Goal: Task Accomplishment & Management: Use online tool/utility

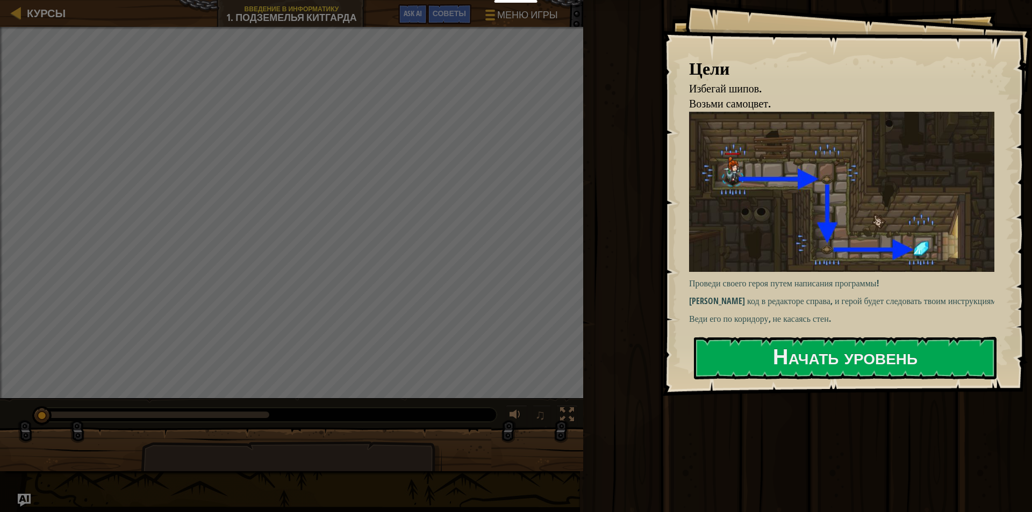
click at [104, 28] on div at bounding box center [291, 28] width 583 height 3
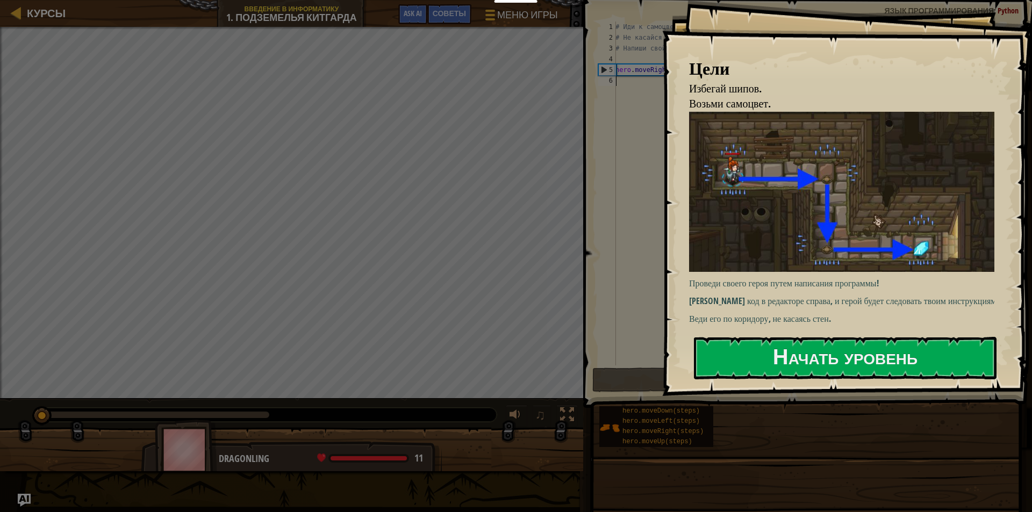
drag, startPoint x: 738, startPoint y: 341, endPoint x: 722, endPoint y: 334, distance: 17.6
click at [738, 341] on button "Начать уровень" at bounding box center [845, 358] width 302 height 42
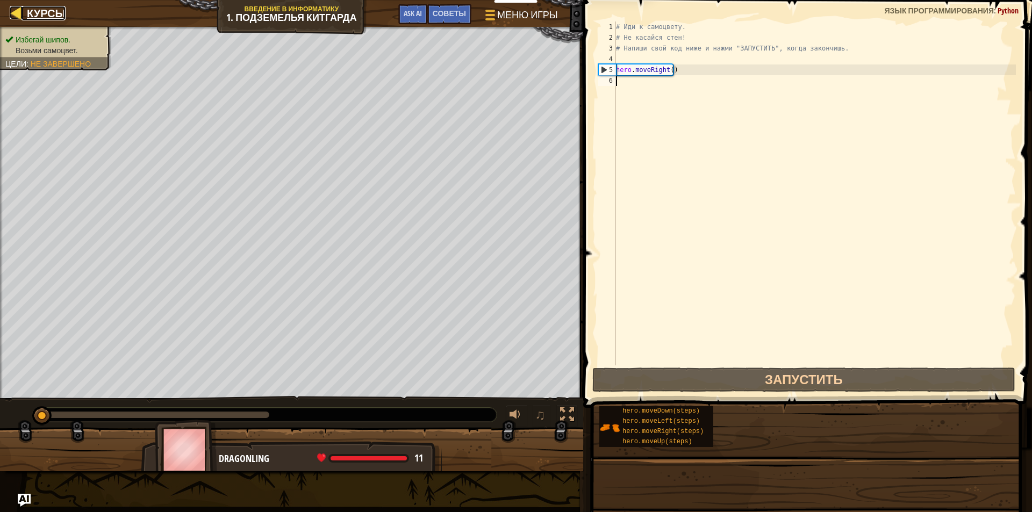
click at [47, 10] on span "Курсы" at bounding box center [46, 13] width 39 height 15
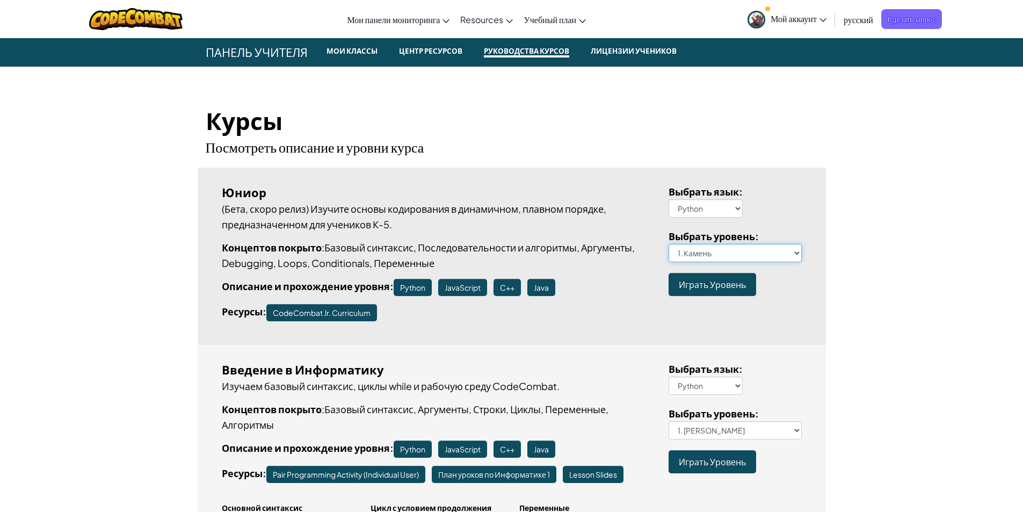
click at [715, 255] on select "1. Камень 1a. The Gem A 1b. The Gem B 1c. The Gem C 1d. The Gem D 1e. The Gem E…" at bounding box center [735, 253] width 133 height 18
select select "two-gems"
click at [669, 244] on select "1. Камень 1a. The Gem A 1b. The Gem B 1c. The Gem C 1d. The Gem D 1e. The Gem E…" at bounding box center [735, 253] width 133 height 18
click at [722, 287] on span "Играть Уровень" at bounding box center [712, 284] width 67 height 11
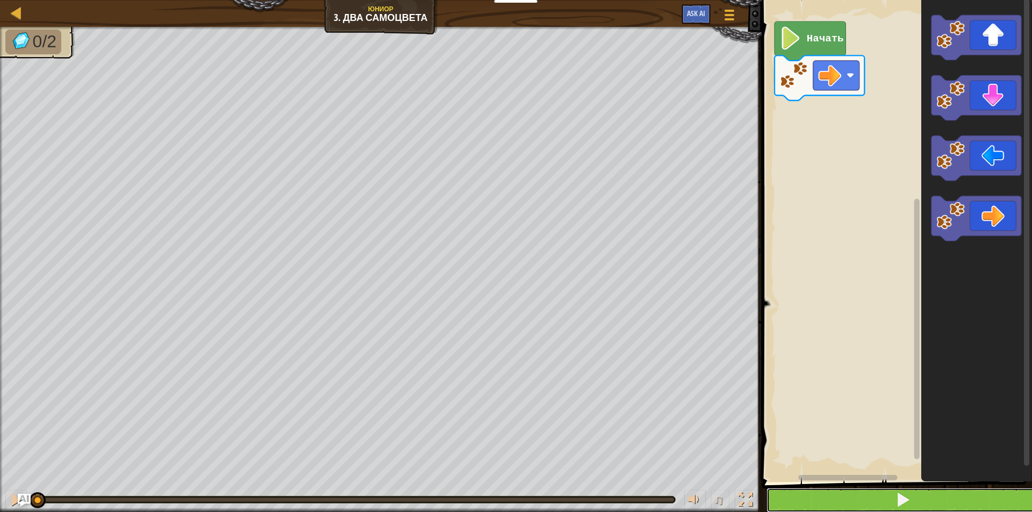
click at [1006, 494] on button at bounding box center [902, 500] width 273 height 25
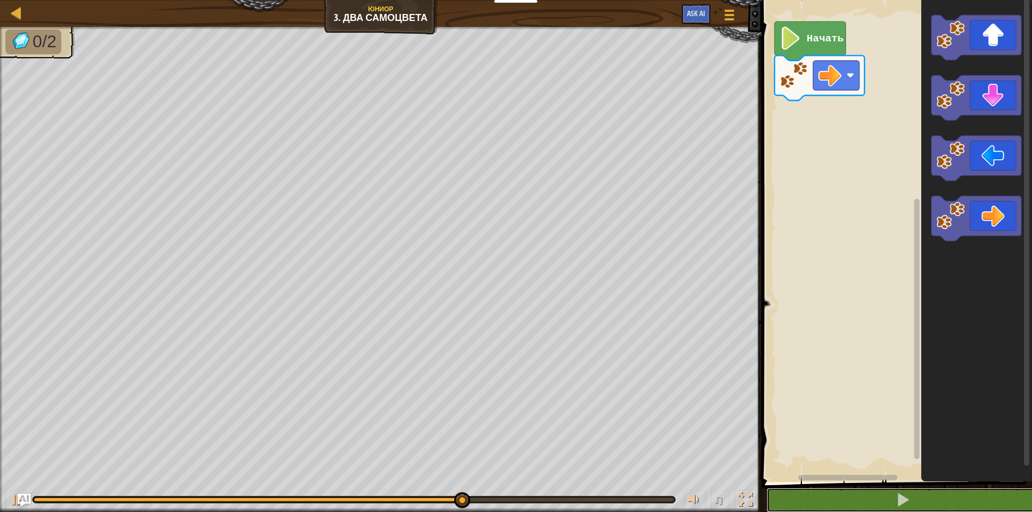
drag, startPoint x: 998, startPoint y: 497, endPoint x: 993, endPoint y: 480, distance: 18.5
click at [995, 487] on div "1 2 go ( 'right' ) הההההההההההההההההההההההההההההההההההההההההההההההההההההההההההה…" at bounding box center [894, 263] width 273 height 516
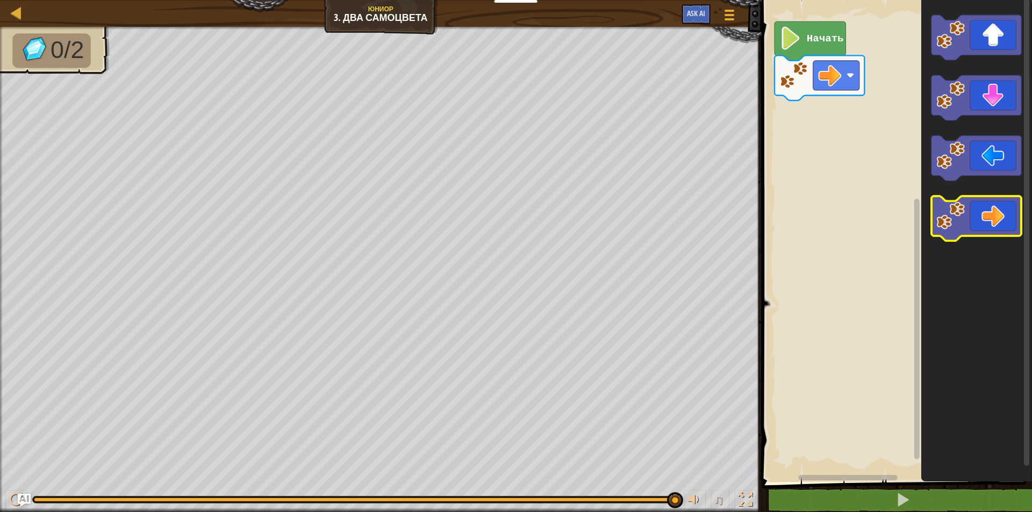
click at [992, 204] on icon "Рабочая область Blockly" at bounding box center [976, 218] width 90 height 45
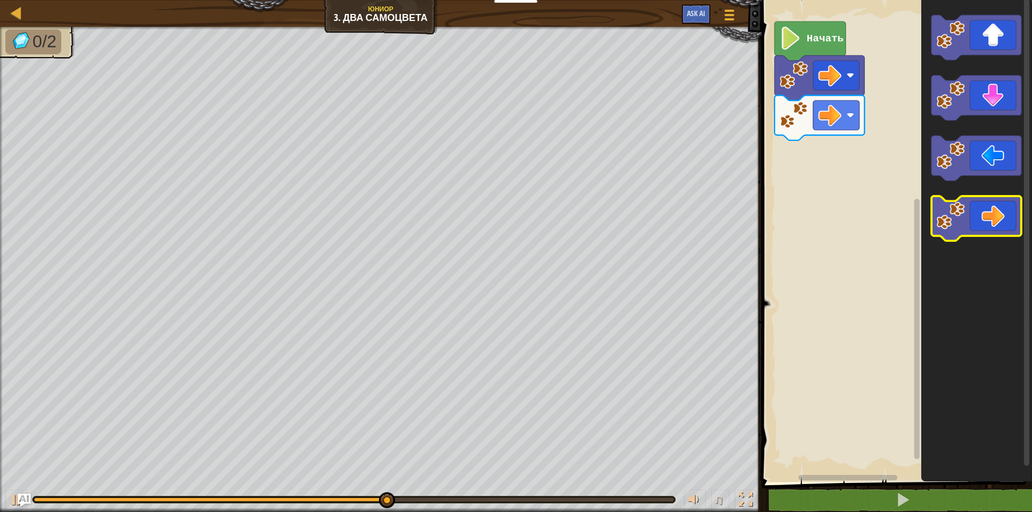
click at [977, 221] on icon "Рабочая область Blockly" at bounding box center [976, 218] width 90 height 45
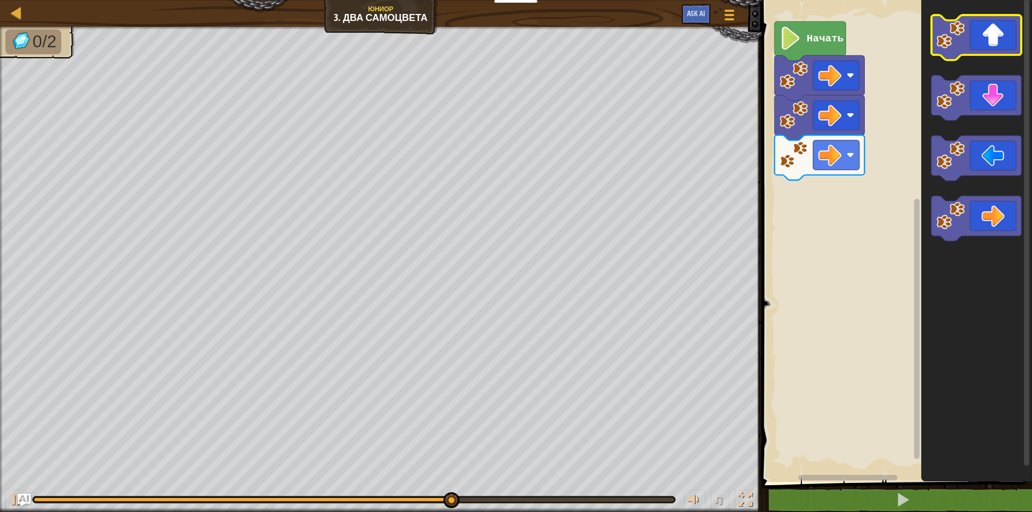
click at [997, 26] on icon "Рабочая область Blockly" at bounding box center [976, 37] width 90 height 45
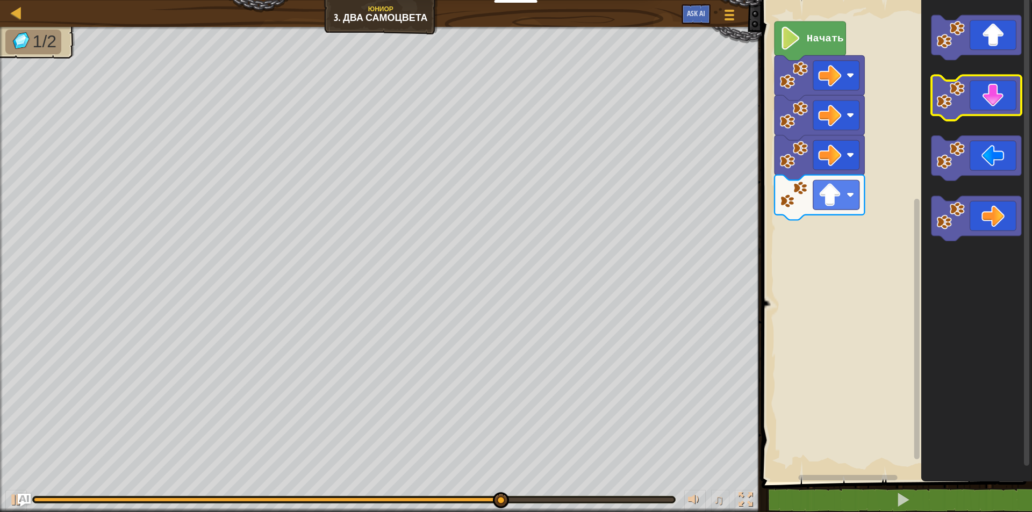
click at [976, 97] on icon "Рабочая область Blockly" at bounding box center [976, 98] width 90 height 45
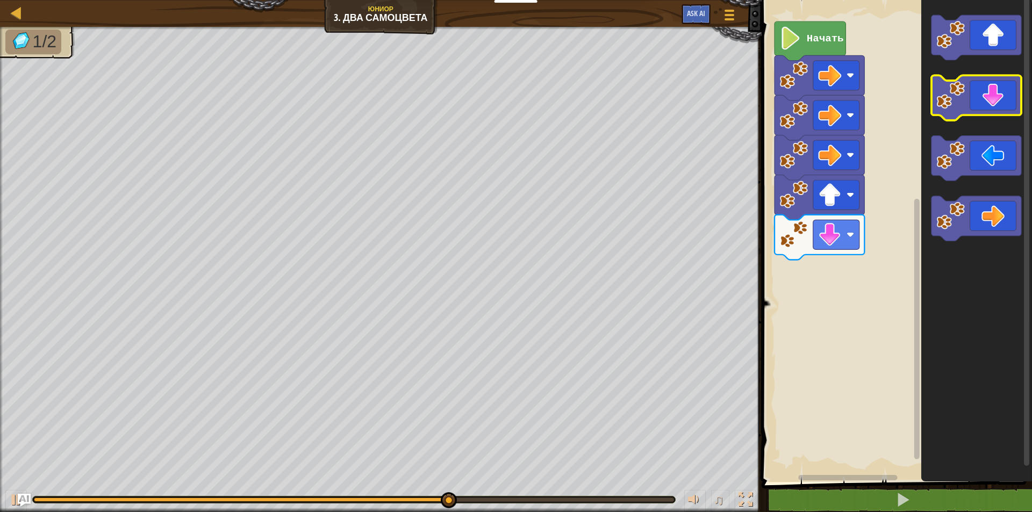
click at [977, 99] on icon "Рабочая область Blockly" at bounding box center [976, 98] width 90 height 45
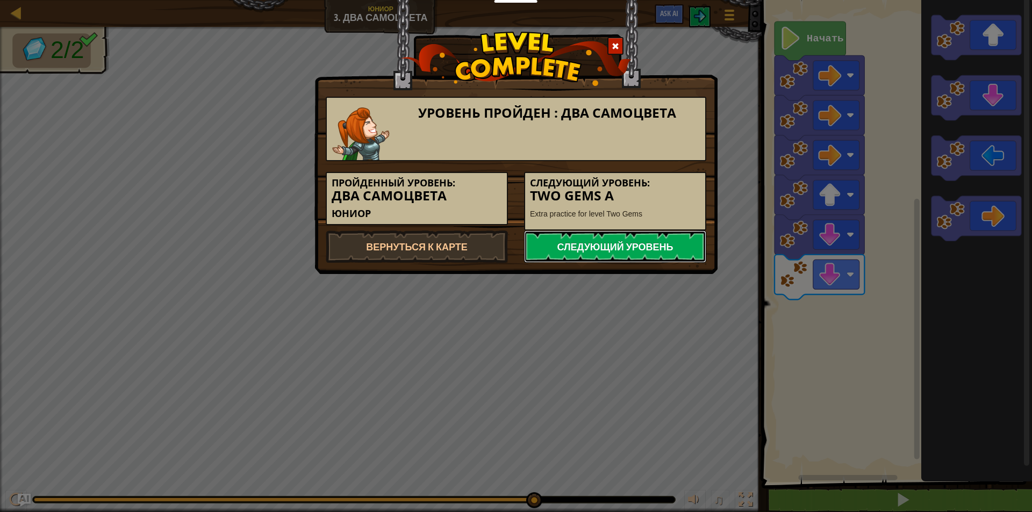
click at [691, 253] on link "Следующий уровень" at bounding box center [615, 246] width 182 height 32
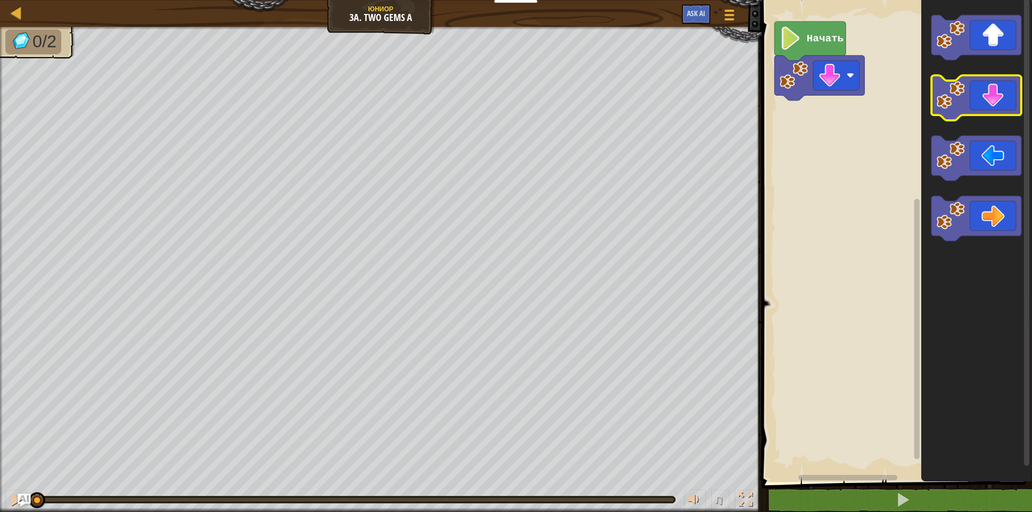
click at [982, 102] on icon "Рабочая область Blockly" at bounding box center [976, 98] width 90 height 45
click at [982, 97] on icon "Рабочая область Blockly" at bounding box center [976, 98] width 90 height 45
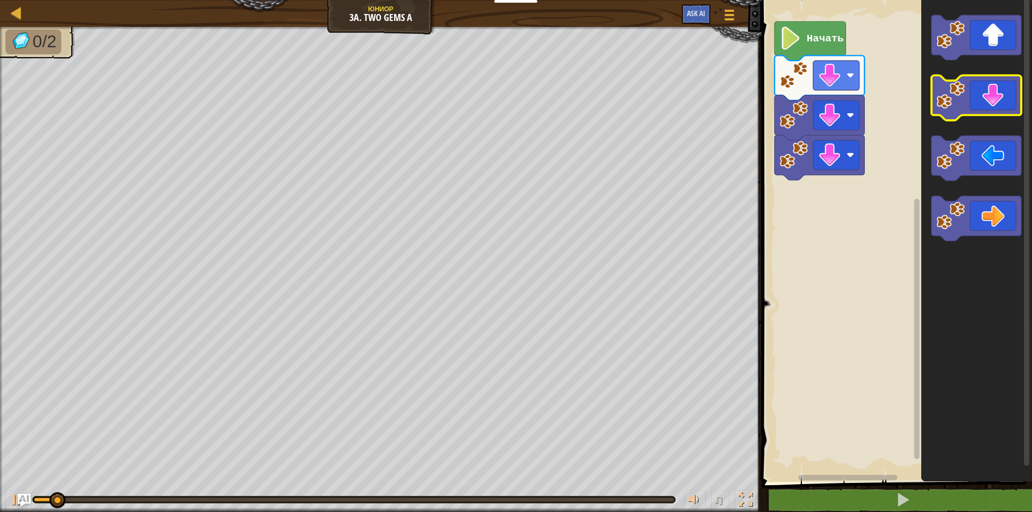
click at [984, 95] on icon "Рабочая область Blockly" at bounding box center [976, 98] width 90 height 45
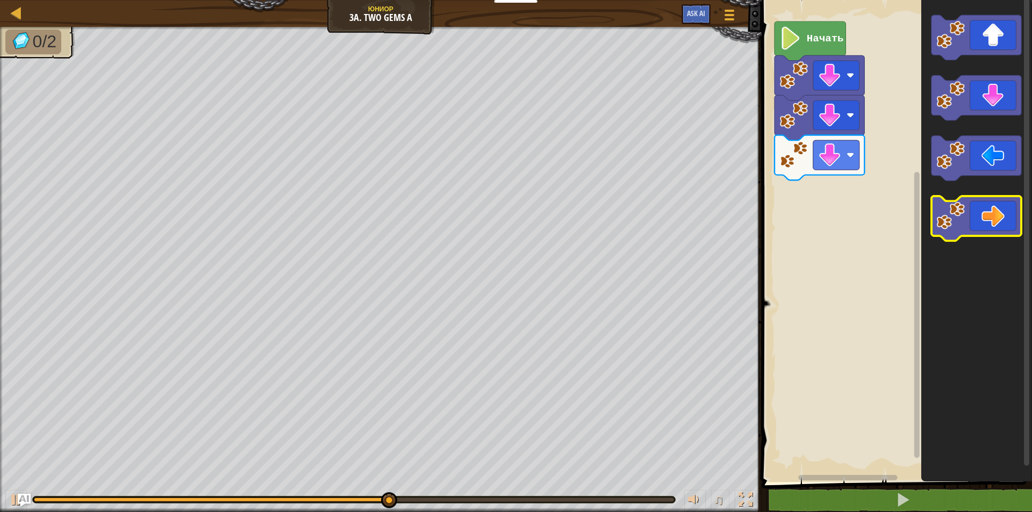
click at [973, 221] on icon "Рабочая область Blockly" at bounding box center [976, 218] width 90 height 45
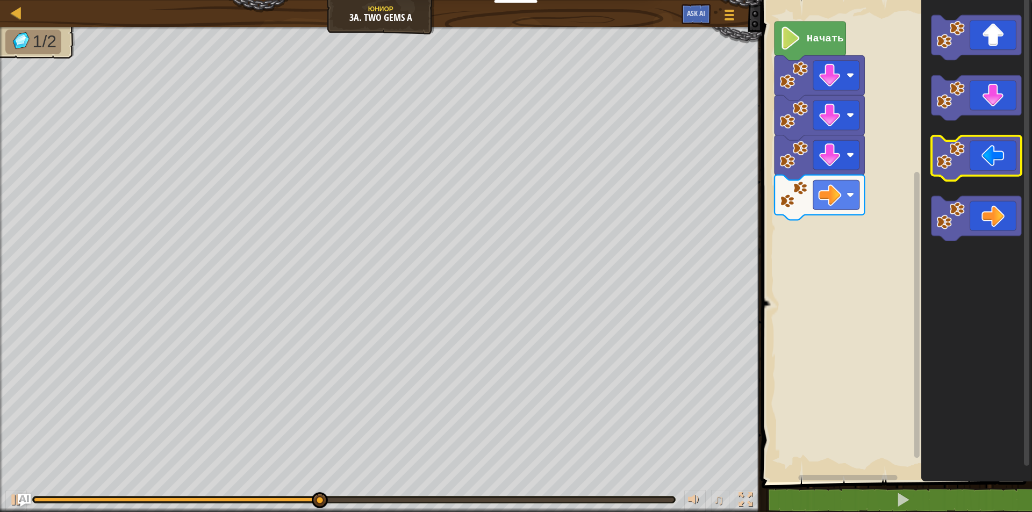
click at [966, 163] on g "Рабочая область Blockly" at bounding box center [976, 158] width 90 height 45
click at [982, 154] on icon "Рабочая область Blockly" at bounding box center [976, 158] width 90 height 45
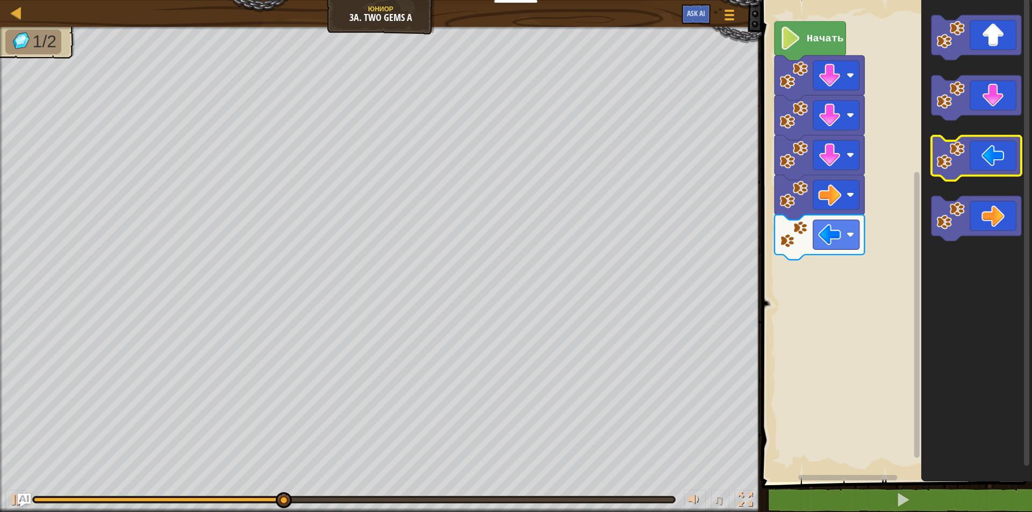
click at [982, 154] on icon "Рабочая область Blockly" at bounding box center [976, 158] width 90 height 45
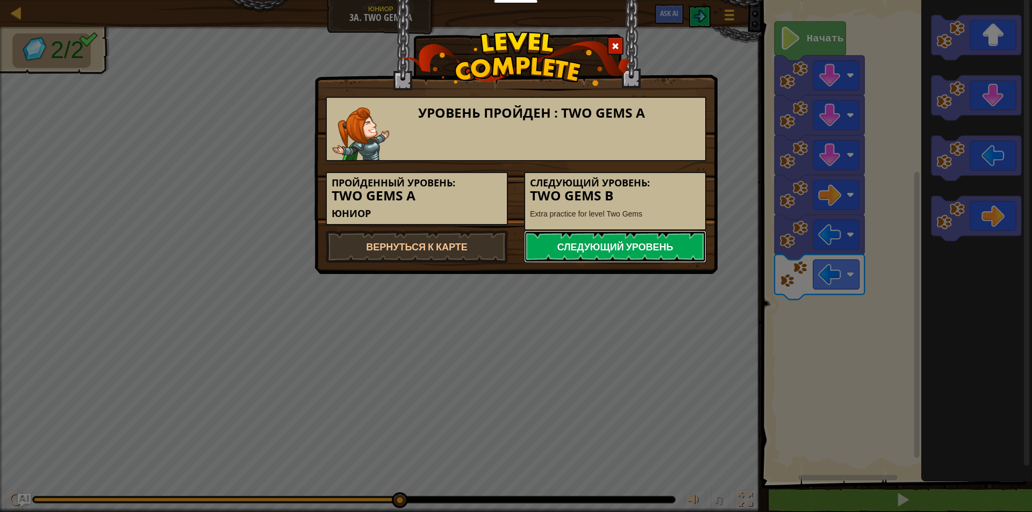
click at [597, 237] on link "Следующий уровень" at bounding box center [615, 246] width 182 height 32
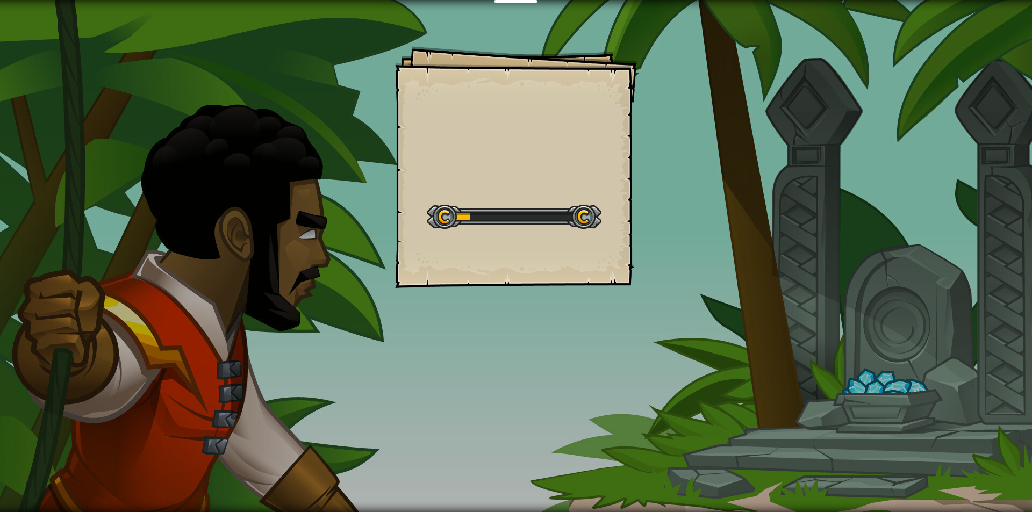
click at [597, 235] on div "Goals Start Level Ошибка загрузки с сервера Чтобы пройти этот уровень, нужна по…" at bounding box center [516, 167] width 242 height 242
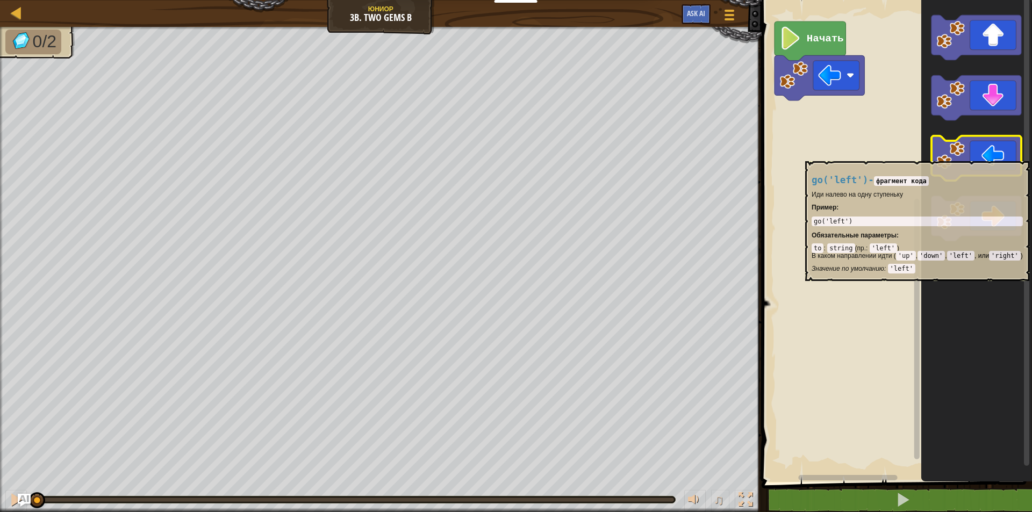
click at [982, 160] on icon "Рабочая область Blockly" at bounding box center [976, 158] width 90 height 45
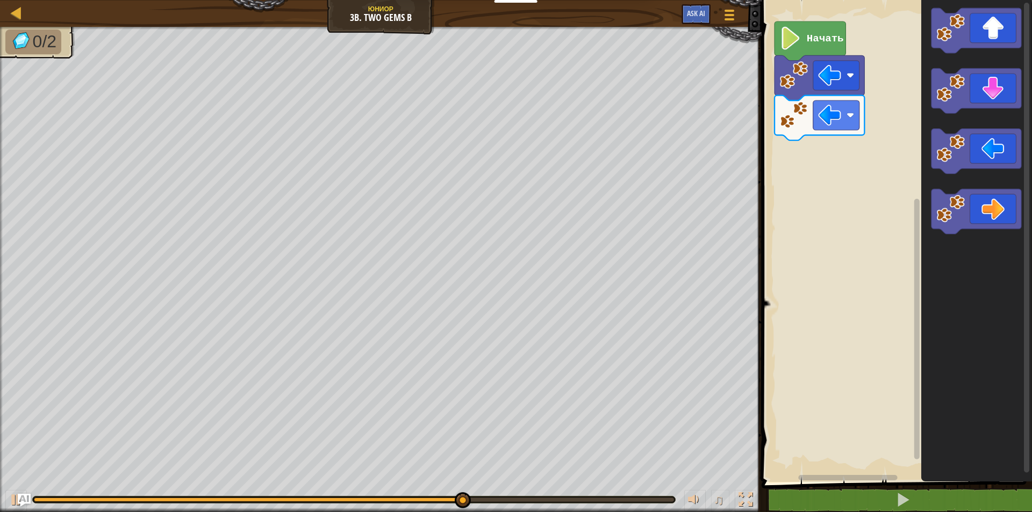
click at [981, 154] on icon "Рабочая область Blockly" at bounding box center [976, 151] width 90 height 45
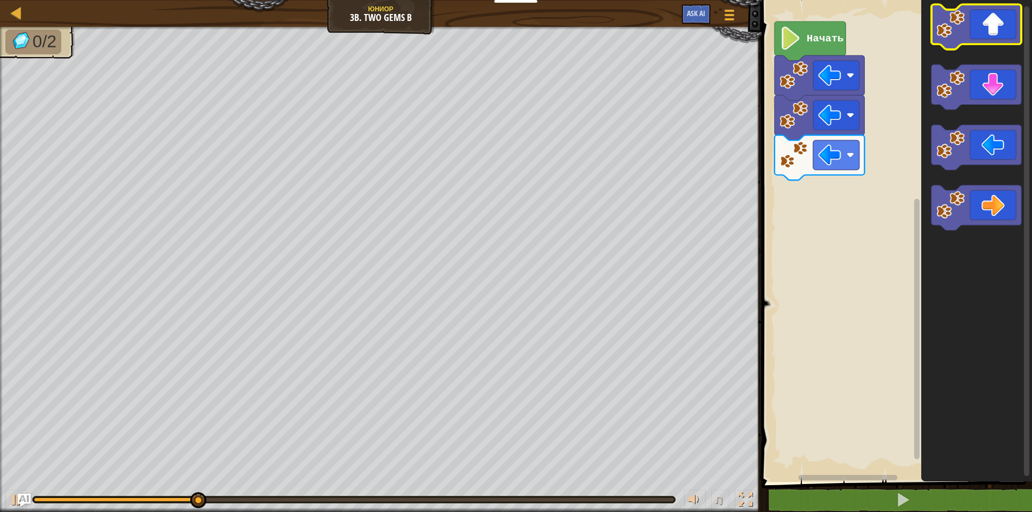
click at [960, 39] on g "Рабочая область Blockly" at bounding box center [976, 26] width 90 height 45
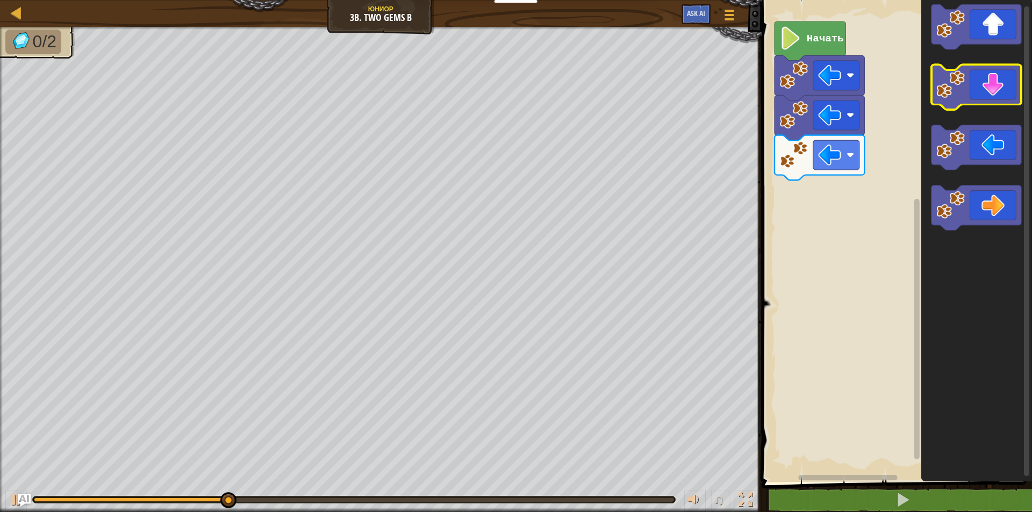
click at [966, 82] on icon "Рабочая область Blockly" at bounding box center [976, 87] width 90 height 45
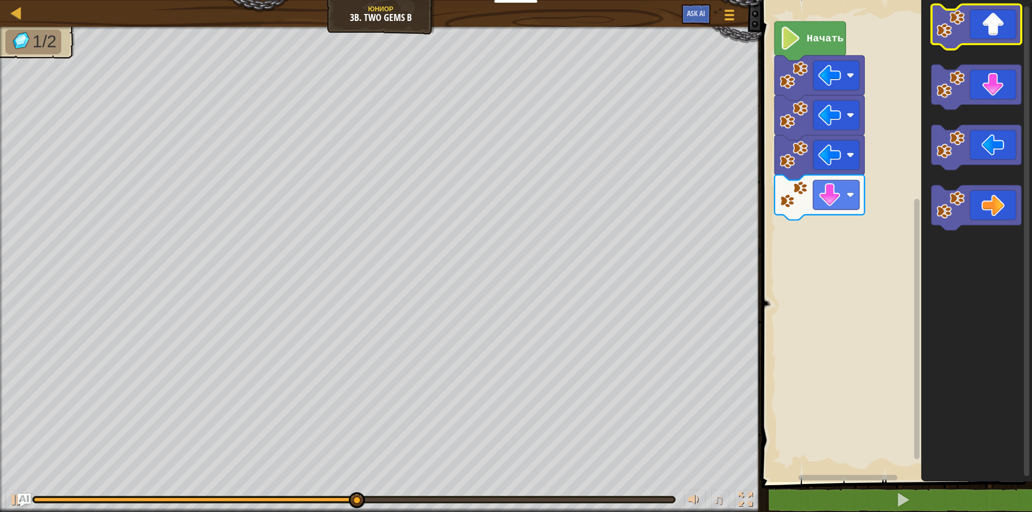
click at [992, 13] on icon "Рабочая область Blockly" at bounding box center [976, 26] width 90 height 45
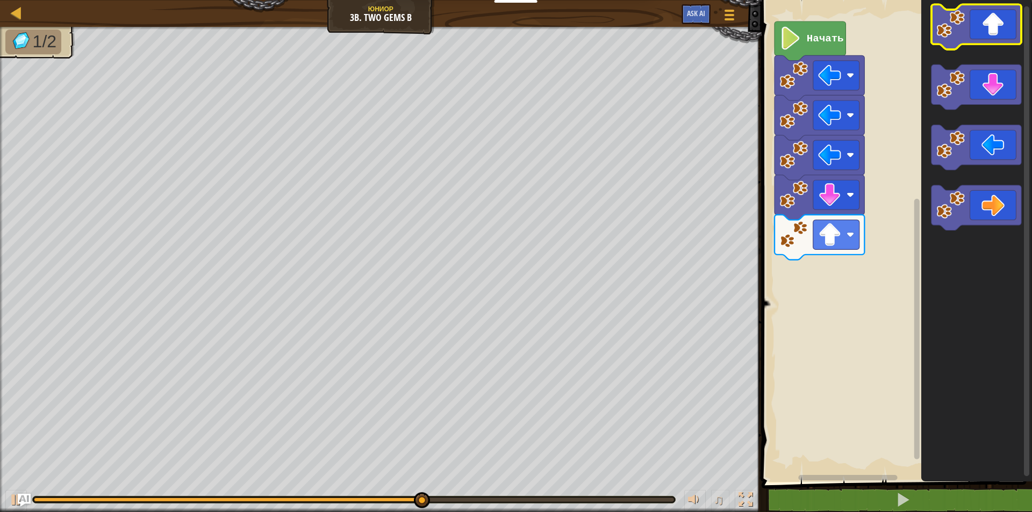
click at [964, 40] on icon "Рабочая область Blockly" at bounding box center [976, 26] width 90 height 45
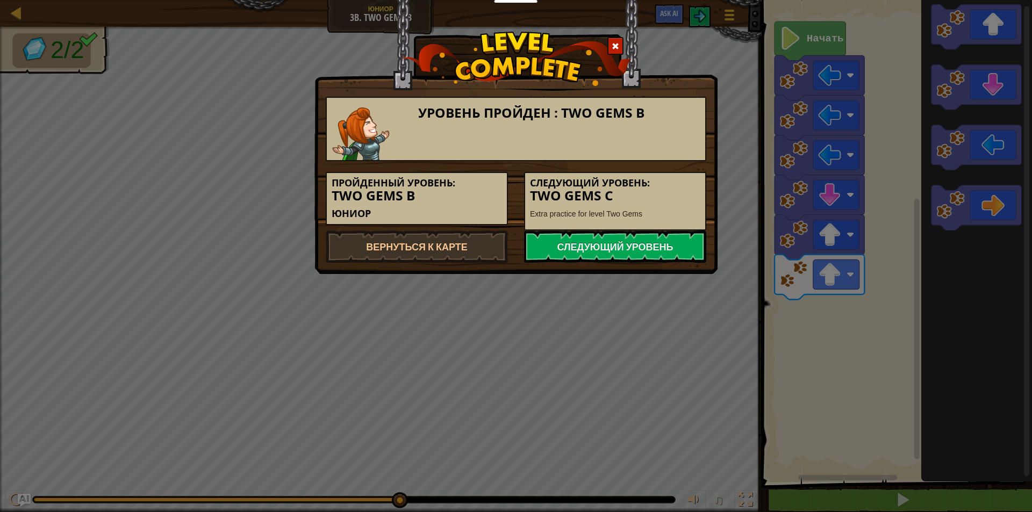
drag, startPoint x: 731, startPoint y: 232, endPoint x: 715, endPoint y: 240, distance: 18.3
click at [722, 235] on div "Уровень пройден : Two Gems B Пройденный уровень: Two Gems B Юниор Следующий уро…" at bounding box center [516, 256] width 1032 height 512
click at [691, 247] on link "Следующий уровень" at bounding box center [615, 246] width 182 height 32
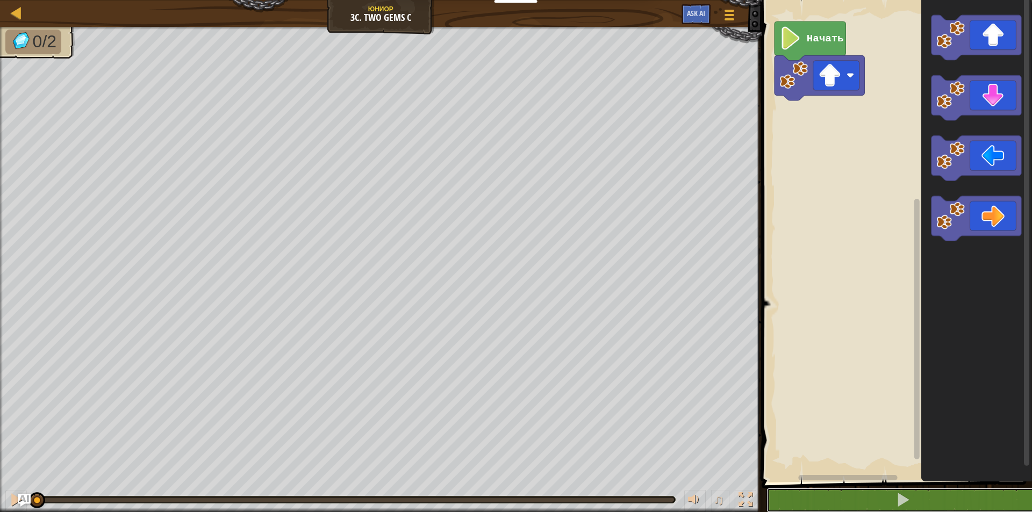
drag, startPoint x: 840, startPoint y: 490, endPoint x: 918, endPoint y: 358, distance: 153.4
click at [850, 470] on div "1 2 go ( 'up' ) ההההההההההההההההההההההההההההההההההההההההההההההההההההההההההההההה…" at bounding box center [894, 263] width 273 height 516
click at [955, 53] on icon "Рабочая область Blockly" at bounding box center [976, 37] width 90 height 45
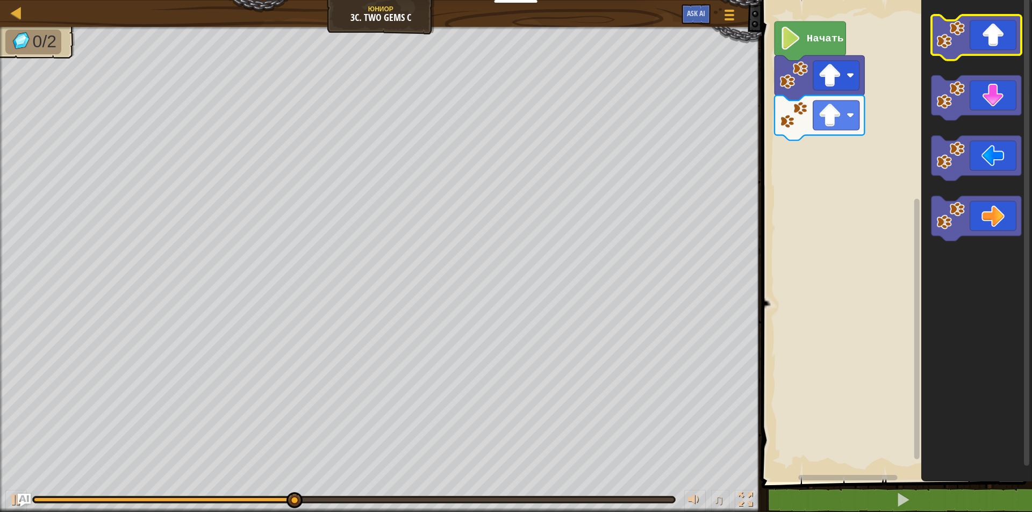
click at [984, 53] on g "Рабочая область Blockly" at bounding box center [976, 37] width 90 height 45
click at [987, 50] on icon "Рабочая область Blockly" at bounding box center [976, 37] width 90 height 45
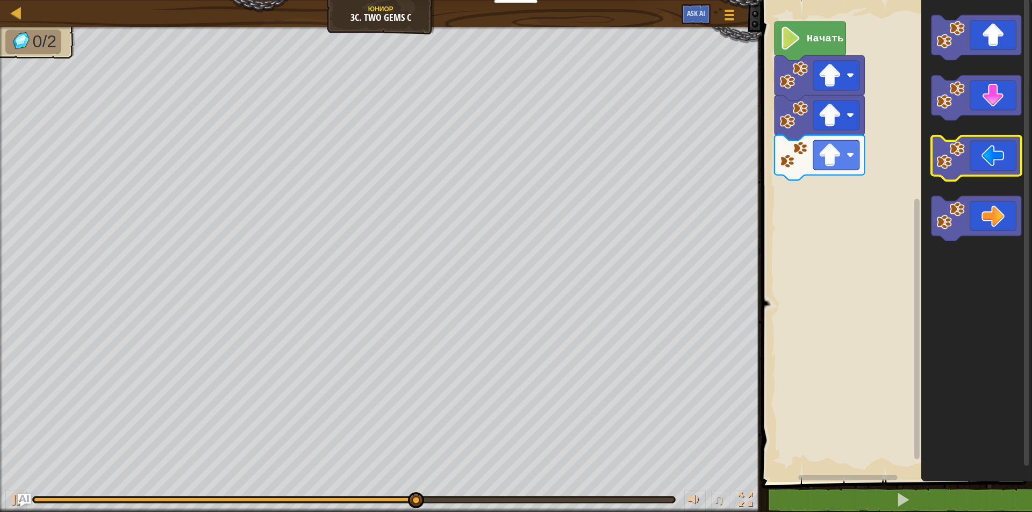
click at [984, 153] on icon "Рабочая область Blockly" at bounding box center [976, 158] width 90 height 45
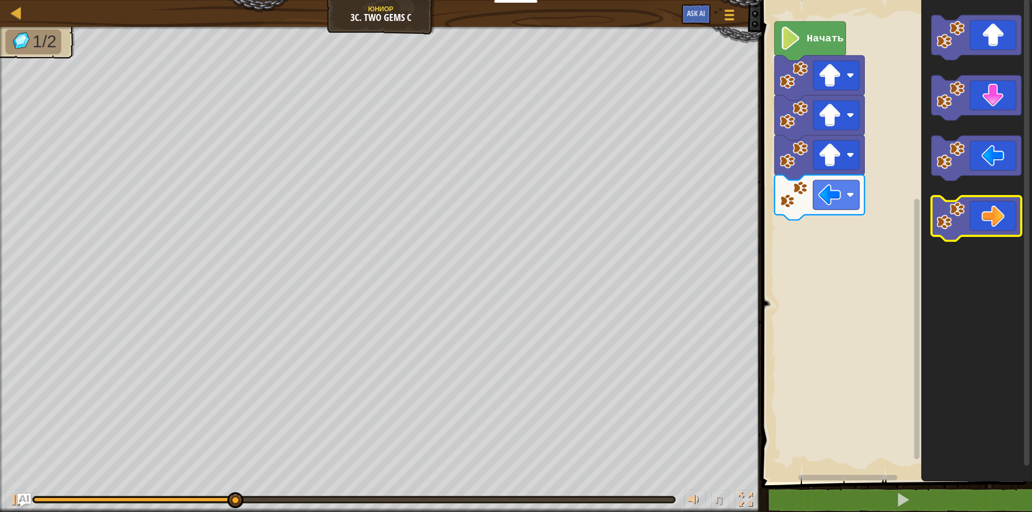
click at [974, 214] on icon "Рабочая область Blockly" at bounding box center [976, 218] width 90 height 45
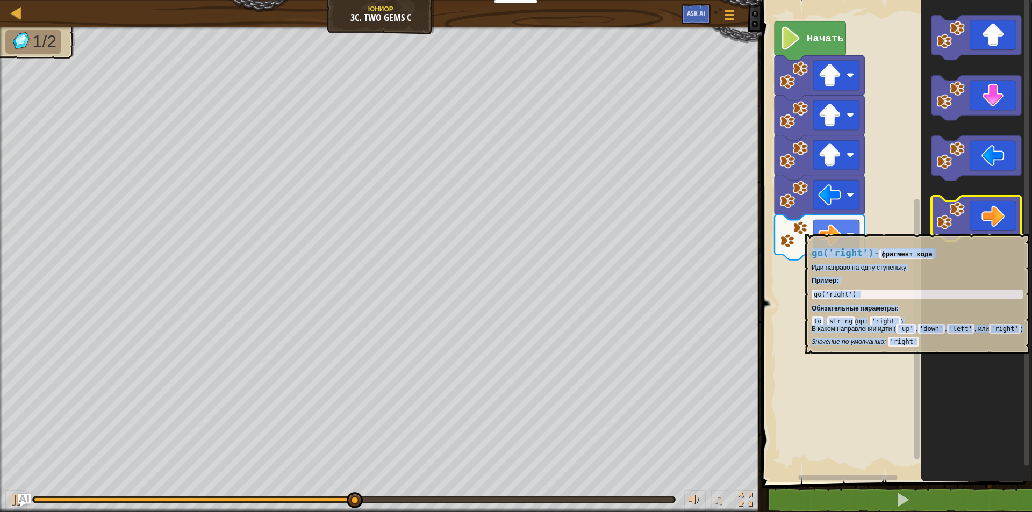
click at [972, 229] on icon "Рабочая область Blockly" at bounding box center [976, 218] width 90 height 45
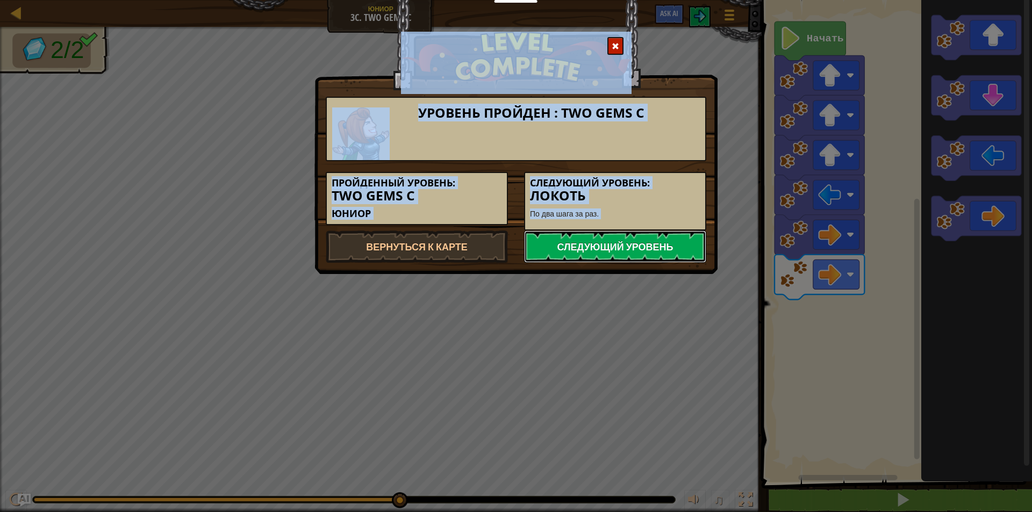
click at [681, 250] on link "Следующий уровень" at bounding box center [615, 246] width 182 height 32
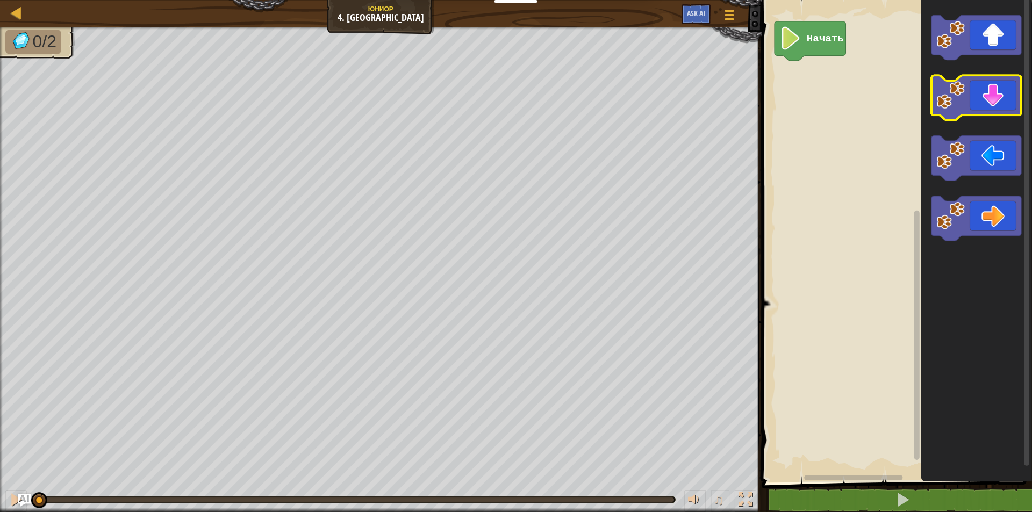
click at [960, 104] on image "Рабочая область Blockly" at bounding box center [950, 95] width 28 height 28
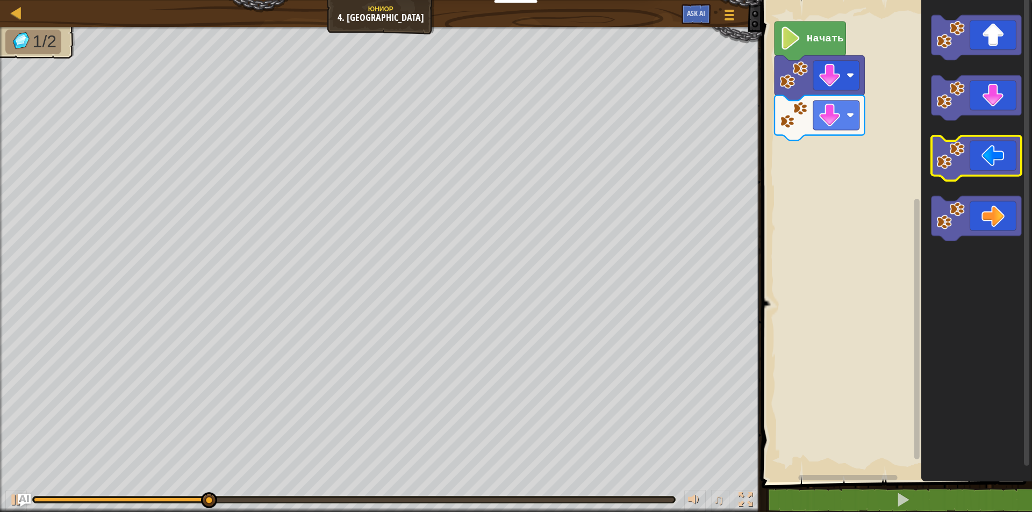
click at [974, 149] on icon "Рабочая область Blockly" at bounding box center [976, 158] width 90 height 45
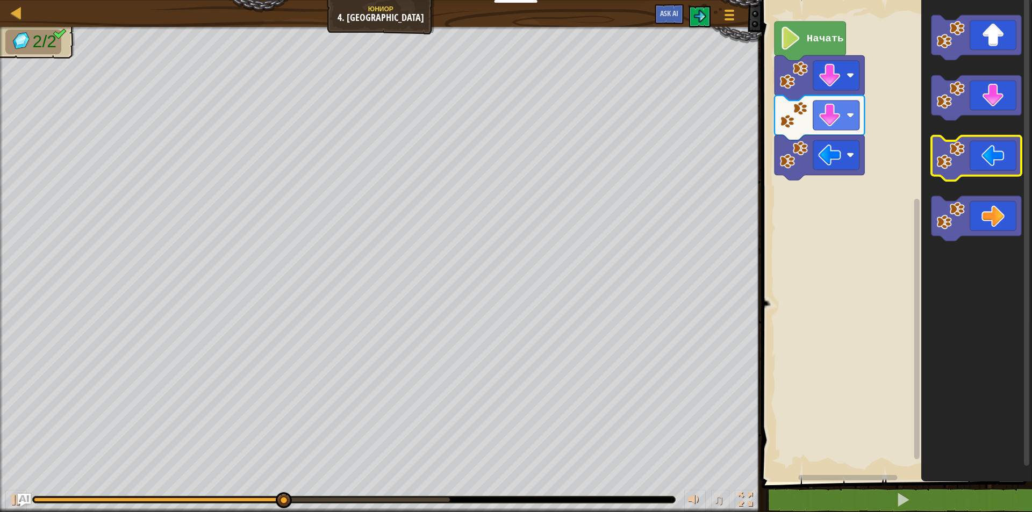
click at [974, 149] on icon "Рабочая область Blockly" at bounding box center [976, 158] width 90 height 45
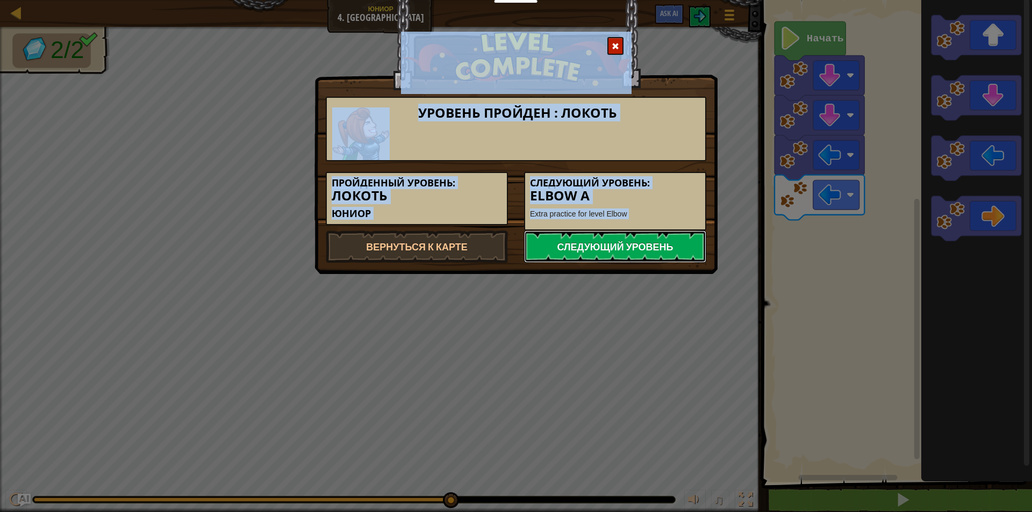
click at [600, 232] on link "Следующий уровень" at bounding box center [615, 246] width 182 height 32
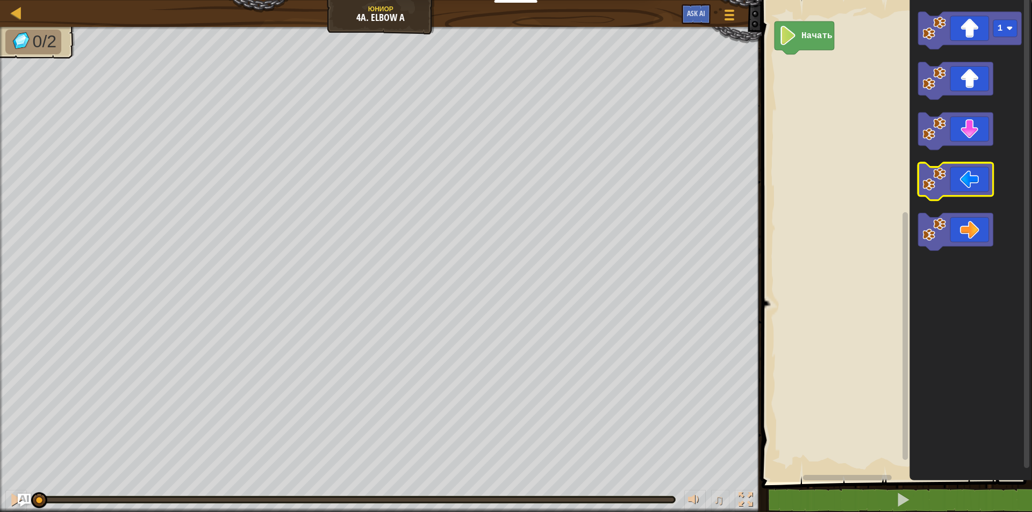
click at [956, 183] on icon "Рабочая область Blockly" at bounding box center [955, 182] width 75 height 38
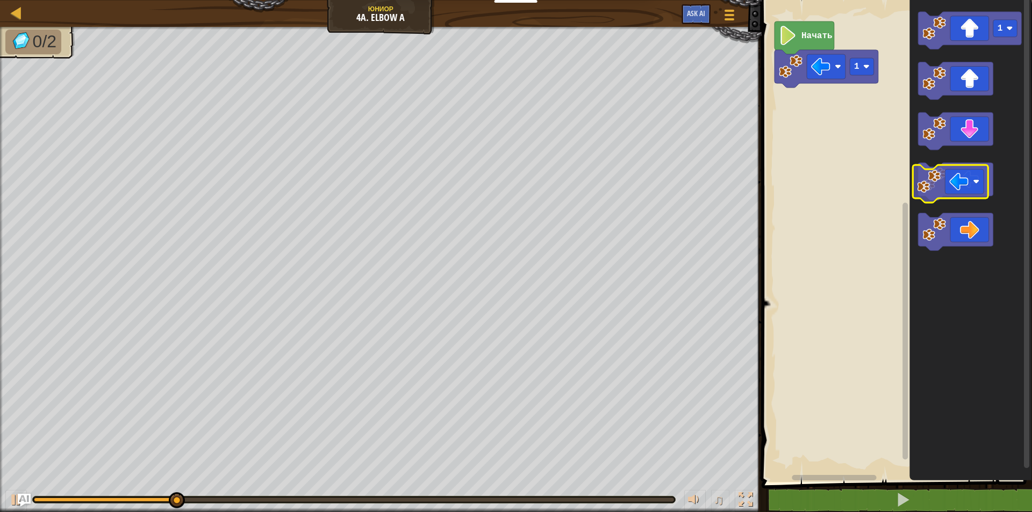
click at [955, 176] on icon "Рабочая область Blockly" at bounding box center [955, 182] width 75 height 38
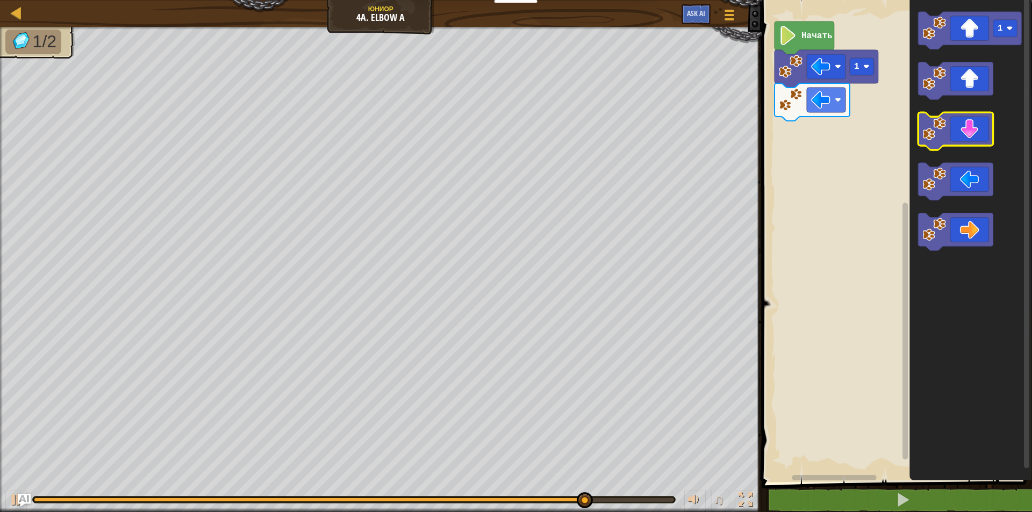
click at [965, 132] on icon "Рабочая область Blockly" at bounding box center [955, 132] width 75 height 38
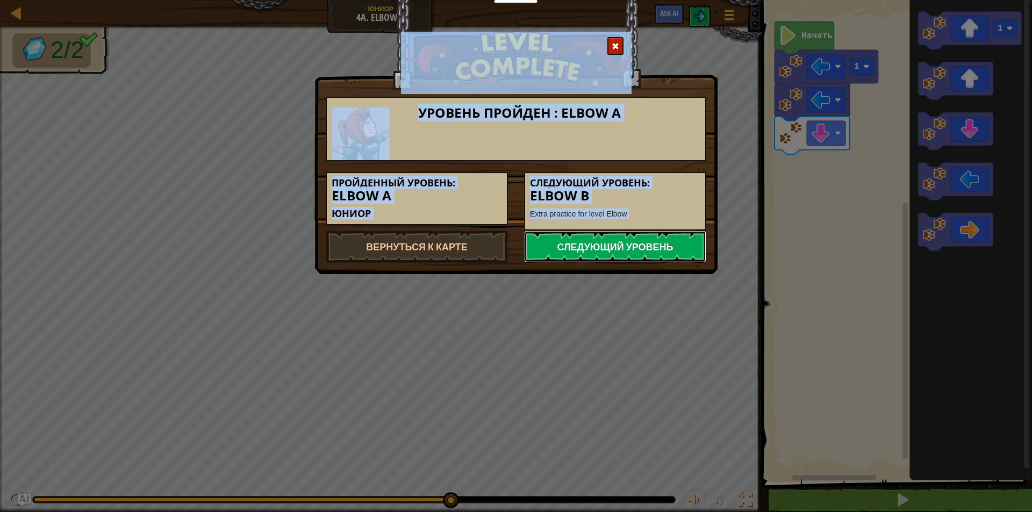
click at [653, 253] on link "Следующий уровень" at bounding box center [615, 246] width 182 height 32
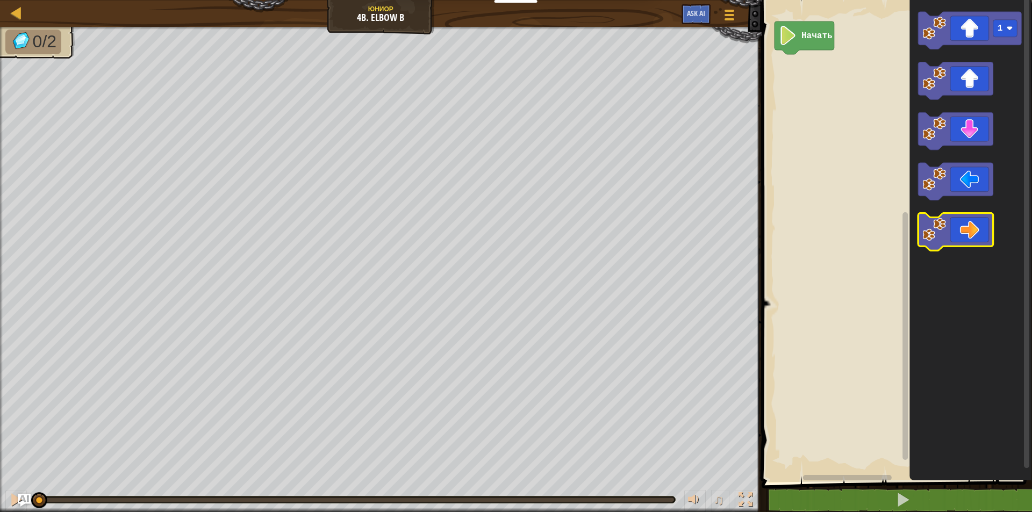
click at [968, 242] on icon "Рабочая область Blockly" at bounding box center [955, 233] width 75 height 38
click at [968, 241] on icon "Рабочая область Blockly" at bounding box center [955, 233] width 75 height 38
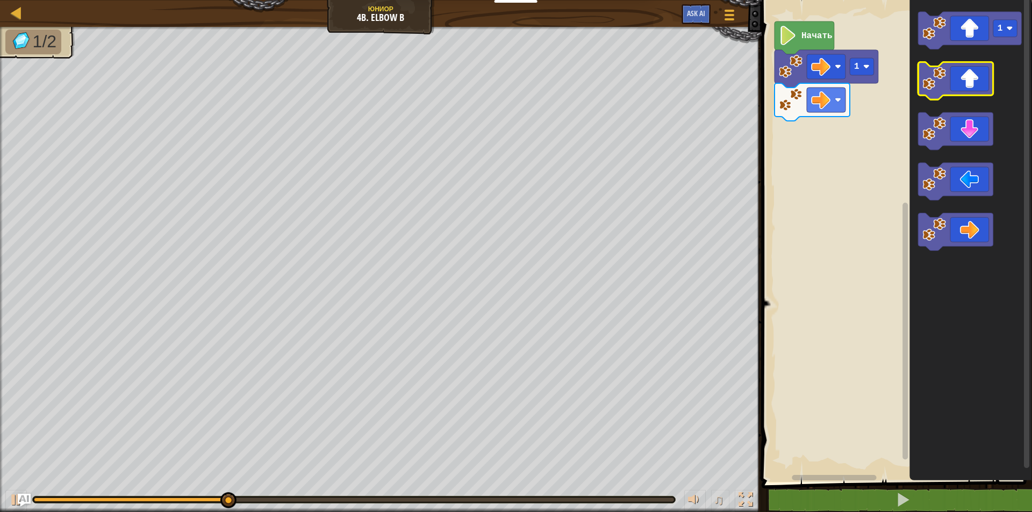
click at [975, 86] on icon "Рабочая область Blockly" at bounding box center [955, 81] width 75 height 38
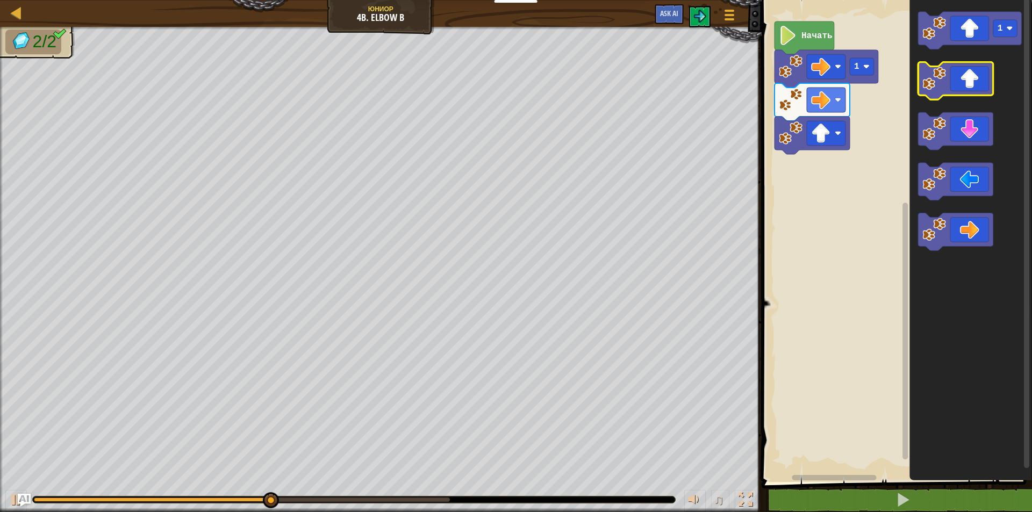
click at [975, 88] on icon "Рабочая область Blockly" at bounding box center [955, 81] width 75 height 38
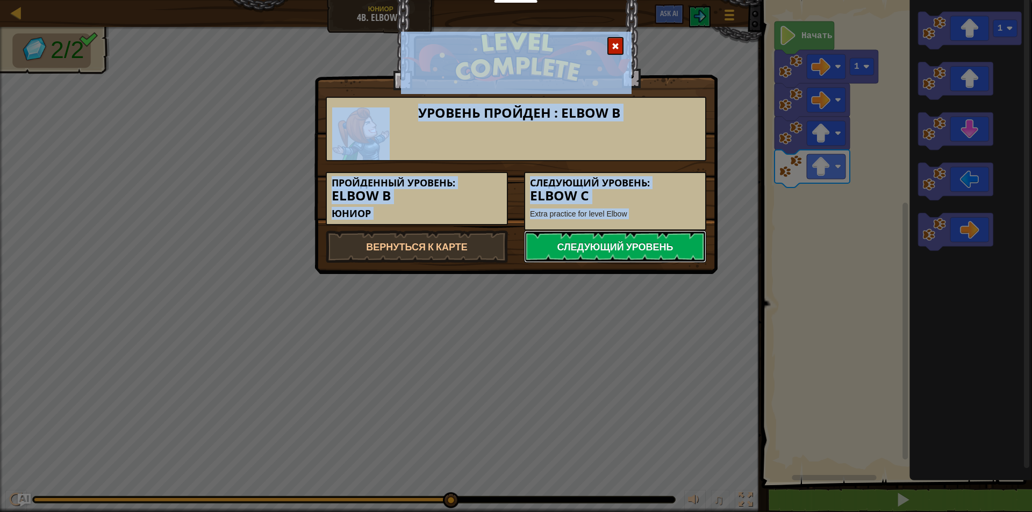
click at [636, 244] on link "Следующий уровень" at bounding box center [615, 246] width 182 height 32
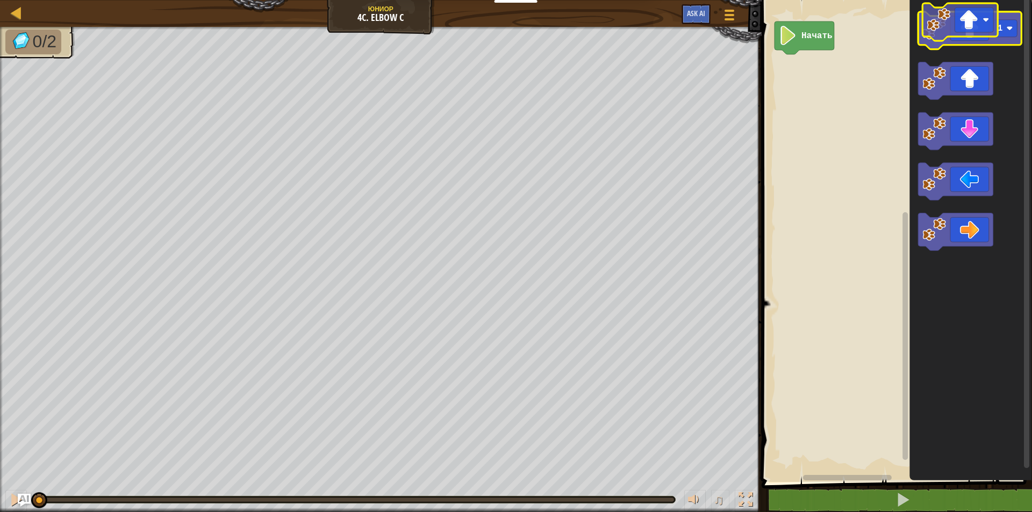
click at [970, 31] on g "1" at bounding box center [970, 132] width 104 height 240
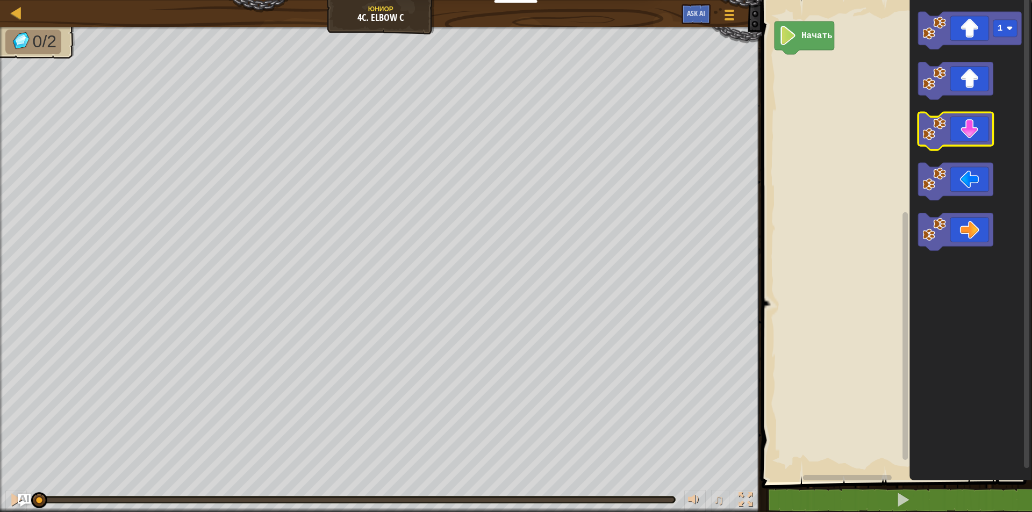
click at [971, 133] on g "1" at bounding box center [970, 132] width 104 height 240
click at [700, 109] on div "Курсы Юниор 4c. Elbow C Меню игры Ask AI 1 הההההההההההההההההההההההההההההההההההה…" at bounding box center [516, 256] width 1032 height 512
click at [973, 69] on icon "Рабочая область Blockly" at bounding box center [955, 81] width 75 height 38
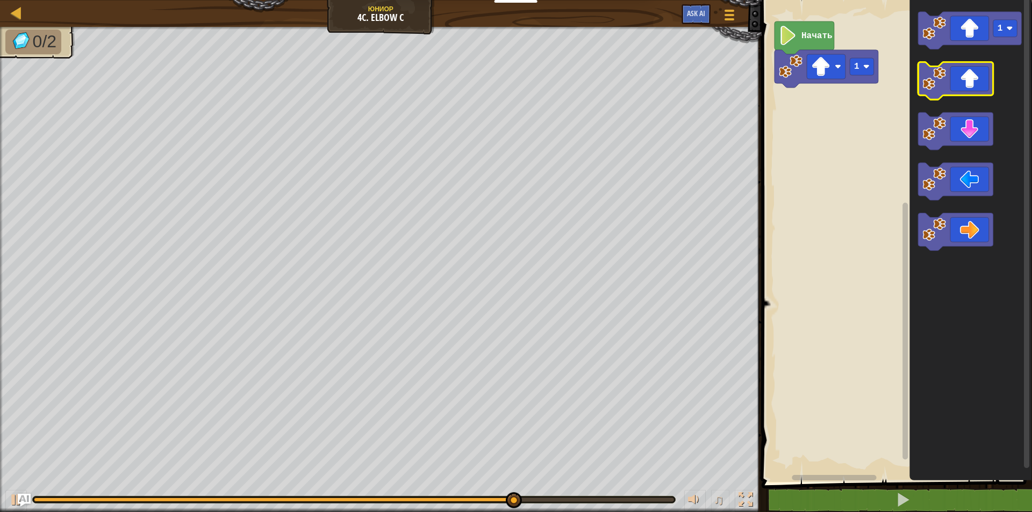
click at [956, 89] on icon "Рабочая область Blockly" at bounding box center [955, 81] width 75 height 38
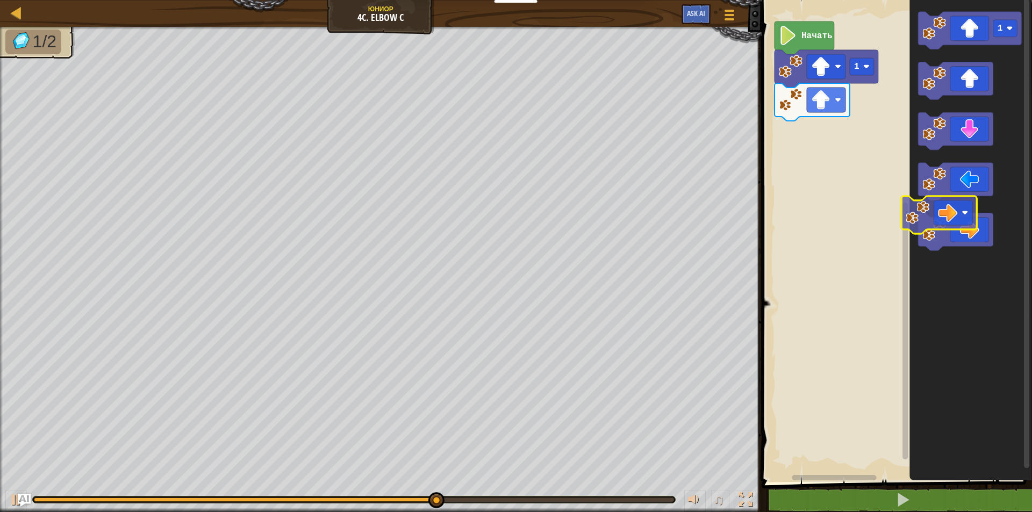
click at [962, 214] on icon "Рабочая область Blockly" at bounding box center [955, 233] width 75 height 38
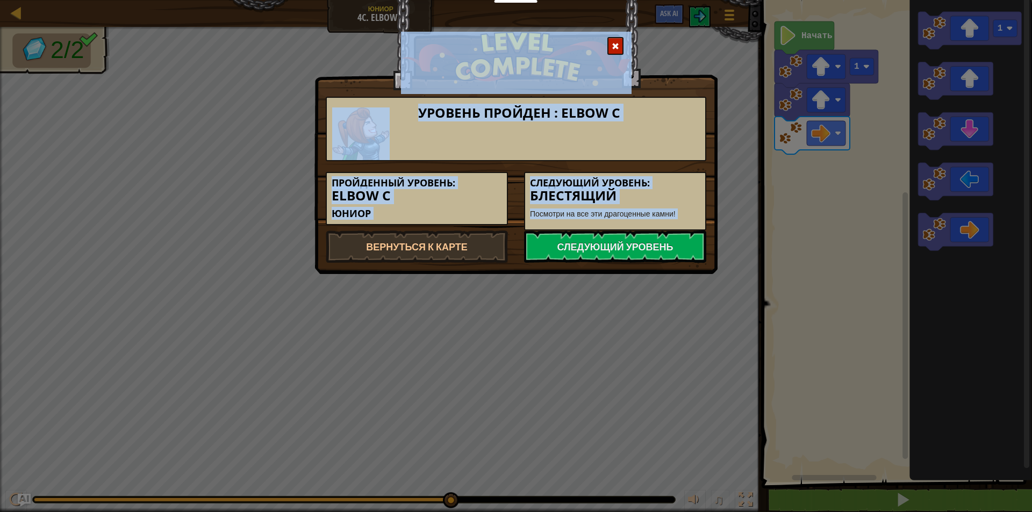
click at [626, 226] on div "Следующий уровень: Блестящий Посмотри на все эти драгоценные камни!" at bounding box center [615, 201] width 182 height 59
click at [625, 242] on link "Следующий уровень" at bounding box center [615, 246] width 182 height 32
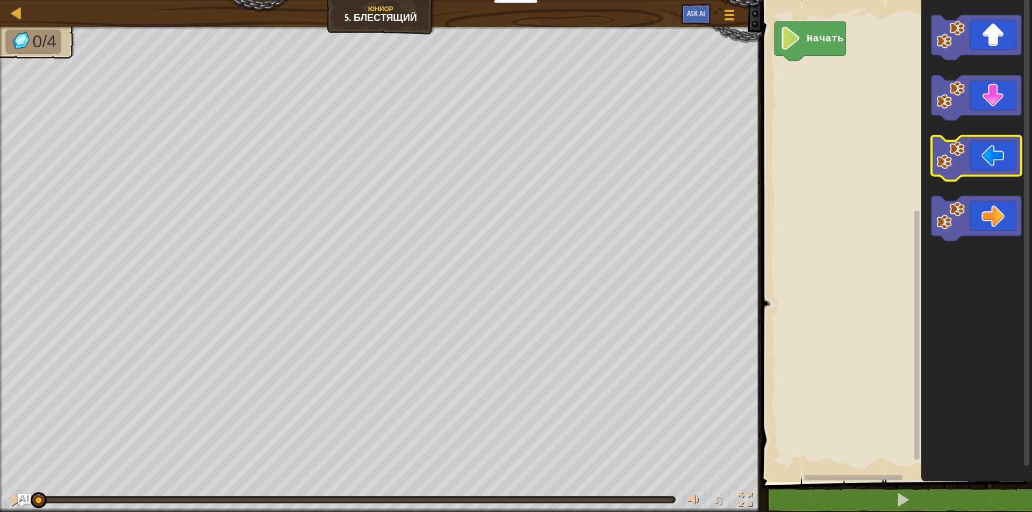
click at [969, 150] on icon "Рабочая область Blockly" at bounding box center [976, 158] width 90 height 45
click at [968, 153] on icon "Рабочая область Blockly" at bounding box center [976, 158] width 90 height 45
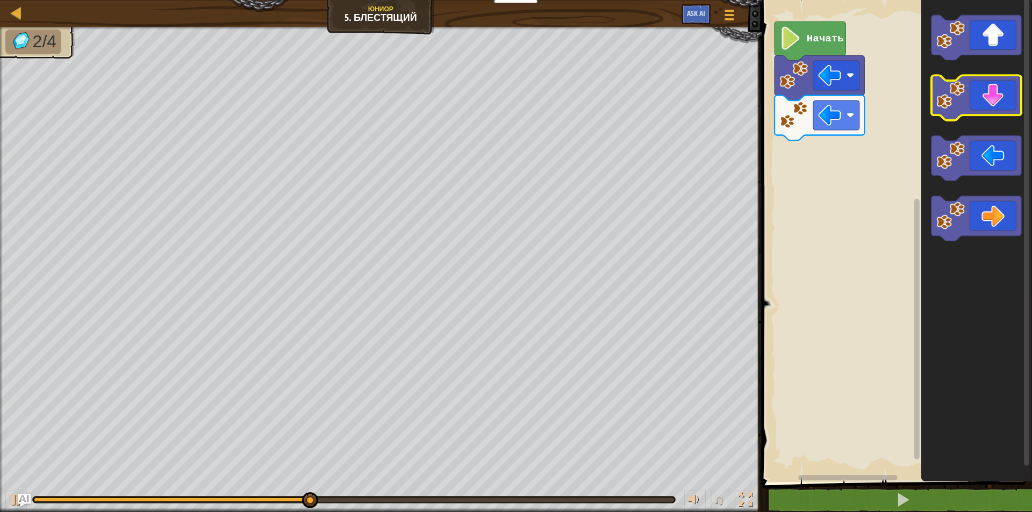
click at [976, 99] on icon "Рабочая область Blockly" at bounding box center [976, 98] width 90 height 45
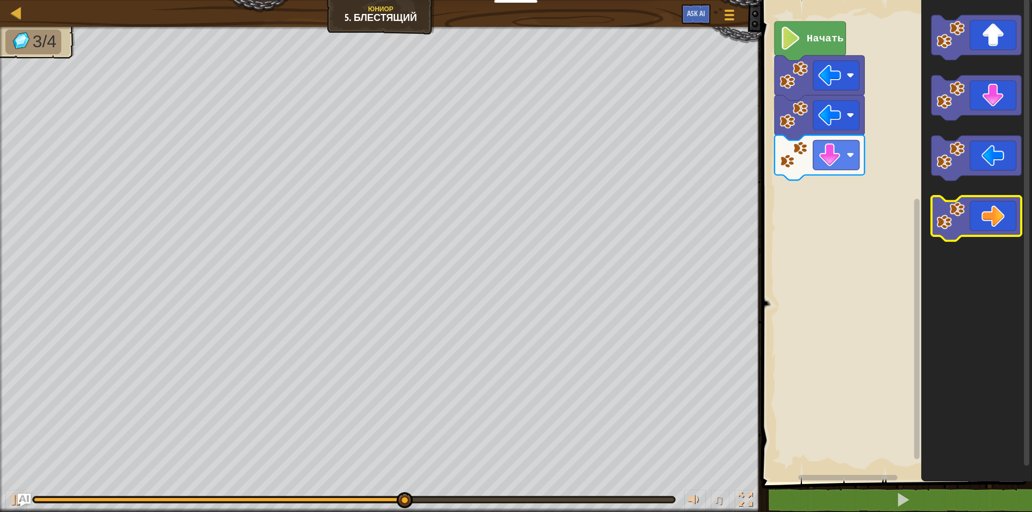
click at [980, 203] on icon "Рабочая область Blockly" at bounding box center [976, 218] width 90 height 45
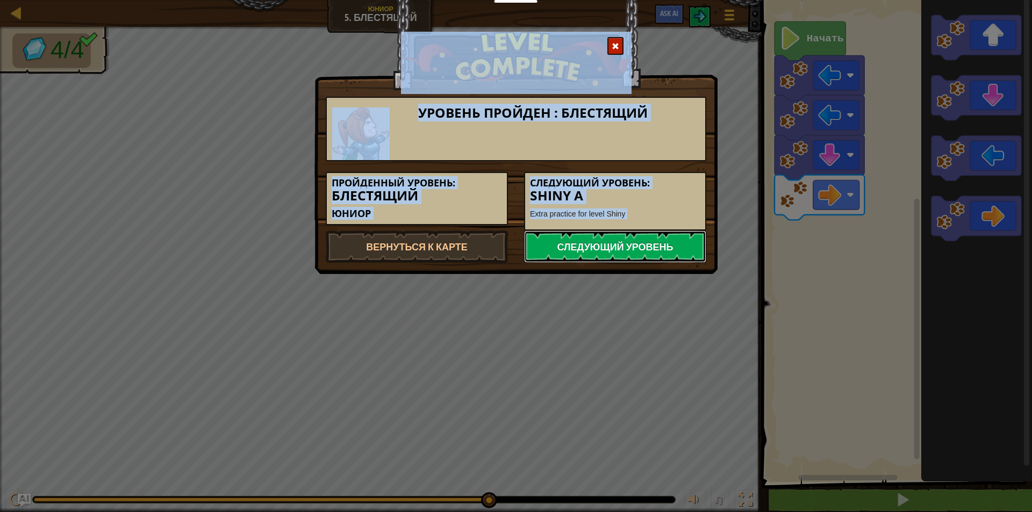
click at [653, 253] on link "Следующий уровень" at bounding box center [615, 246] width 182 height 32
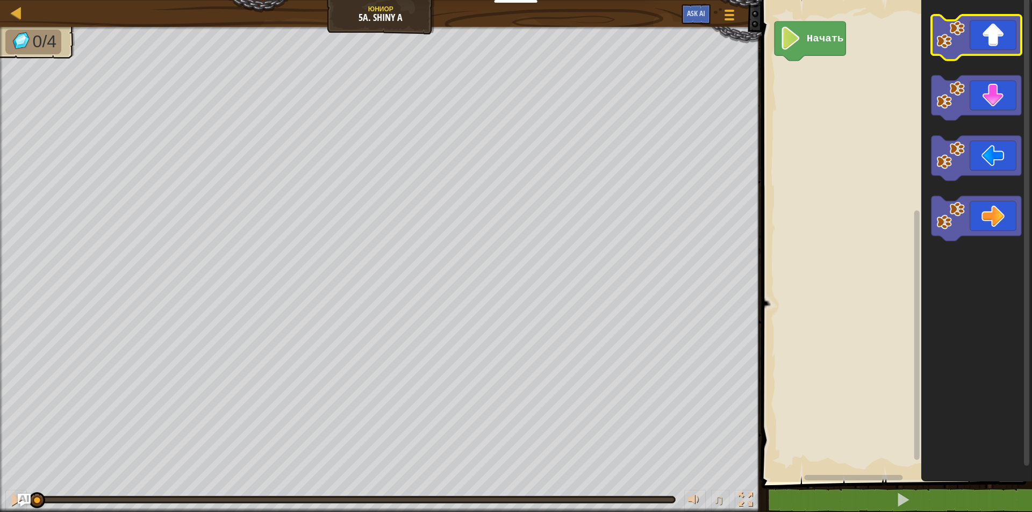
click at [982, 45] on icon "Рабочая область Blockly" at bounding box center [976, 37] width 90 height 45
click at [984, 53] on icon "Рабочая область Blockly" at bounding box center [976, 37] width 90 height 45
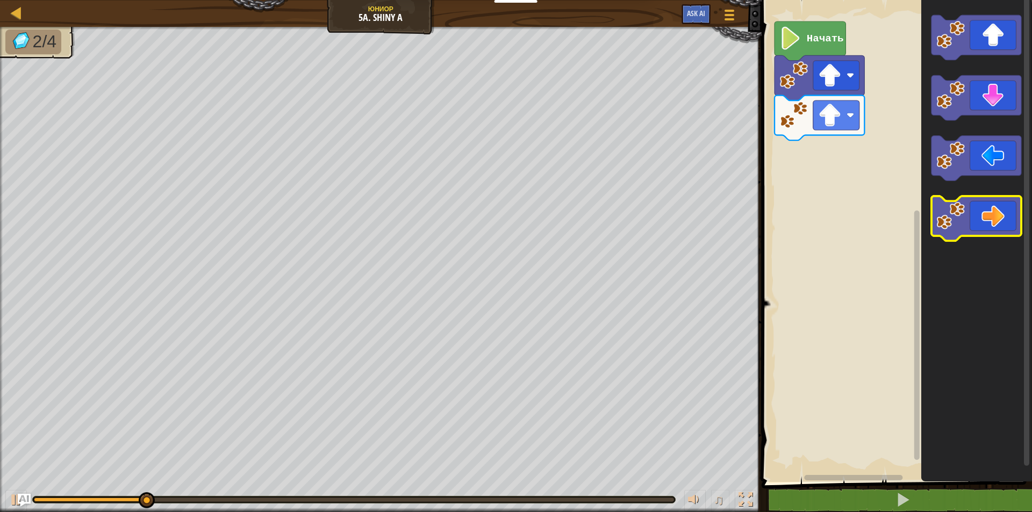
click at [998, 211] on icon "Рабочая область Blockly" at bounding box center [976, 218] width 90 height 45
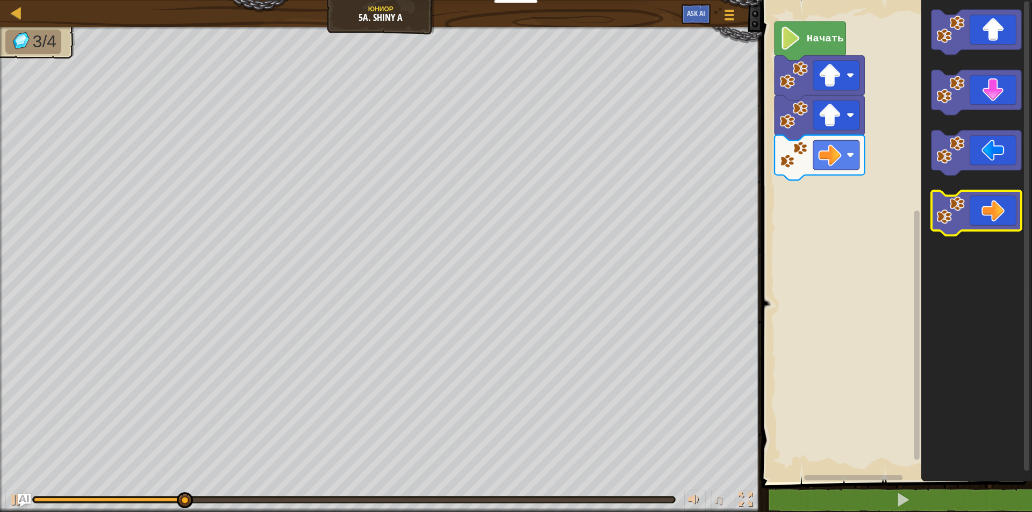
click at [999, 211] on icon "Рабочая область Blockly" at bounding box center [976, 213] width 90 height 45
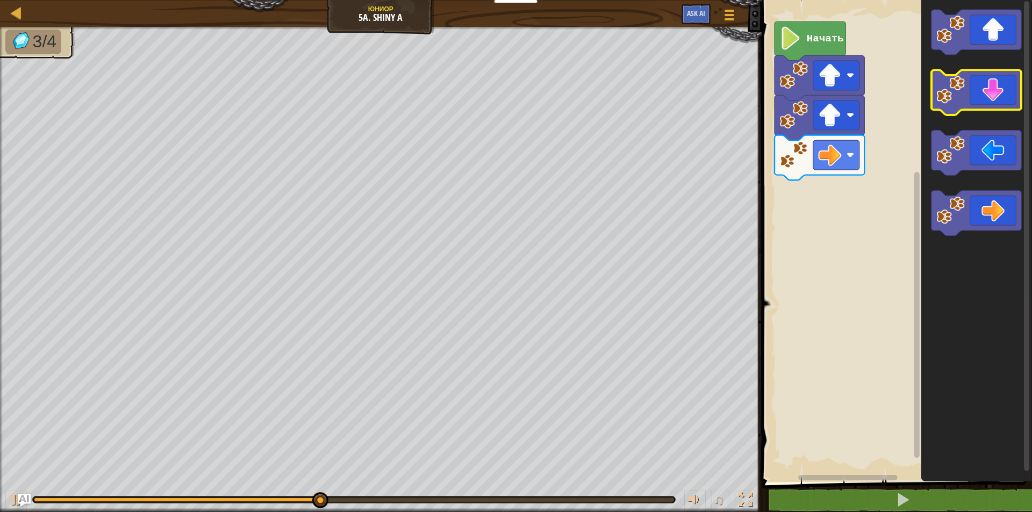
click at [976, 84] on icon "Рабочая область Blockly" at bounding box center [976, 92] width 90 height 45
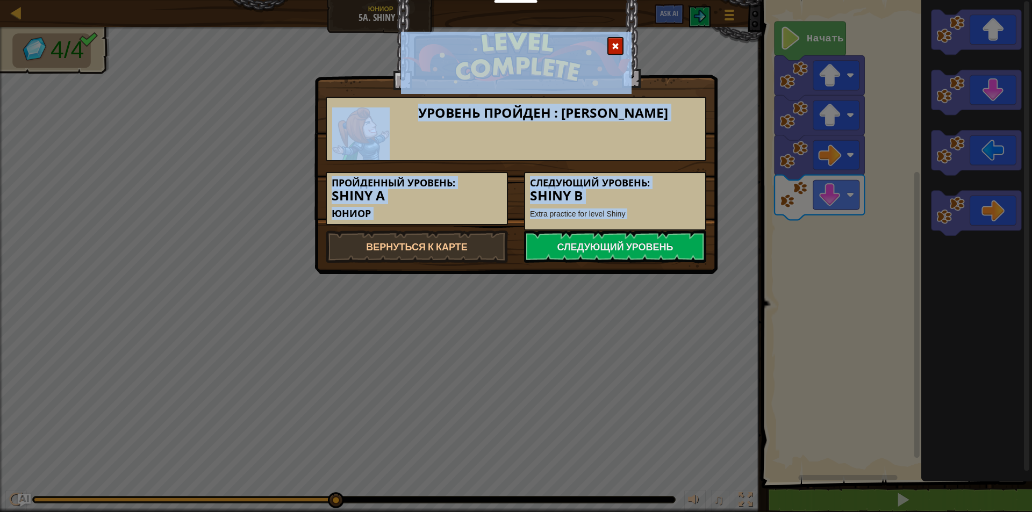
click at [692, 214] on p "Extra practice for level Shiny" at bounding box center [615, 213] width 170 height 11
click at [668, 239] on link "Следующий уровень" at bounding box center [615, 246] width 182 height 32
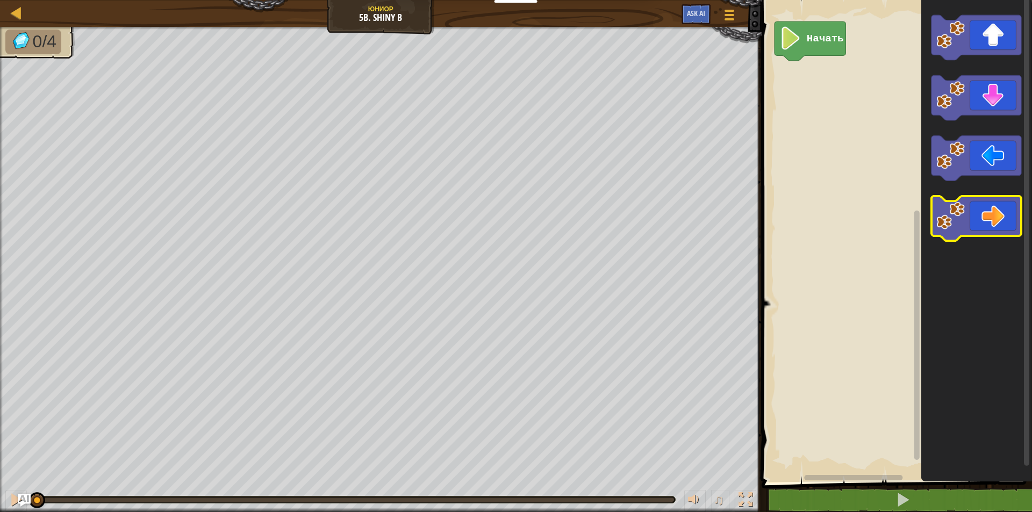
click at [998, 223] on icon "Рабочая область Blockly" at bounding box center [976, 218] width 90 height 45
click at [994, 220] on icon "Рабочая область Blockly" at bounding box center [976, 218] width 90 height 45
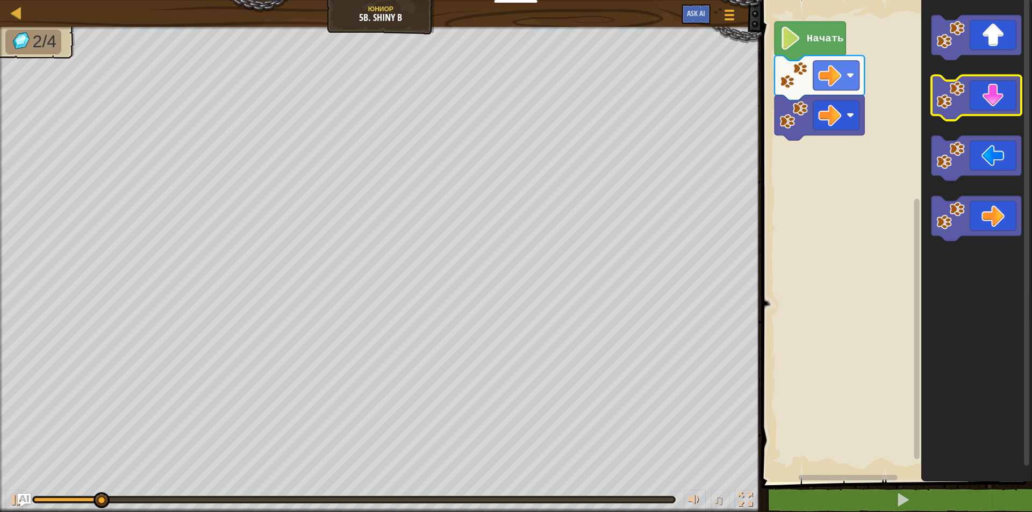
click at [966, 104] on icon "Рабочая область Blockly" at bounding box center [976, 98] width 90 height 45
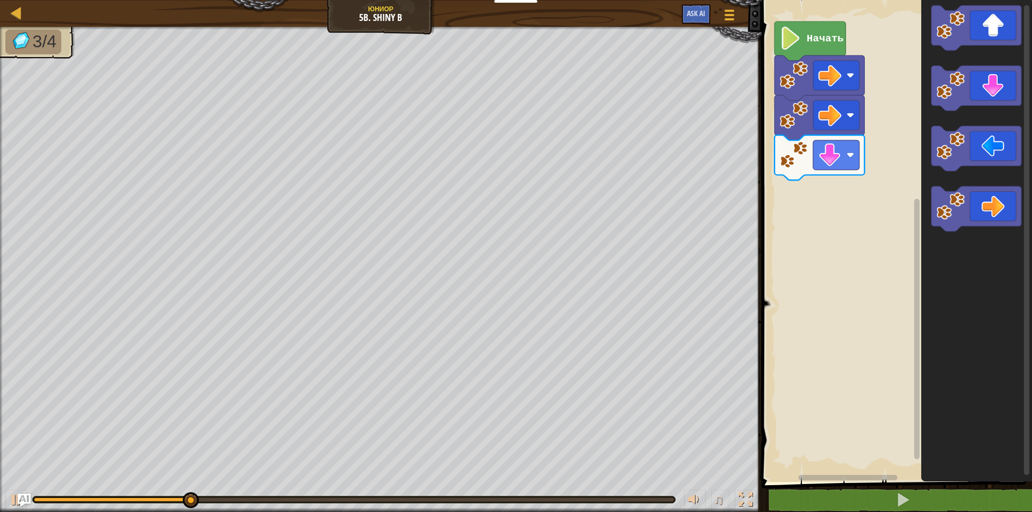
click at [963, 178] on icon "Рабочая область Blockly" at bounding box center [975, 238] width 111 height 487
click at [938, 149] on image "Рабочая область Blockly" at bounding box center [950, 146] width 28 height 28
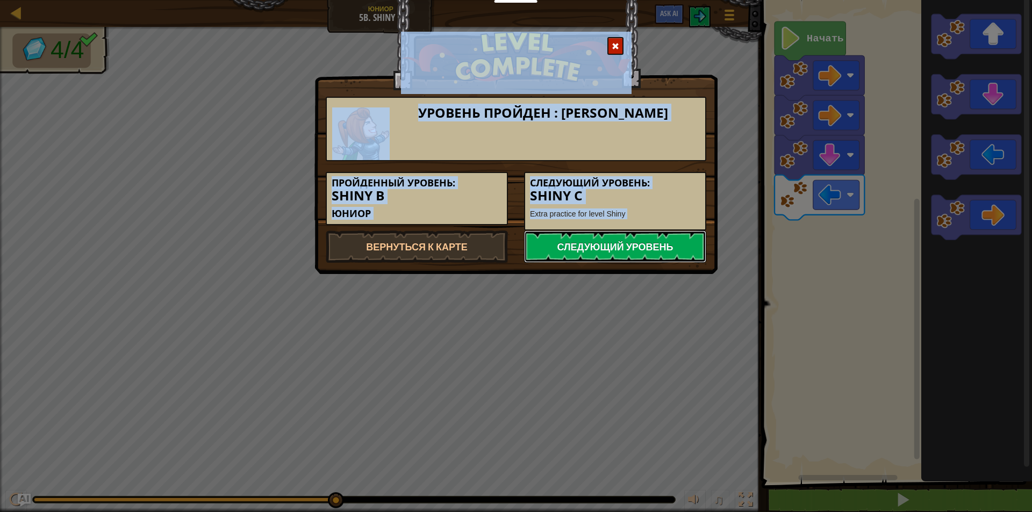
click at [635, 231] on link "Следующий уровень" at bounding box center [615, 246] width 182 height 32
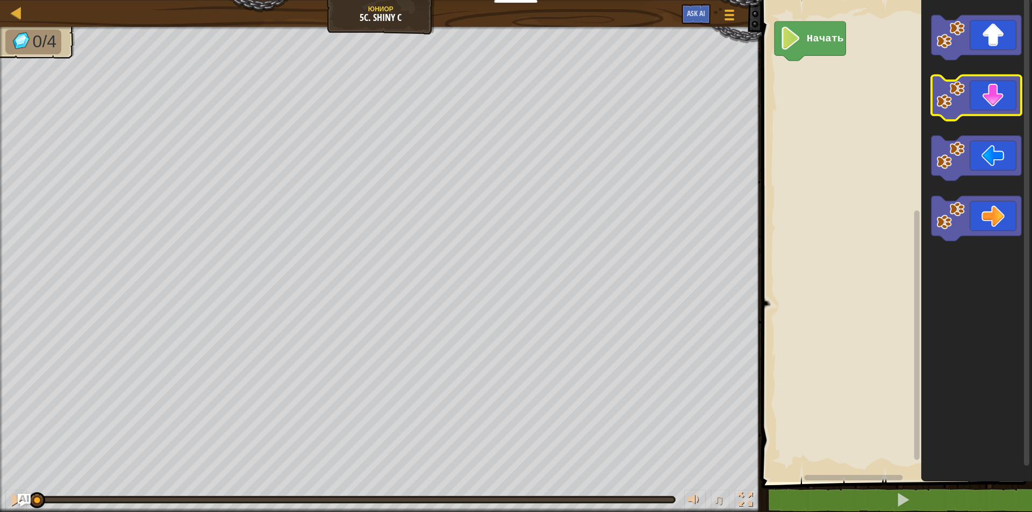
click at [982, 104] on icon "Рабочая область Blockly" at bounding box center [976, 98] width 90 height 45
click at [985, 112] on icon "Рабочая область Blockly" at bounding box center [976, 98] width 90 height 45
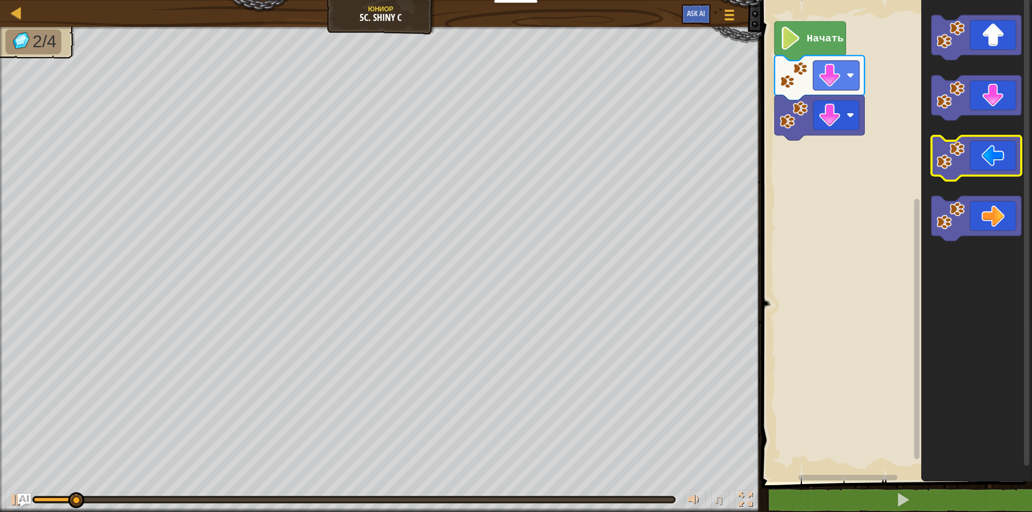
click at [1000, 167] on icon "Рабочая область Blockly" at bounding box center [976, 158] width 90 height 45
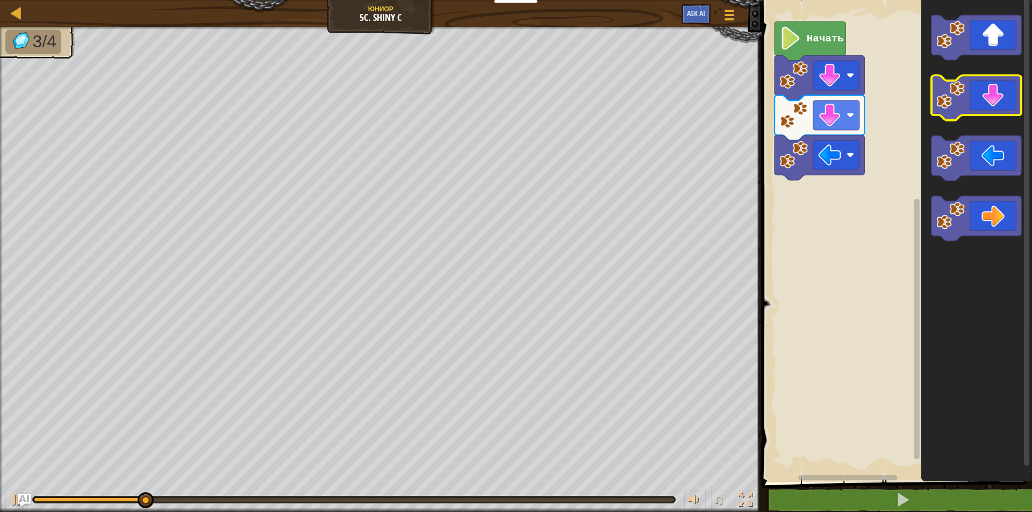
click at [978, 109] on icon "Рабочая область Blockly" at bounding box center [976, 98] width 90 height 45
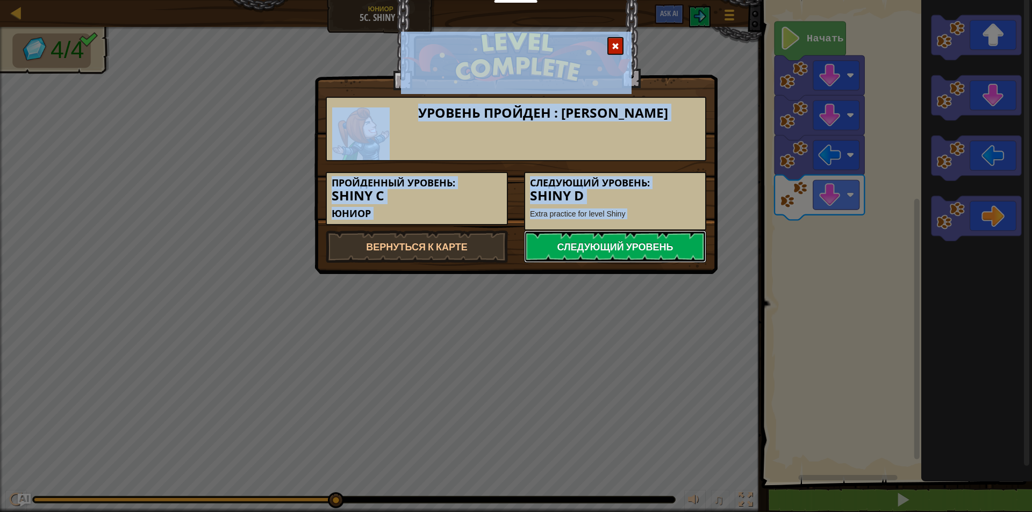
click at [656, 236] on link "Следующий уровень" at bounding box center [615, 246] width 182 height 32
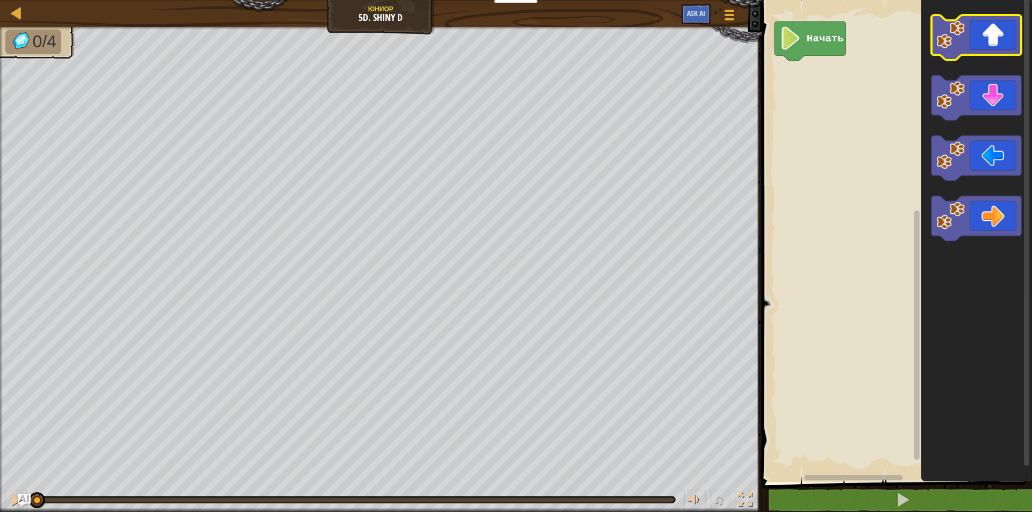
click at [974, 41] on icon "Рабочая область Blockly" at bounding box center [976, 37] width 90 height 45
click at [975, 39] on icon "Рабочая область Blockly" at bounding box center [976, 37] width 90 height 45
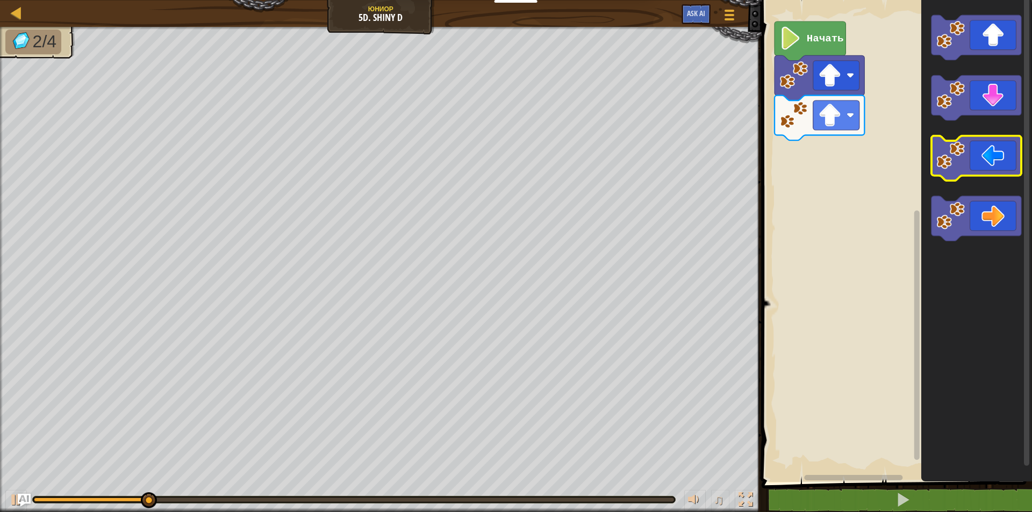
click at [985, 151] on icon "Рабочая область Blockly" at bounding box center [976, 158] width 90 height 45
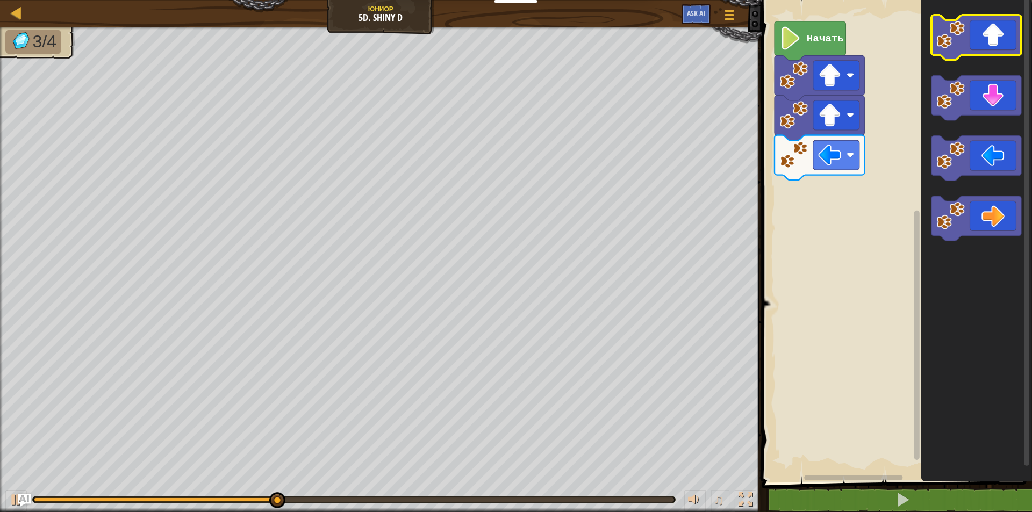
click at [974, 41] on icon "Рабочая область Blockly" at bounding box center [976, 37] width 90 height 45
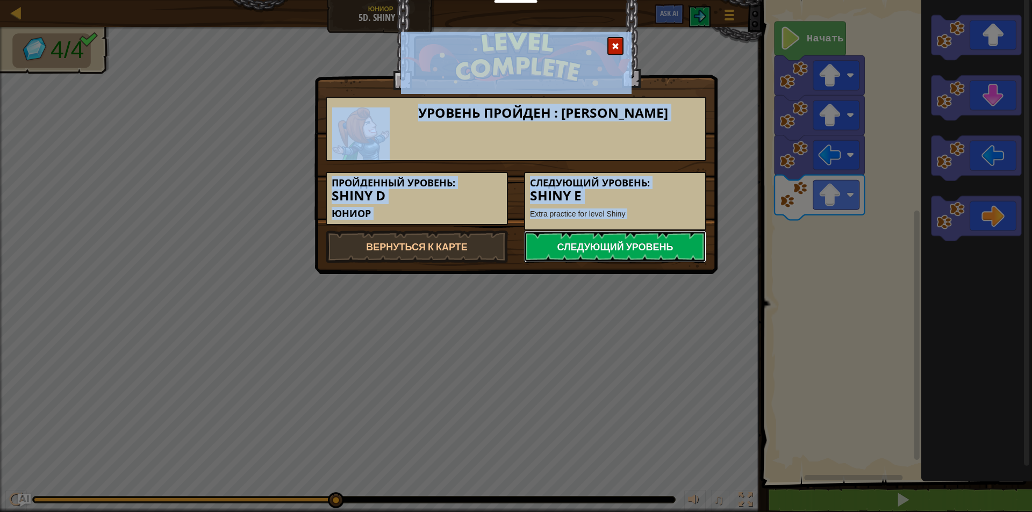
click at [675, 240] on link "Следующий уровень" at bounding box center [615, 246] width 182 height 32
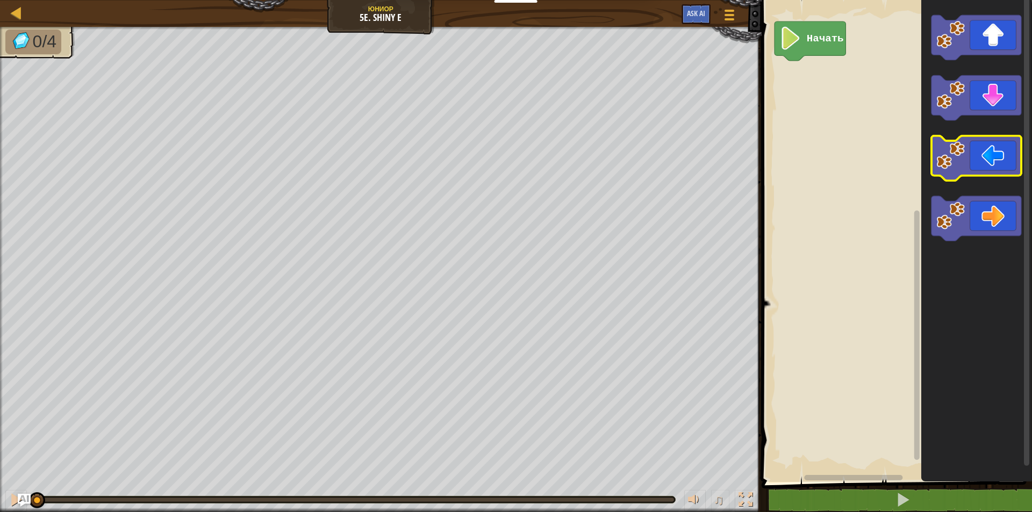
click at [967, 162] on icon "Рабочая область Blockly" at bounding box center [976, 158] width 90 height 45
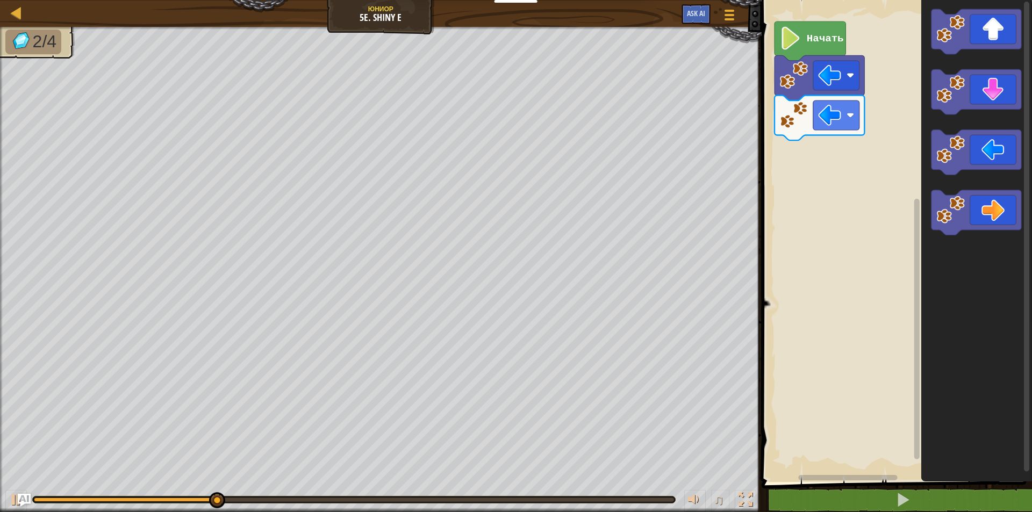
click at [1015, 95] on icon "Рабочая область Blockly" at bounding box center [976, 92] width 90 height 45
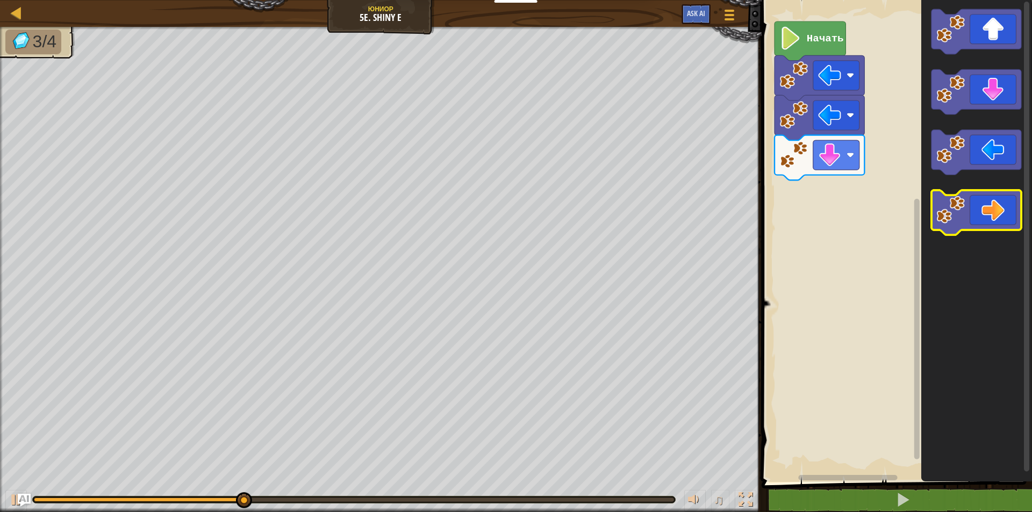
click at [989, 220] on icon "Рабочая область Blockly" at bounding box center [976, 212] width 90 height 45
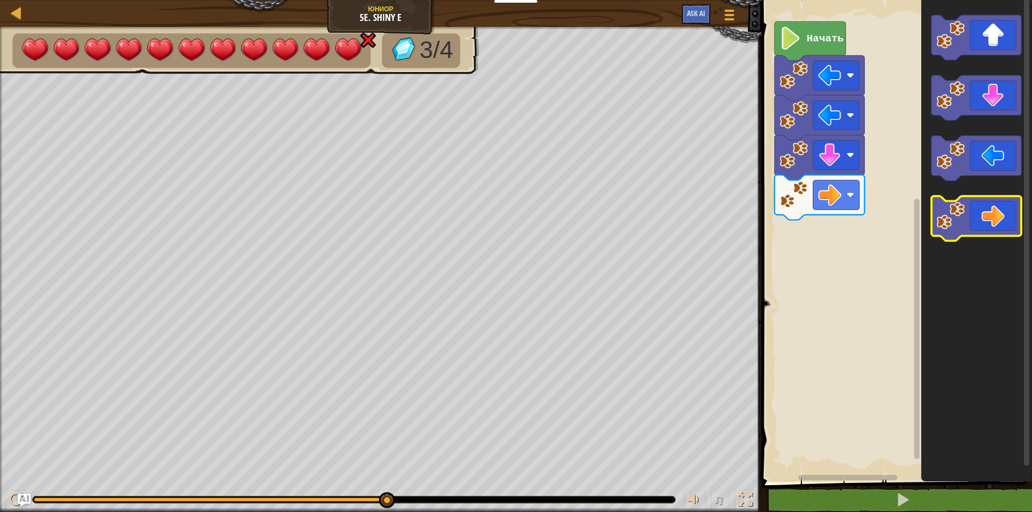
click at [964, 239] on g "Рабочая область Blockly" at bounding box center [976, 128] width 90 height 226
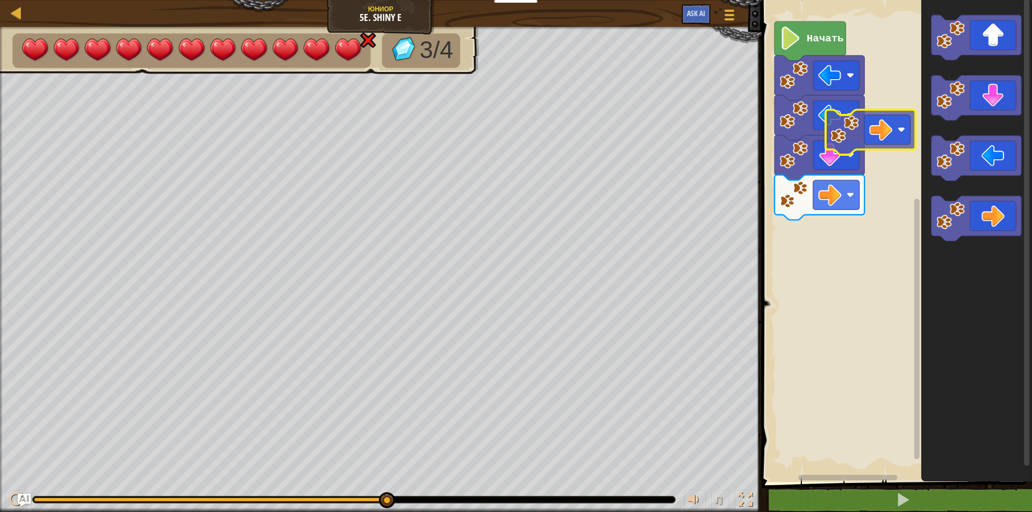
click at [853, 152] on div "Начать" at bounding box center [894, 238] width 273 height 487
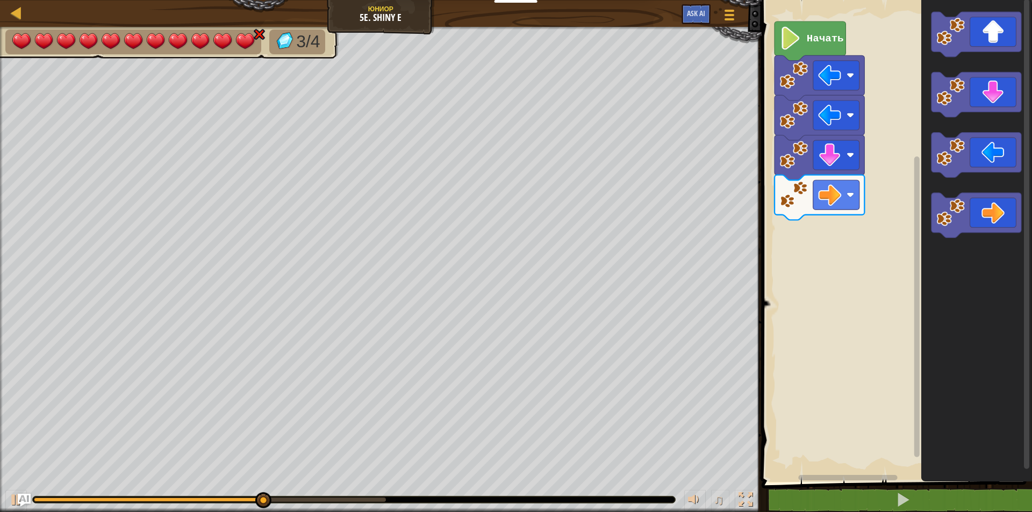
click at [969, 160] on icon "Рабочая область Blockly" at bounding box center [976, 155] width 90 height 45
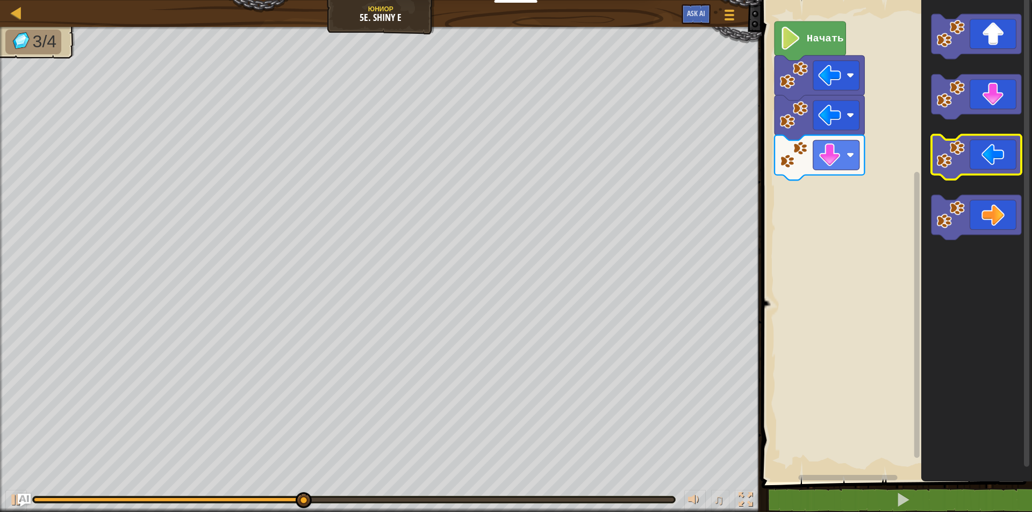
click at [986, 164] on icon "Рабочая область Blockly" at bounding box center [976, 157] width 90 height 45
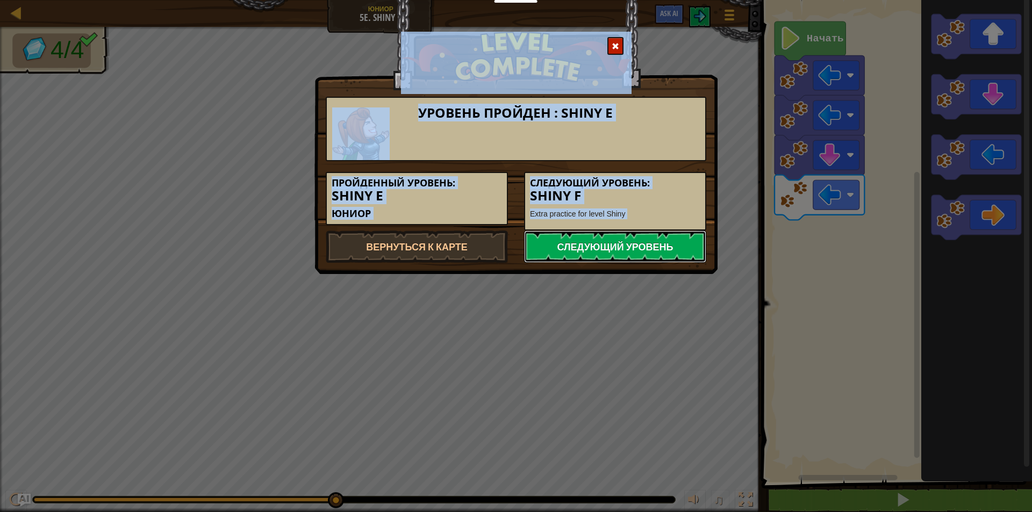
click at [623, 236] on link "Следующий уровень" at bounding box center [615, 246] width 182 height 32
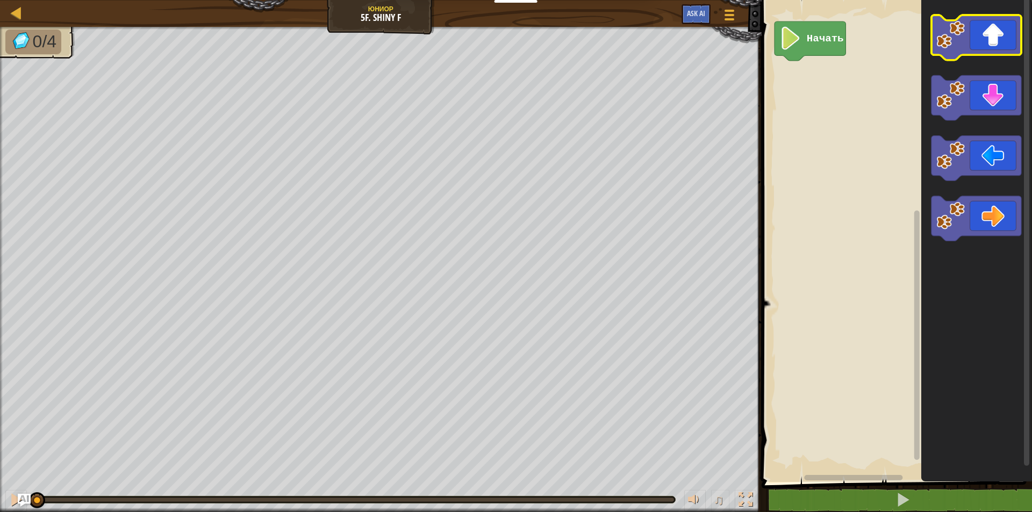
click at [1003, 49] on icon "Рабочая область Blockly" at bounding box center [976, 37] width 90 height 45
click at [1014, 42] on icon "Рабочая область Blockly" at bounding box center [976, 37] width 90 height 45
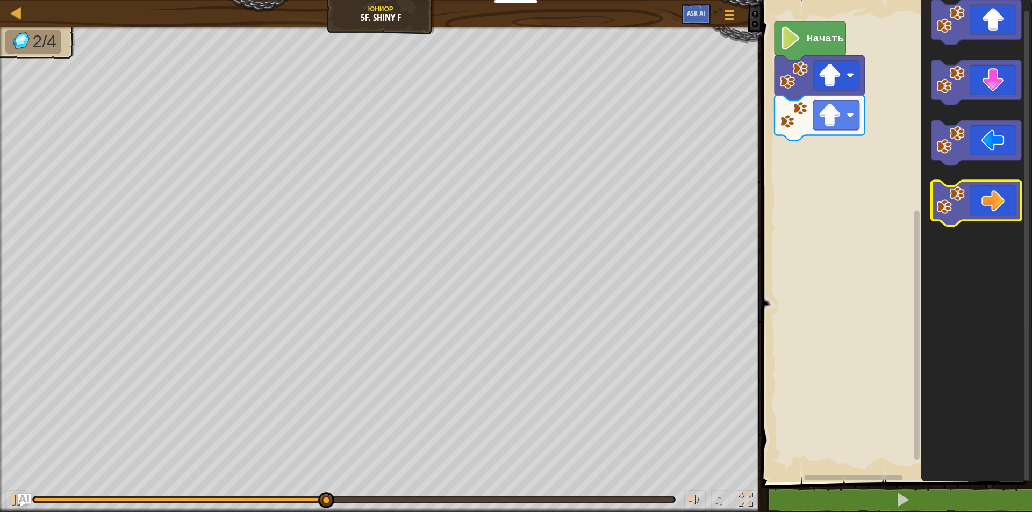
click at [998, 164] on g "Рабочая область Blockly" at bounding box center [976, 113] width 90 height 226
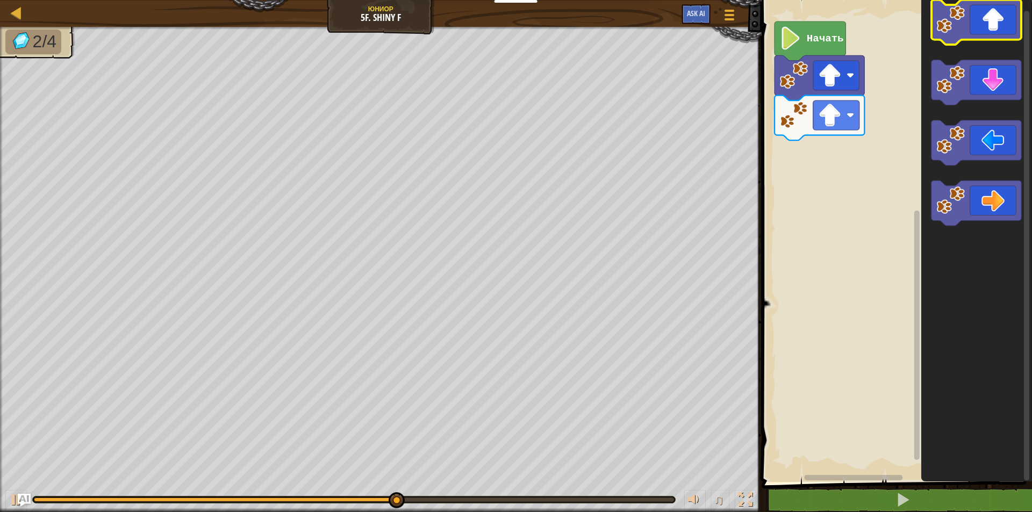
click at [968, 16] on icon "Рабочая область Blockly" at bounding box center [976, 22] width 90 height 45
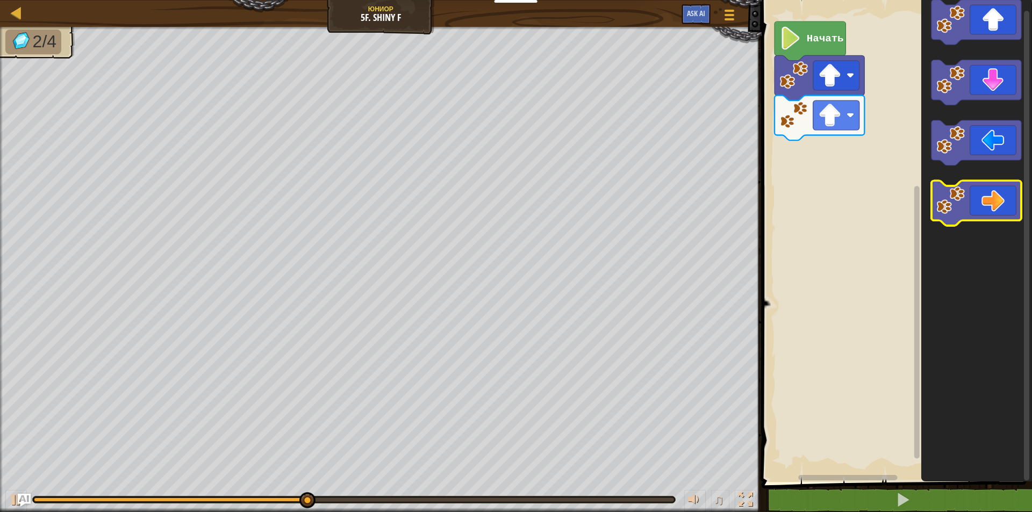
click at [985, 168] on icon "Рабочая область Blockly" at bounding box center [975, 238] width 111 height 487
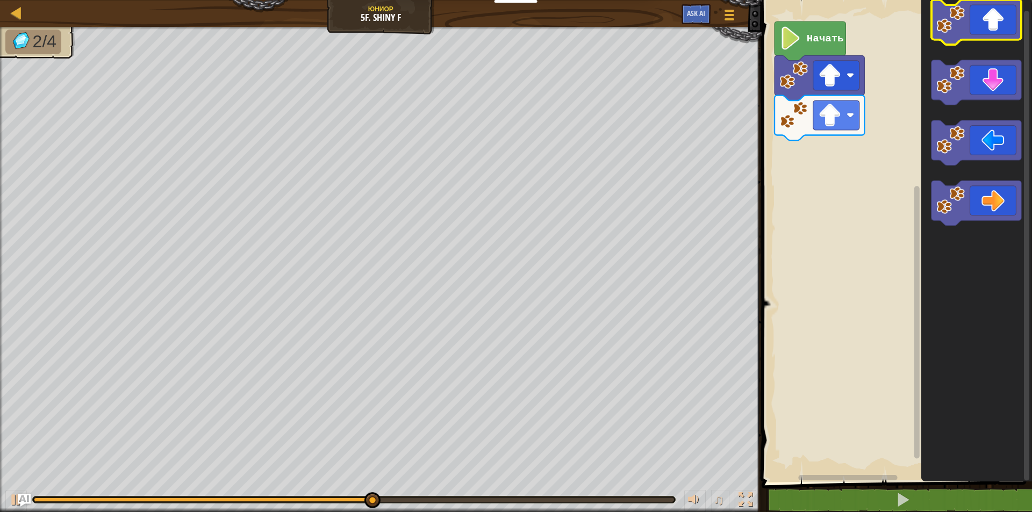
click at [972, 32] on icon "Рабочая область Blockly" at bounding box center [976, 22] width 90 height 45
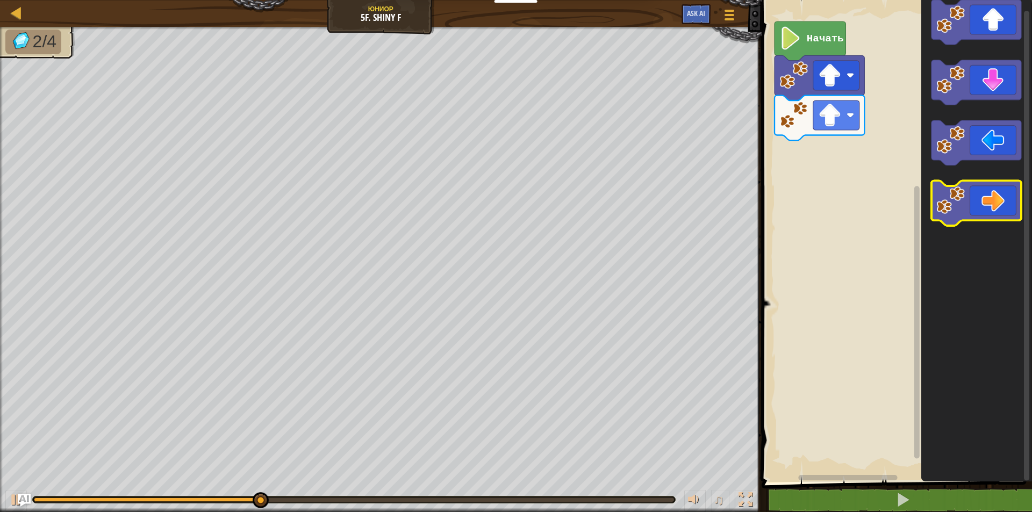
click at [984, 200] on icon "Рабочая область Blockly" at bounding box center [976, 203] width 90 height 45
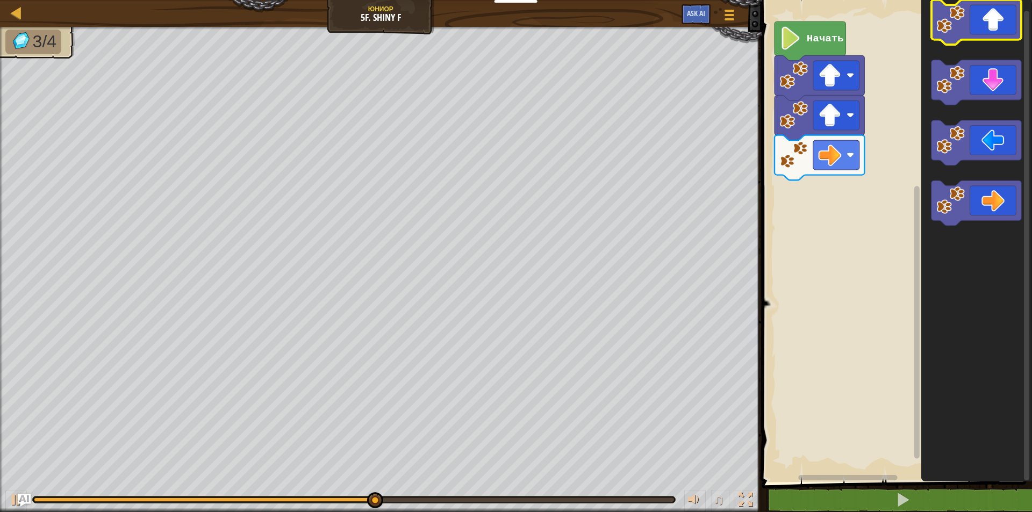
click at [990, 19] on icon "Рабочая область Blockly" at bounding box center [976, 22] width 90 height 45
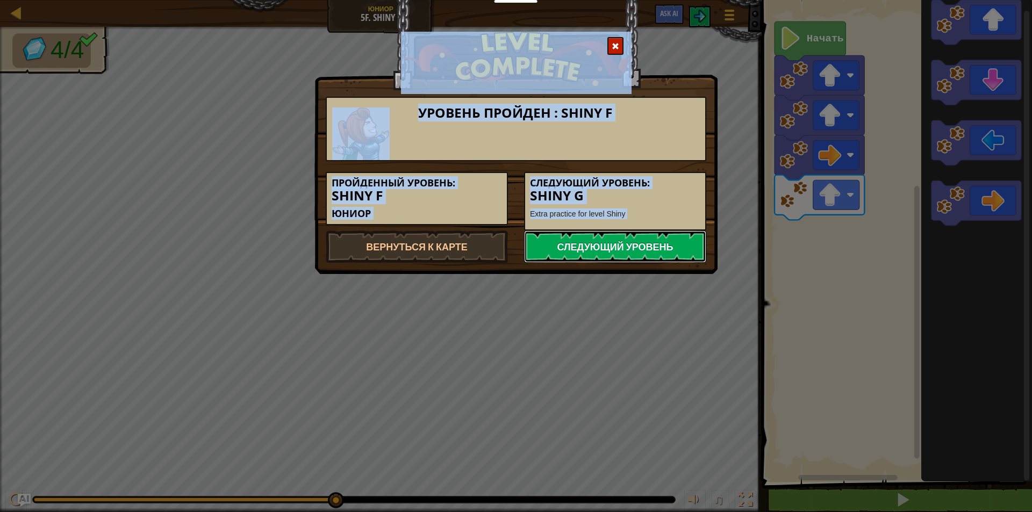
click at [636, 234] on link "Следующий уровень" at bounding box center [615, 246] width 182 height 32
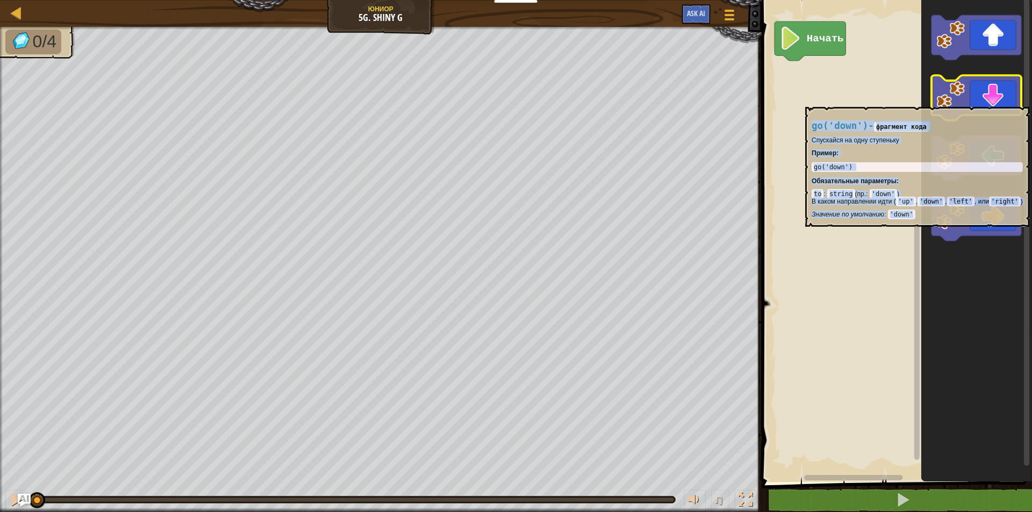
click at [968, 110] on icon "Рабочая область Blockly" at bounding box center [976, 98] width 90 height 45
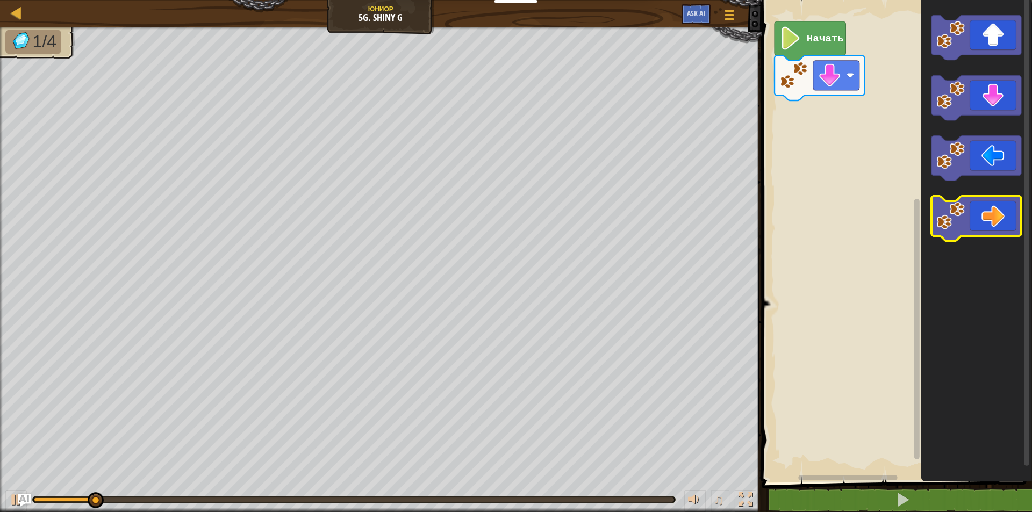
click at [992, 223] on icon "Рабочая область Blockly" at bounding box center [976, 218] width 90 height 45
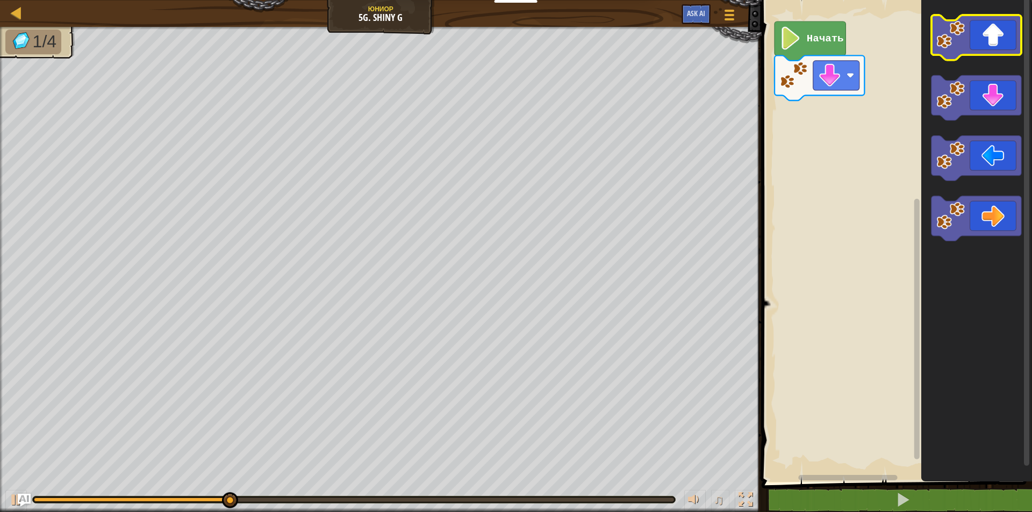
click at [960, 39] on image "Рабочая область Blockly" at bounding box center [950, 34] width 28 height 28
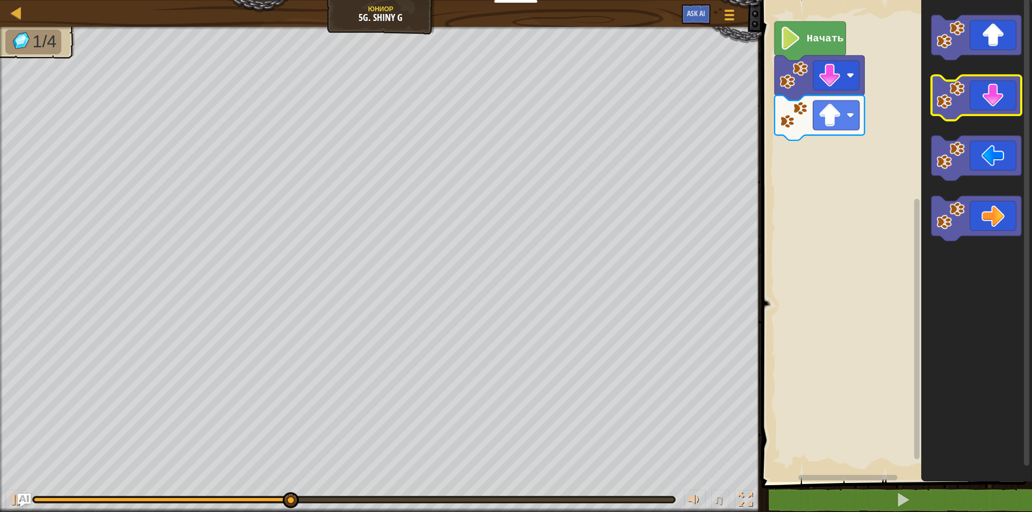
click at [980, 111] on icon "Рабочая область Blockly" at bounding box center [976, 98] width 90 height 45
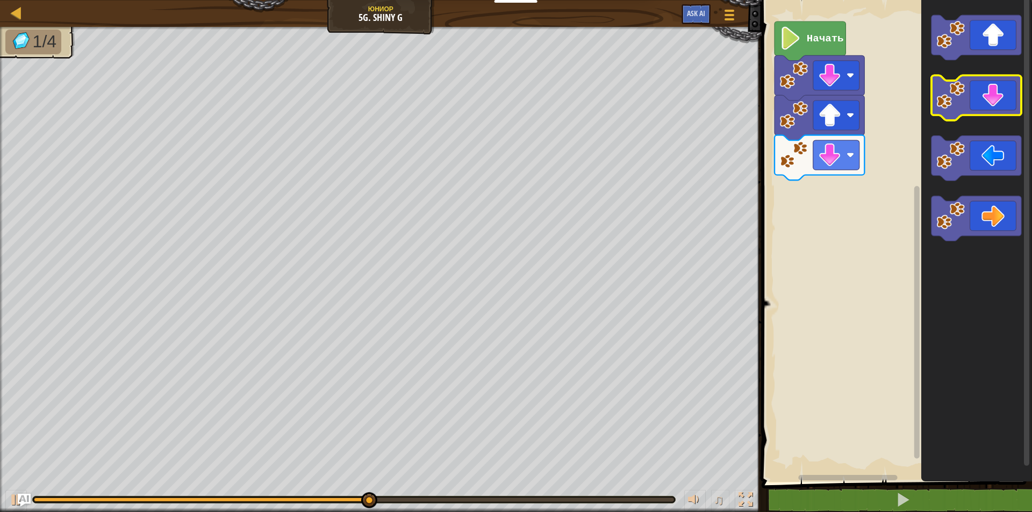
click at [976, 99] on icon "Рабочая область Blockly" at bounding box center [976, 98] width 90 height 45
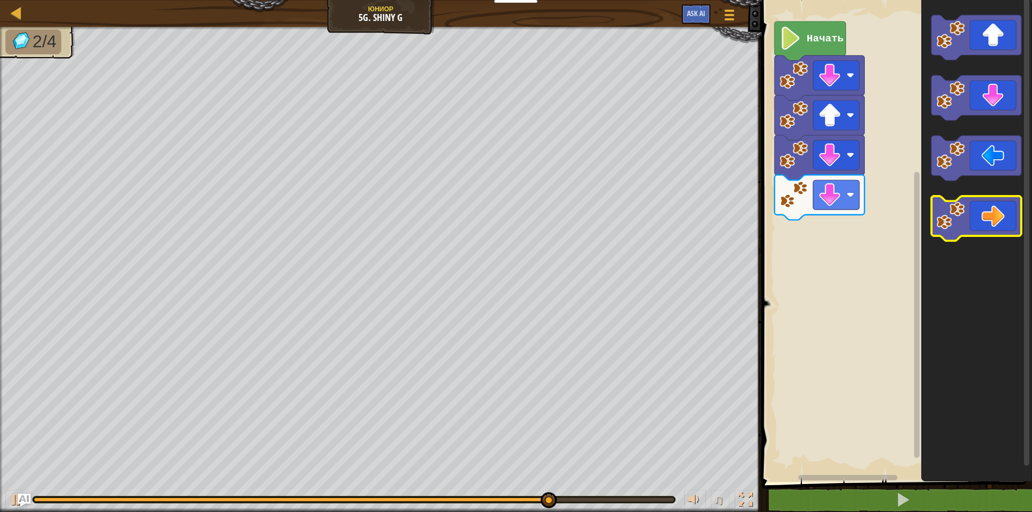
click at [996, 220] on icon "Рабочая область Blockly" at bounding box center [976, 218] width 90 height 45
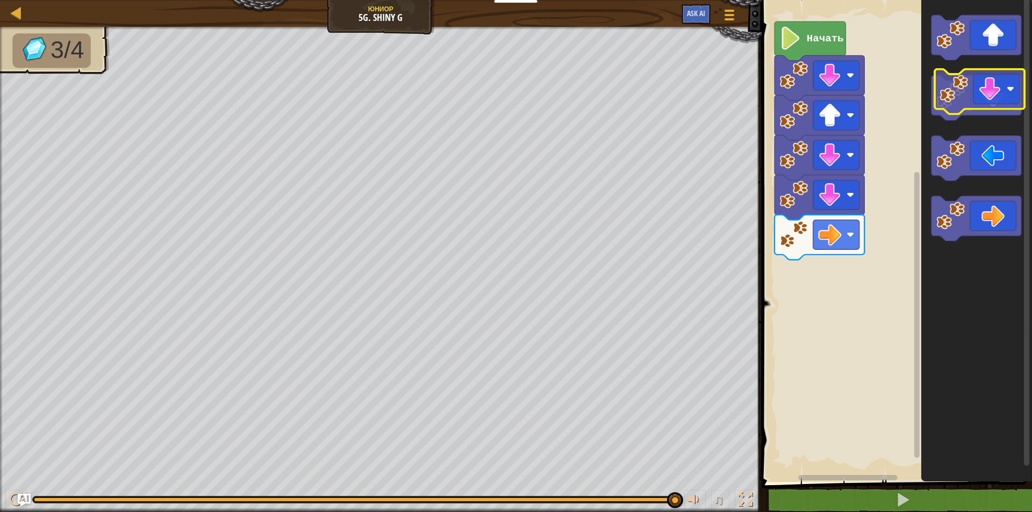
click at [969, 104] on icon "Рабочая область Blockly" at bounding box center [976, 98] width 90 height 45
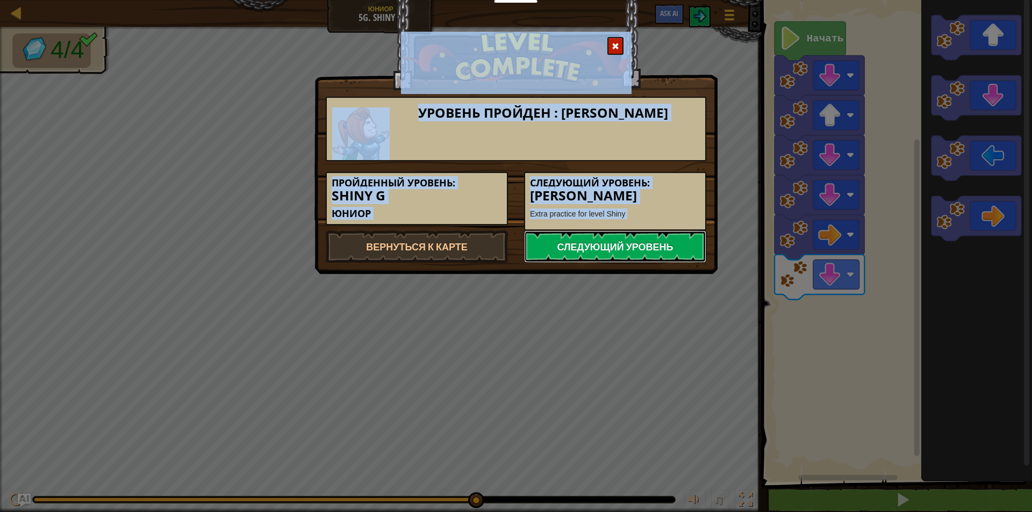
click at [695, 245] on link "Следующий уровень" at bounding box center [615, 246] width 182 height 32
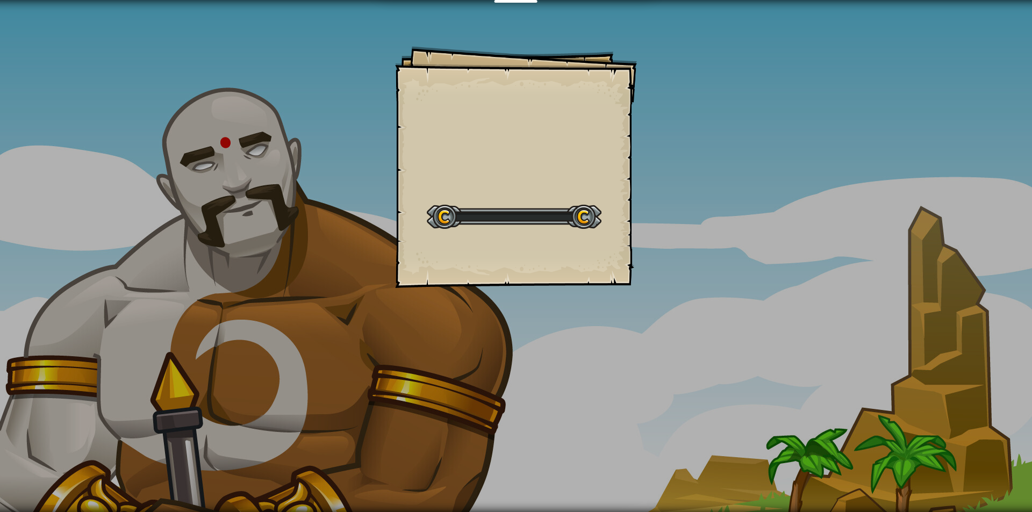
click at [694, 245] on div "Goals Start Level Ошибка загрузки с сервера Чтобы пройти этот уровень, нужна по…" at bounding box center [516, 256] width 1032 height 512
click at [687, 242] on div "Goals Start Level Ошибка загрузки с сервера Чтобы пройти этот уровень, нужна по…" at bounding box center [516, 256] width 1032 height 512
click at [691, 243] on div "Goals Start Level Ошибка загрузки с сервера Чтобы пройти этот уровень, нужна по…" at bounding box center [516, 256] width 1032 height 512
click at [691, 243] on div "Shiny H Goals Start Level Ошибка загрузки с сервера Чтобы пройти этот уровень, …" at bounding box center [516, 256] width 1032 height 512
click at [690, 250] on div "Shiny H Goals Start Level Ошибка загрузки с сервера Чтобы пройти этот уровень, …" at bounding box center [516, 256] width 1032 height 512
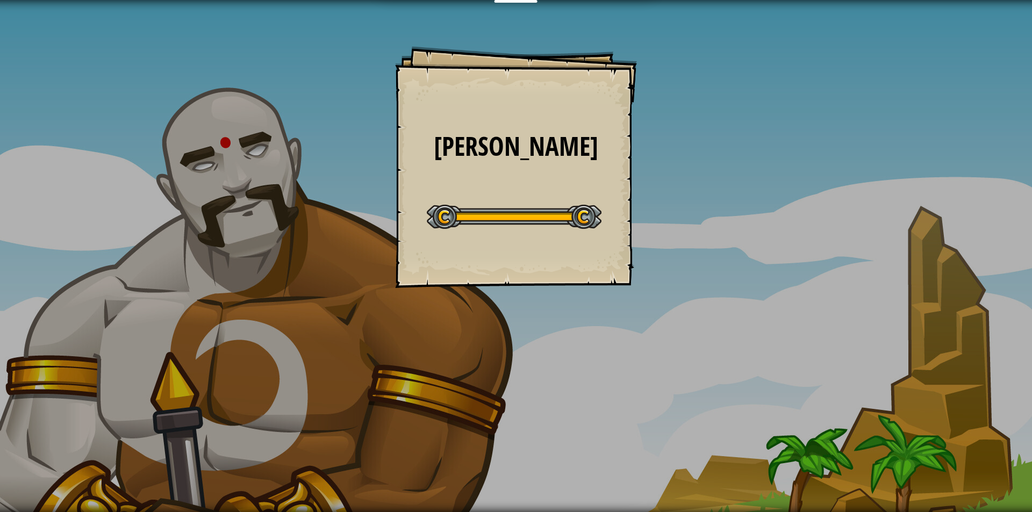
click at [691, 250] on div "Shiny H Goals Start Level Ошибка загрузки с сервера Чтобы пройти этот уровень, …" at bounding box center [516, 256] width 1032 height 512
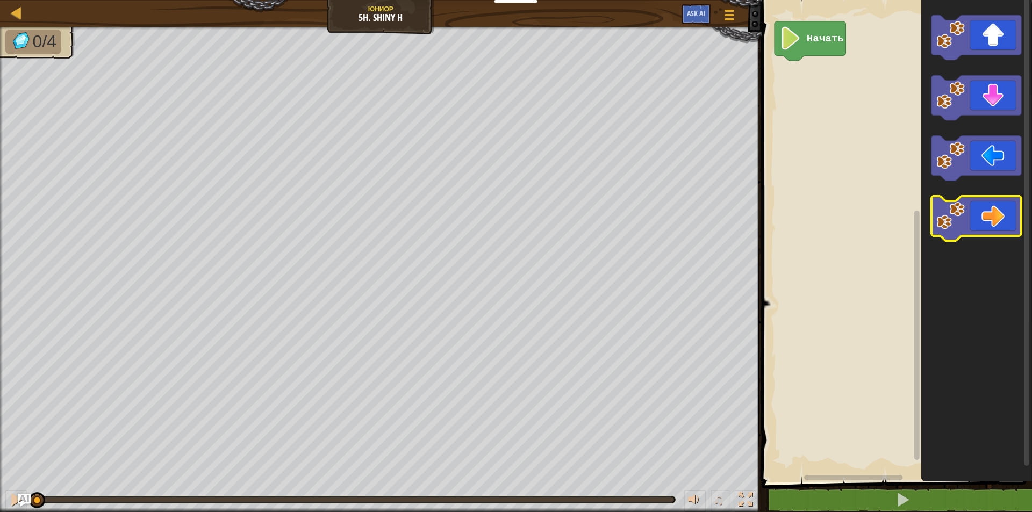
click at [986, 222] on icon "Рабочая область Blockly" at bounding box center [976, 218] width 90 height 45
click at [982, 215] on icon "Рабочая область Blockly" at bounding box center [976, 218] width 90 height 45
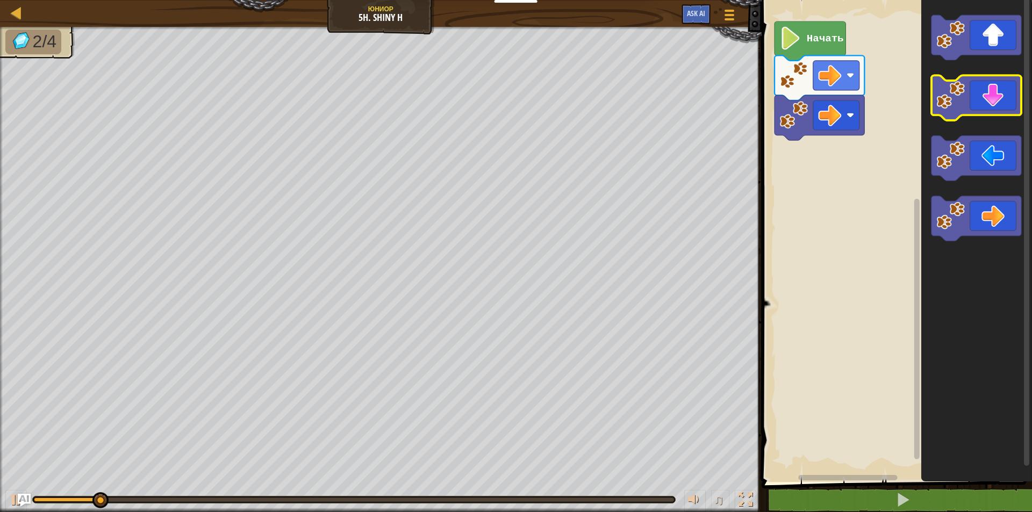
click at [964, 100] on image "Рабочая область Blockly" at bounding box center [950, 95] width 28 height 28
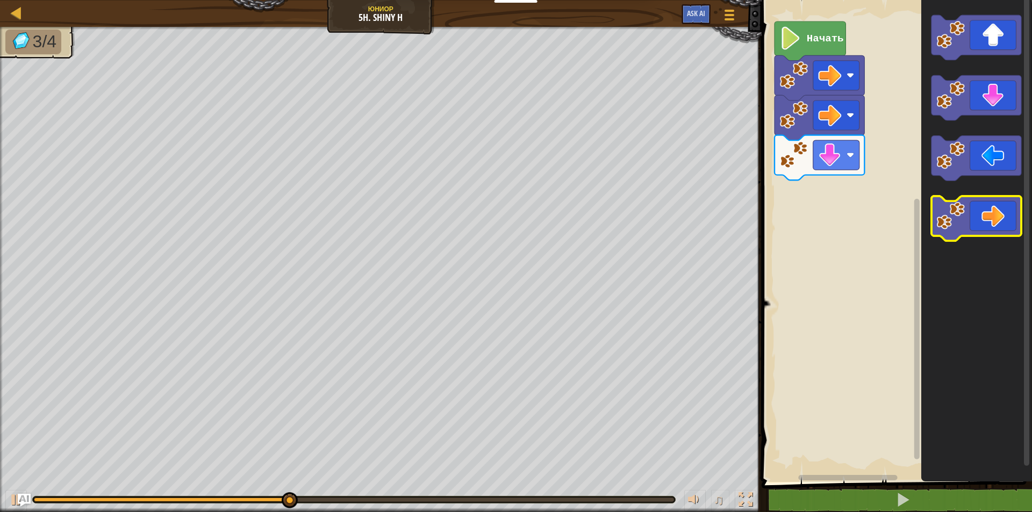
click at [994, 207] on icon "Рабочая область Blockly" at bounding box center [976, 218] width 90 height 45
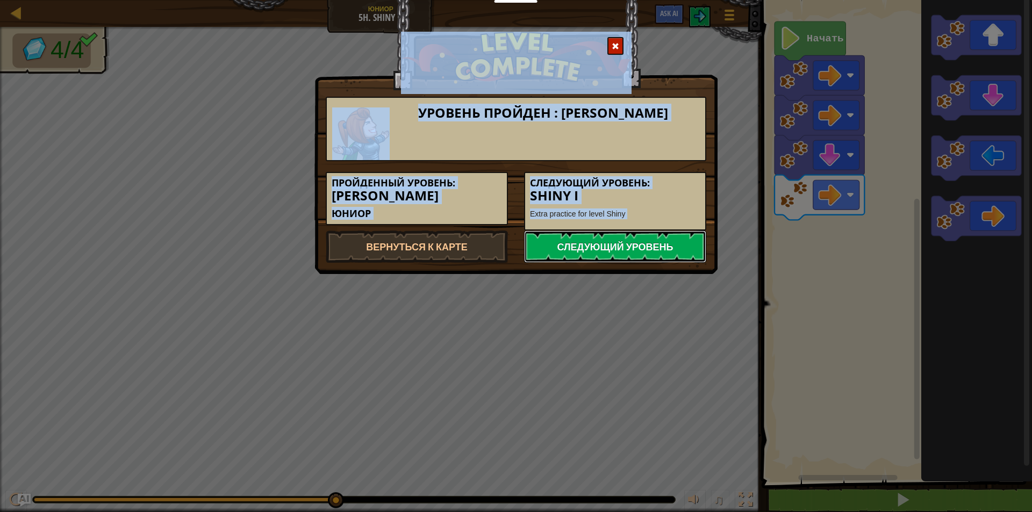
click at [587, 240] on link "Следующий уровень" at bounding box center [615, 246] width 182 height 32
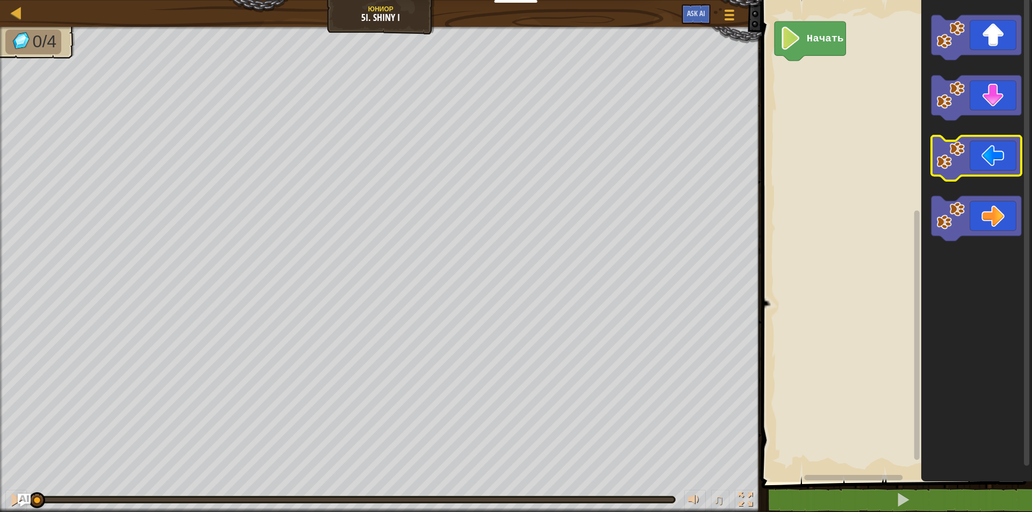
click at [950, 170] on icon "Рабочая область Blockly" at bounding box center [976, 158] width 90 height 45
click at [948, 169] on image "Рабочая область Blockly" at bounding box center [950, 155] width 28 height 28
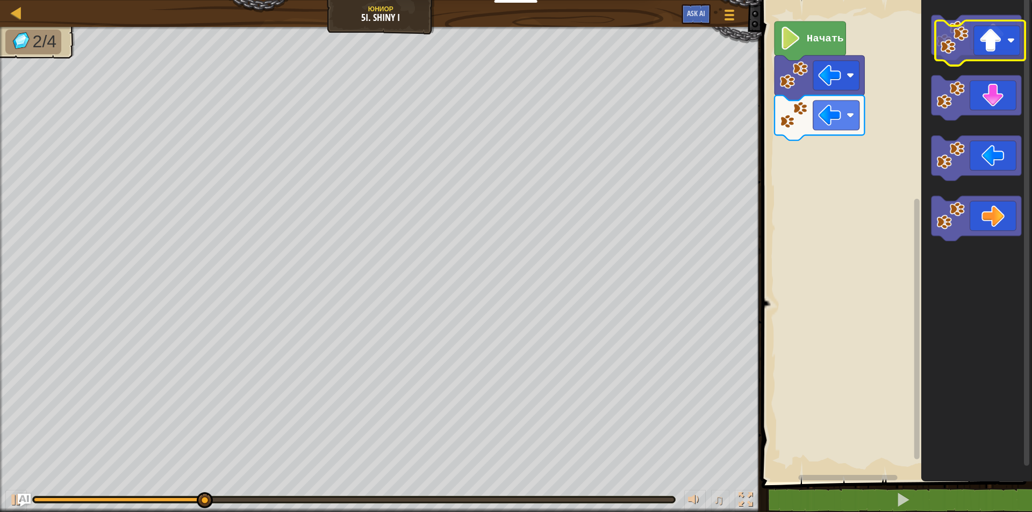
click at [1000, 109] on g "Рабочая область Blockly" at bounding box center [976, 128] width 90 height 226
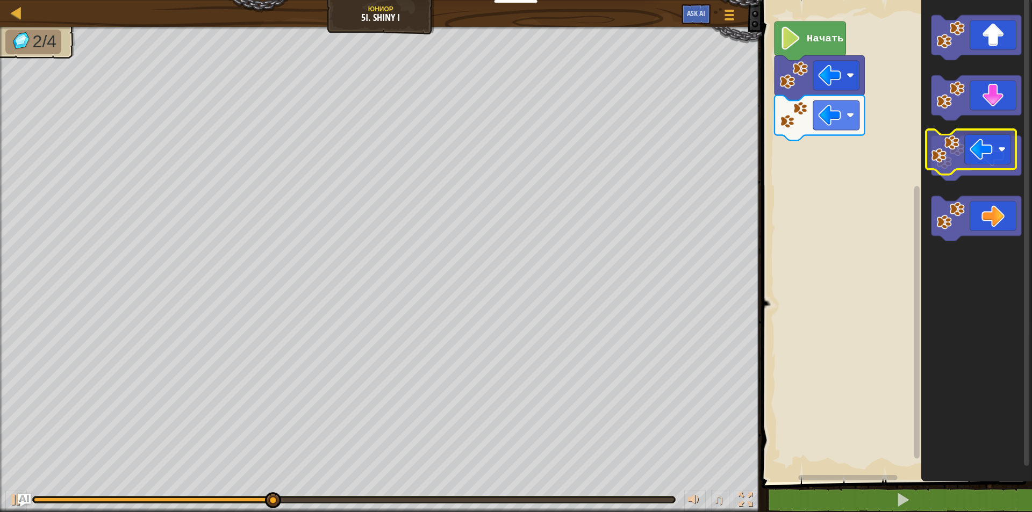
click at [975, 174] on icon "Рабочая область Blockly" at bounding box center [976, 158] width 90 height 45
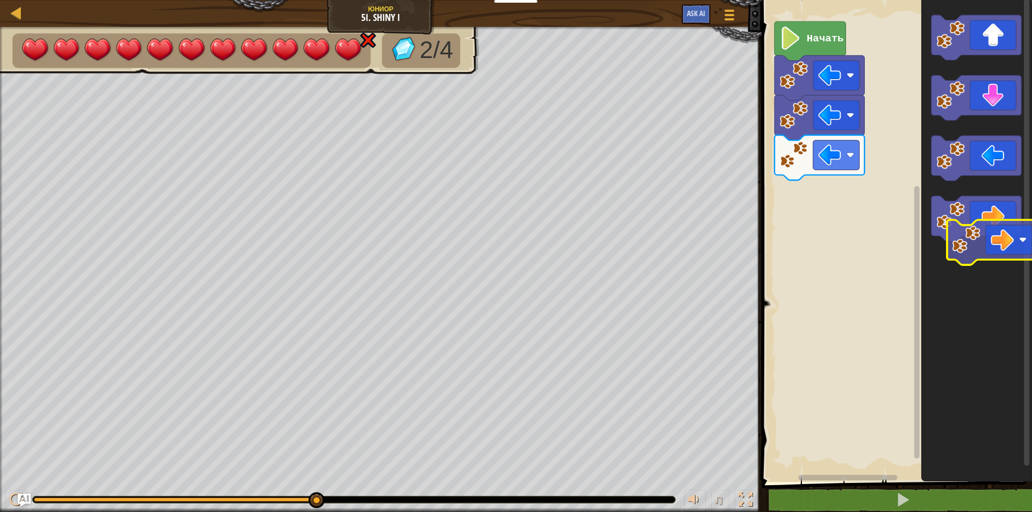
click at [998, 244] on icon "Рабочая область Blockly" at bounding box center [975, 238] width 111 height 487
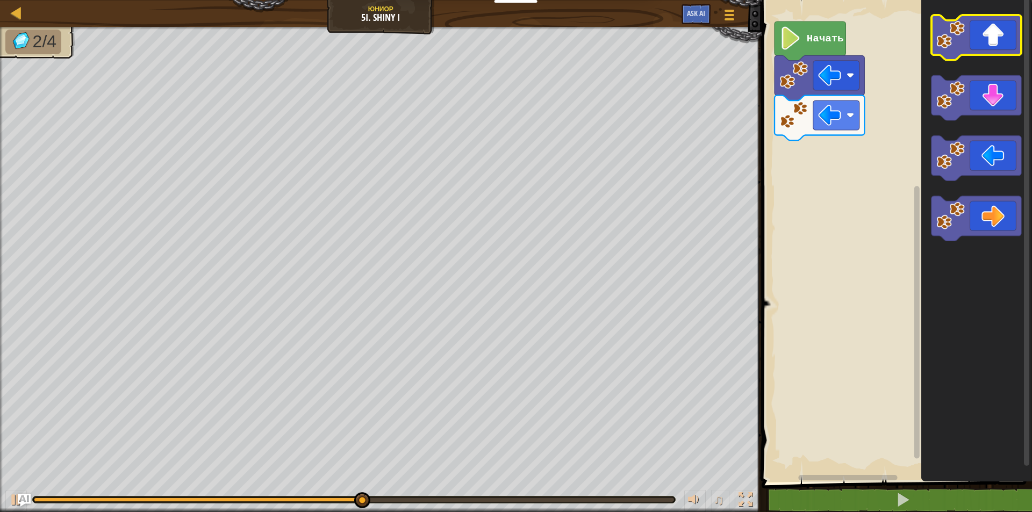
click at [1010, 93] on g "Рабочая область Blockly" at bounding box center [976, 128] width 90 height 226
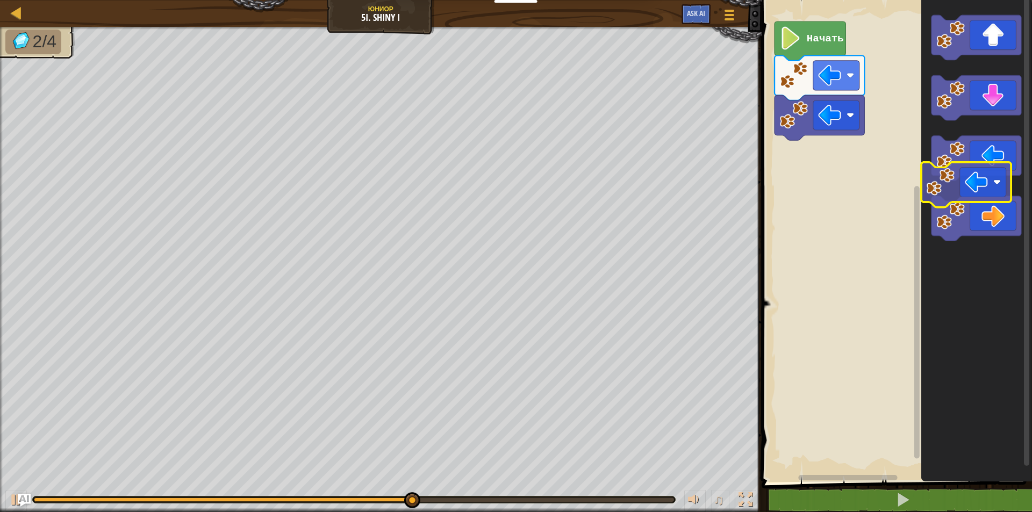
click at [991, 184] on icon "Рабочая область Blockly" at bounding box center [975, 238] width 111 height 487
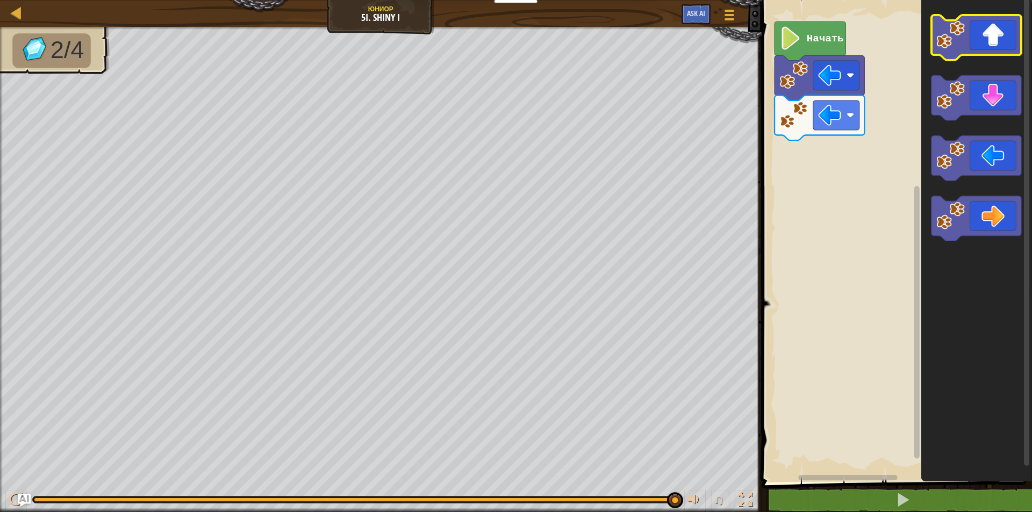
click at [996, 36] on icon "Рабочая область Blockly" at bounding box center [976, 37] width 90 height 45
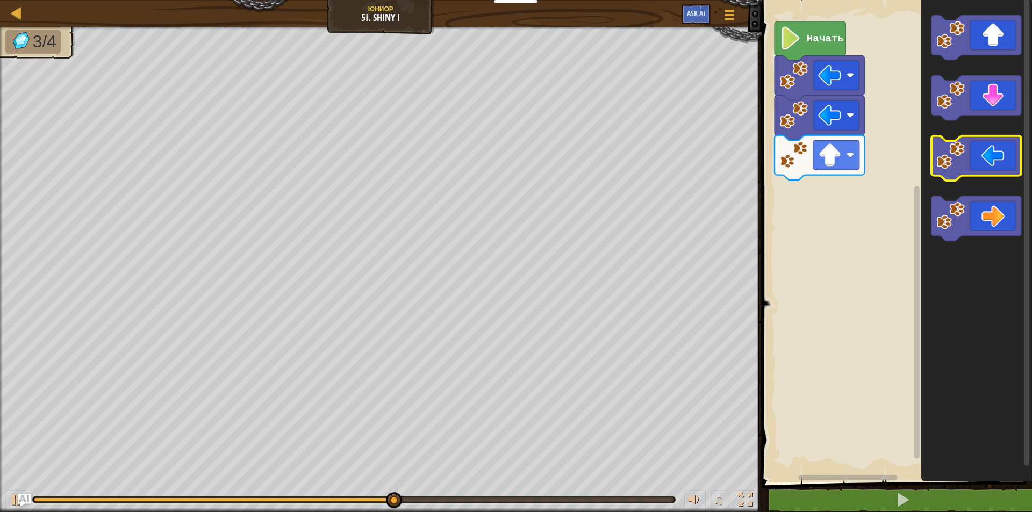
click at [991, 157] on icon "Рабочая область Blockly" at bounding box center [976, 158] width 90 height 45
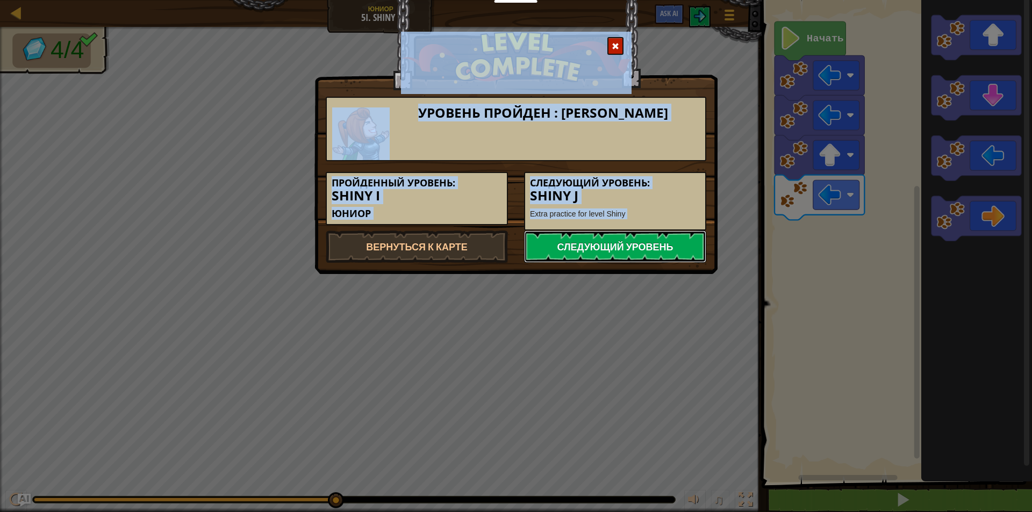
click at [652, 253] on link "Следующий уровень" at bounding box center [615, 246] width 182 height 32
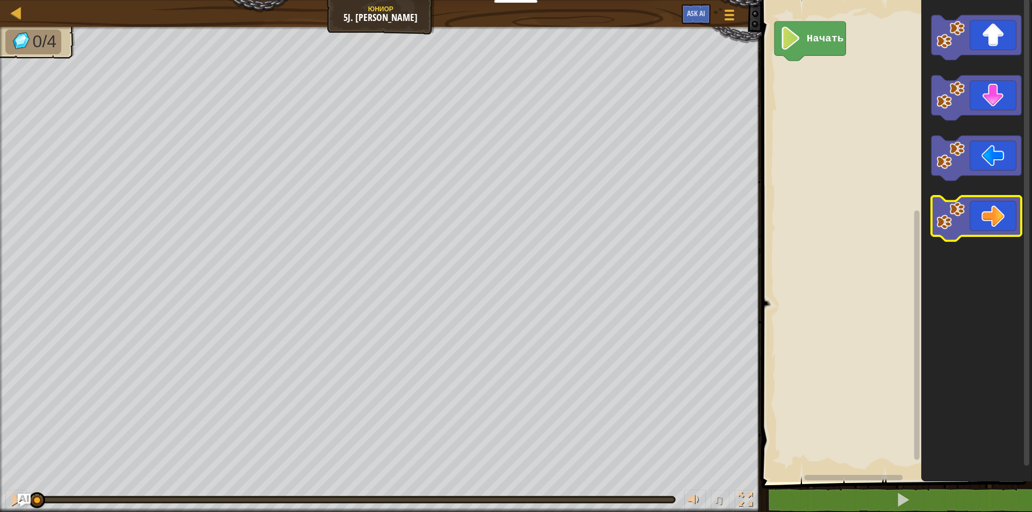
click at [996, 214] on icon "Рабочая область Blockly" at bounding box center [976, 218] width 90 height 45
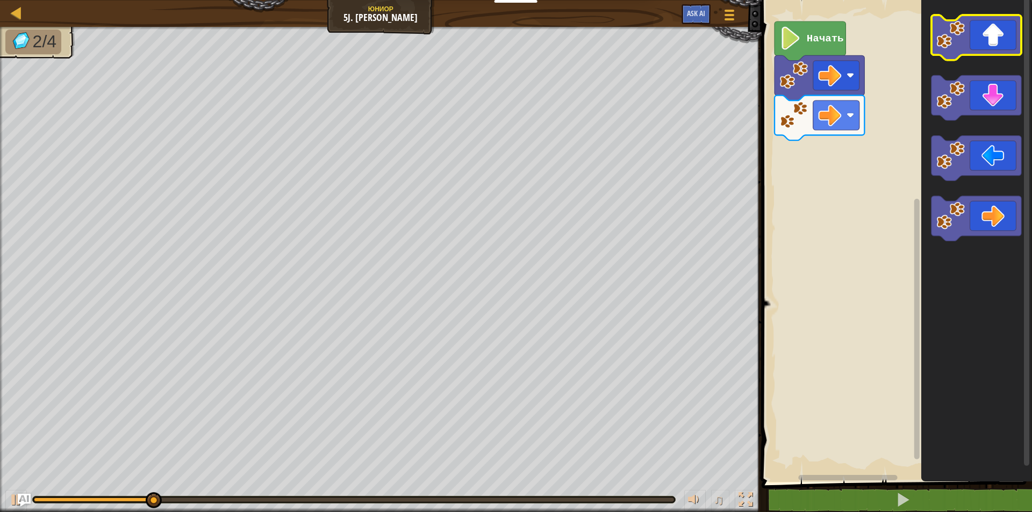
click at [998, 46] on icon "Рабочая область Blockly" at bounding box center [976, 37] width 90 height 45
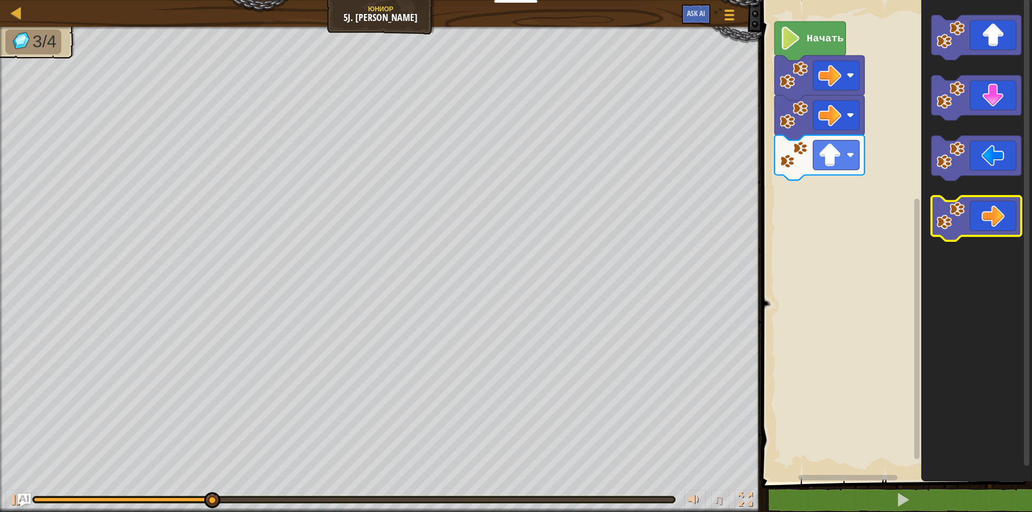
click at [1000, 211] on icon "Рабочая область Blockly" at bounding box center [976, 218] width 90 height 45
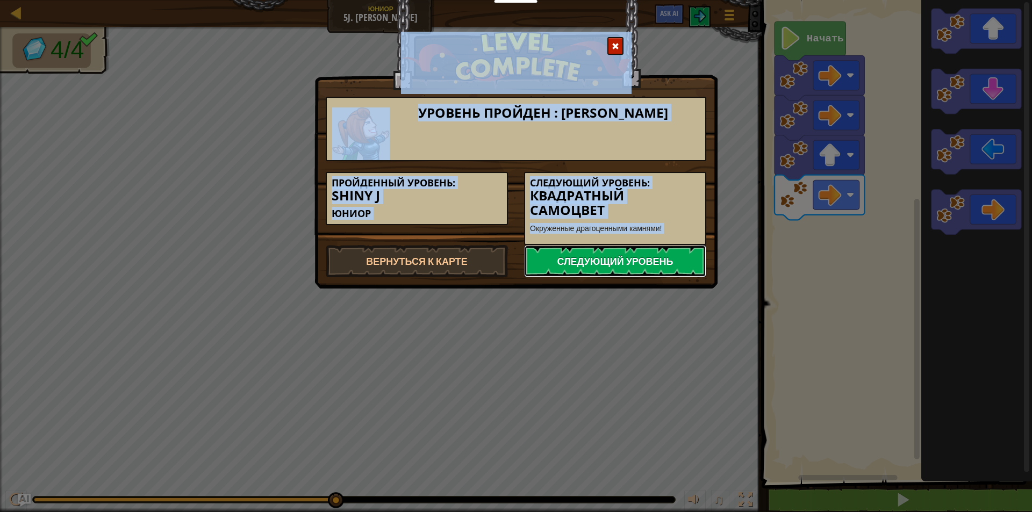
click at [567, 264] on link "Следующий уровень" at bounding box center [615, 261] width 182 height 32
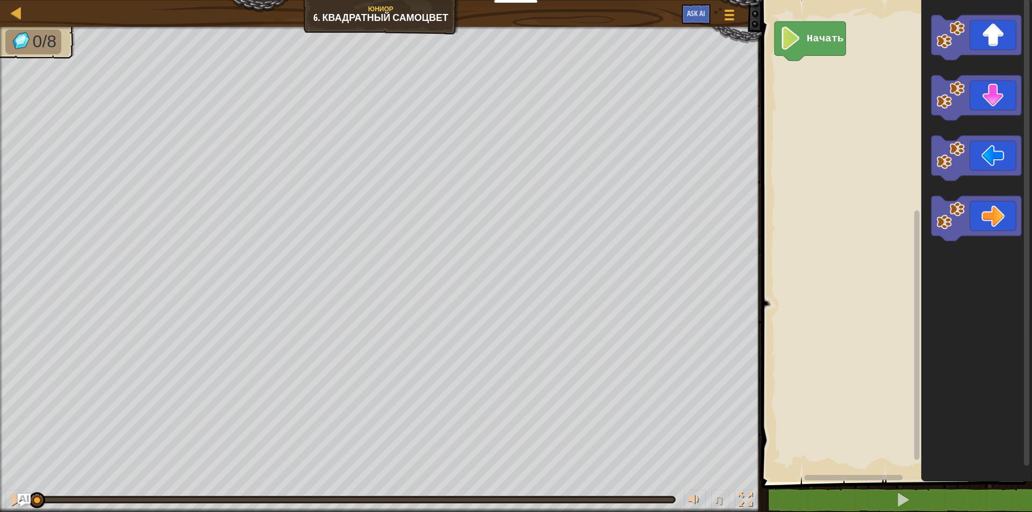
click at [968, 56] on icon "Рабочая область Blockly" at bounding box center [975, 238] width 111 height 487
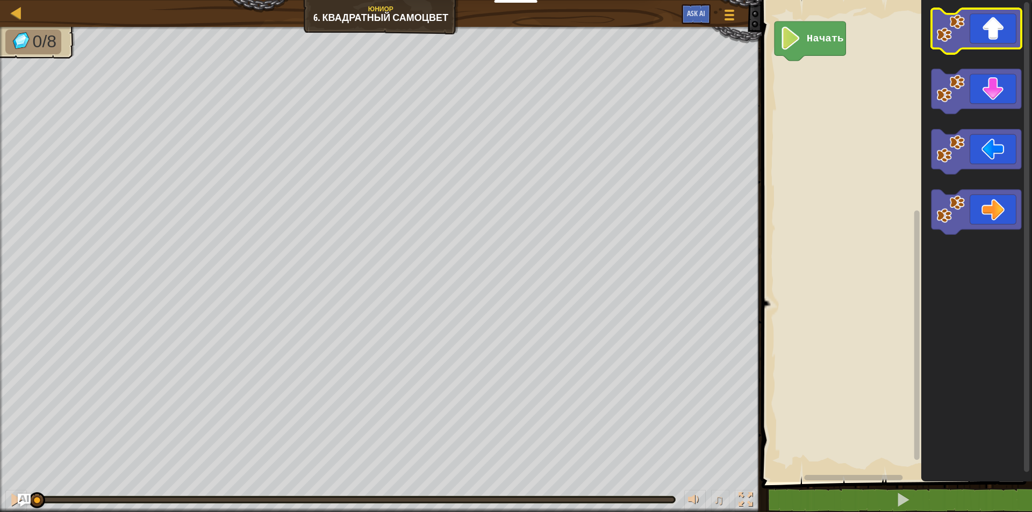
click at [968, 30] on icon "Рабочая область Blockly" at bounding box center [976, 31] width 90 height 45
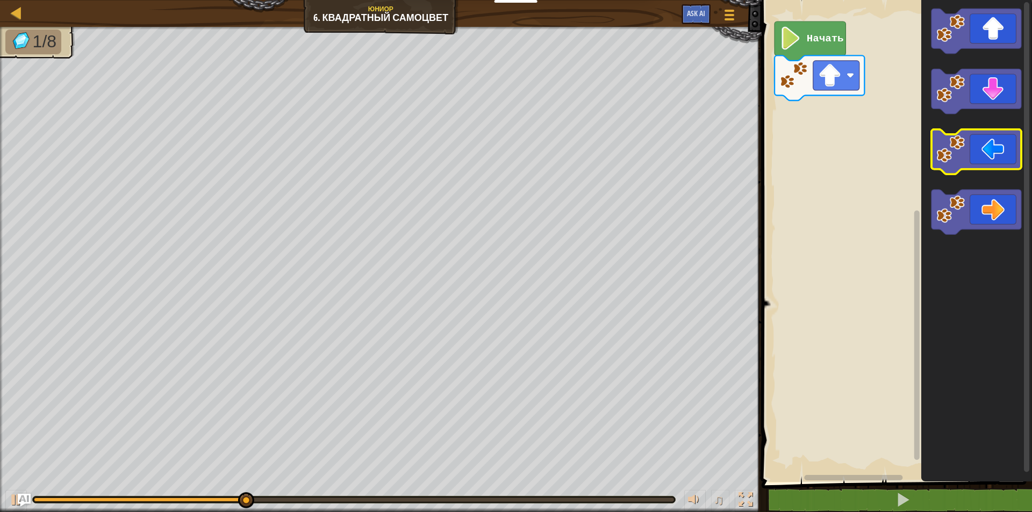
click at [952, 152] on image "Рабочая область Blockly" at bounding box center [950, 149] width 28 height 28
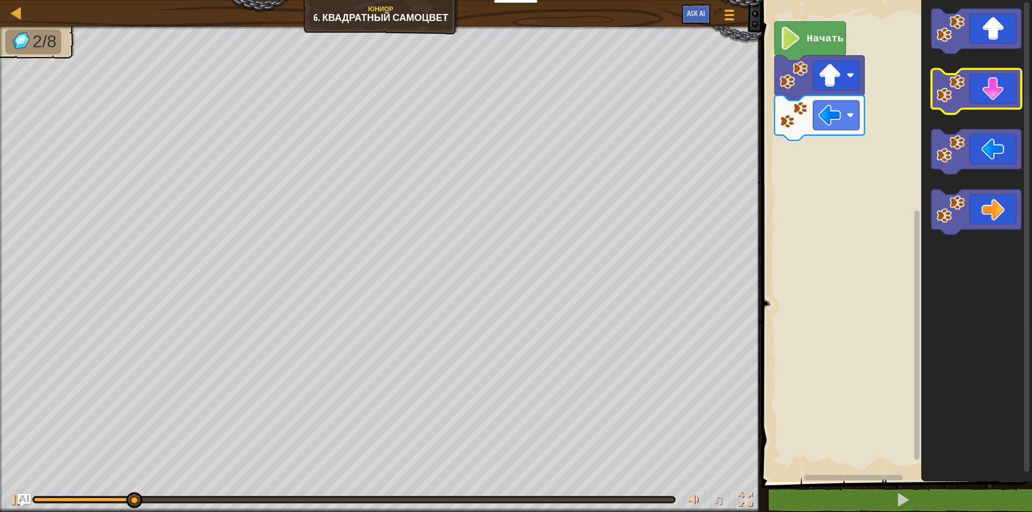
click at [969, 96] on icon "Рабочая область Blockly" at bounding box center [976, 91] width 90 height 45
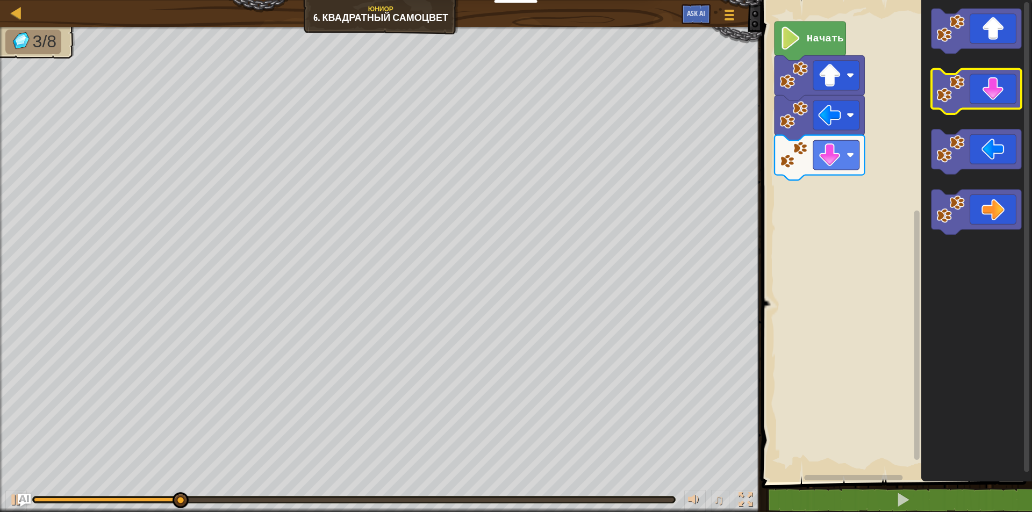
click at [967, 97] on icon "Рабочая область Blockly" at bounding box center [976, 91] width 90 height 45
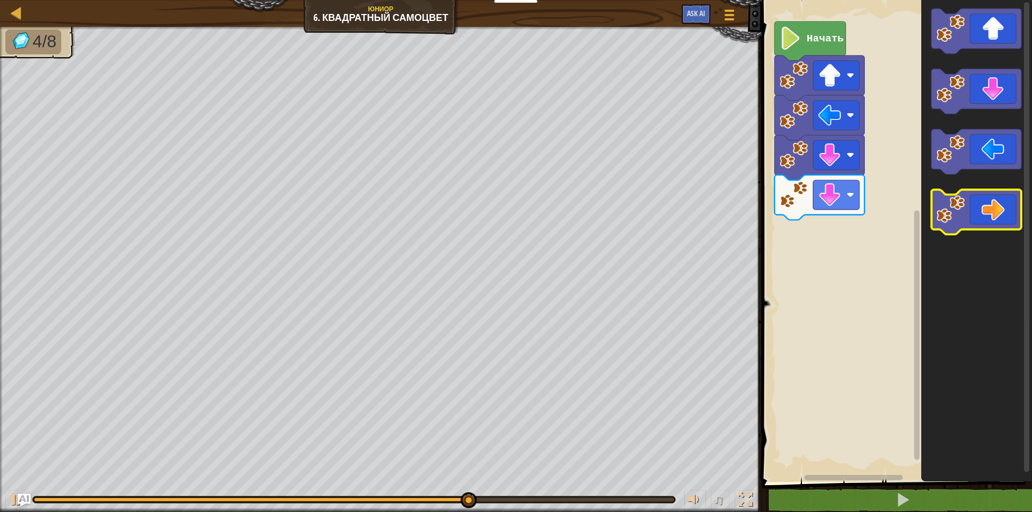
click at [970, 225] on icon "Рабочая область Blockly" at bounding box center [976, 212] width 90 height 45
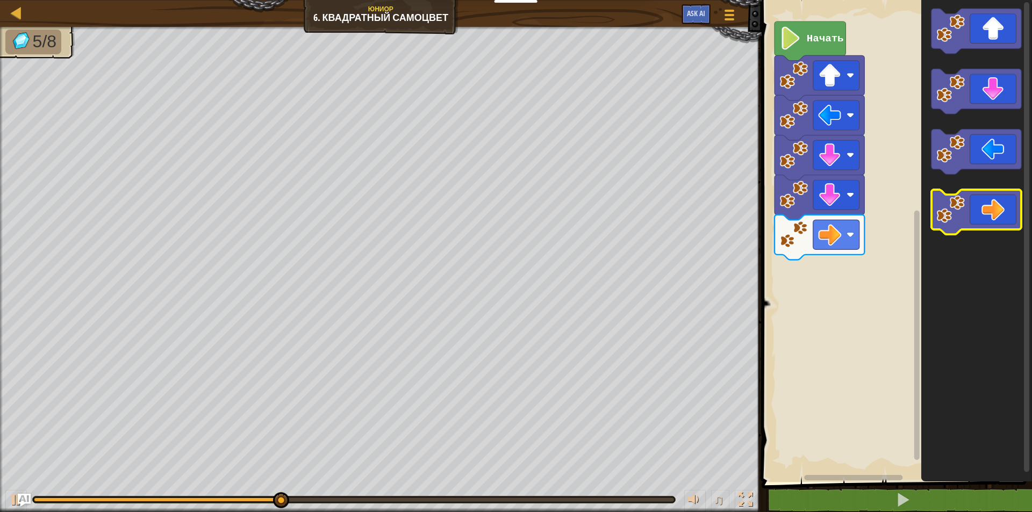
click at [969, 217] on icon "Рабочая область Blockly" at bounding box center [976, 212] width 90 height 45
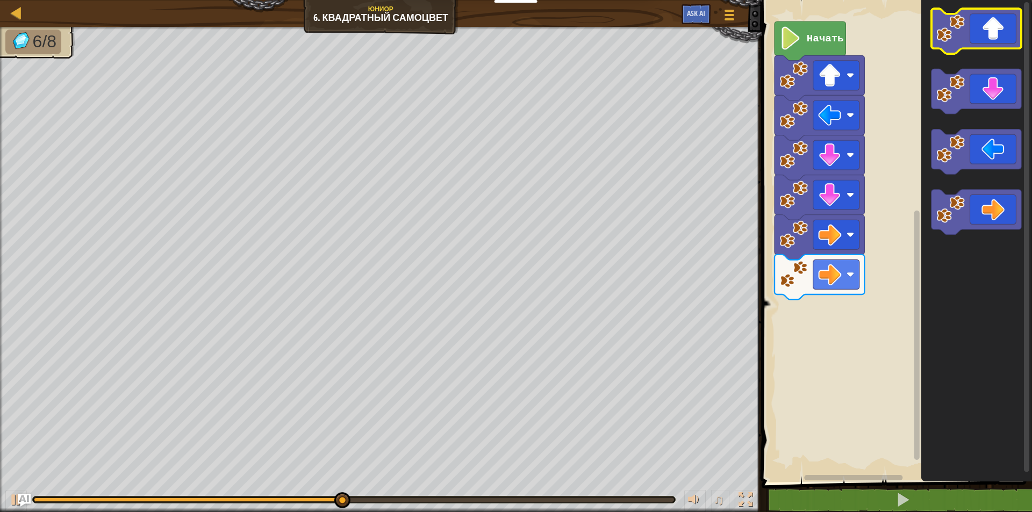
click at [978, 44] on icon "Рабочая область Blockly" at bounding box center [976, 31] width 90 height 45
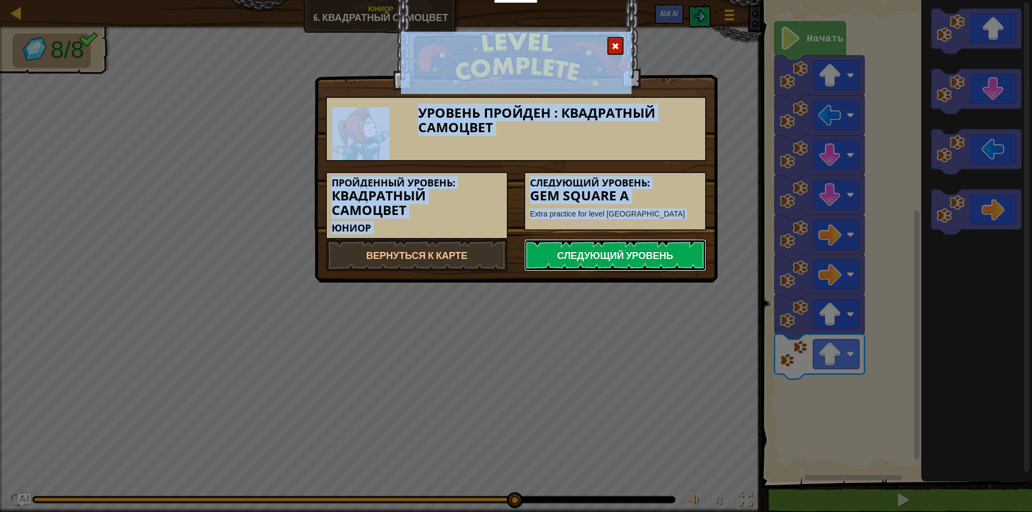
click at [611, 248] on link "Следующий уровень" at bounding box center [615, 255] width 182 height 32
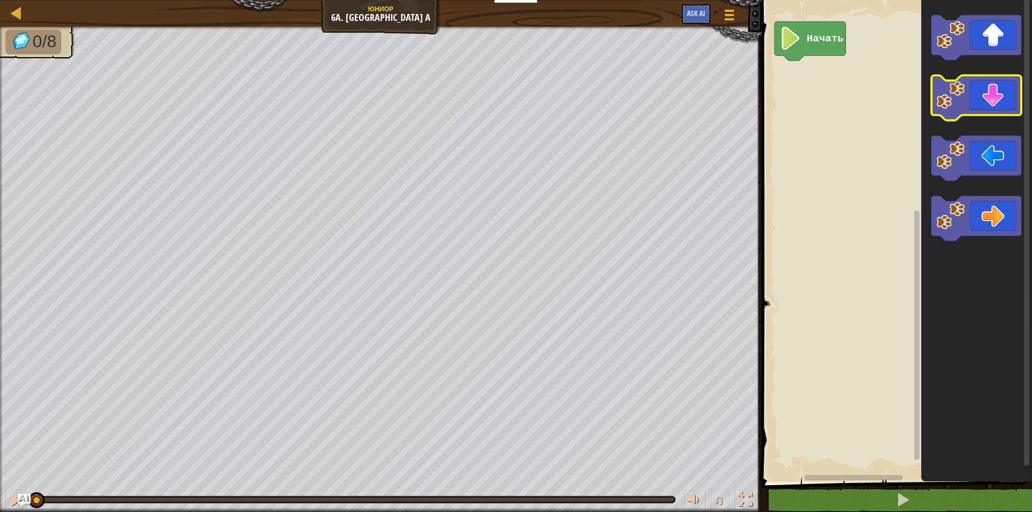
click at [998, 93] on icon "Рабочая область Blockly" at bounding box center [976, 98] width 90 height 45
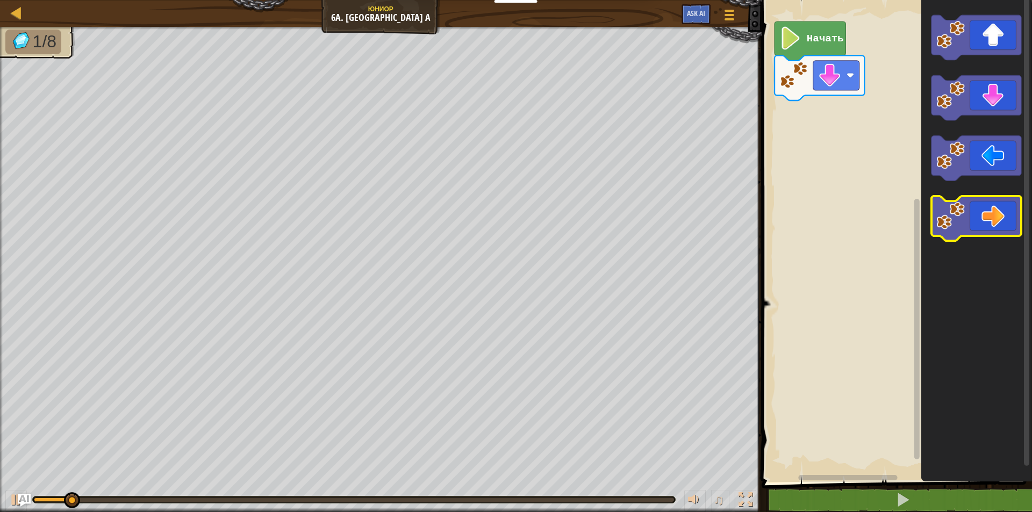
click at [942, 218] on image "Рабочая область Blockly" at bounding box center [950, 215] width 28 height 28
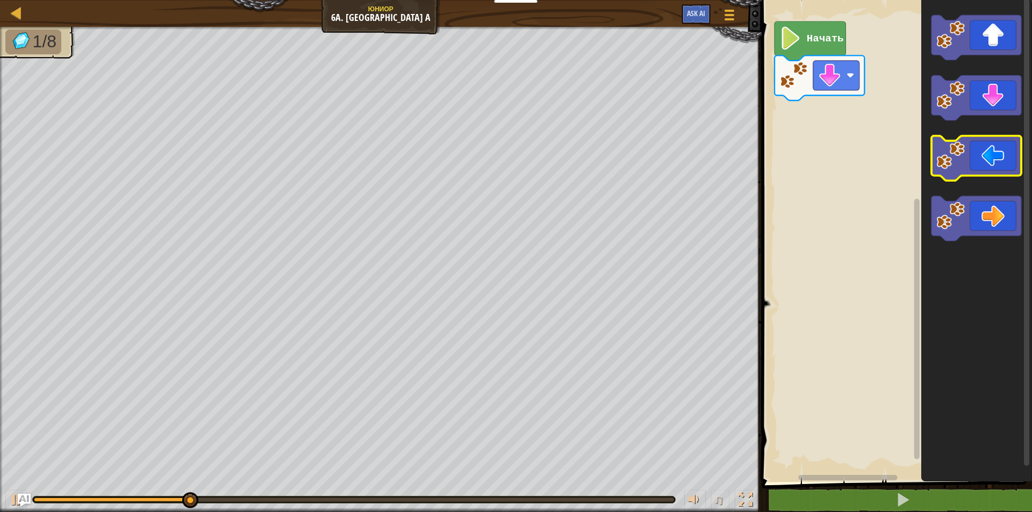
click at [975, 160] on icon "Рабочая область Blockly" at bounding box center [976, 158] width 90 height 45
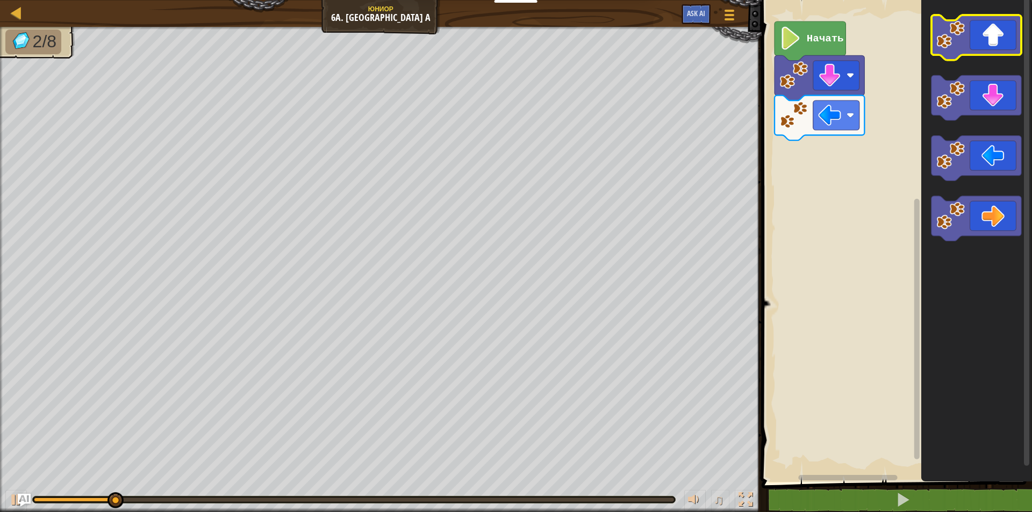
click at [977, 47] on icon "Рабочая область Blockly" at bounding box center [976, 37] width 90 height 45
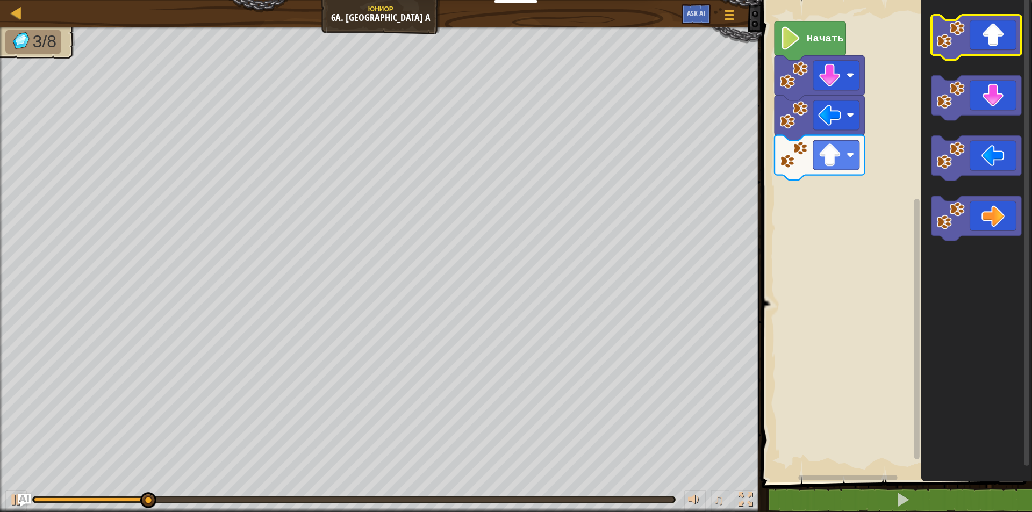
click at [977, 43] on icon "Рабочая область Blockly" at bounding box center [976, 37] width 90 height 45
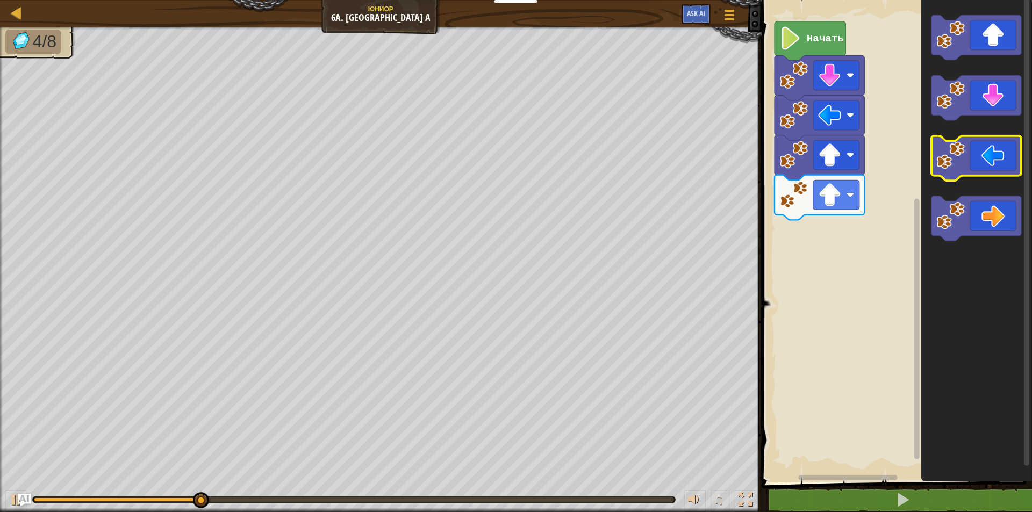
click at [946, 155] on image "Рабочая область Blockly" at bounding box center [950, 155] width 28 height 28
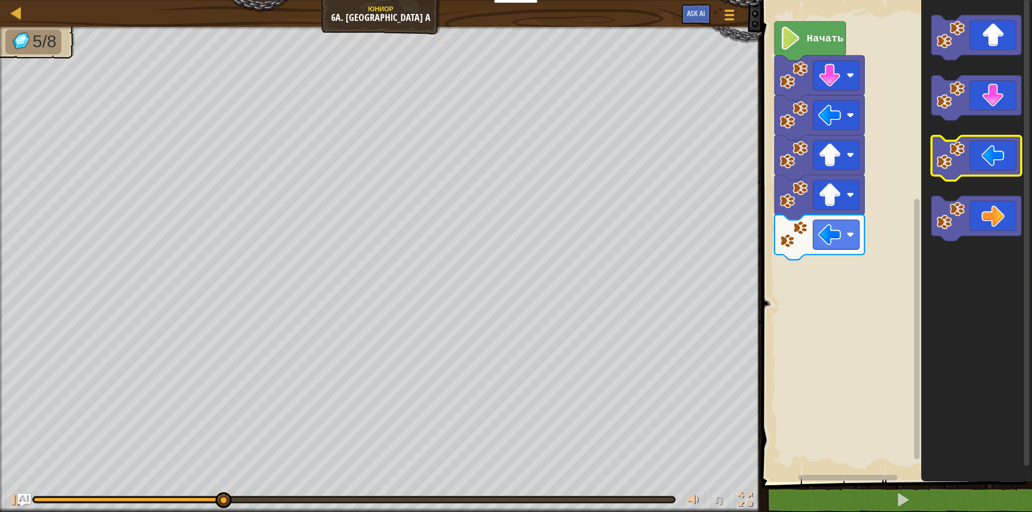
click at [944, 166] on image "Рабочая область Blockly" at bounding box center [950, 155] width 28 height 28
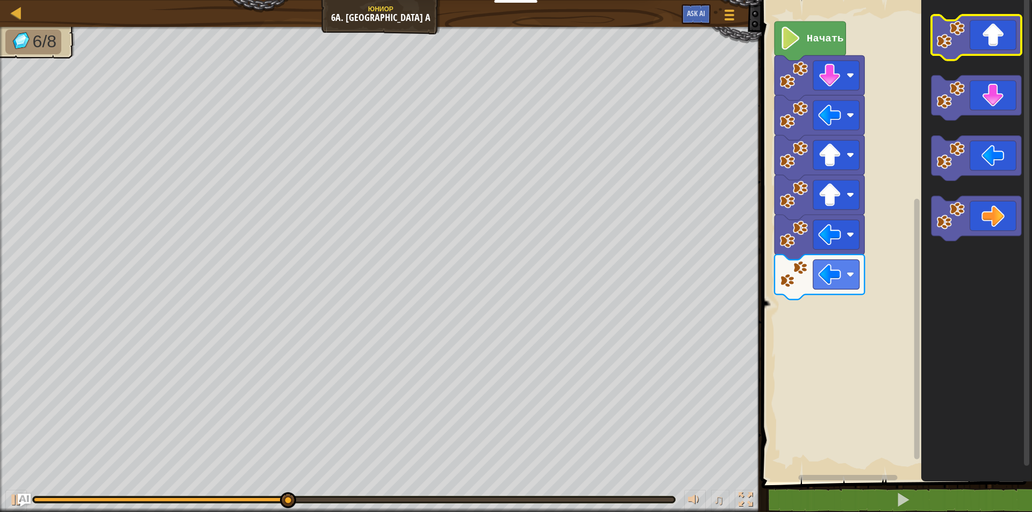
click at [993, 37] on icon "Рабочая область Blockly" at bounding box center [976, 37] width 90 height 45
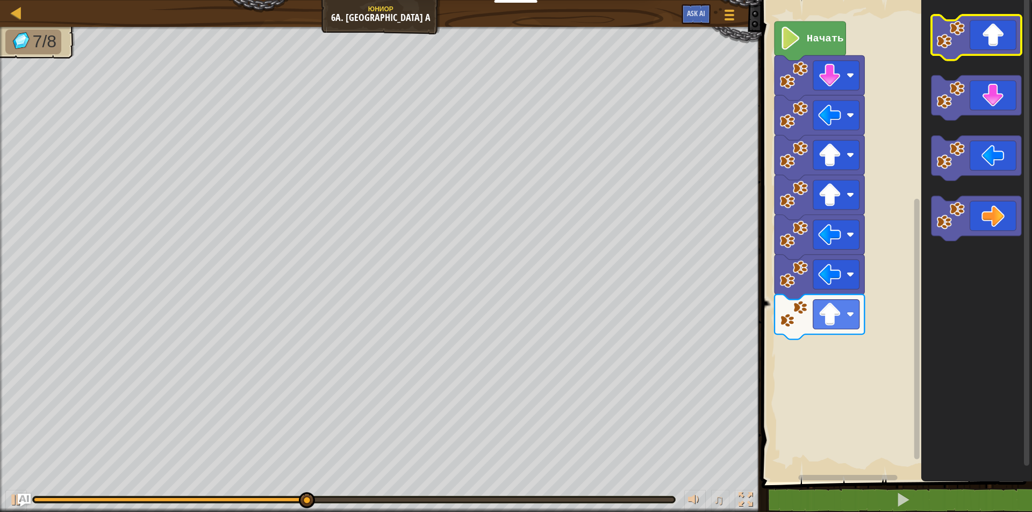
click at [993, 37] on icon "Рабочая область Blockly" at bounding box center [976, 37] width 90 height 45
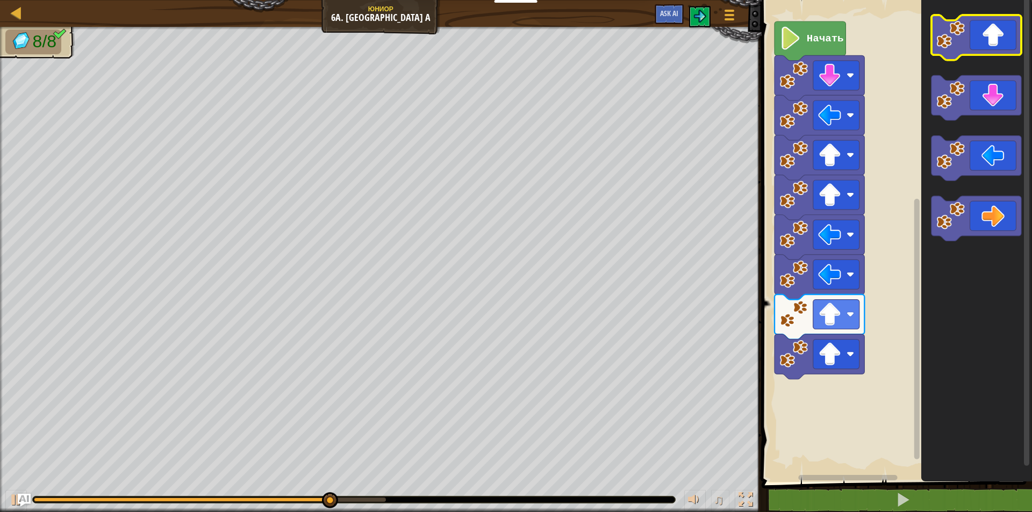
click at [979, 42] on icon "Рабочая область Blockly" at bounding box center [976, 37] width 90 height 45
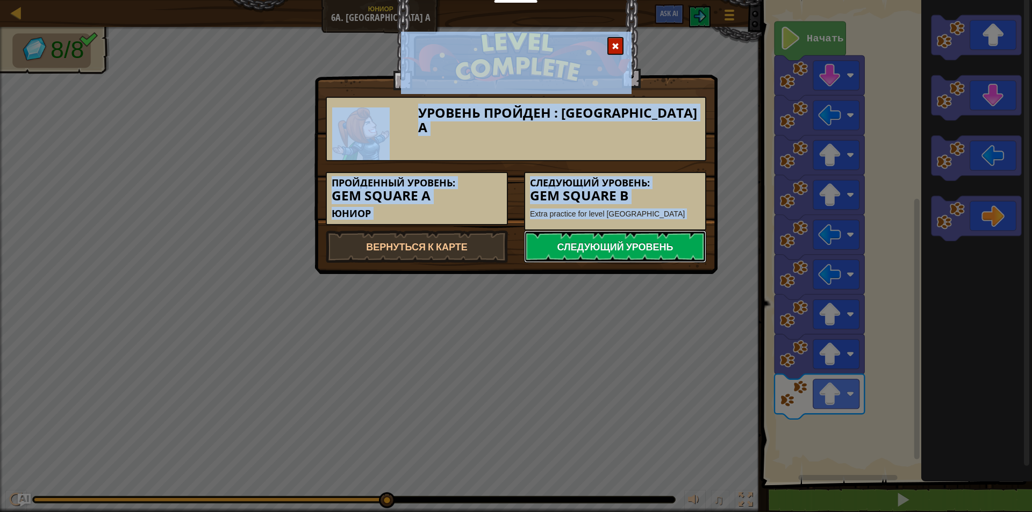
click at [552, 242] on link "Следующий уровень" at bounding box center [615, 246] width 182 height 32
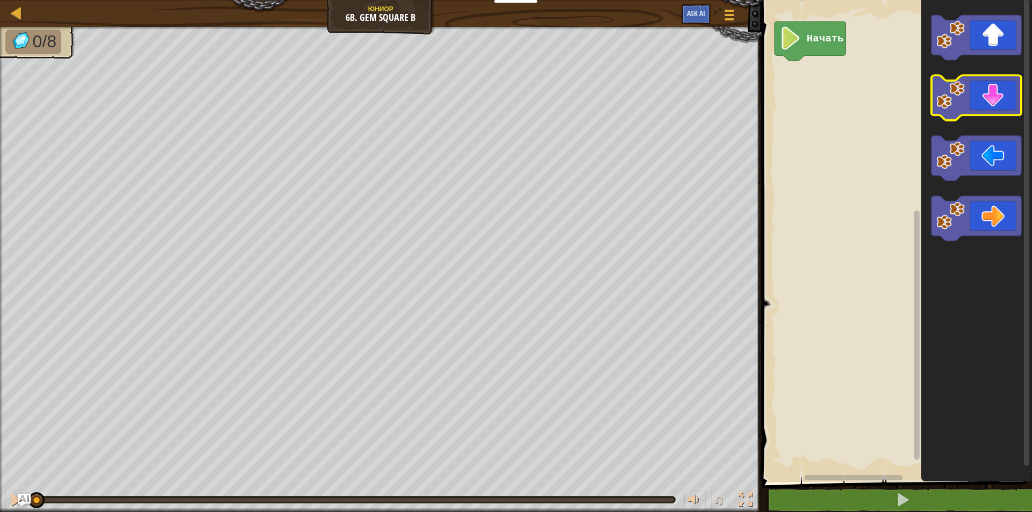
click at [967, 95] on icon "Рабочая область Blockly" at bounding box center [976, 98] width 90 height 45
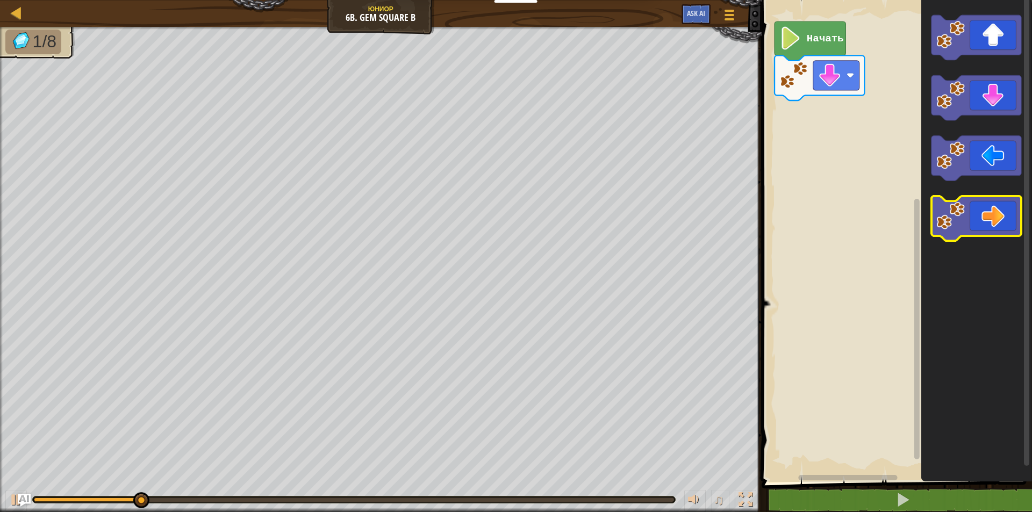
click at [998, 236] on icon "Рабочая область Blockly" at bounding box center [976, 218] width 90 height 45
click at [1024, 215] on rect "Рабочая область Blockly" at bounding box center [1025, 231] width 5 height 470
click at [994, 207] on icon "Рабочая область Blockly" at bounding box center [976, 218] width 90 height 45
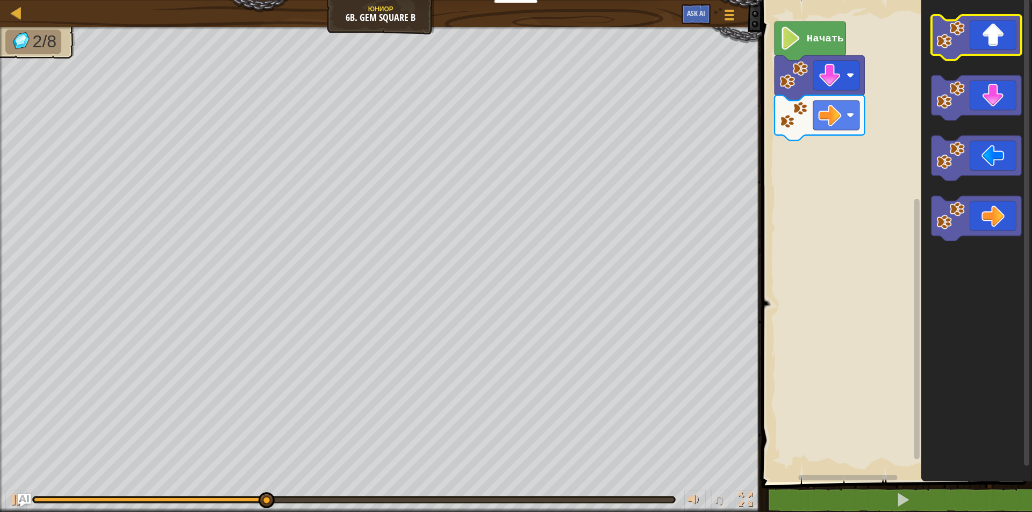
click at [996, 50] on icon "Рабочая область Blockly" at bounding box center [976, 37] width 90 height 45
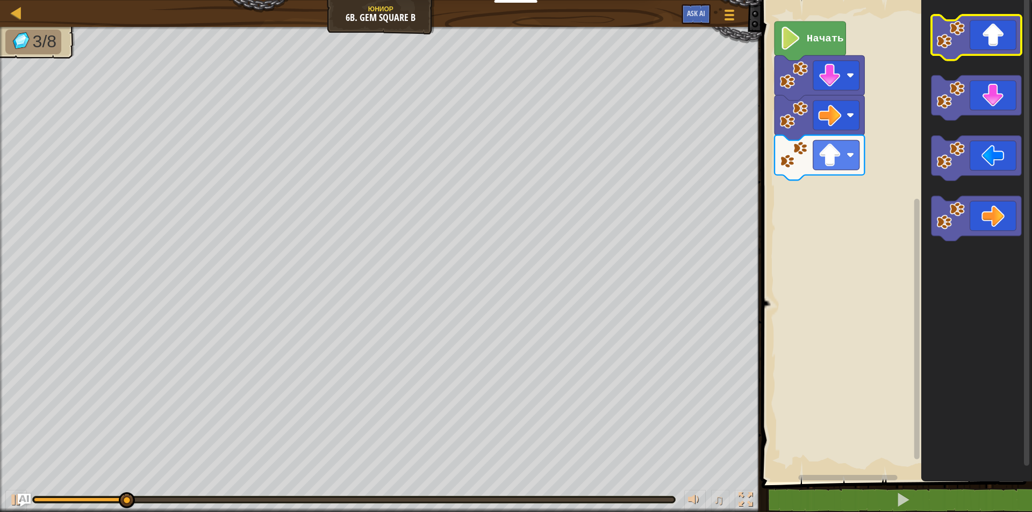
click at [996, 50] on icon "Рабочая область Blockly" at bounding box center [976, 37] width 90 height 45
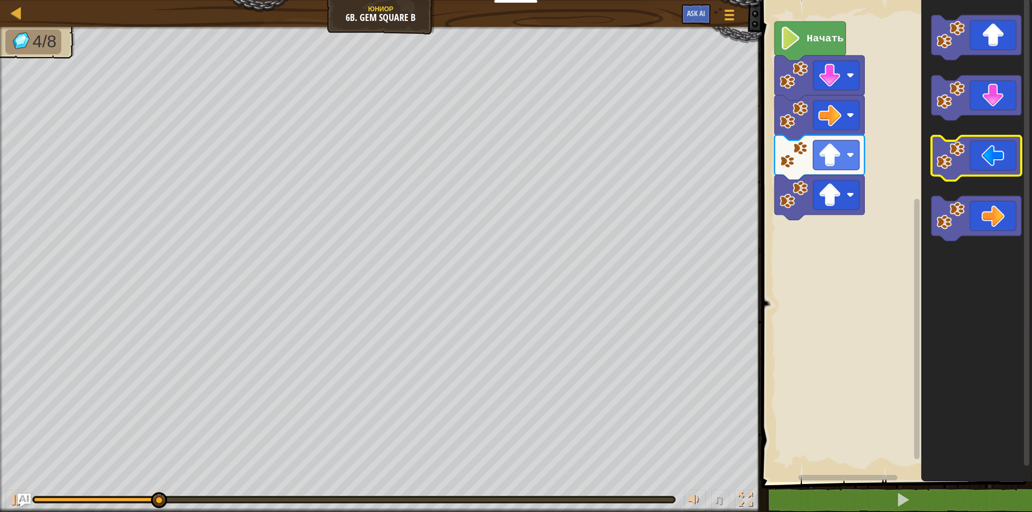
click at [972, 161] on icon "Рабочая область Blockly" at bounding box center [976, 158] width 90 height 45
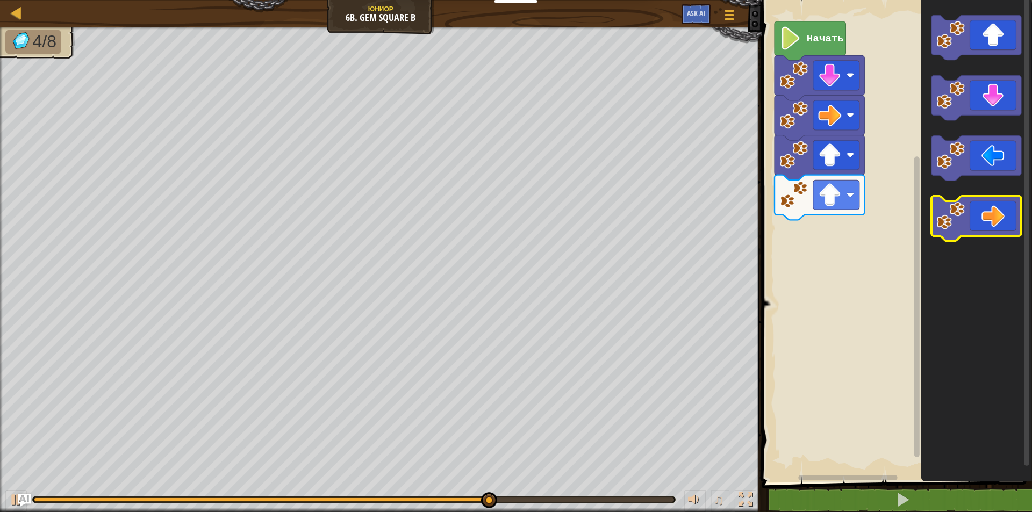
click at [969, 219] on icon "Рабочая область Blockly" at bounding box center [976, 218] width 90 height 45
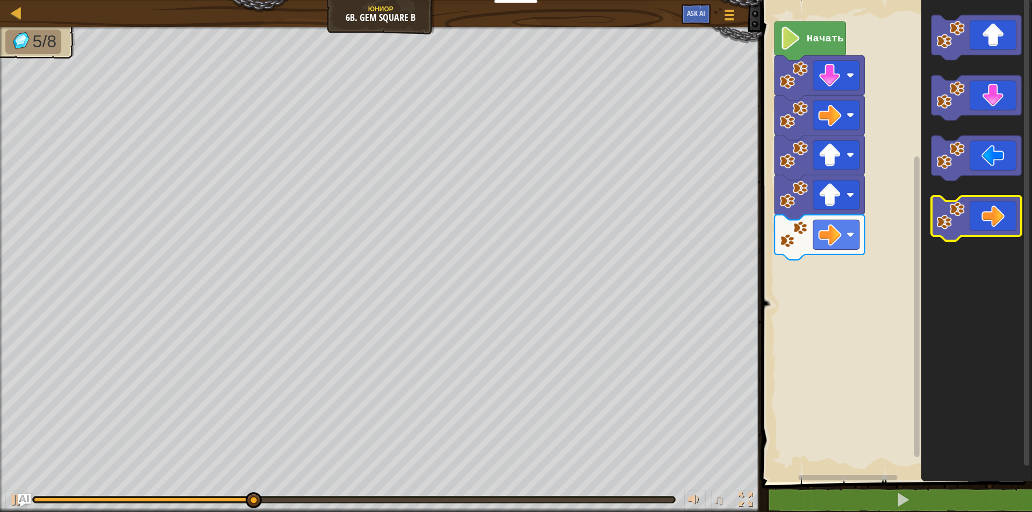
click at [1005, 222] on icon "Рабочая область Blockly" at bounding box center [976, 218] width 90 height 45
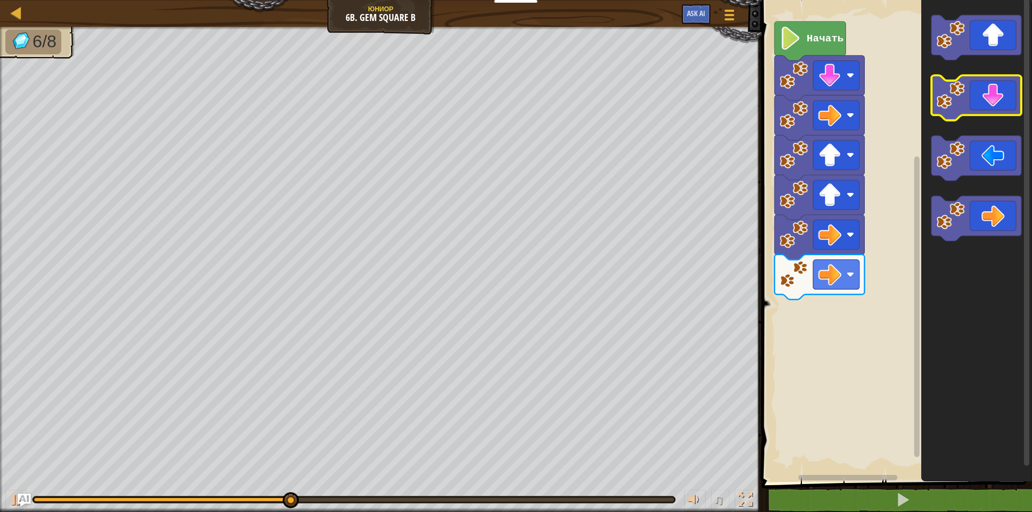
click at [991, 107] on icon "Рабочая область Blockly" at bounding box center [976, 98] width 90 height 45
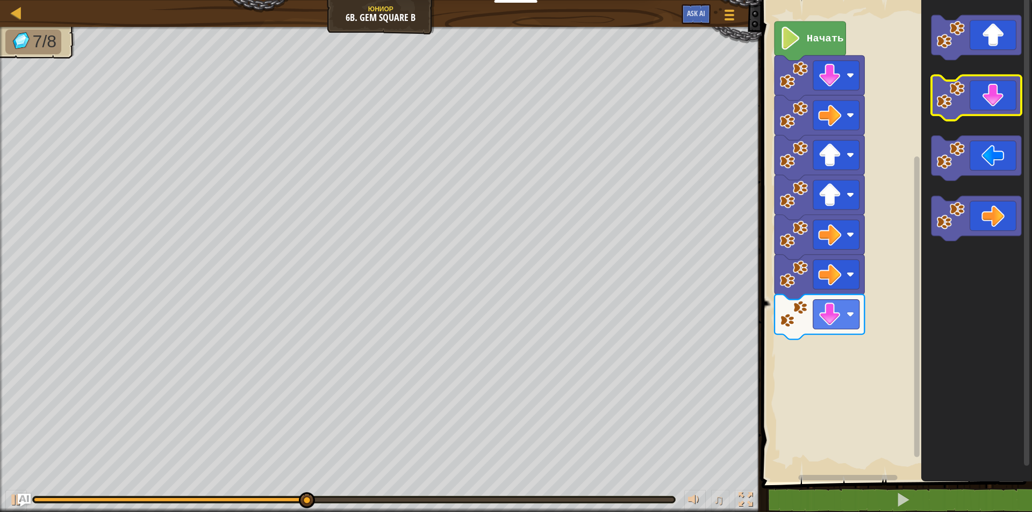
click at [991, 107] on icon "Рабочая область Blockly" at bounding box center [976, 98] width 90 height 45
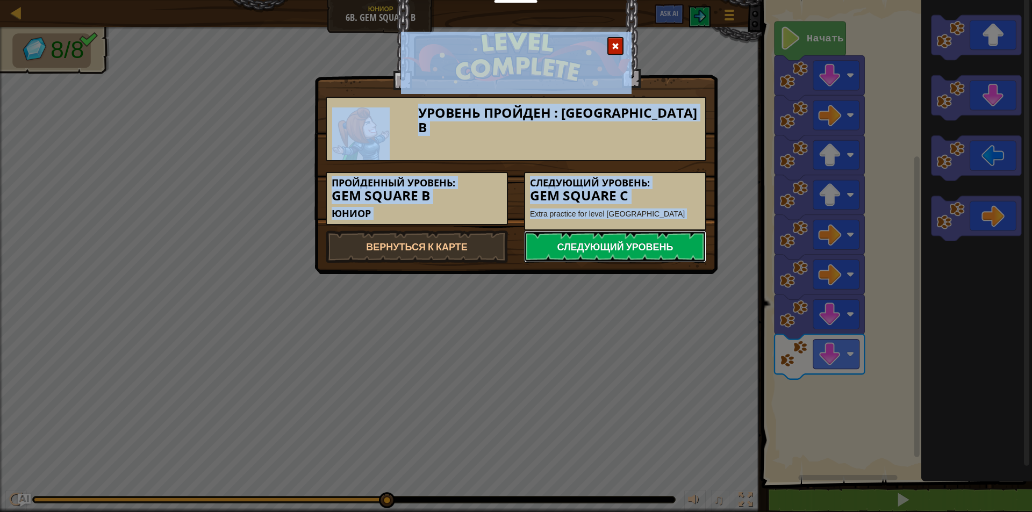
click at [619, 235] on link "Следующий уровень" at bounding box center [615, 246] width 182 height 32
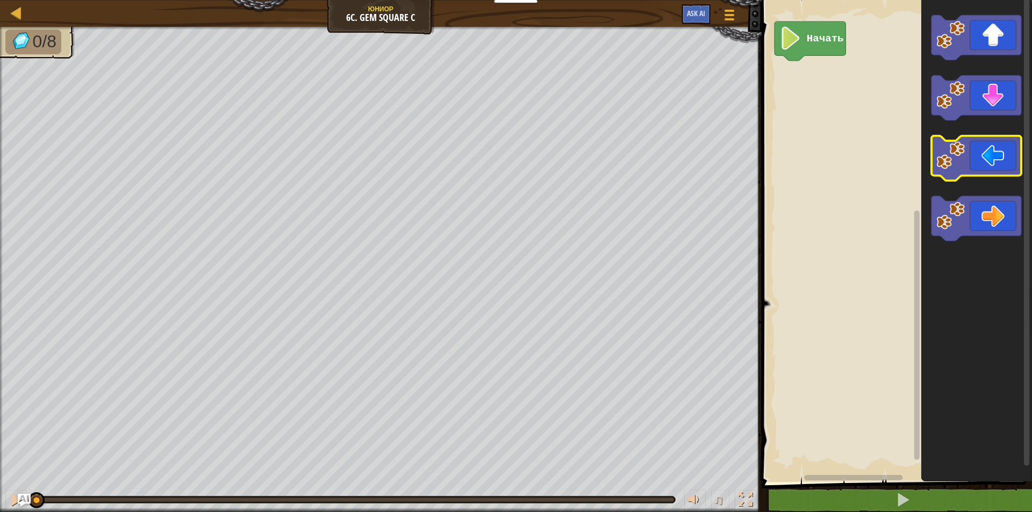
click at [981, 164] on icon "Рабочая область Blockly" at bounding box center [976, 158] width 90 height 45
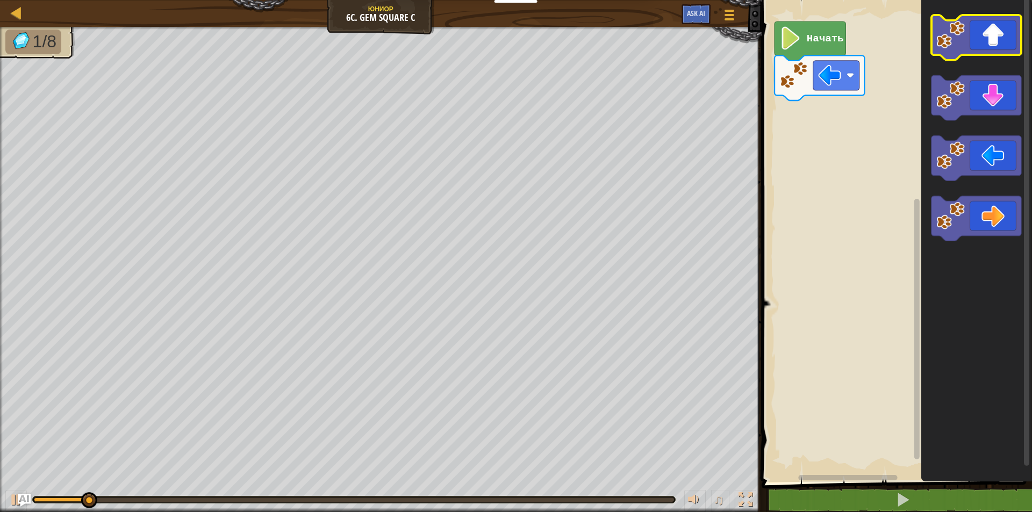
click at [976, 46] on icon "Рабочая область Blockly" at bounding box center [976, 37] width 90 height 45
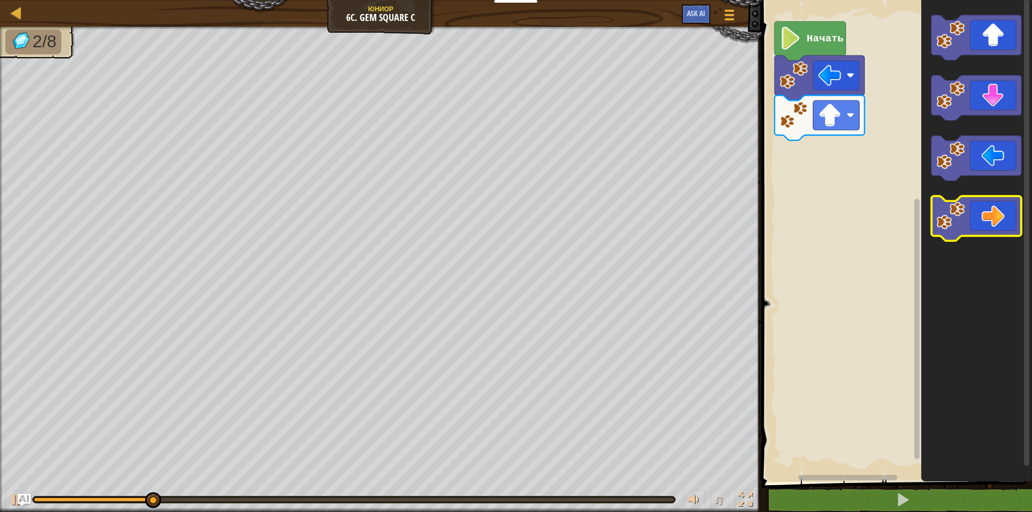
click at [981, 215] on icon "Рабочая область Blockly" at bounding box center [976, 218] width 90 height 45
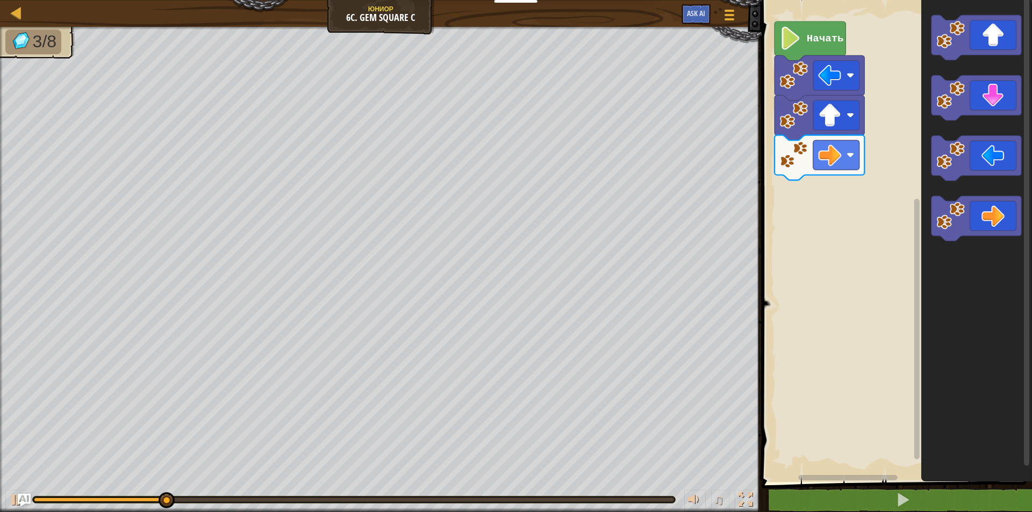
click at [1025, 216] on rect "Рабочая область Blockly" at bounding box center [1025, 231] width 5 height 470
click at [996, 215] on icon "Рабочая область Blockly" at bounding box center [976, 218] width 90 height 45
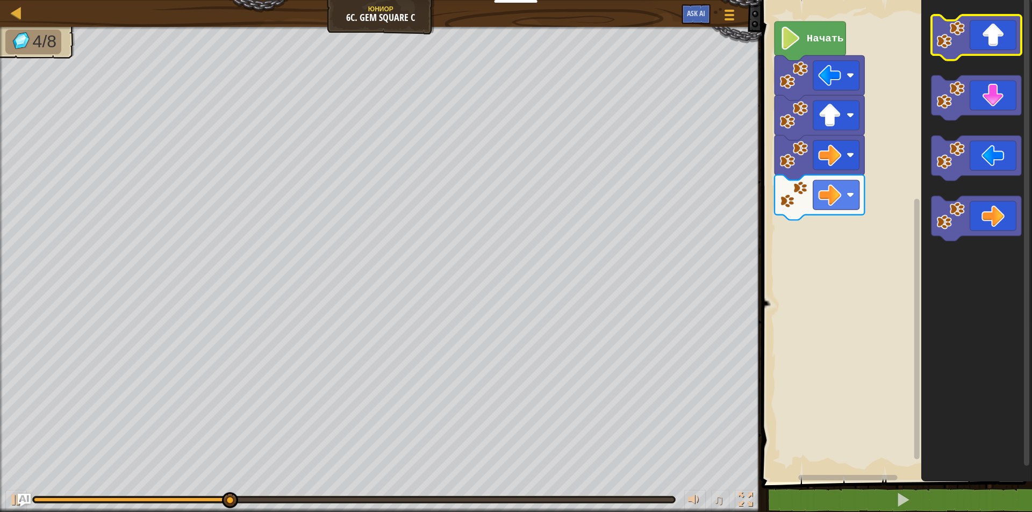
click at [980, 34] on icon "Рабочая область Blockly" at bounding box center [976, 37] width 90 height 45
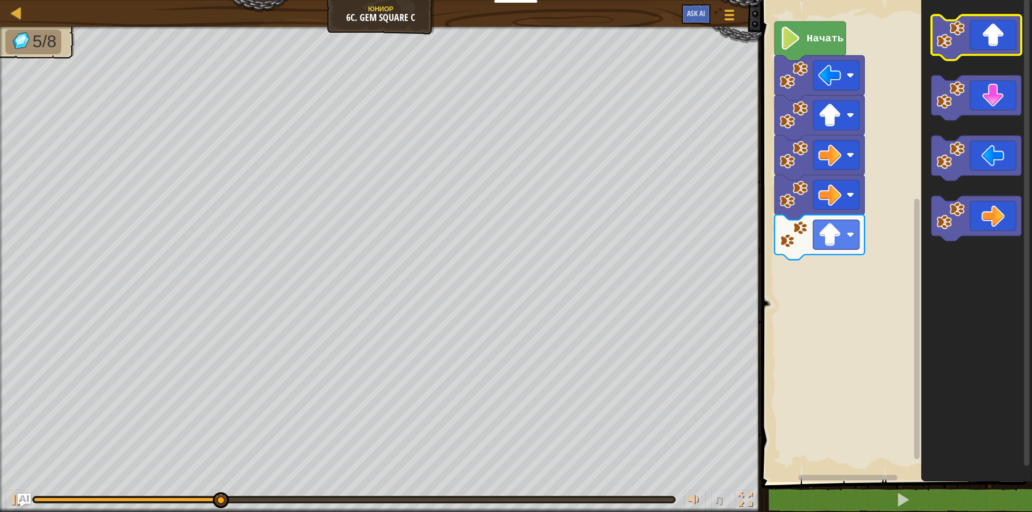
click at [979, 34] on icon "Рабочая область Blockly" at bounding box center [976, 37] width 90 height 45
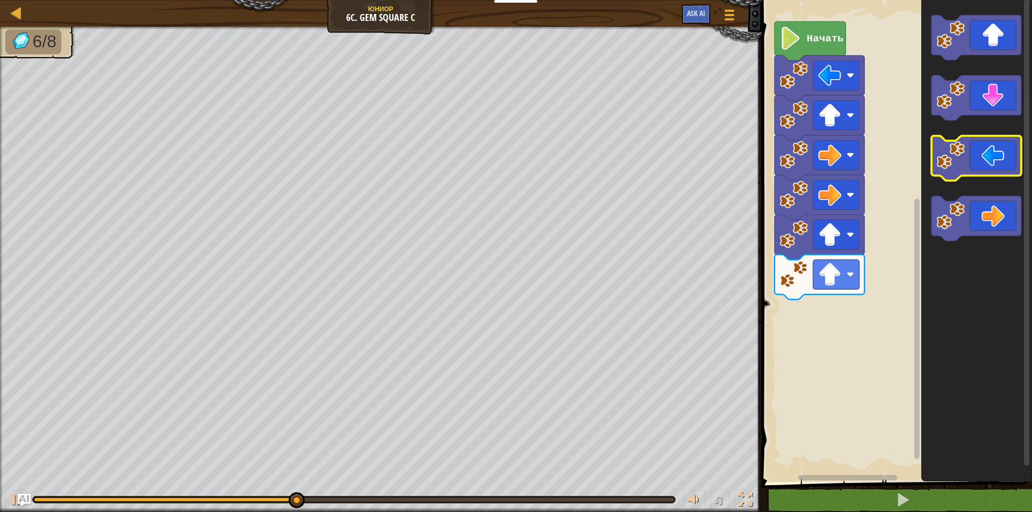
click at [974, 158] on icon "Рабочая область Blockly" at bounding box center [976, 158] width 90 height 45
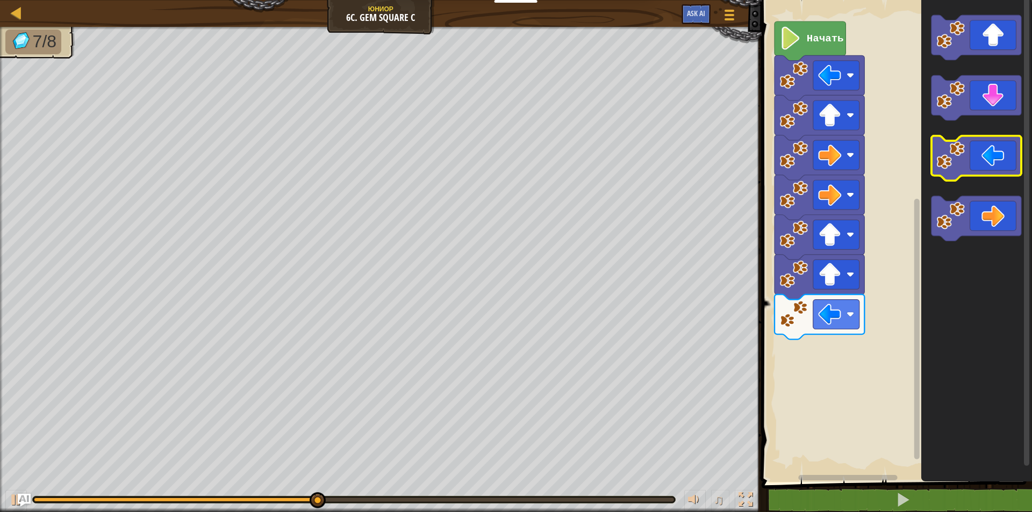
click at [974, 158] on icon "Рабочая область Blockly" at bounding box center [976, 158] width 90 height 45
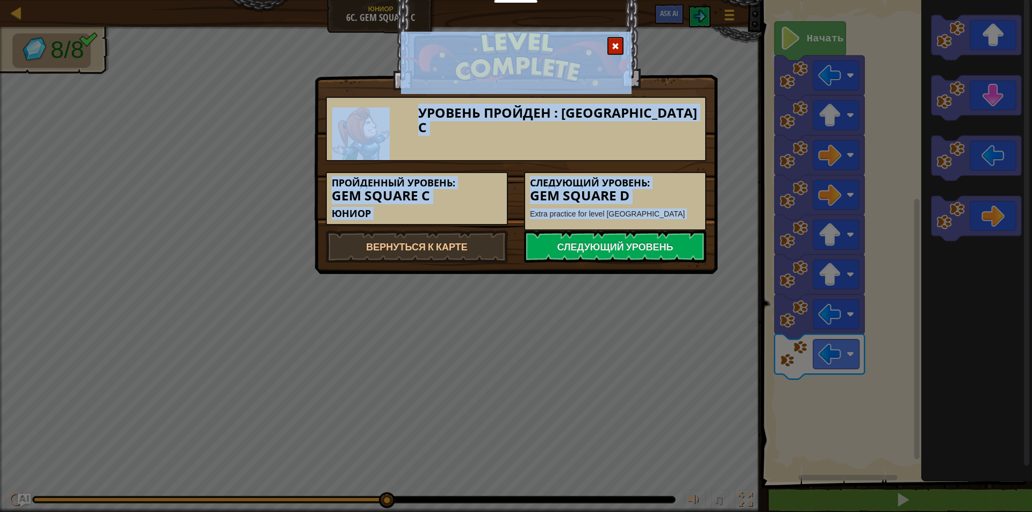
click at [718, 73] on div "Уровень пройден : [GEOGRAPHIC_DATA] C Пройденный уровень: [GEOGRAPHIC_DATA] C Ю…" at bounding box center [516, 256] width 1032 height 512
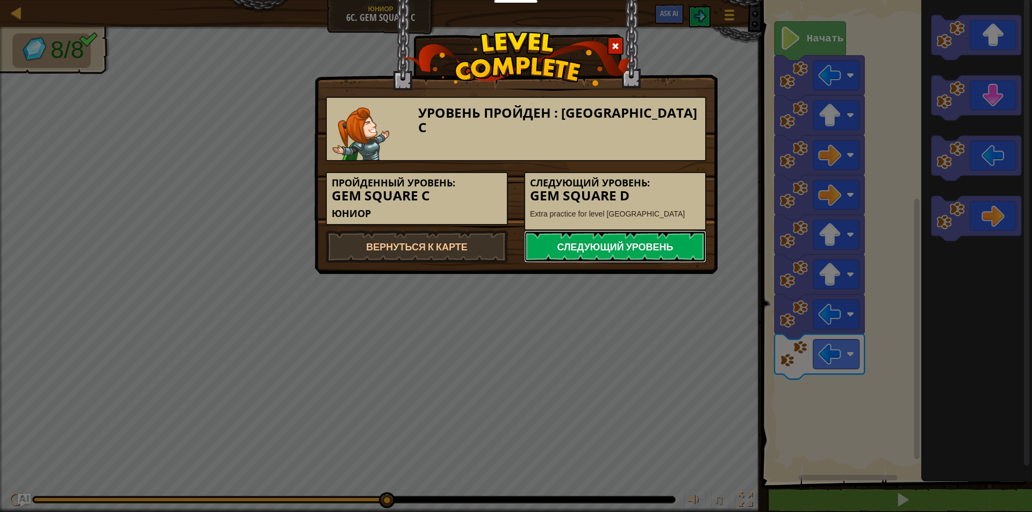
click at [626, 242] on link "Следующий уровень" at bounding box center [615, 246] width 182 height 32
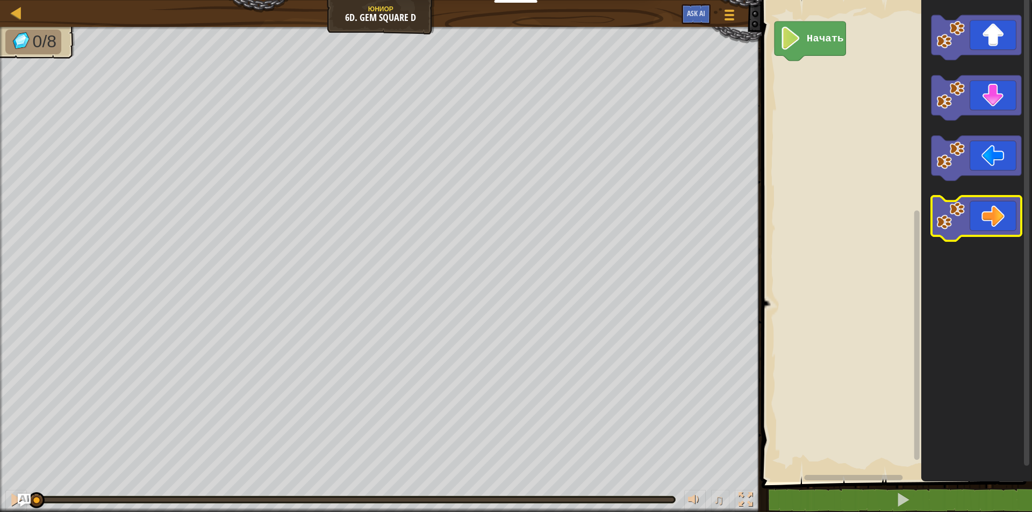
click at [979, 206] on icon "Рабочая область Blockly" at bounding box center [976, 218] width 90 height 45
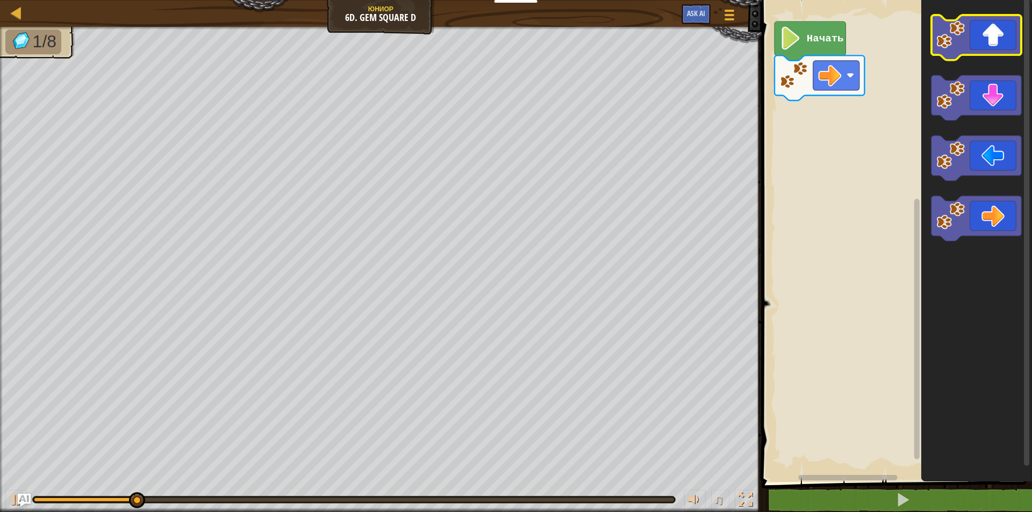
click at [999, 50] on icon "Рабочая область Blockly" at bounding box center [976, 37] width 90 height 45
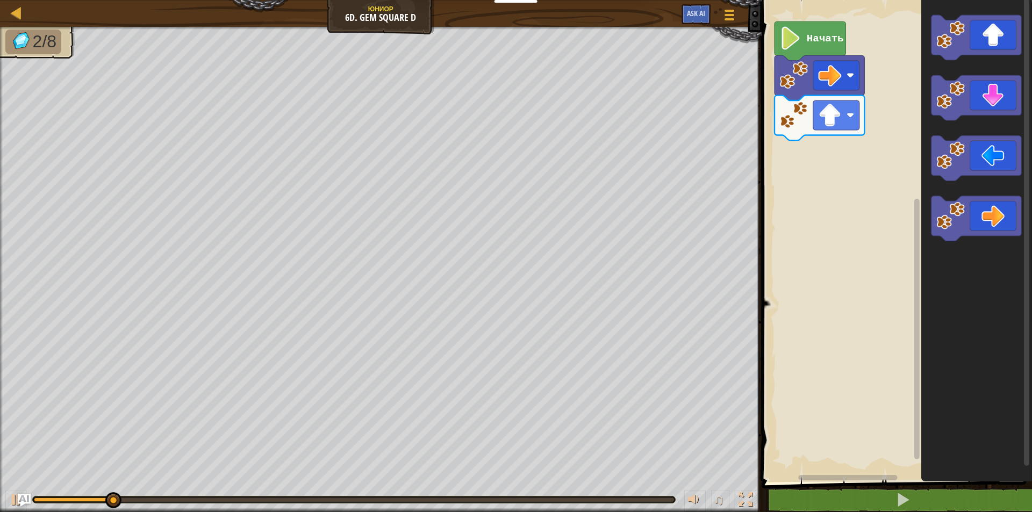
click at [990, 165] on icon "Рабочая область Blockly" at bounding box center [976, 158] width 90 height 45
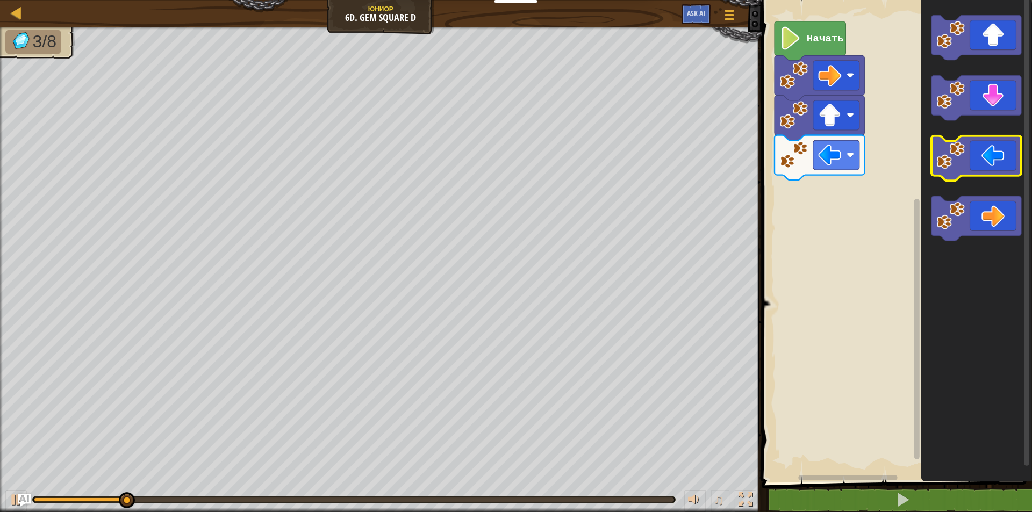
click at [990, 165] on icon "Рабочая область Blockly" at bounding box center [976, 158] width 90 height 45
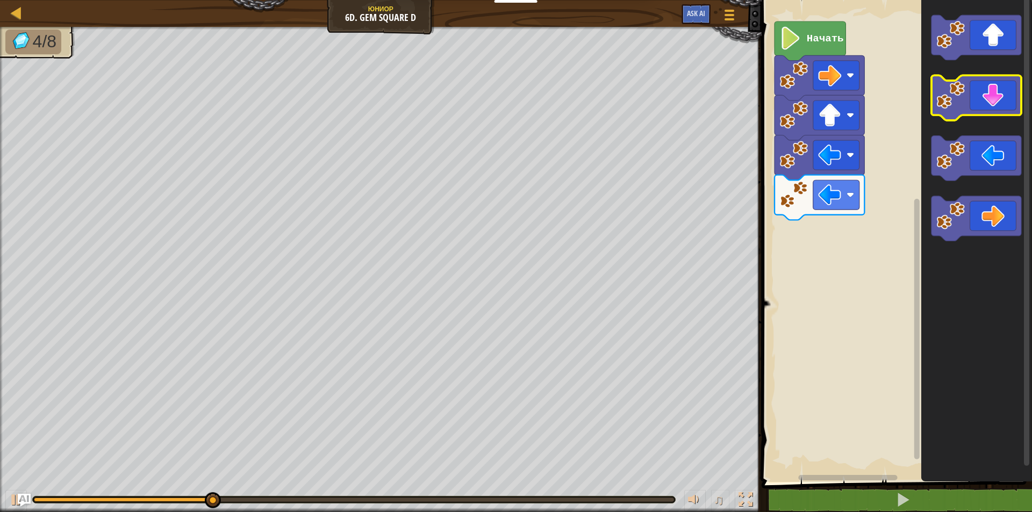
click at [1013, 103] on icon "Рабочая область Blockly" at bounding box center [976, 98] width 90 height 45
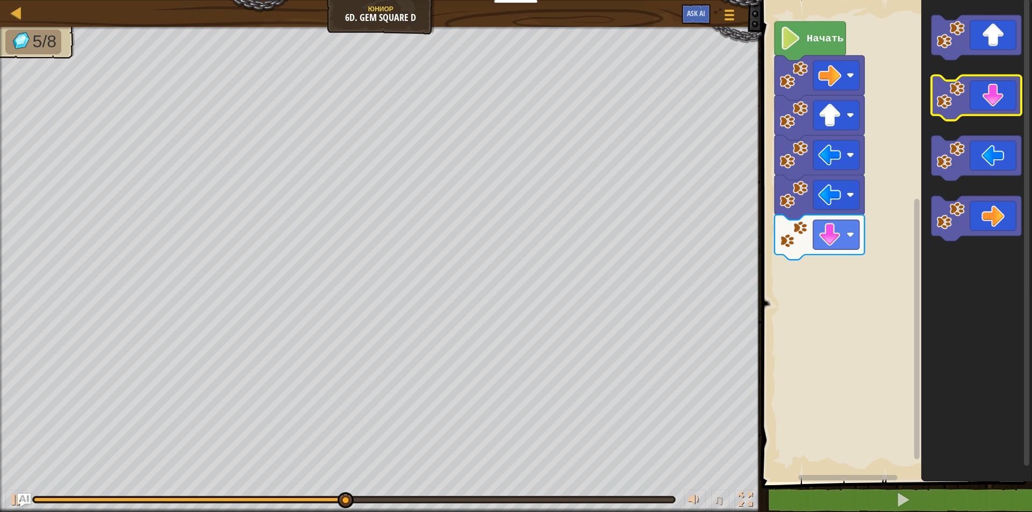
click at [987, 125] on icon "Рабочая область Blockly" at bounding box center [975, 238] width 111 height 487
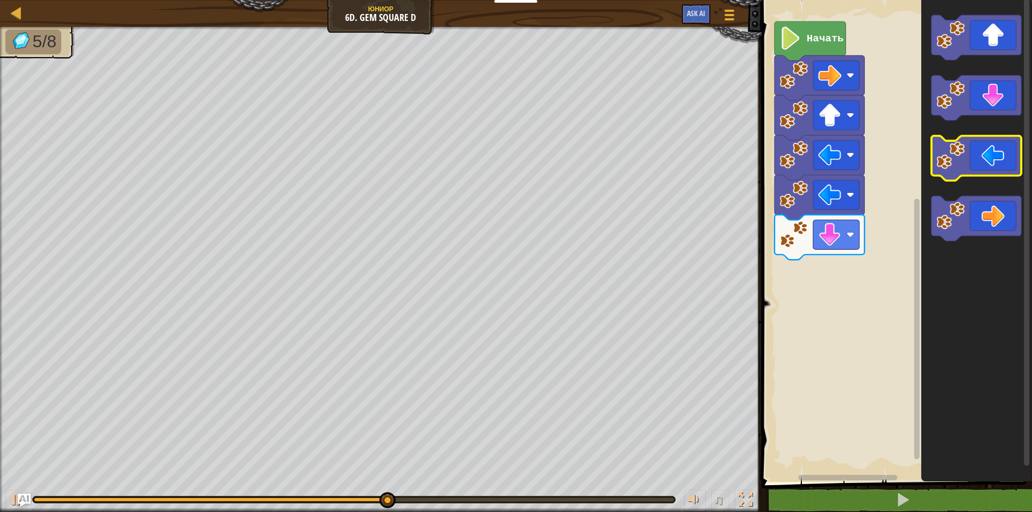
click at [992, 164] on icon "Рабочая область Blockly" at bounding box center [976, 158] width 90 height 45
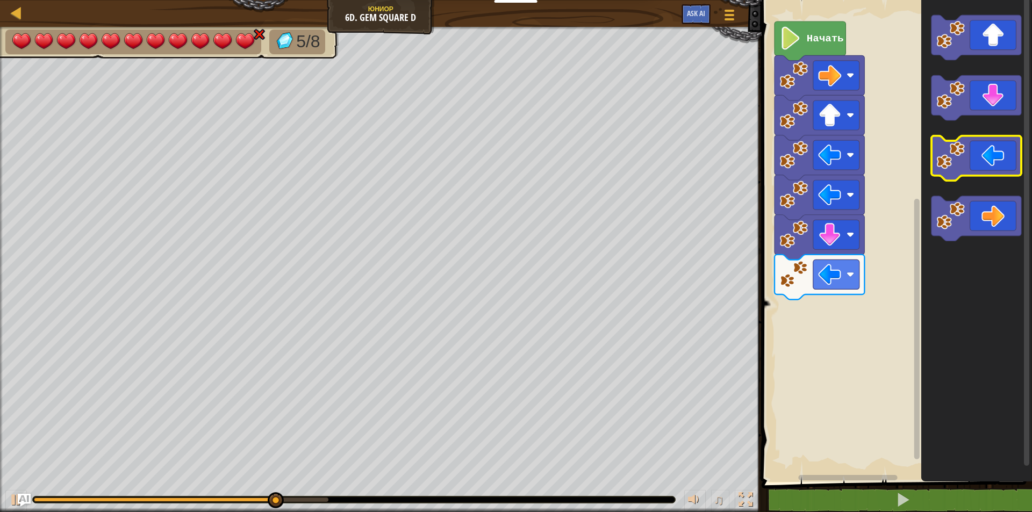
click at [992, 164] on icon "Рабочая область Blockly" at bounding box center [976, 158] width 90 height 45
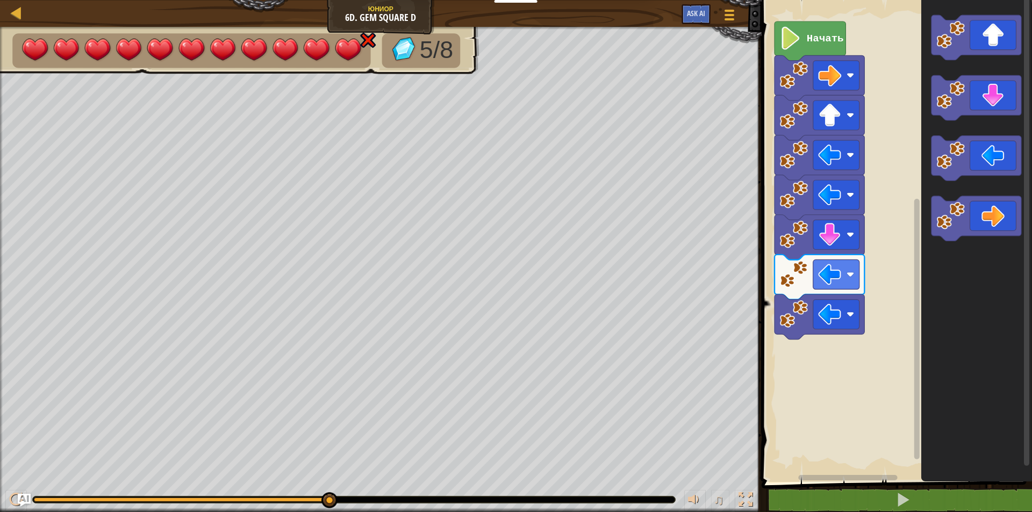
drag, startPoint x: 911, startPoint y: 374, endPoint x: 830, endPoint y: 416, distance: 91.8
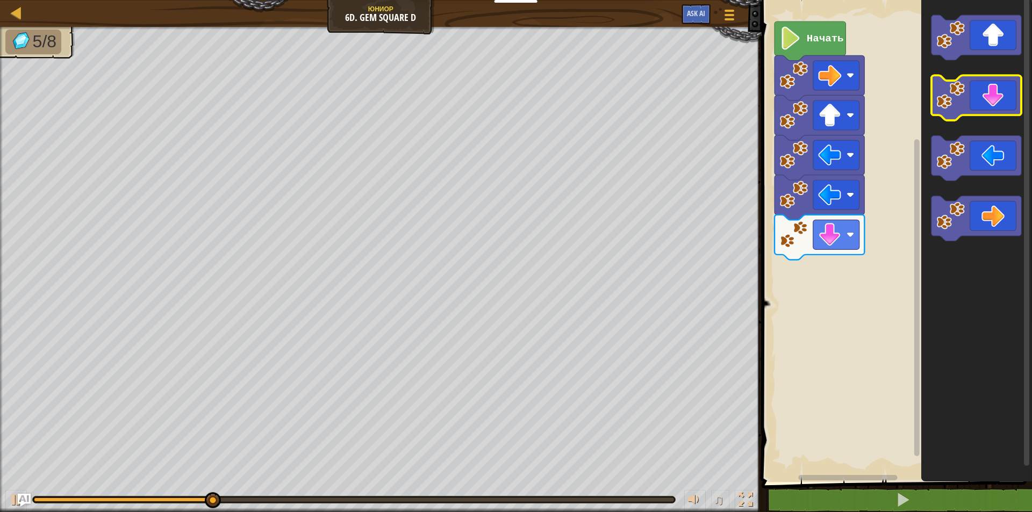
click at [1003, 102] on icon "Рабочая область Blockly" at bounding box center [976, 98] width 90 height 45
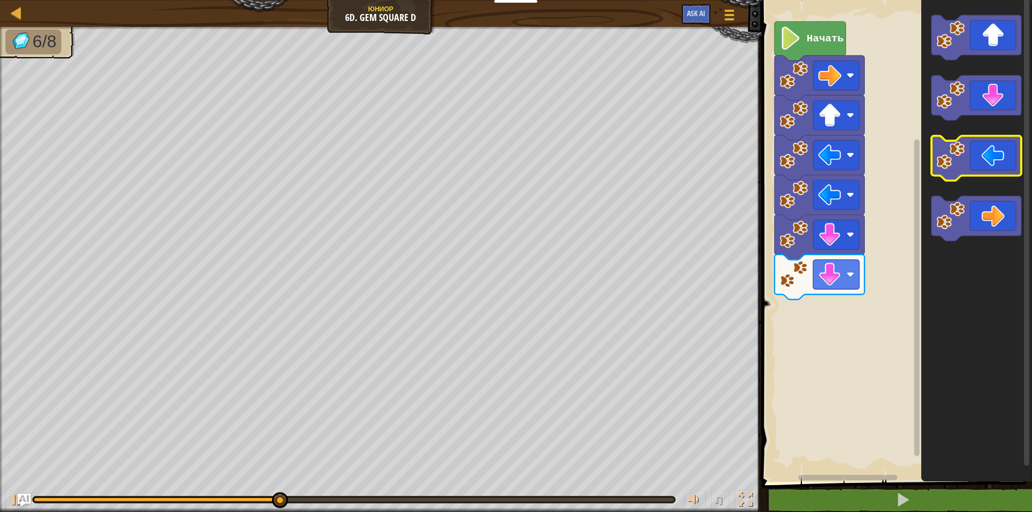
click at [968, 160] on icon "Рабочая область Blockly" at bounding box center [976, 158] width 90 height 45
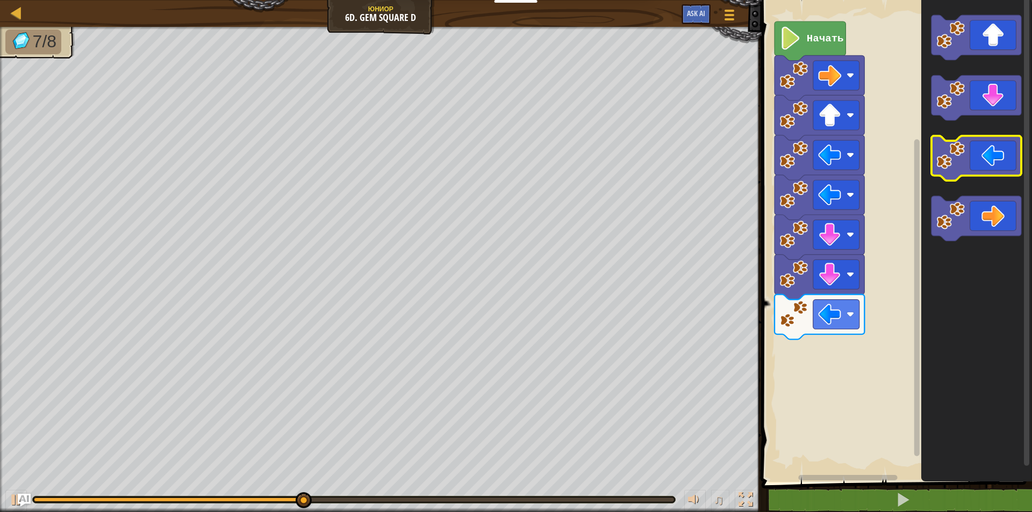
click at [962, 163] on g "Рабочая область Blockly" at bounding box center [976, 158] width 90 height 45
click at [972, 163] on icon "Рабочая область Blockly" at bounding box center [976, 158] width 90 height 45
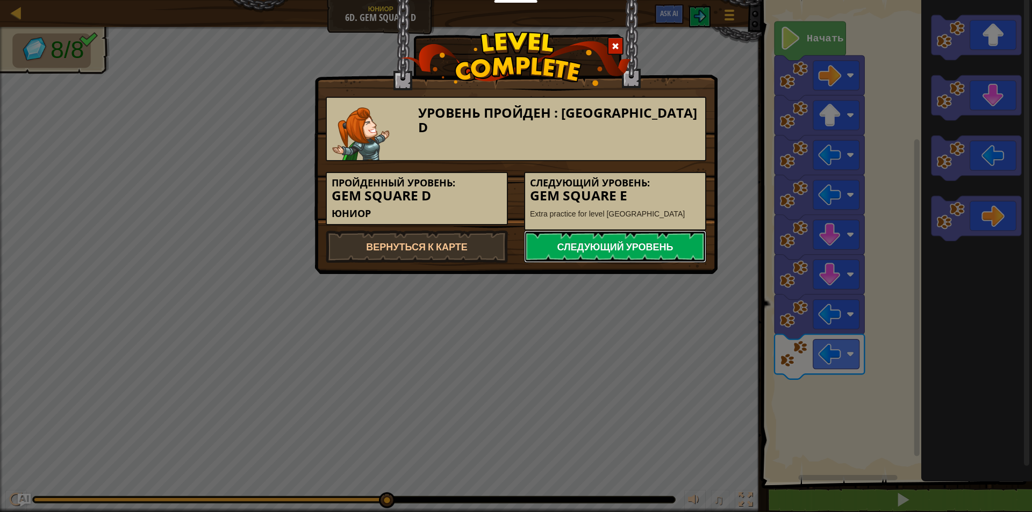
click at [686, 251] on link "Следующий уровень" at bounding box center [615, 246] width 182 height 32
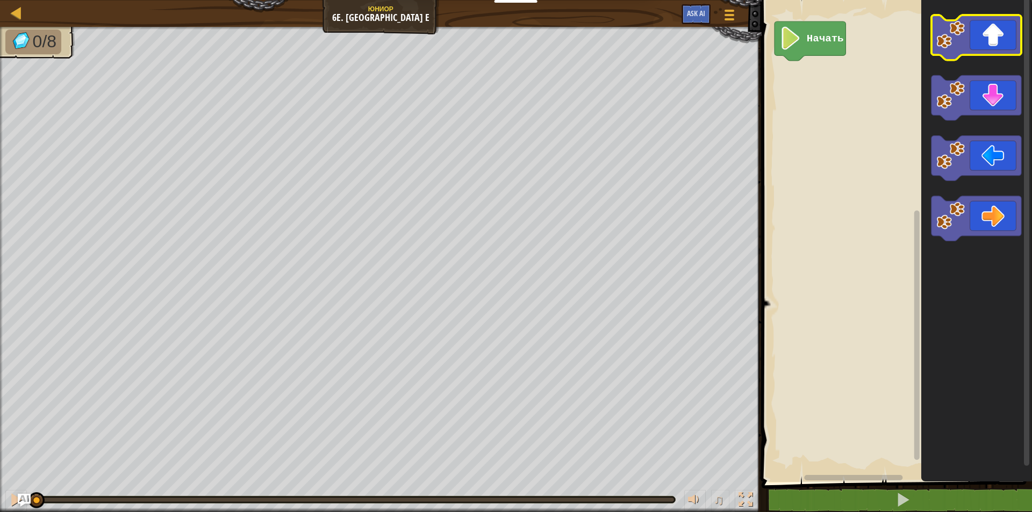
click at [971, 48] on icon "Рабочая область Blockly" at bounding box center [976, 37] width 90 height 45
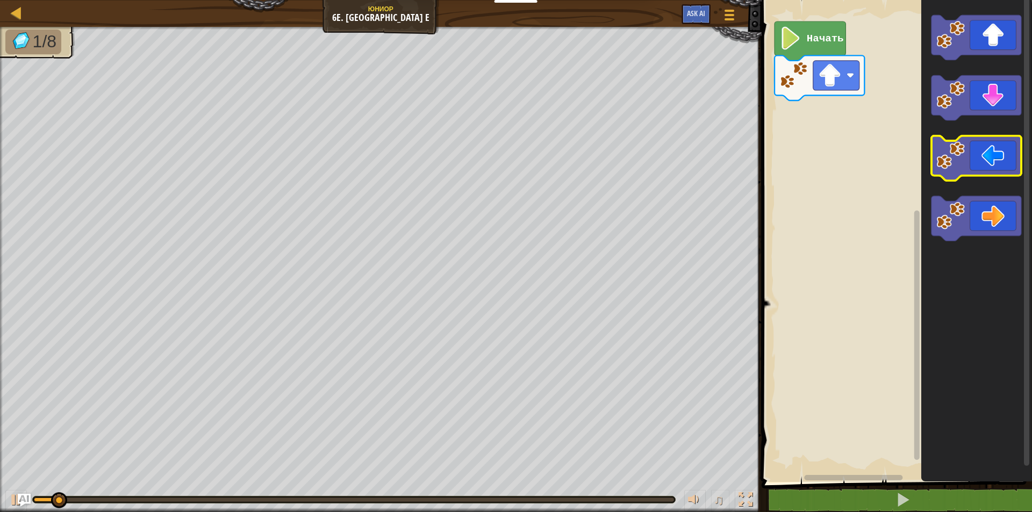
click at [1005, 157] on icon "Рабочая область Blockly" at bounding box center [976, 158] width 90 height 45
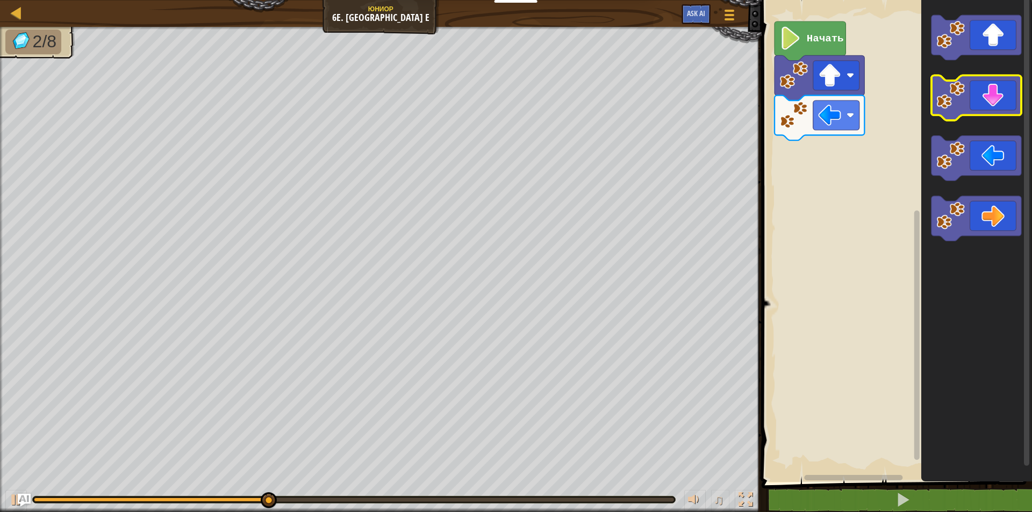
click at [970, 110] on icon "Рабочая область Blockly" at bounding box center [976, 98] width 90 height 45
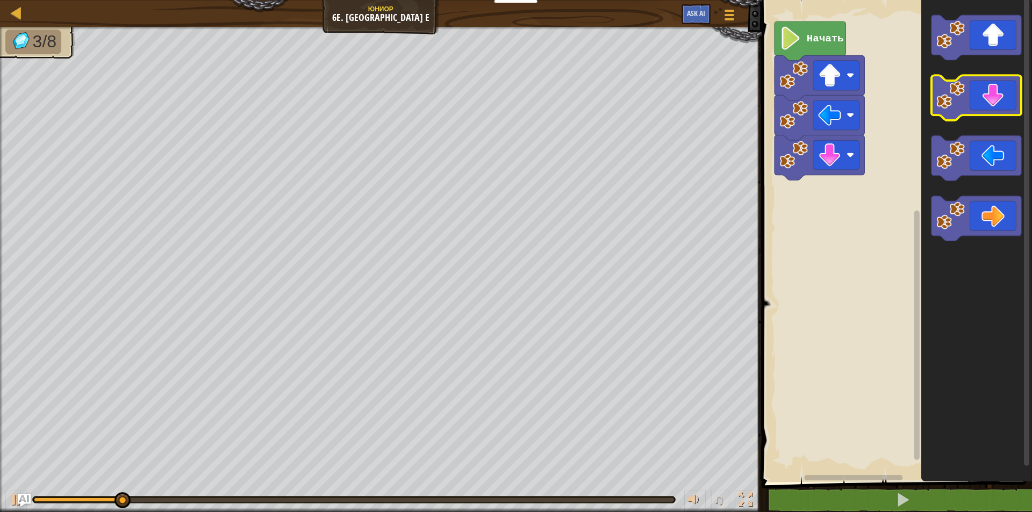
click at [970, 110] on icon "Рабочая область Blockly" at bounding box center [976, 98] width 90 height 45
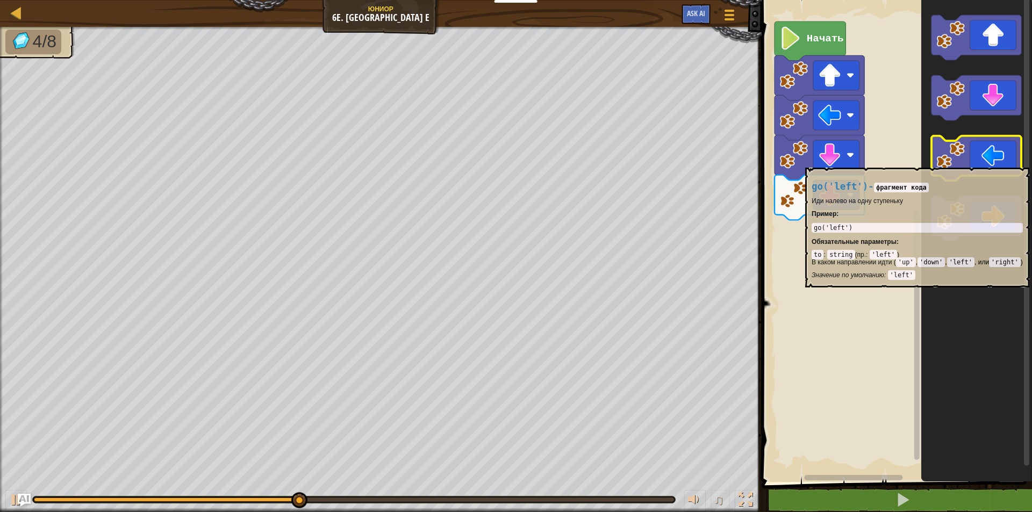
click at [968, 162] on icon "Рабочая область Blockly" at bounding box center [976, 158] width 90 height 45
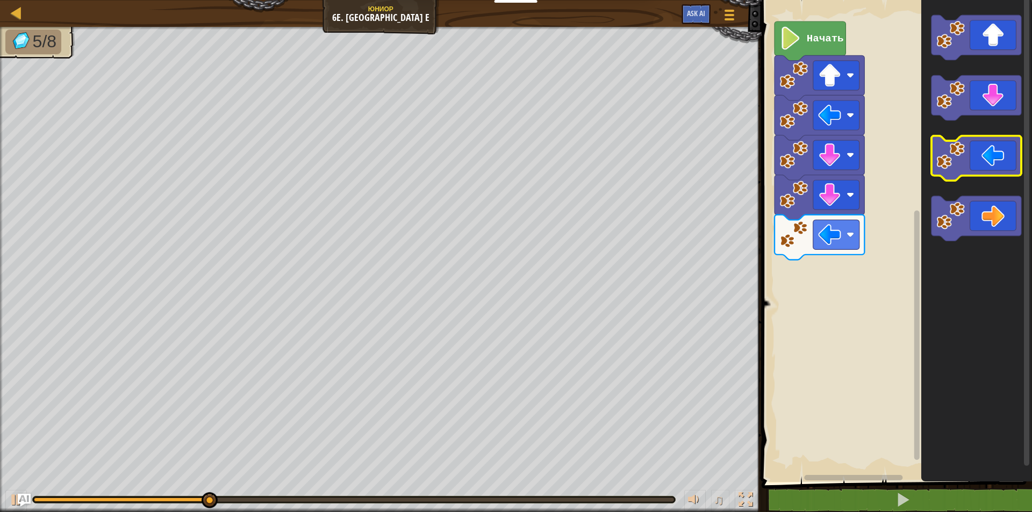
click at [968, 162] on icon "Рабочая область Blockly" at bounding box center [976, 158] width 90 height 45
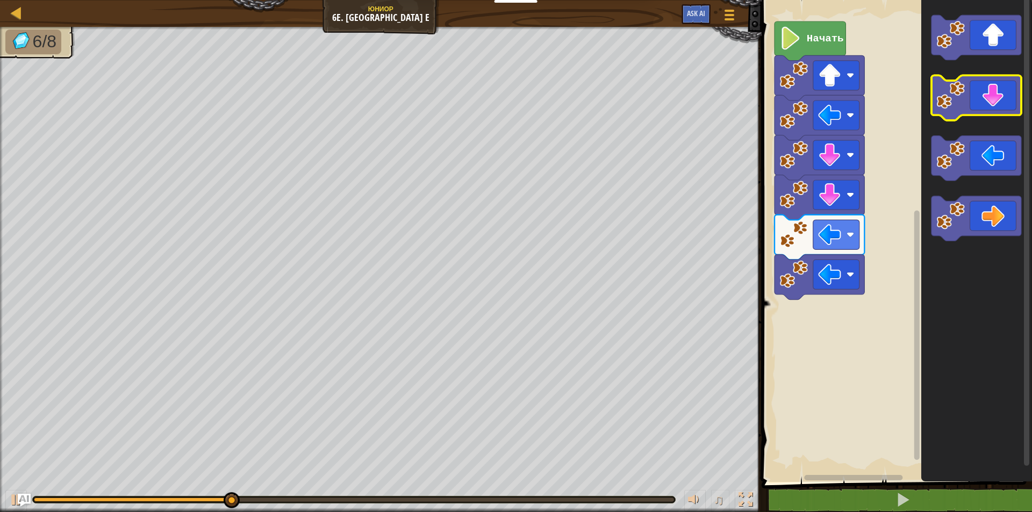
click at [983, 112] on icon "Рабочая область Blockly" at bounding box center [976, 98] width 90 height 45
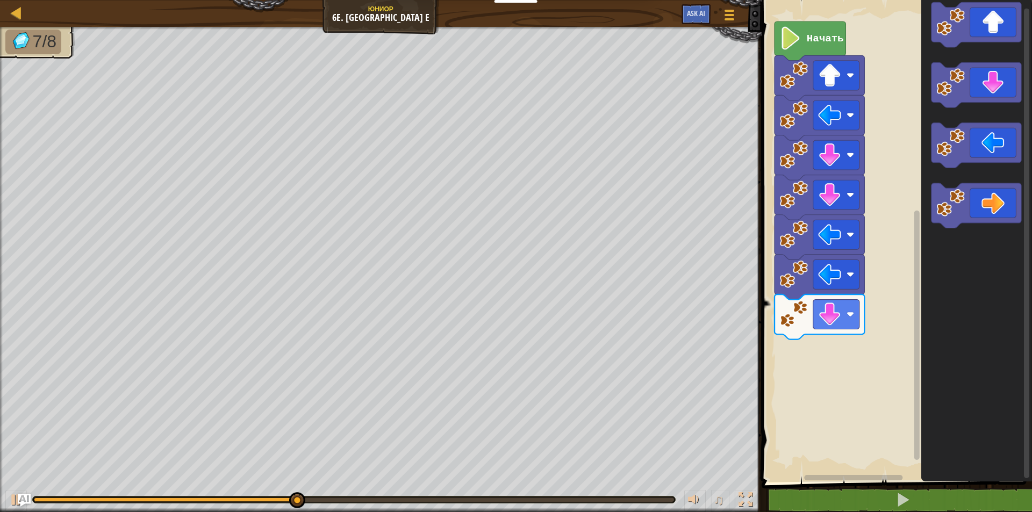
click at [982, 98] on icon "Рабочая область Blockly" at bounding box center [976, 85] width 90 height 45
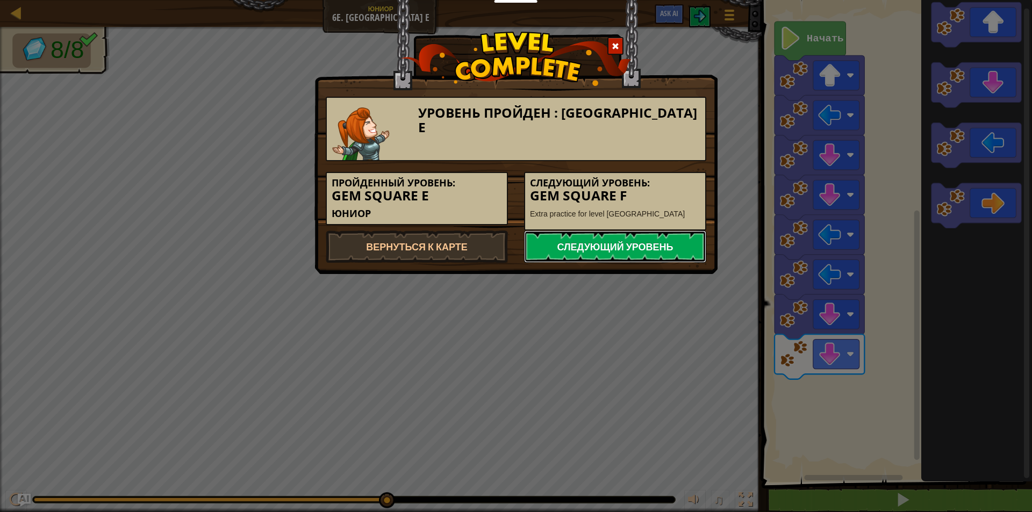
click at [591, 242] on link "Следующий уровень" at bounding box center [615, 246] width 182 height 32
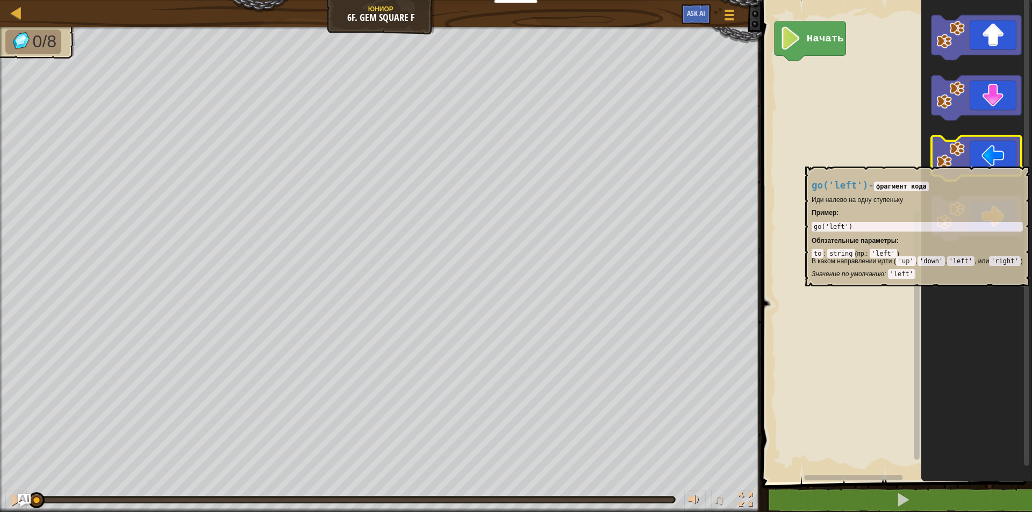
click at [995, 161] on icon "Рабочая область Blockly" at bounding box center [976, 158] width 90 height 45
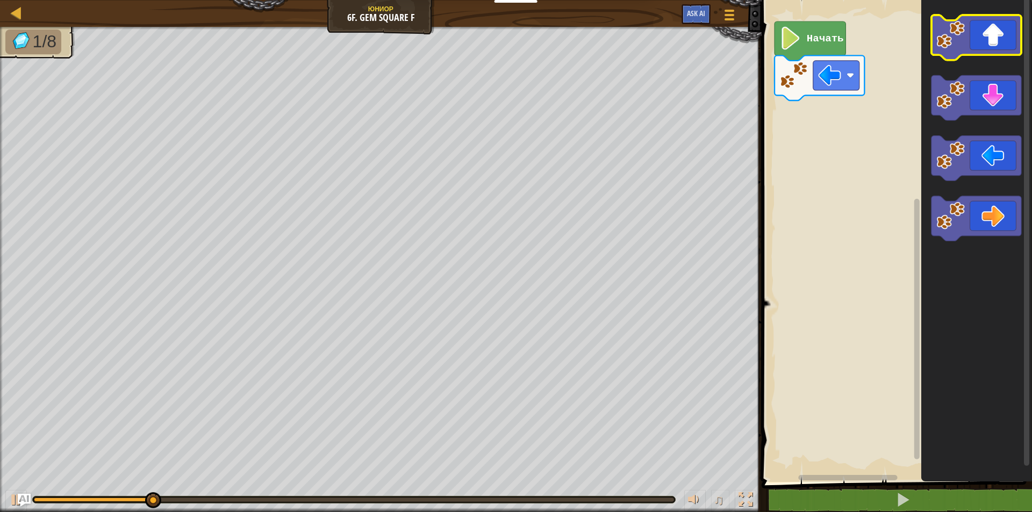
click at [960, 31] on image "Рабочая область Blockly" at bounding box center [950, 34] width 28 height 28
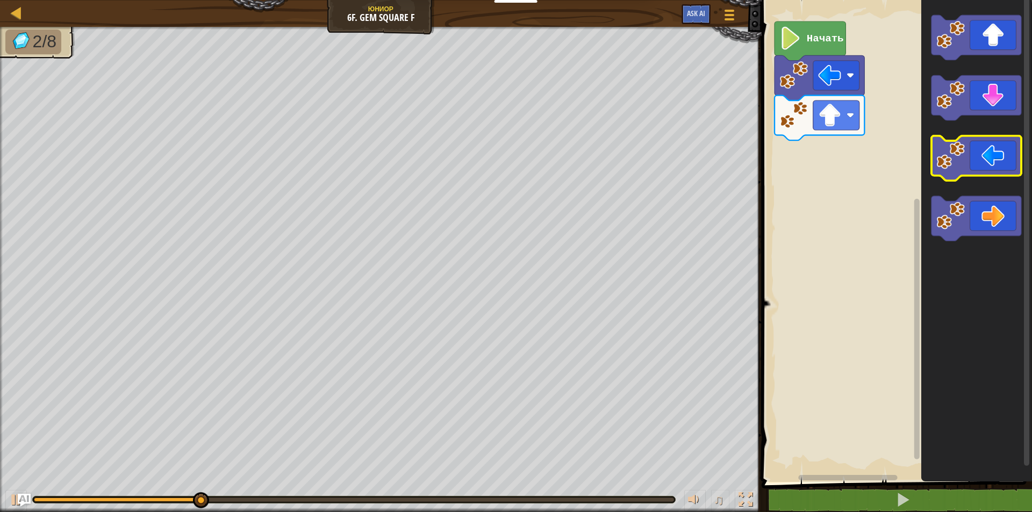
click at [964, 162] on image "Рабочая область Blockly" at bounding box center [950, 155] width 28 height 28
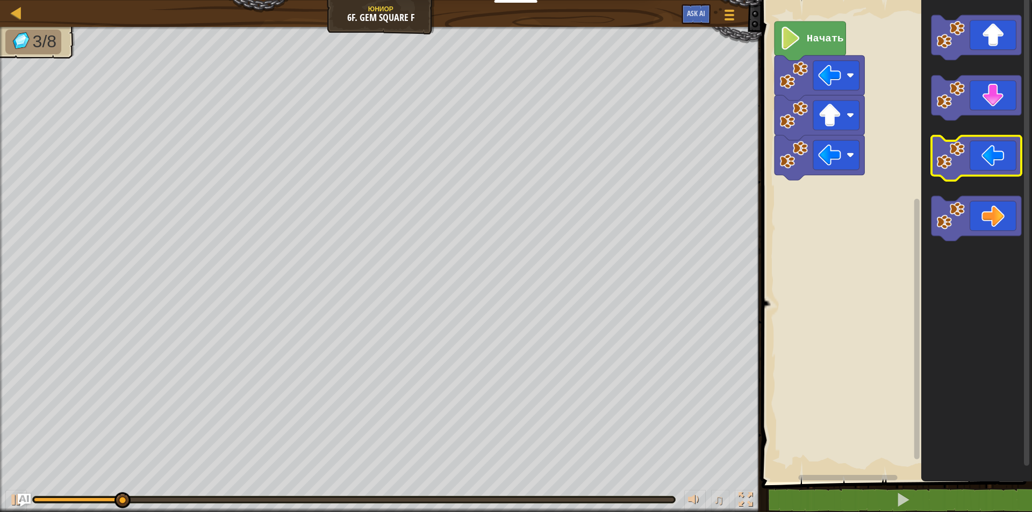
click at [965, 162] on icon "Рабочая область Blockly" at bounding box center [976, 158] width 90 height 45
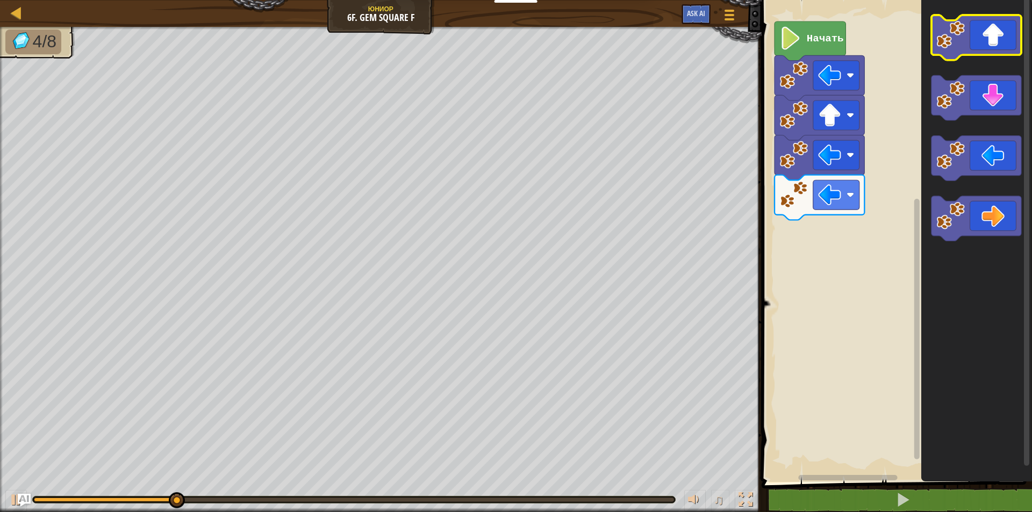
click at [1008, 47] on icon "Рабочая область Blockly" at bounding box center [976, 37] width 90 height 45
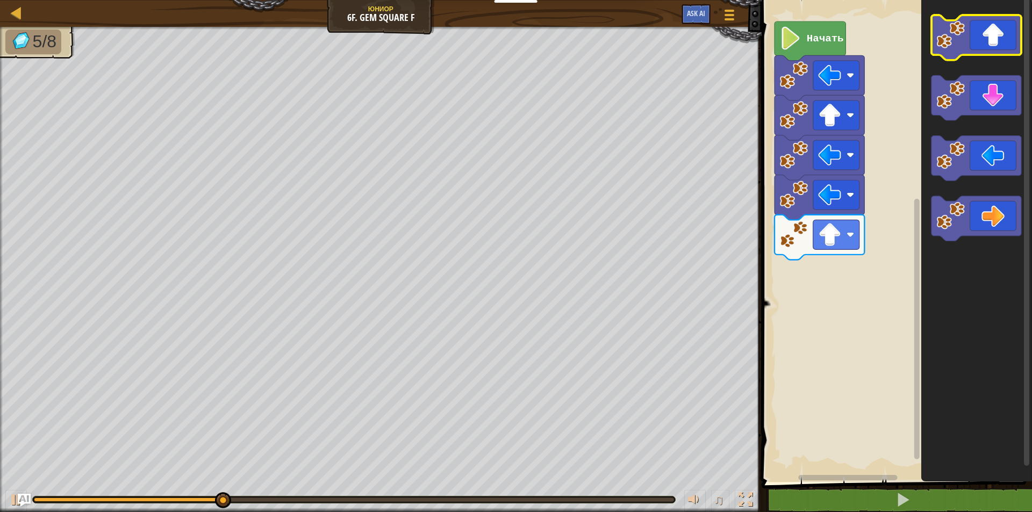
click at [1008, 44] on icon "Рабочая область Blockly" at bounding box center [976, 37] width 90 height 45
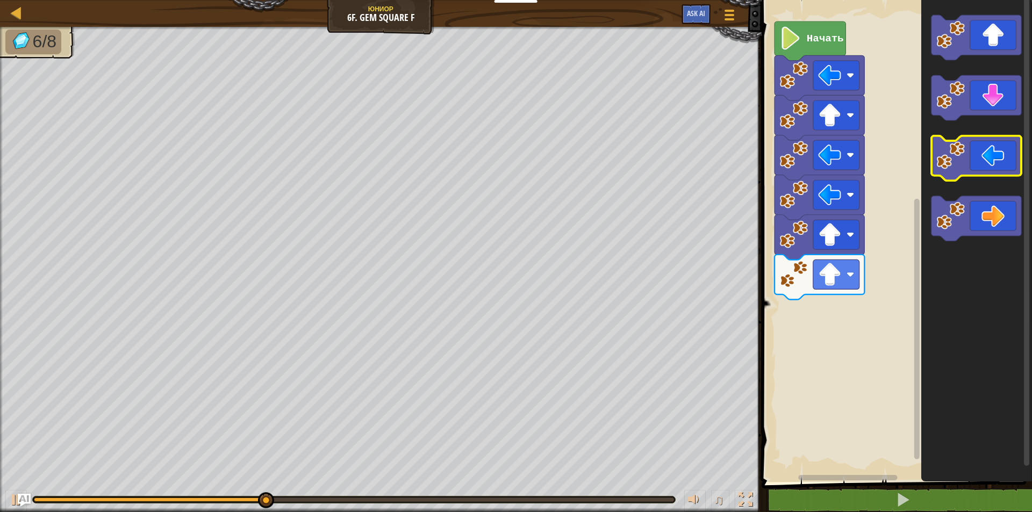
click at [939, 163] on image "Рабочая область Blockly" at bounding box center [950, 155] width 28 height 28
click at [942, 158] on image "Рабочая область Blockly" at bounding box center [950, 155] width 28 height 28
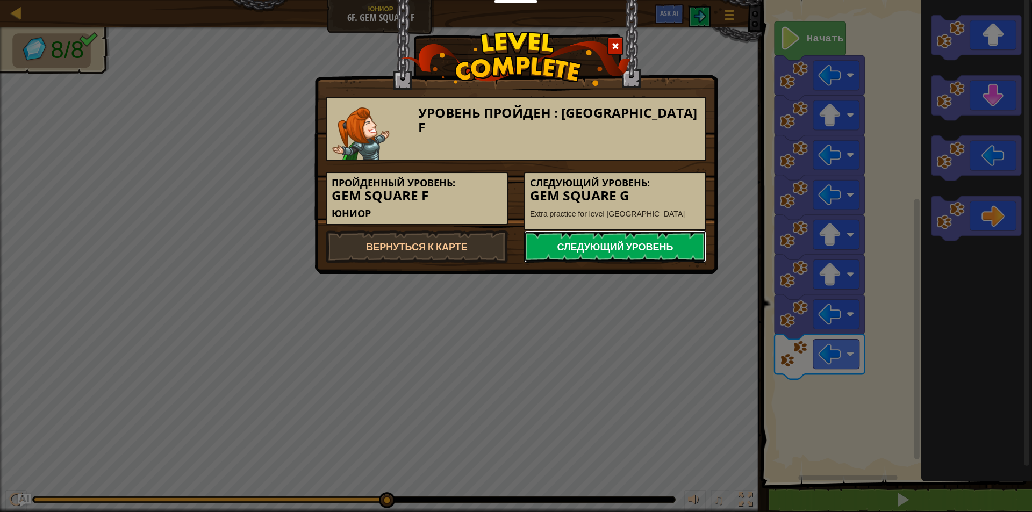
click at [574, 244] on link "Следующий уровень" at bounding box center [615, 246] width 182 height 32
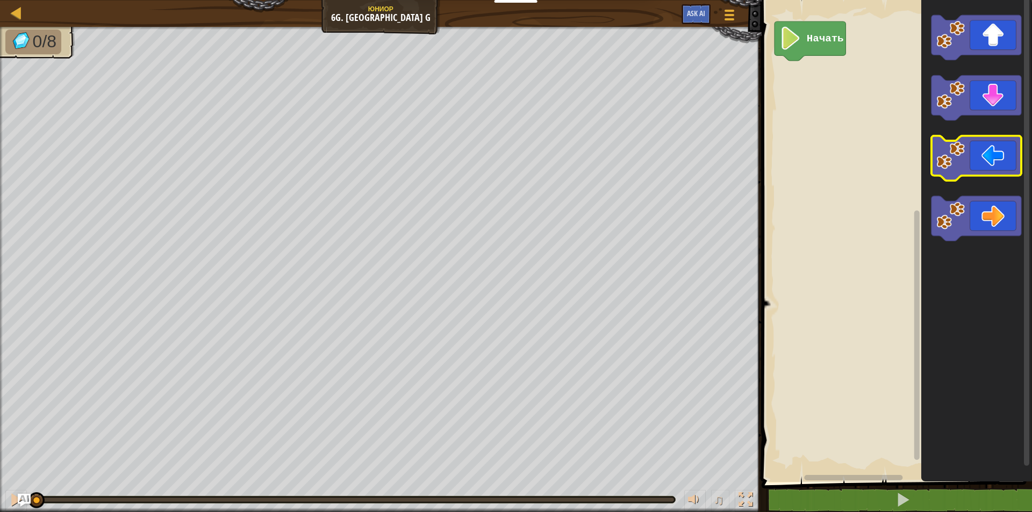
click at [972, 166] on icon "Рабочая область Blockly" at bounding box center [976, 158] width 90 height 45
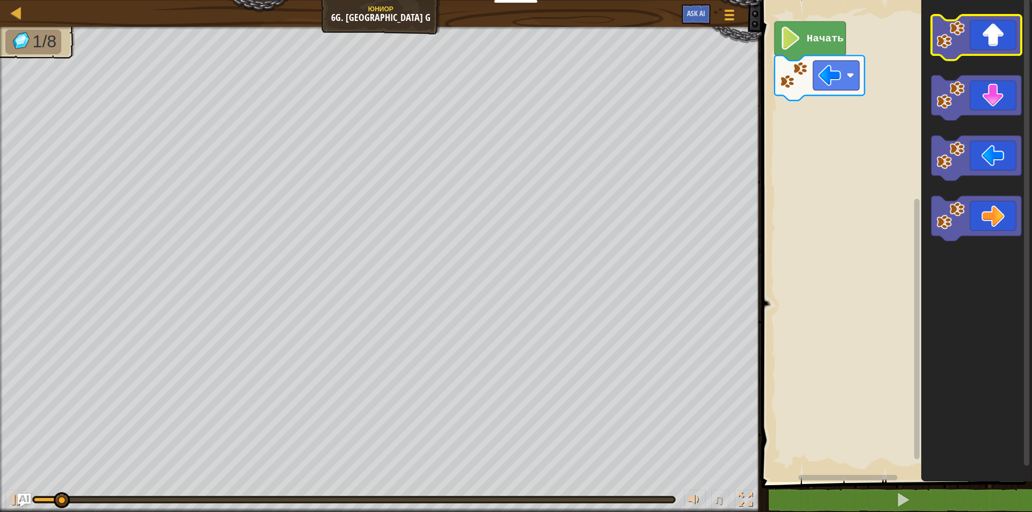
click at [992, 46] on icon "Рабочая область Blockly" at bounding box center [976, 37] width 90 height 45
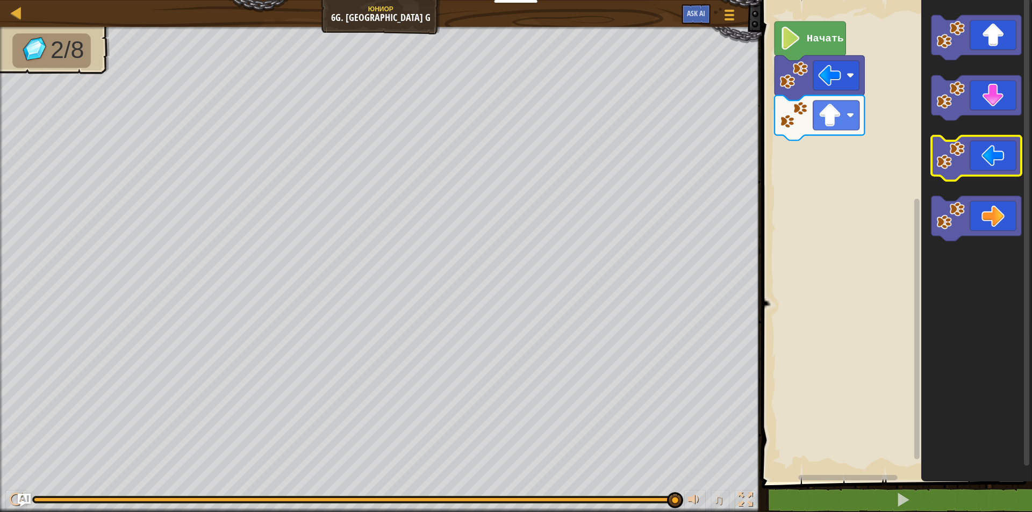
click at [987, 156] on icon "Рабочая область Blockly" at bounding box center [976, 158] width 90 height 45
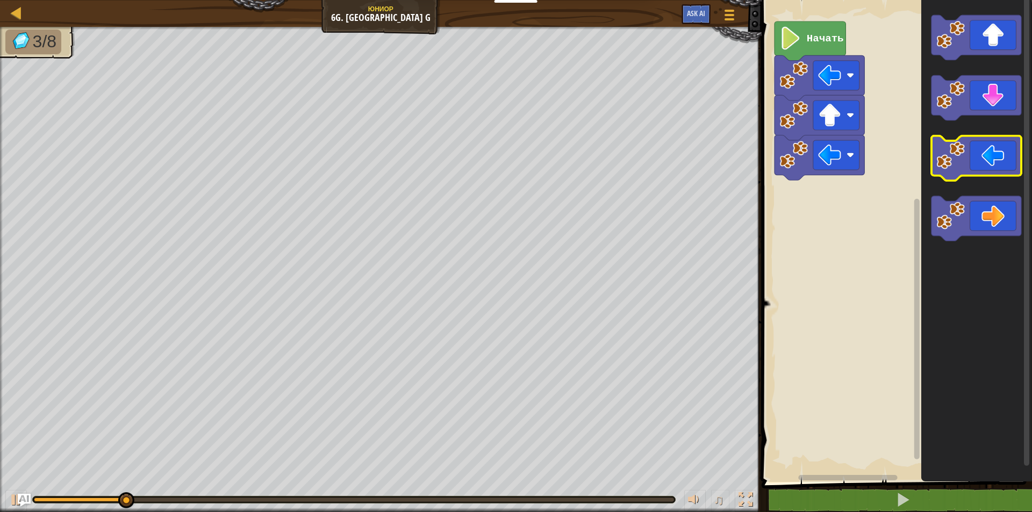
click at [987, 156] on icon "Рабочая область Blockly" at bounding box center [976, 158] width 90 height 45
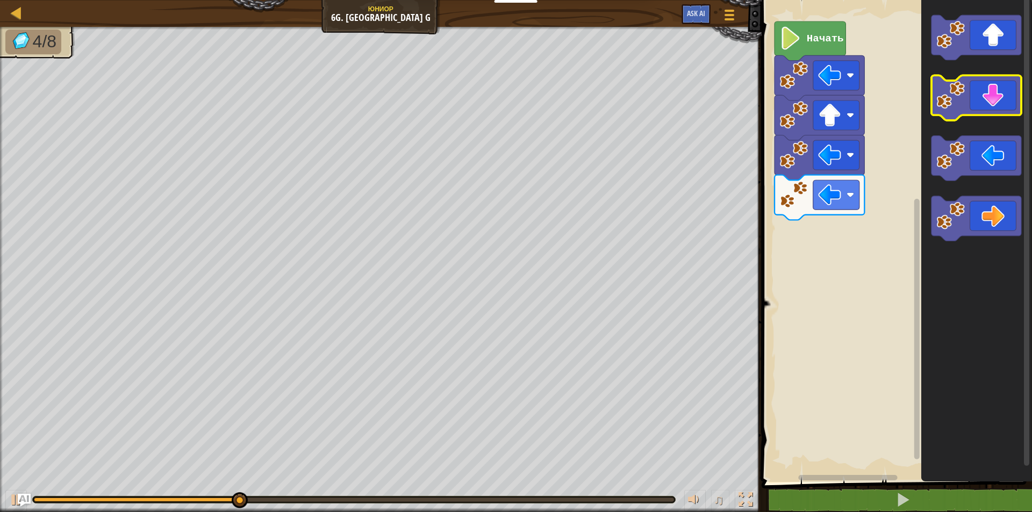
click at [978, 114] on icon "Рабочая область Blockly" at bounding box center [976, 98] width 90 height 45
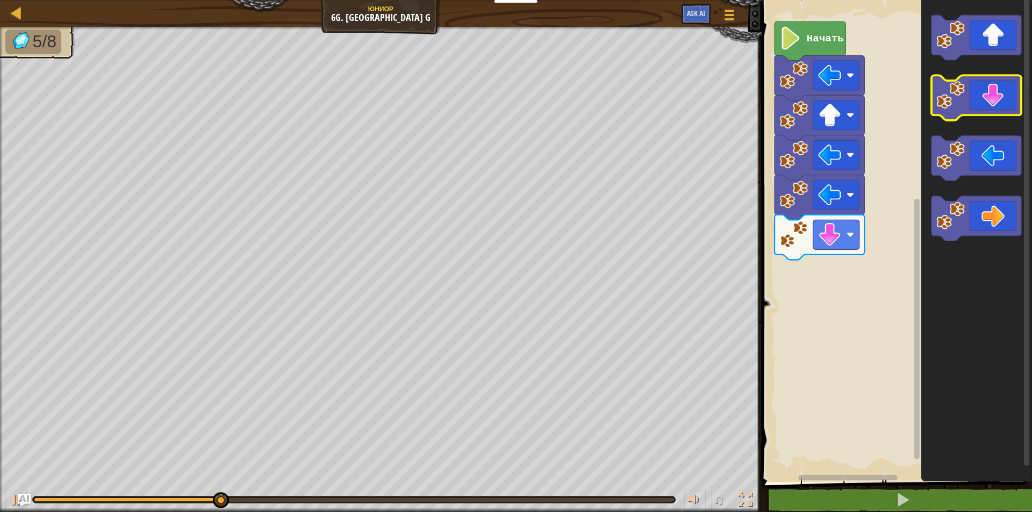
click at [978, 114] on icon "Рабочая область Blockly" at bounding box center [976, 98] width 90 height 45
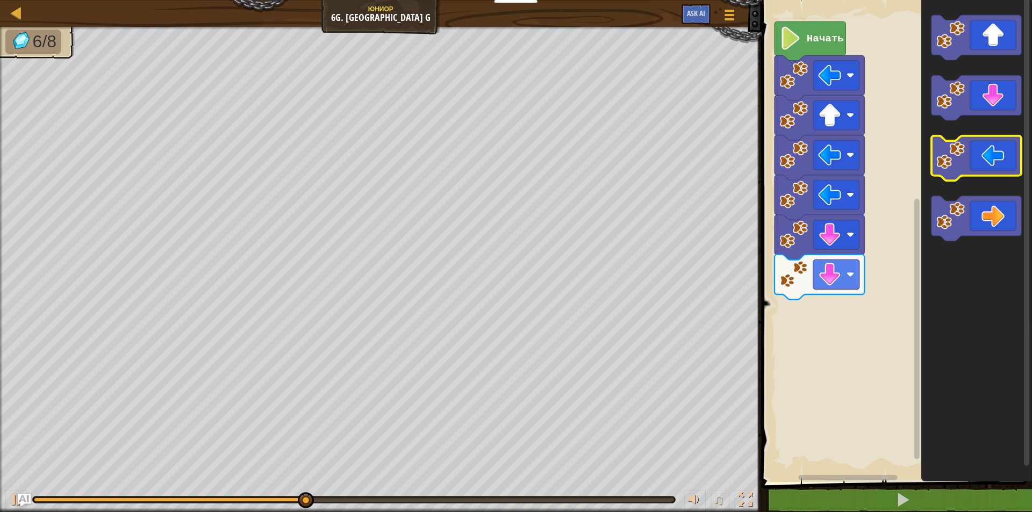
click at [977, 153] on icon "Рабочая область Blockly" at bounding box center [976, 158] width 90 height 45
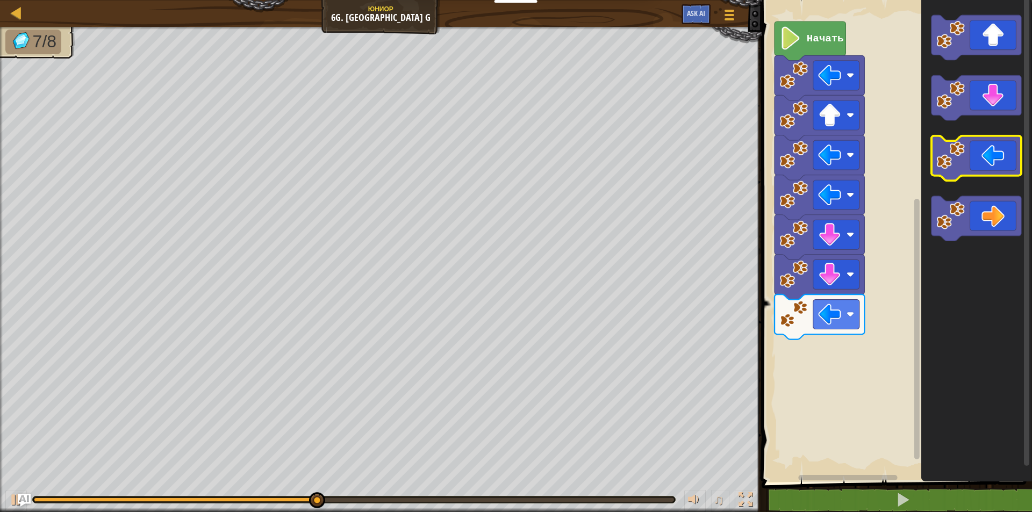
click at [980, 155] on icon "Рабочая область Blockly" at bounding box center [976, 158] width 90 height 45
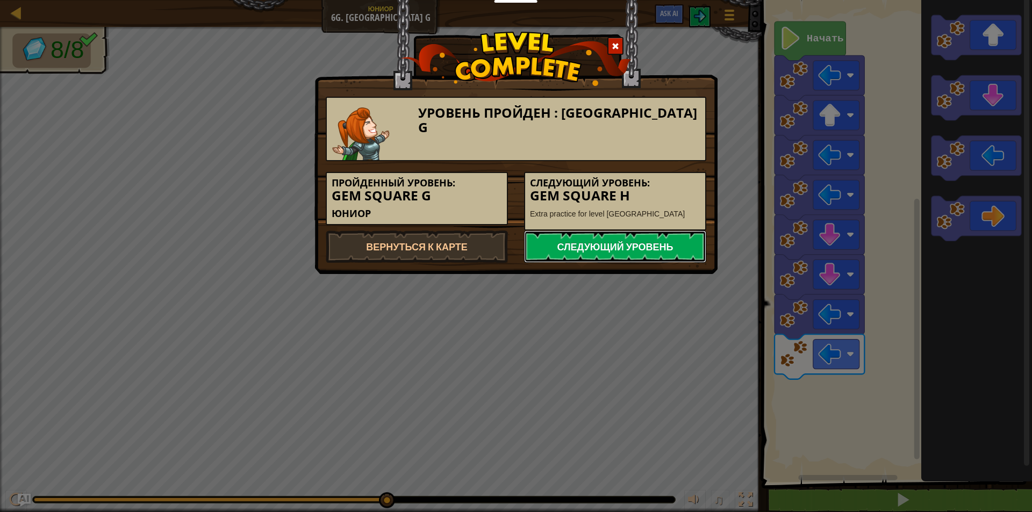
click at [684, 237] on link "Следующий уровень" at bounding box center [615, 246] width 182 height 32
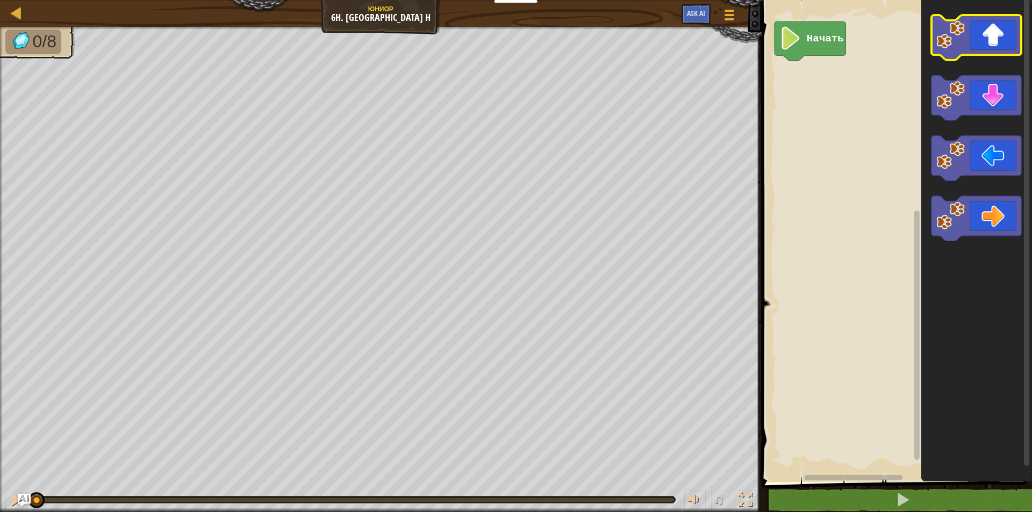
click at [994, 51] on icon "Рабочая область Blockly" at bounding box center [976, 37] width 90 height 45
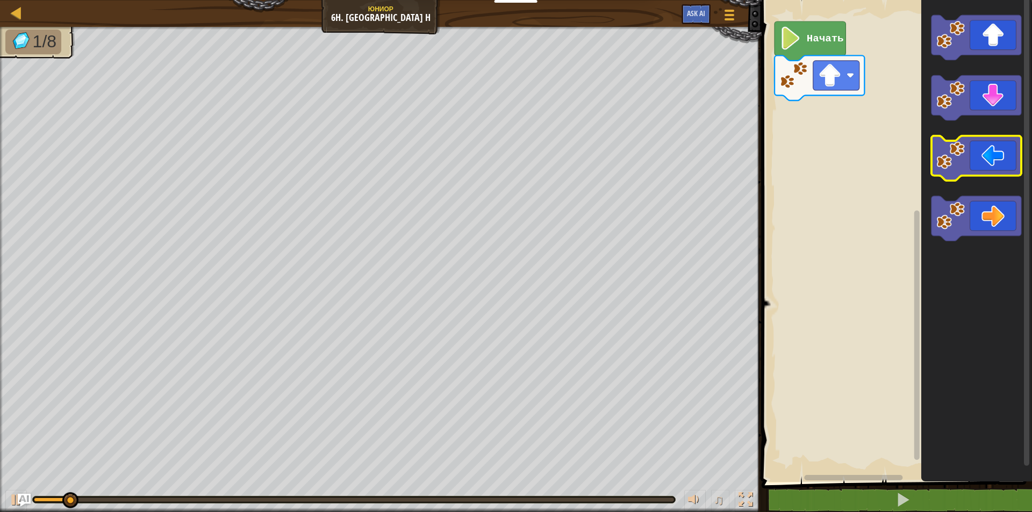
click at [980, 140] on icon "Рабочая область Blockly" at bounding box center [976, 158] width 90 height 45
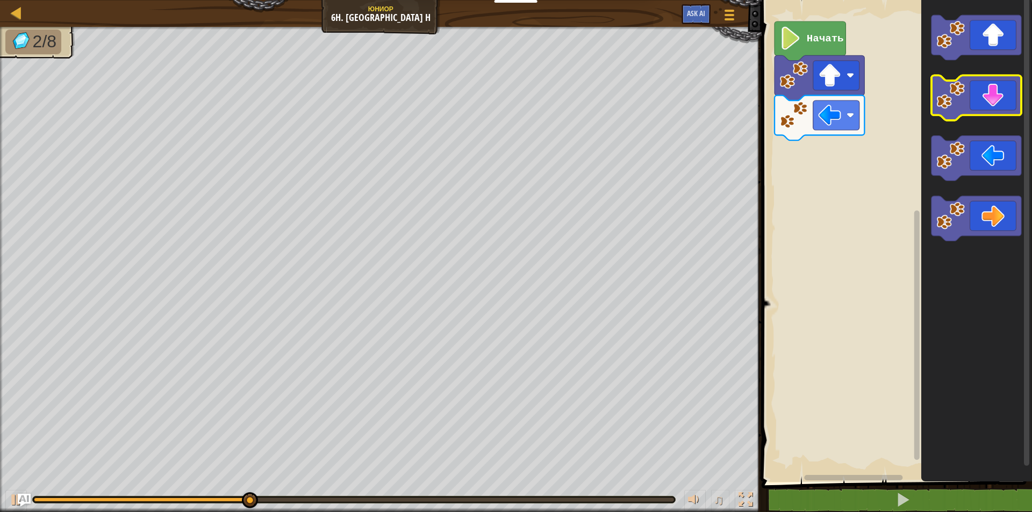
click at [970, 111] on icon "Рабочая область Blockly" at bounding box center [976, 98] width 90 height 45
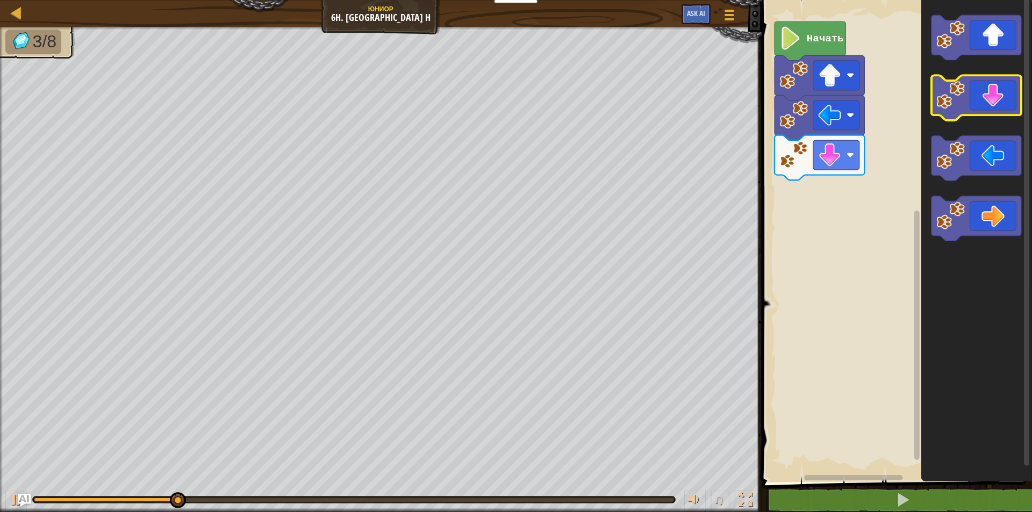
click at [957, 103] on image "Рабочая область Blockly" at bounding box center [950, 95] width 28 height 28
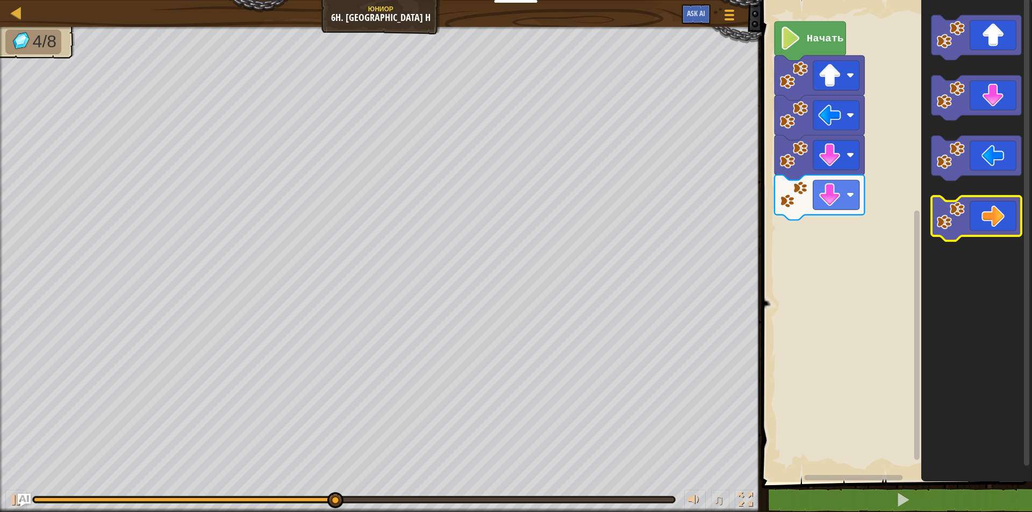
click at [987, 228] on icon "Рабочая область Blockly" at bounding box center [976, 218] width 90 height 45
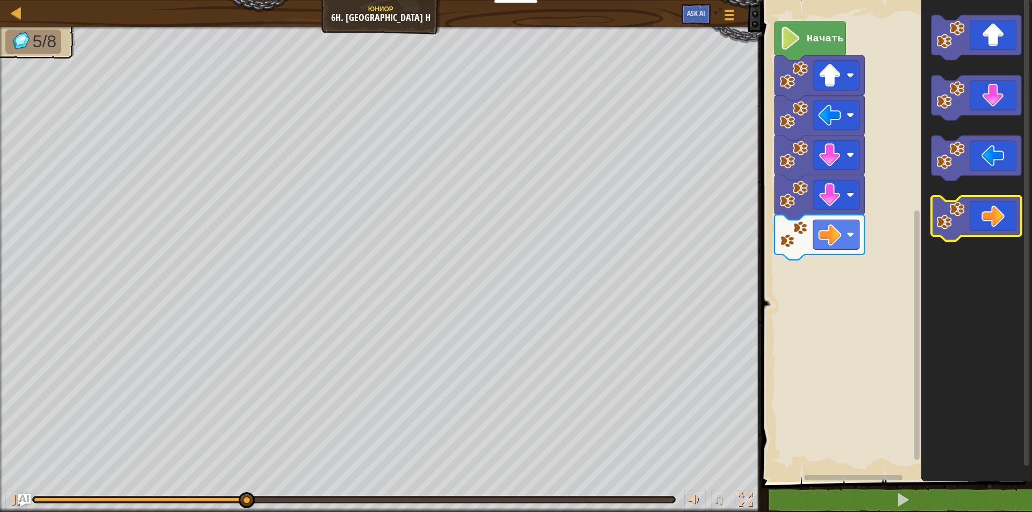
click at [987, 227] on icon "Рабочая область Blockly" at bounding box center [976, 218] width 90 height 45
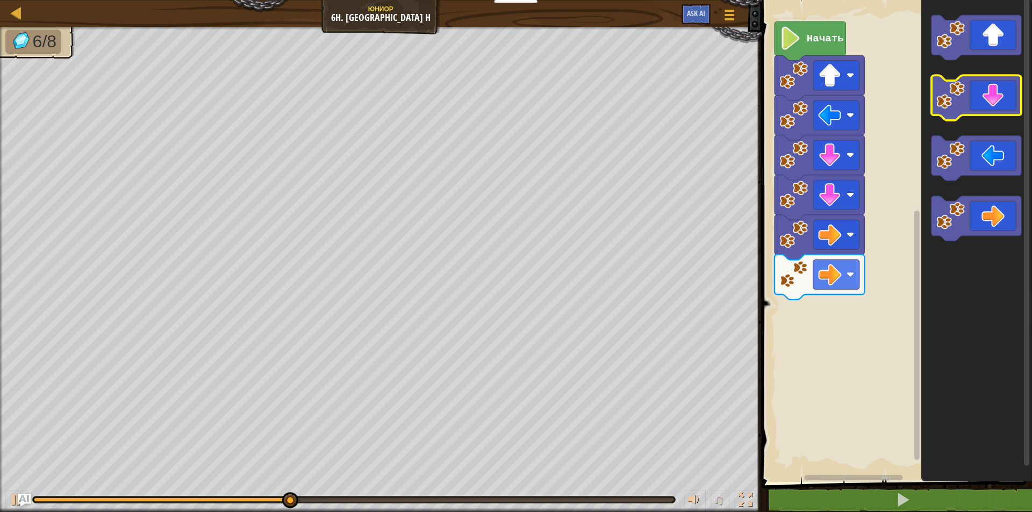
click at [989, 97] on icon "Рабочая область Blockly" at bounding box center [976, 98] width 90 height 45
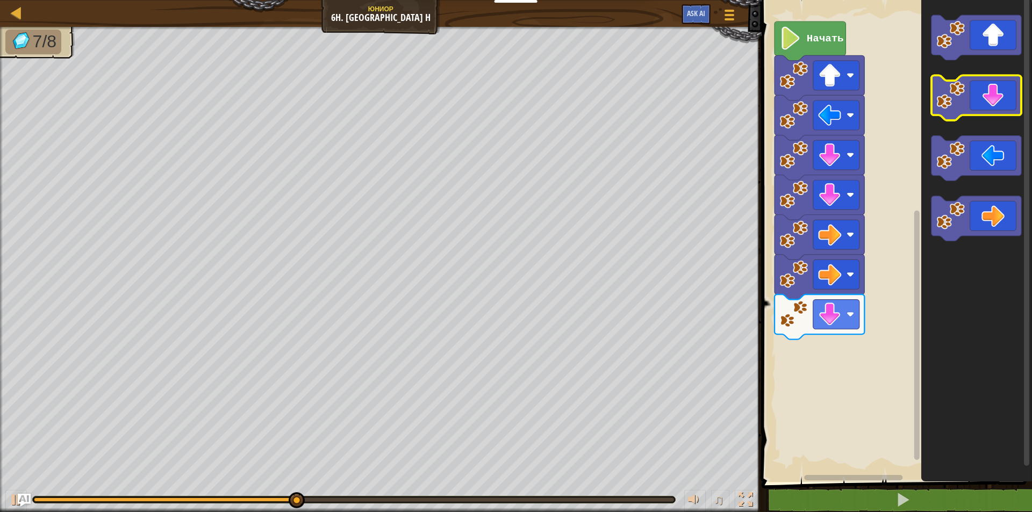
click at [989, 97] on icon "Рабочая область Blockly" at bounding box center [976, 98] width 90 height 45
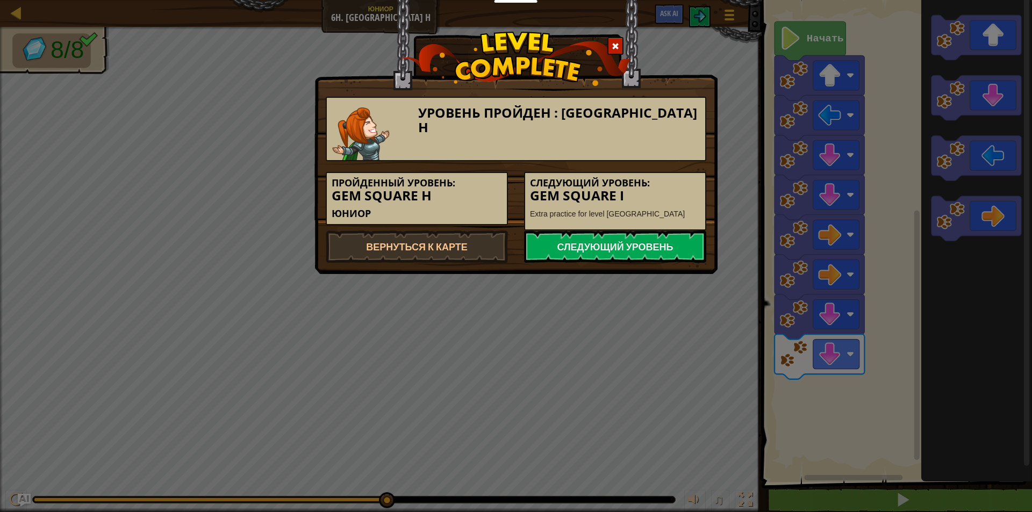
click at [697, 227] on div "Следующий уровень: Gem Square I Extra practice for level [GEOGRAPHIC_DATA]" at bounding box center [615, 201] width 182 height 59
click at [638, 242] on link "Следующий уровень" at bounding box center [615, 246] width 182 height 32
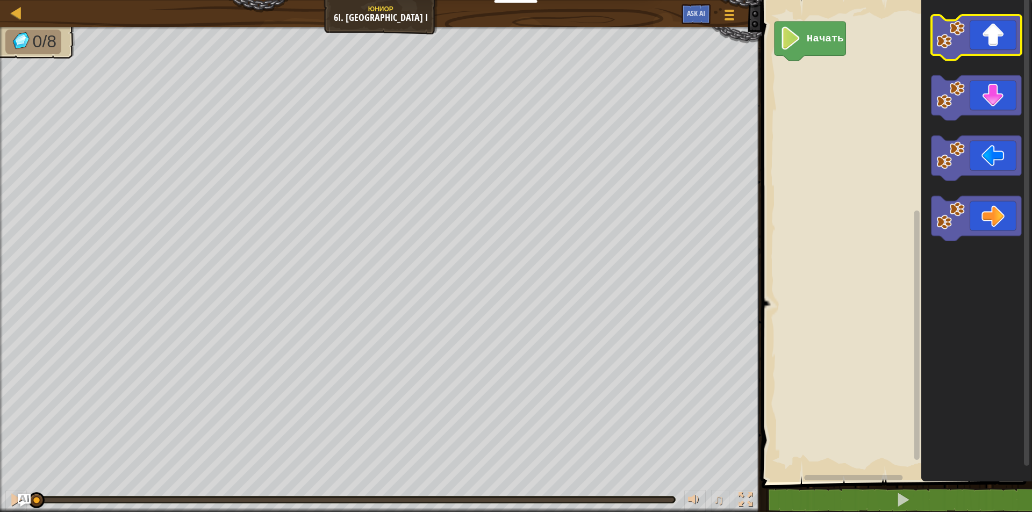
click at [993, 49] on icon "Рабочая область Blockly" at bounding box center [976, 37] width 90 height 45
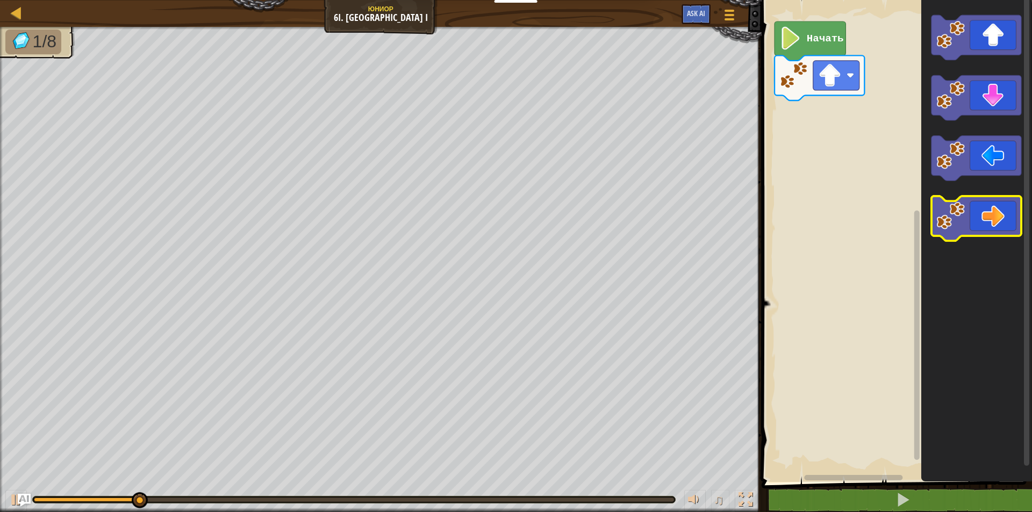
click at [986, 227] on icon "Рабочая область Blockly" at bounding box center [976, 218] width 90 height 45
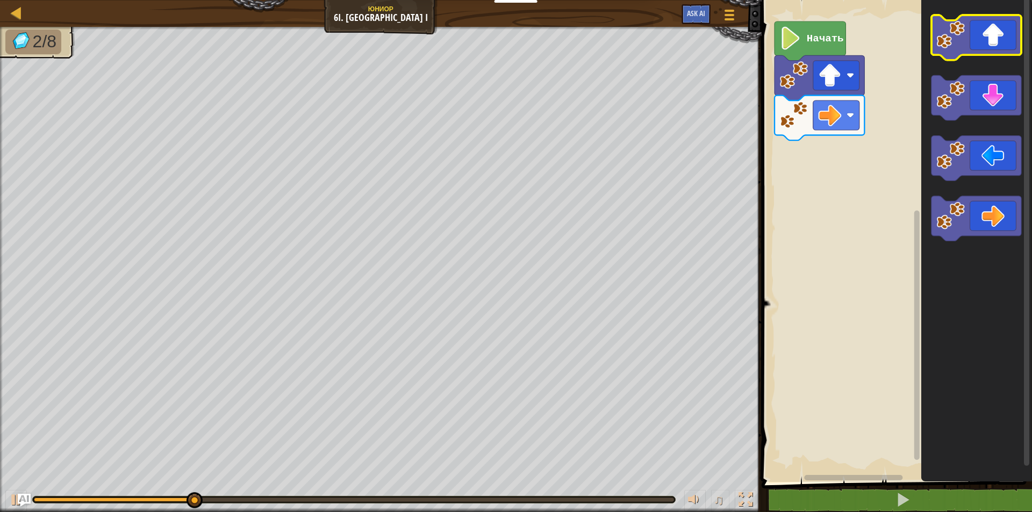
click at [943, 51] on icon "Рабочая область Blockly" at bounding box center [976, 37] width 90 height 45
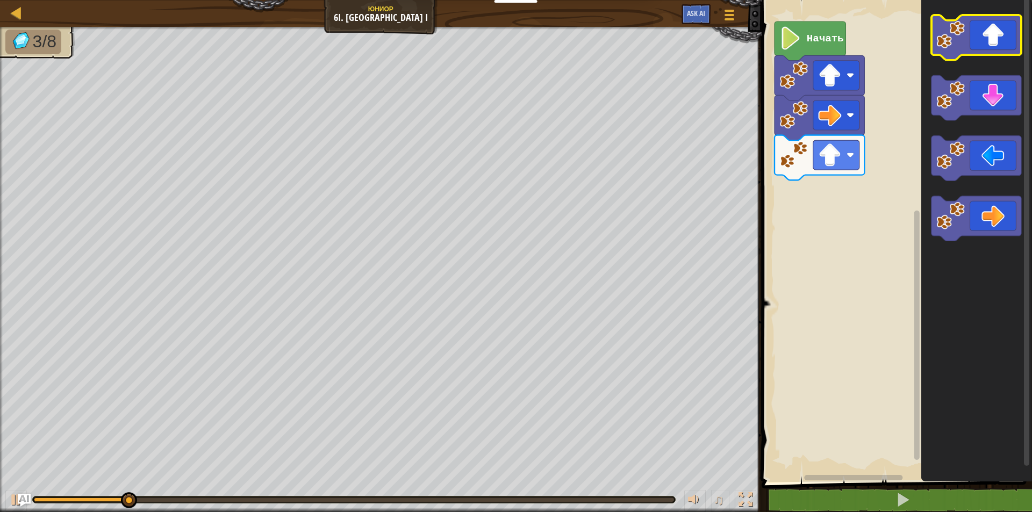
click at [943, 51] on icon "Рабочая область Blockly" at bounding box center [976, 37] width 90 height 45
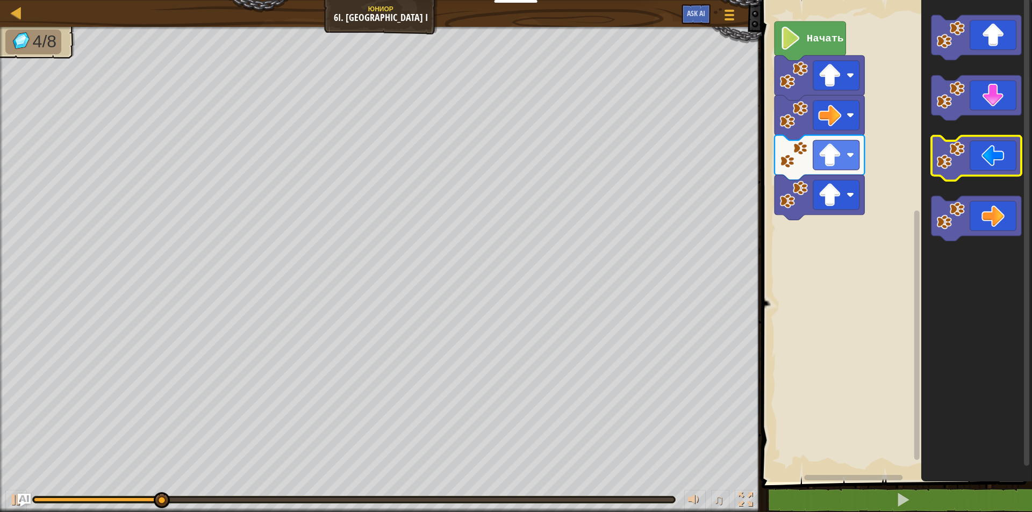
click at [962, 153] on image "Рабочая область Blockly" at bounding box center [950, 155] width 28 height 28
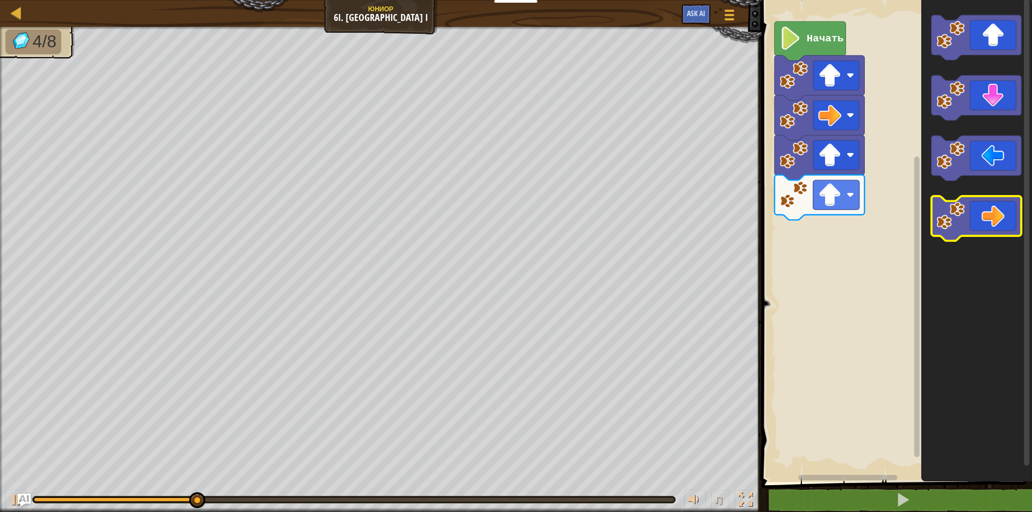
click at [1008, 204] on icon "Рабочая область Blockly" at bounding box center [976, 218] width 90 height 45
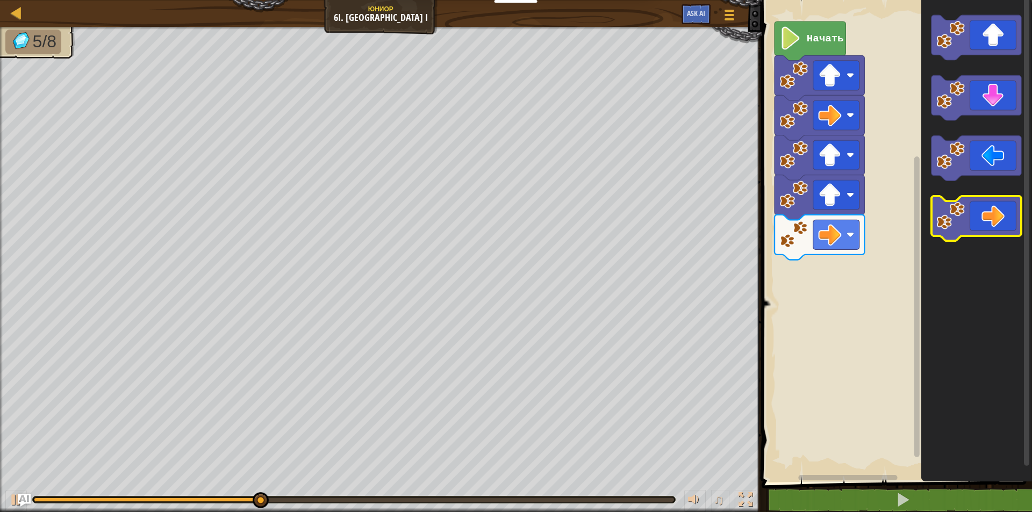
click at [987, 218] on icon "Рабочая область Blockly" at bounding box center [976, 218] width 90 height 45
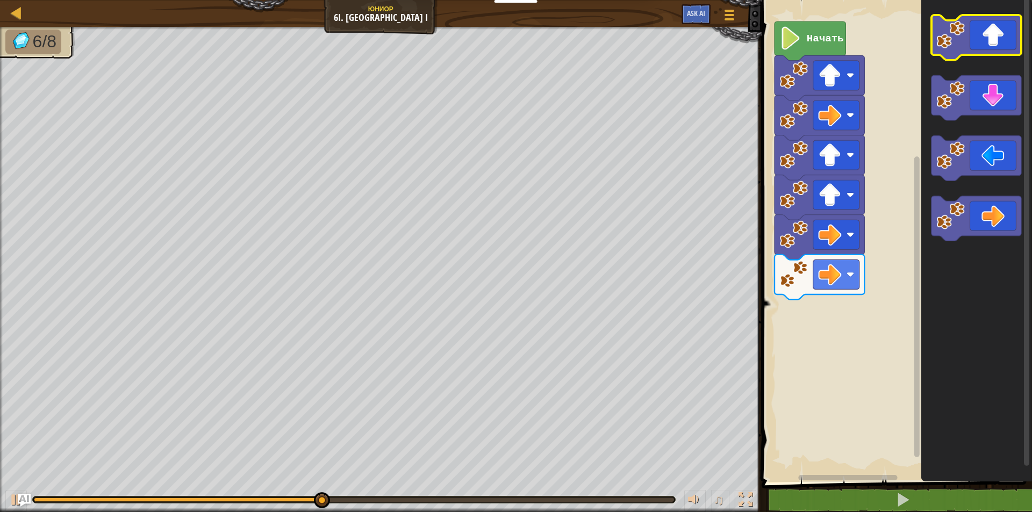
click at [946, 48] on image "Рабочая область Blockly" at bounding box center [950, 34] width 28 height 28
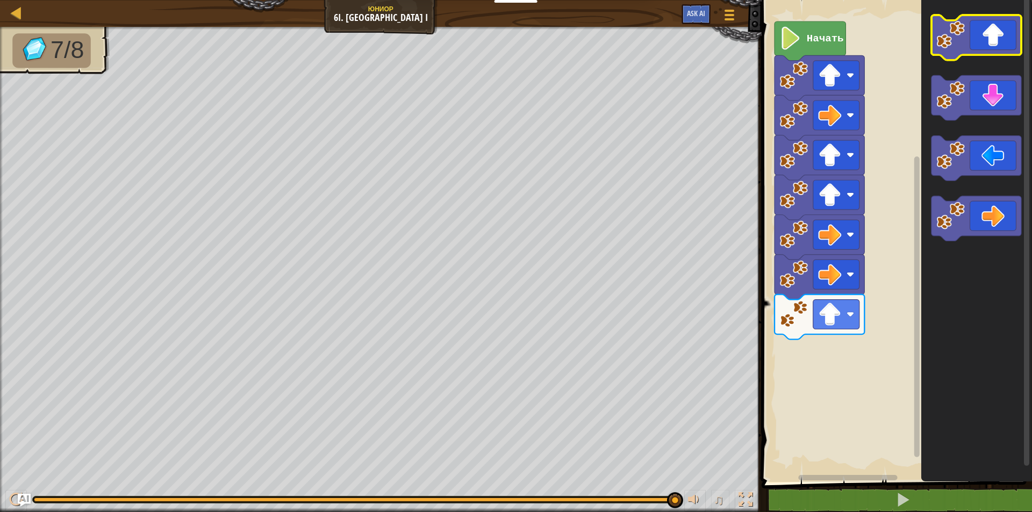
click at [947, 35] on image "Рабочая область Blockly" at bounding box center [950, 34] width 28 height 28
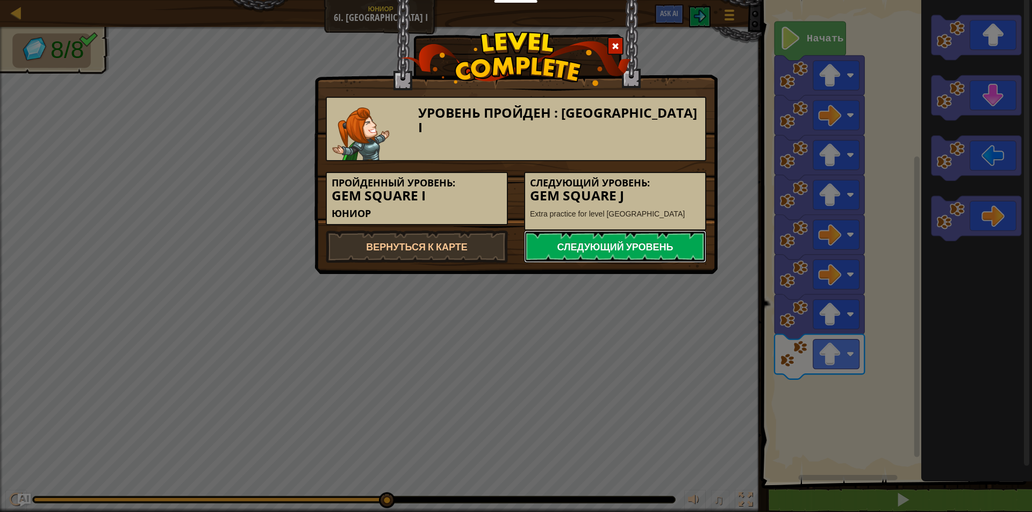
click at [551, 243] on link "Следующий уровень" at bounding box center [615, 246] width 182 height 32
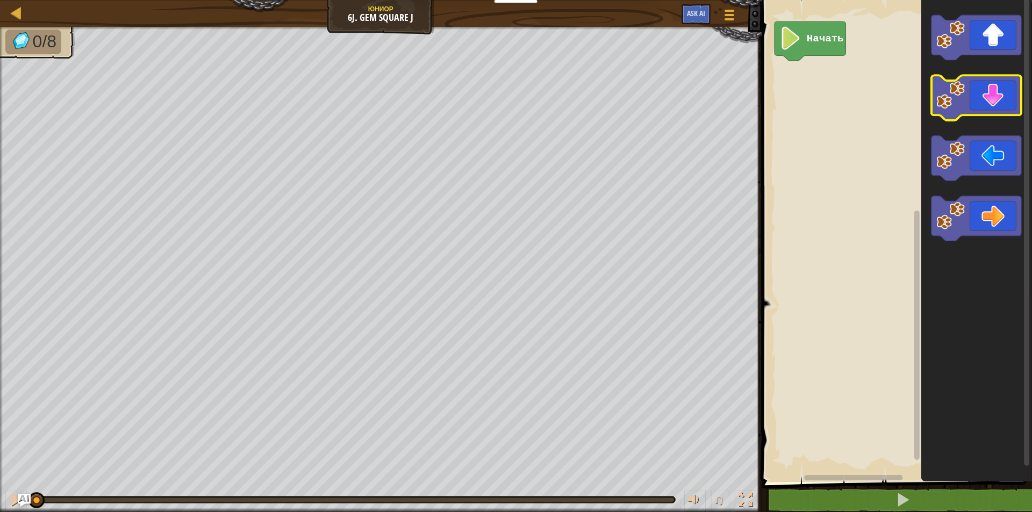
click at [1001, 100] on icon "Рабочая область Blockly" at bounding box center [976, 98] width 90 height 45
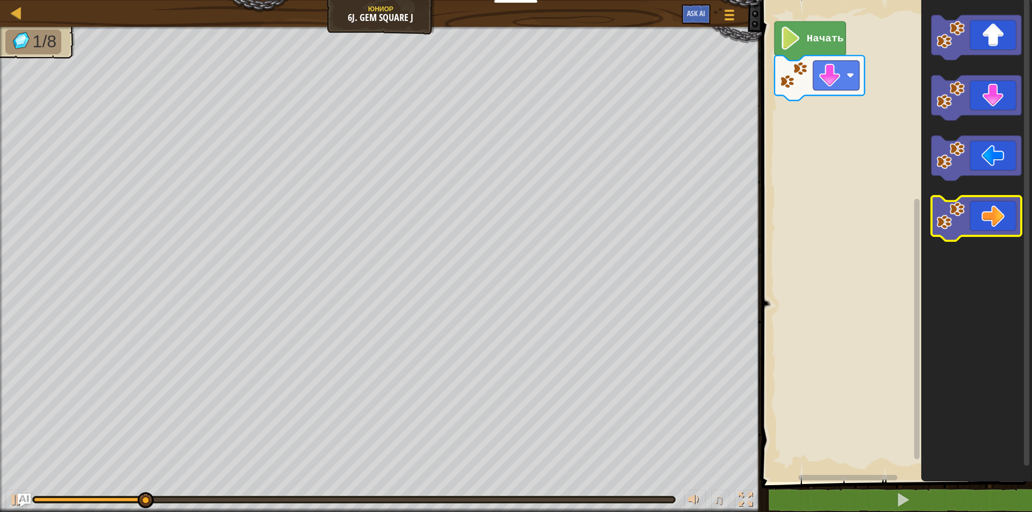
click at [990, 208] on icon "Рабочая область Blockly" at bounding box center [976, 218] width 90 height 45
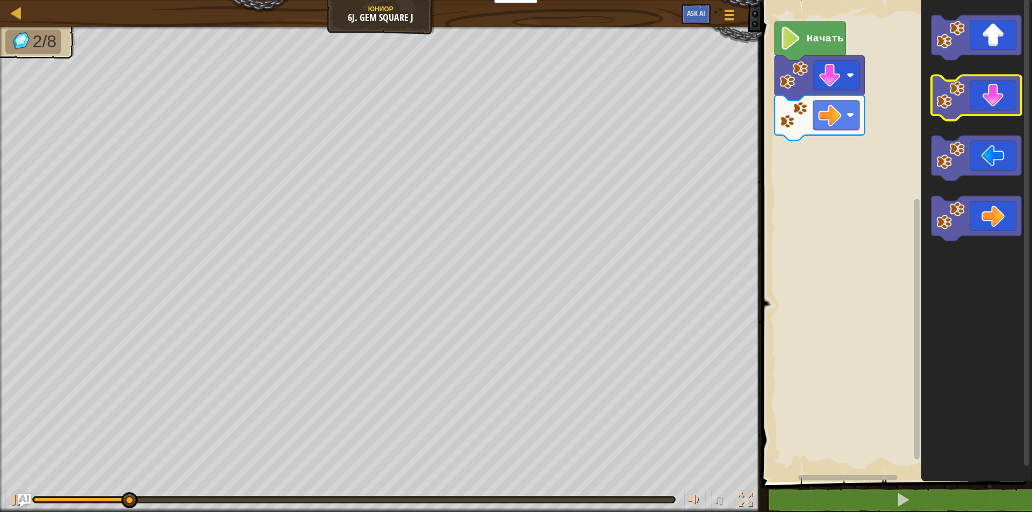
click at [953, 89] on image "Рабочая область Blockly" at bounding box center [950, 95] width 28 height 28
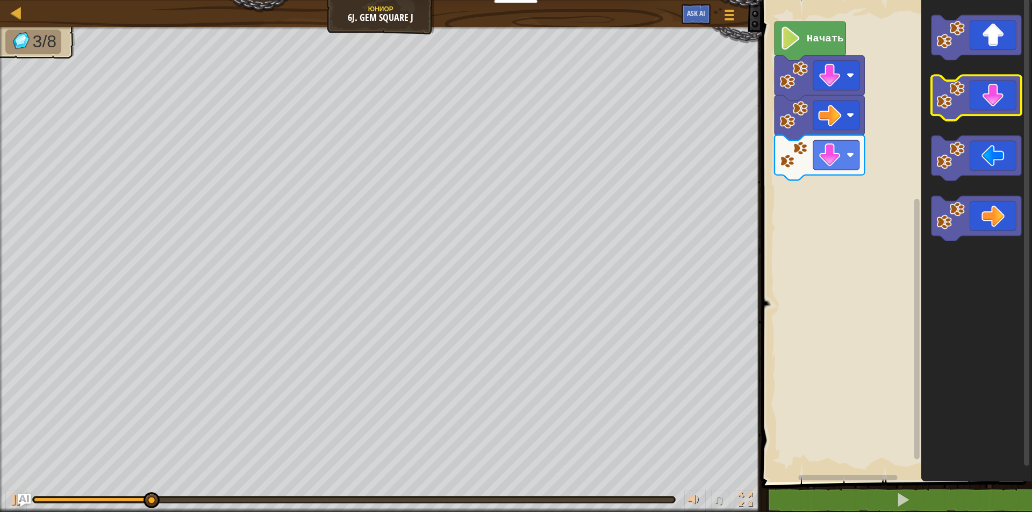
click at [956, 89] on image "Рабочая область Blockly" at bounding box center [950, 95] width 28 height 28
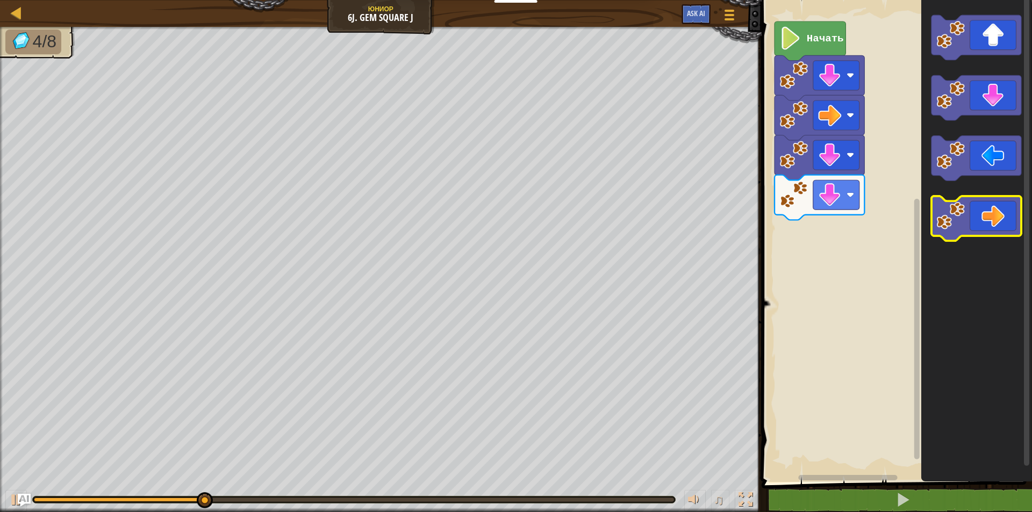
click at [996, 223] on icon "Рабочая область Blockly" at bounding box center [976, 218] width 90 height 45
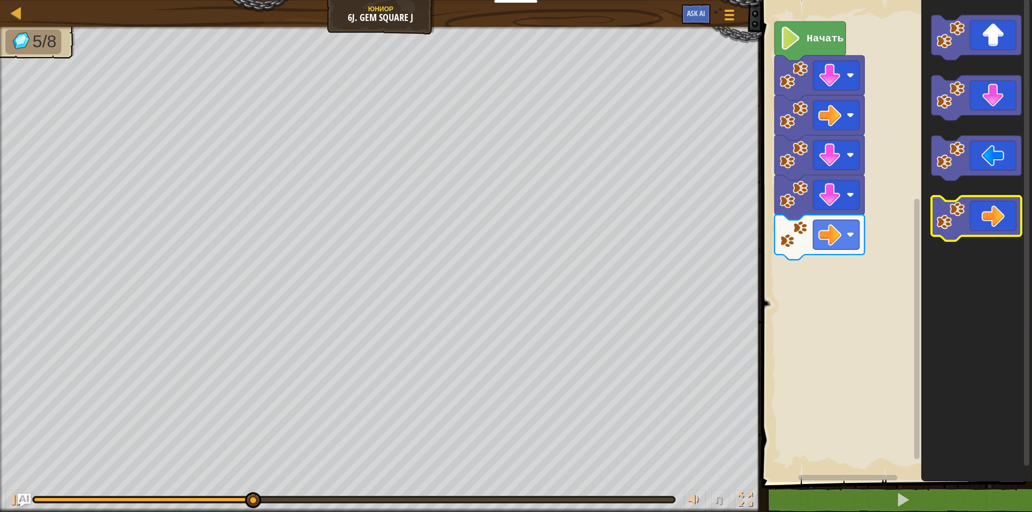
click at [996, 223] on icon "Рабочая область Blockly" at bounding box center [976, 218] width 90 height 45
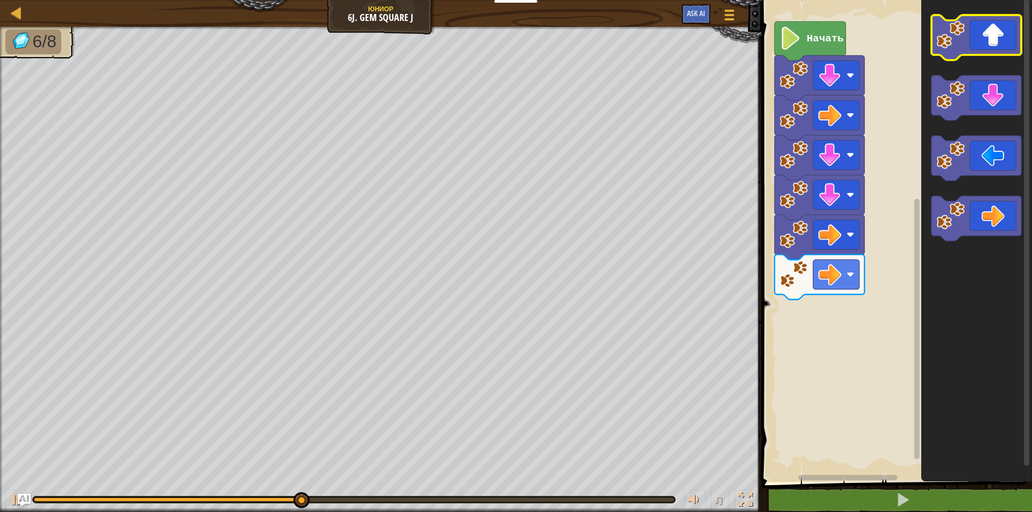
click at [967, 30] on icon "Рабочая область Blockly" at bounding box center [976, 37] width 90 height 45
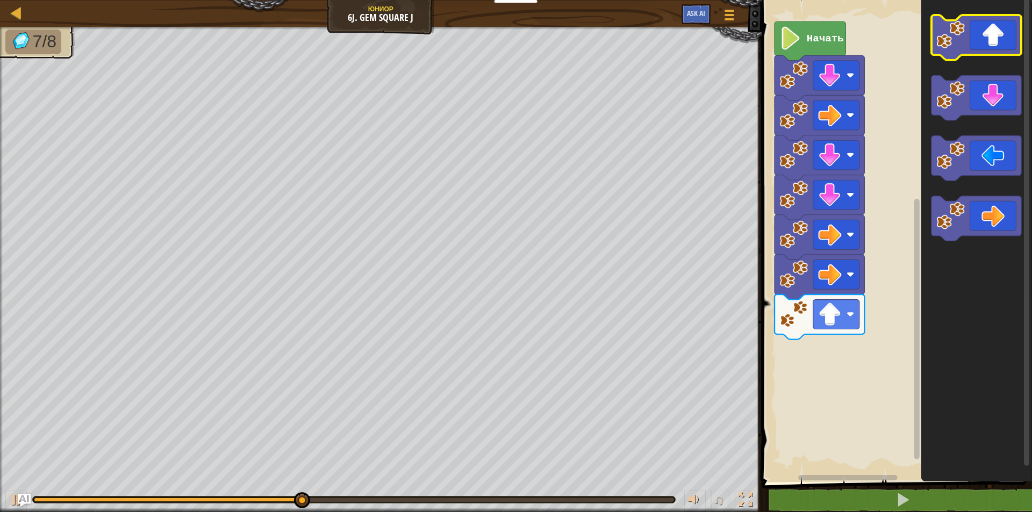
click at [966, 30] on icon "Рабочая область Blockly" at bounding box center [976, 37] width 90 height 45
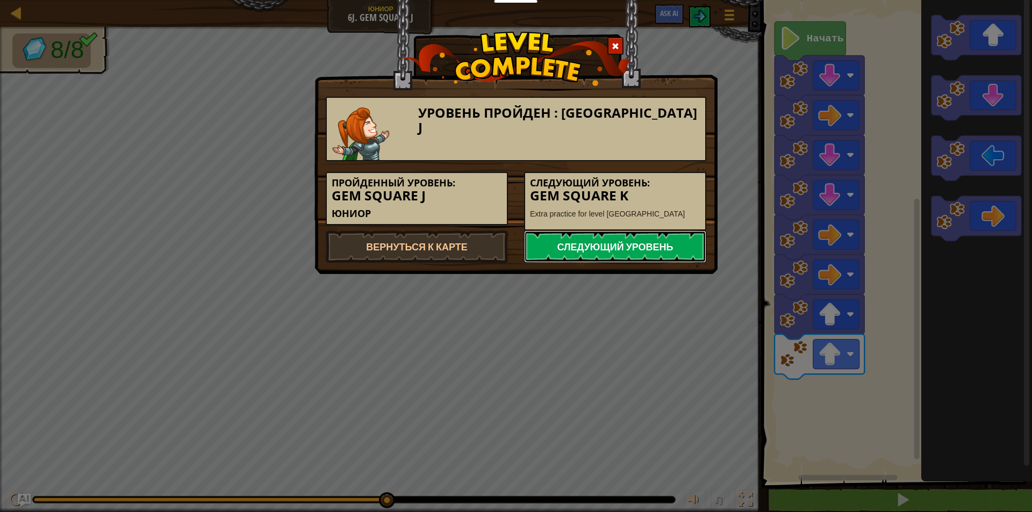
click at [665, 236] on link "Следующий уровень" at bounding box center [615, 246] width 182 height 32
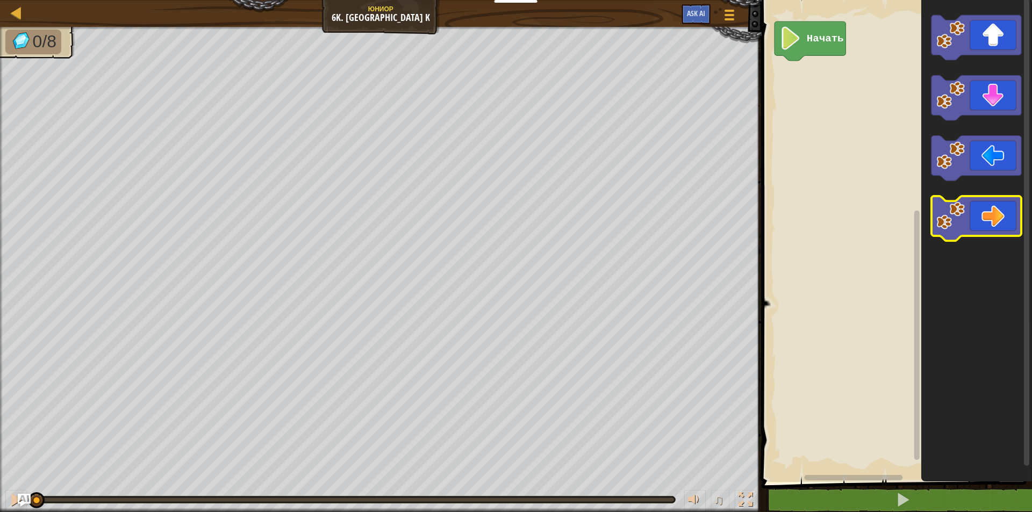
click at [999, 210] on icon "Рабочая область Blockly" at bounding box center [976, 218] width 90 height 45
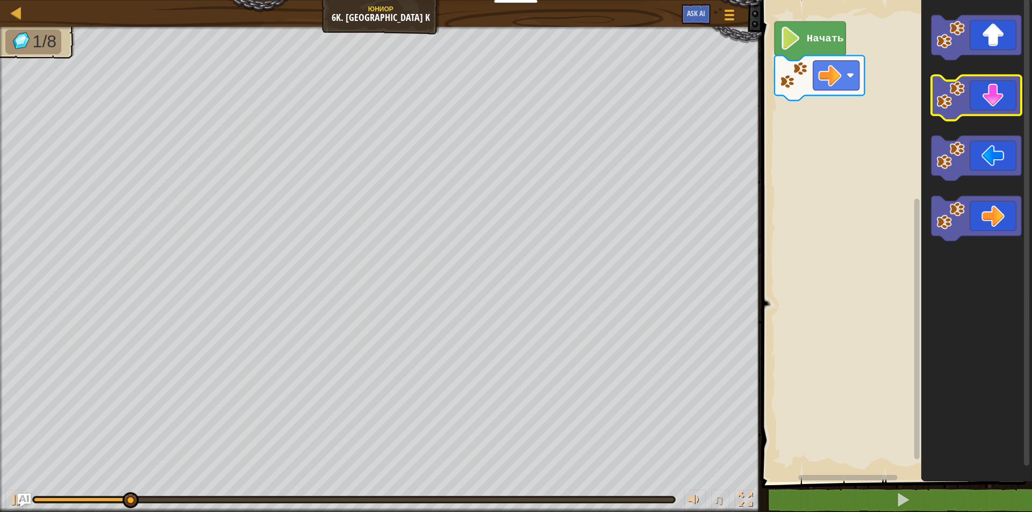
click at [980, 87] on icon "Рабочая область Blockly" at bounding box center [976, 98] width 90 height 45
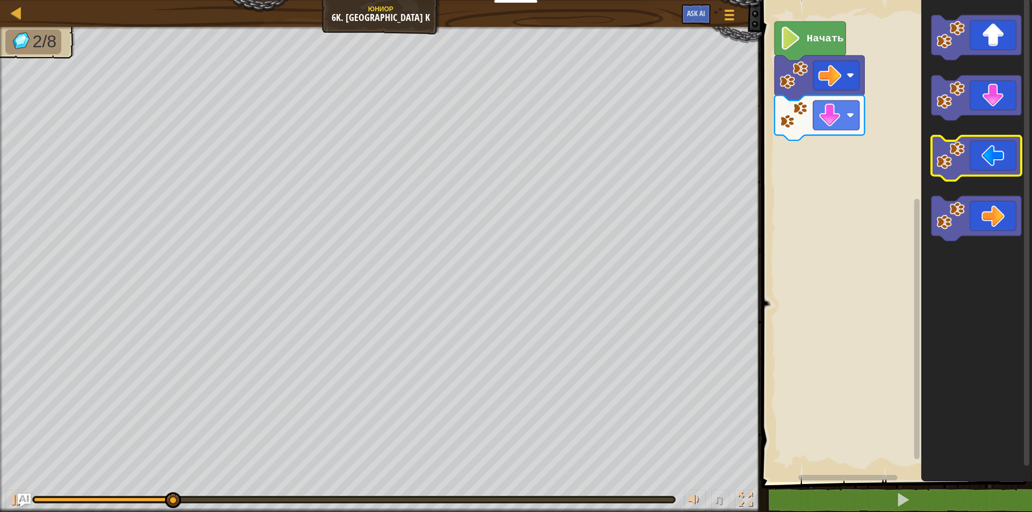
click at [1000, 175] on icon "Рабочая область Blockly" at bounding box center [976, 158] width 90 height 45
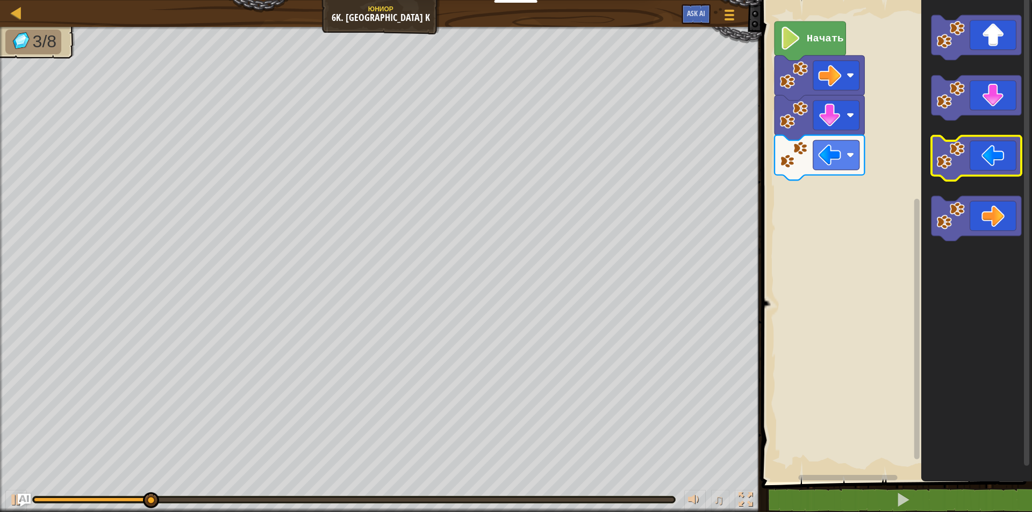
click at [1000, 175] on icon "Рабочая область Blockly" at bounding box center [976, 158] width 90 height 45
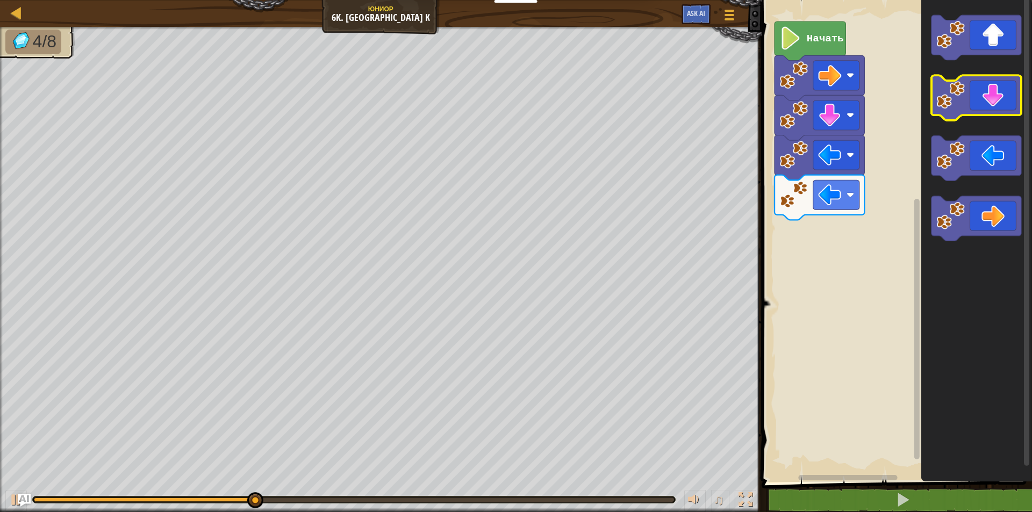
click at [1000, 94] on icon "Рабочая область Blockly" at bounding box center [976, 98] width 90 height 45
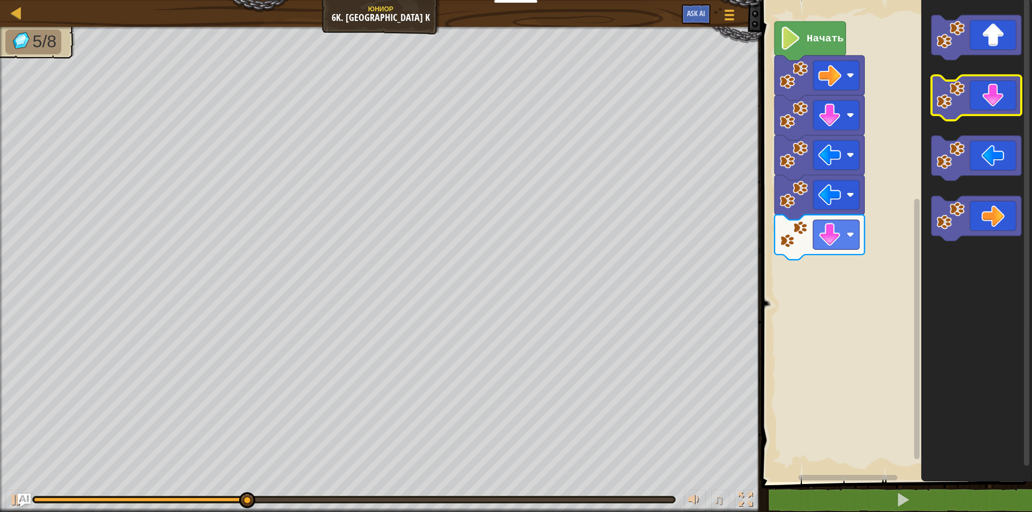
click at [998, 98] on icon "Рабочая область Blockly" at bounding box center [976, 98] width 90 height 45
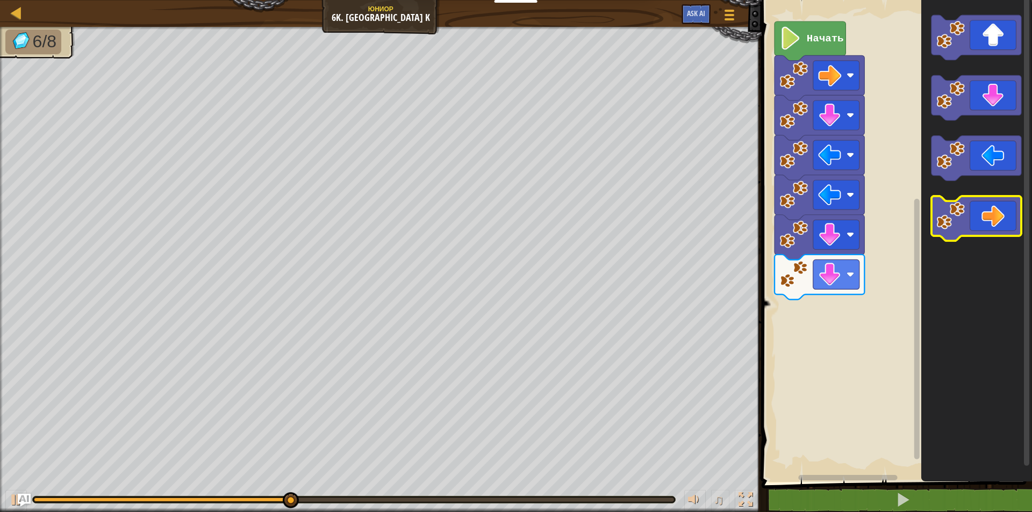
click at [986, 198] on icon "Рабочая область Blockly" at bounding box center [976, 218] width 90 height 45
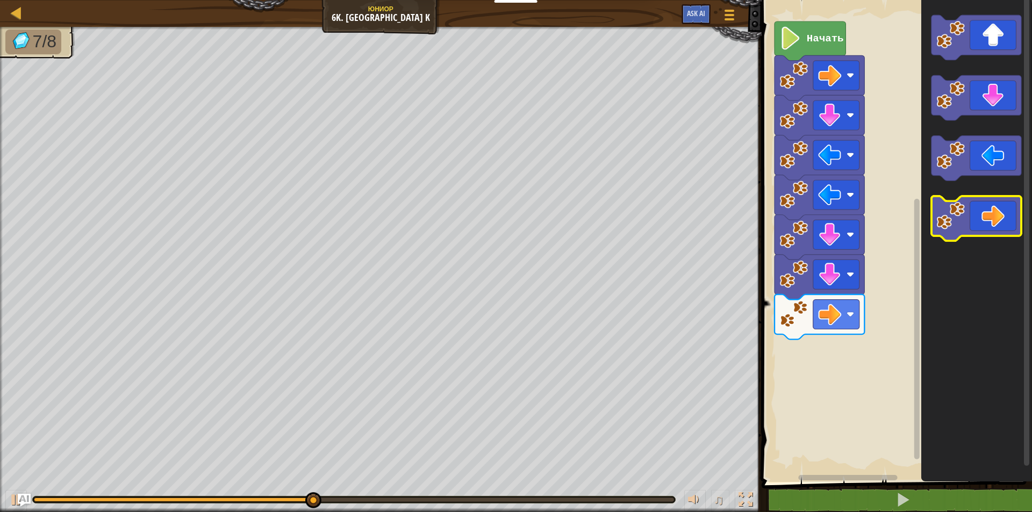
click at [988, 217] on icon "Рабочая область Blockly" at bounding box center [976, 218] width 90 height 45
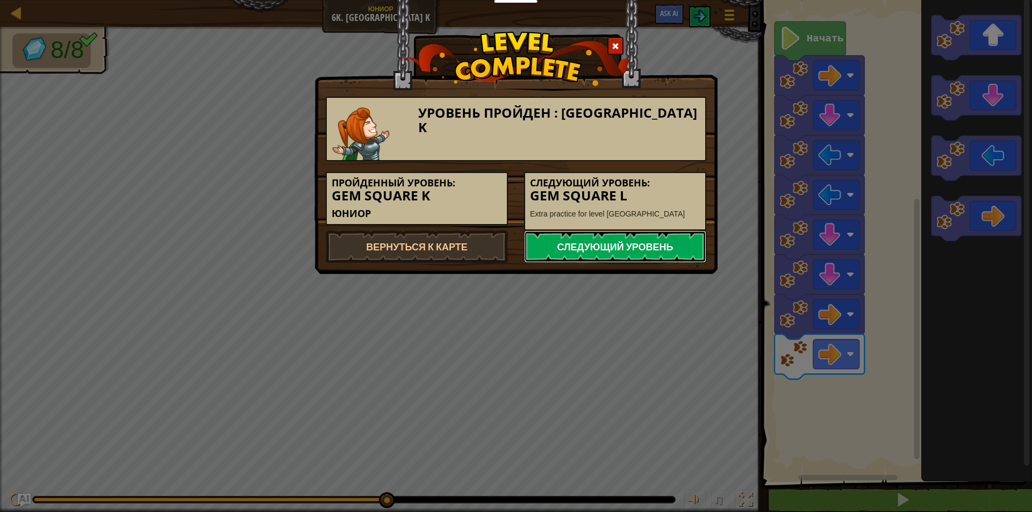
click at [635, 244] on link "Следующий уровень" at bounding box center [615, 246] width 182 height 32
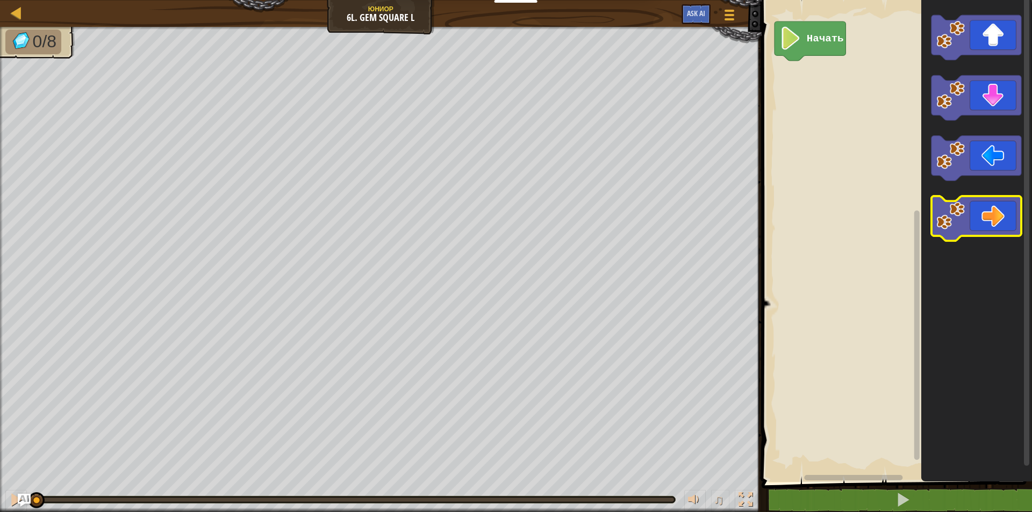
click at [996, 225] on icon "Рабочая область Blockly" at bounding box center [976, 218] width 90 height 45
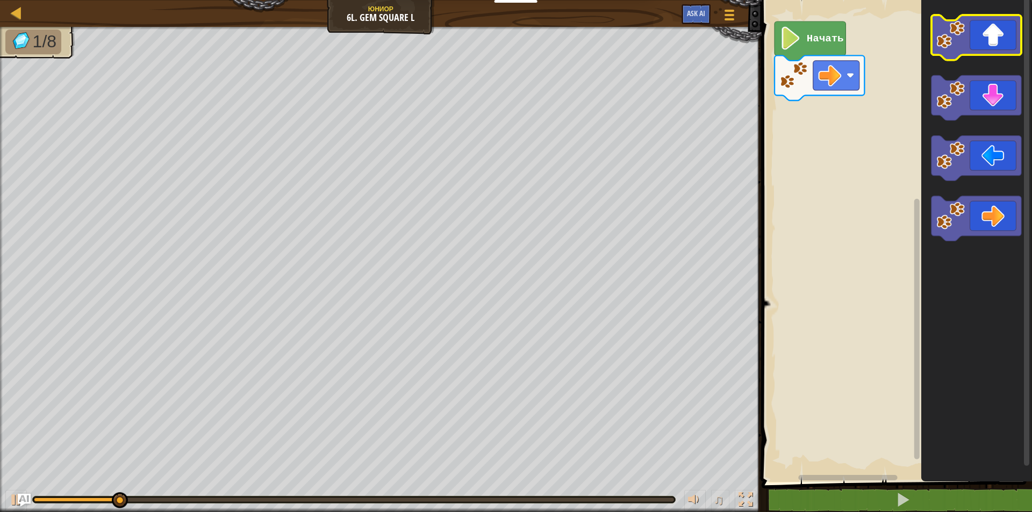
click at [965, 49] on icon "Рабочая область Blockly" at bounding box center [976, 37] width 90 height 45
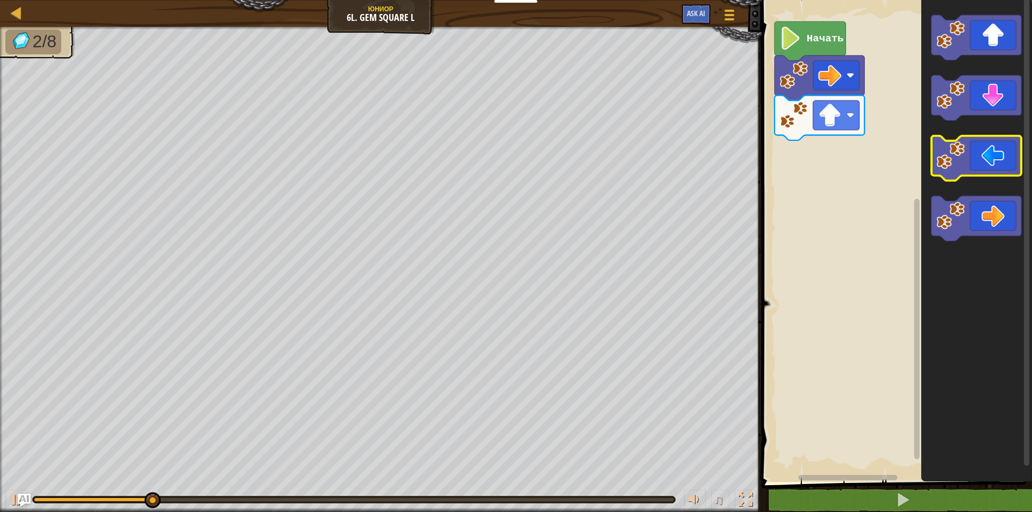
click at [990, 158] on icon "Рабочая область Blockly" at bounding box center [976, 158] width 90 height 45
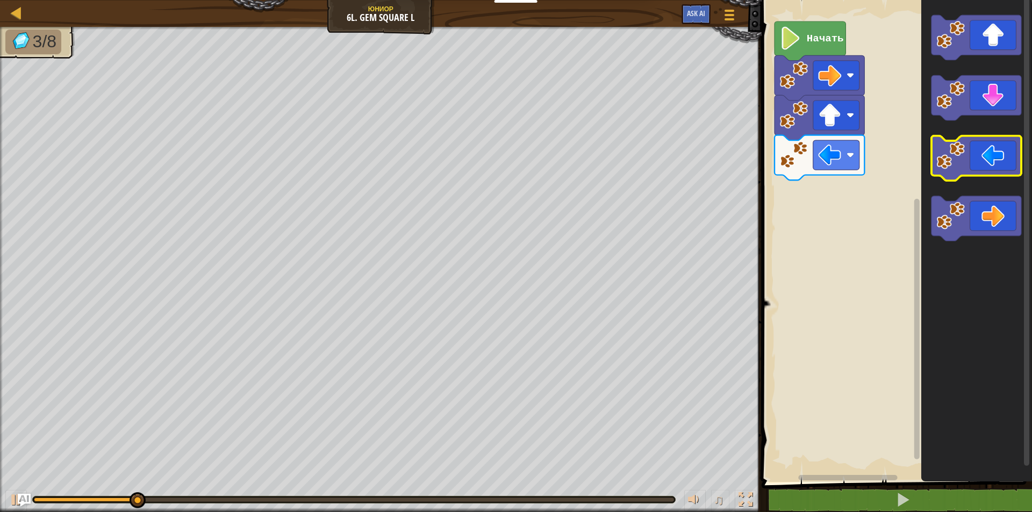
click at [990, 158] on icon "Рабочая область Blockly" at bounding box center [976, 158] width 90 height 45
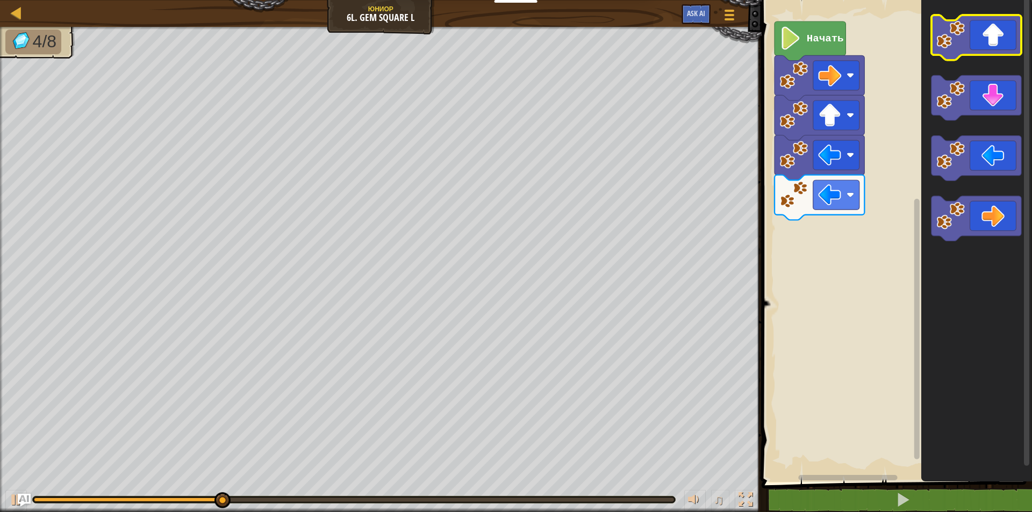
click at [1000, 38] on icon "Рабочая область Blockly" at bounding box center [976, 37] width 90 height 45
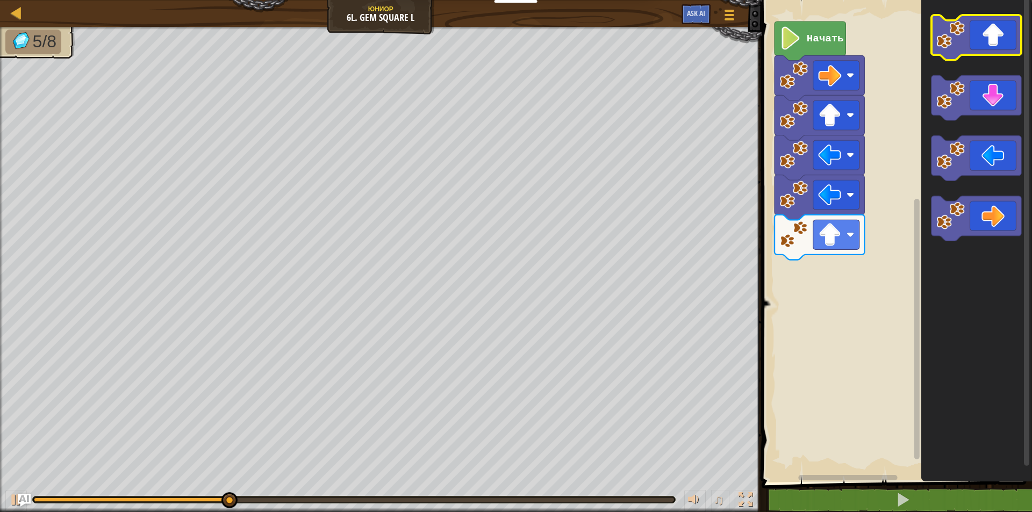
click at [999, 39] on icon "Рабочая область Blockly" at bounding box center [976, 37] width 90 height 45
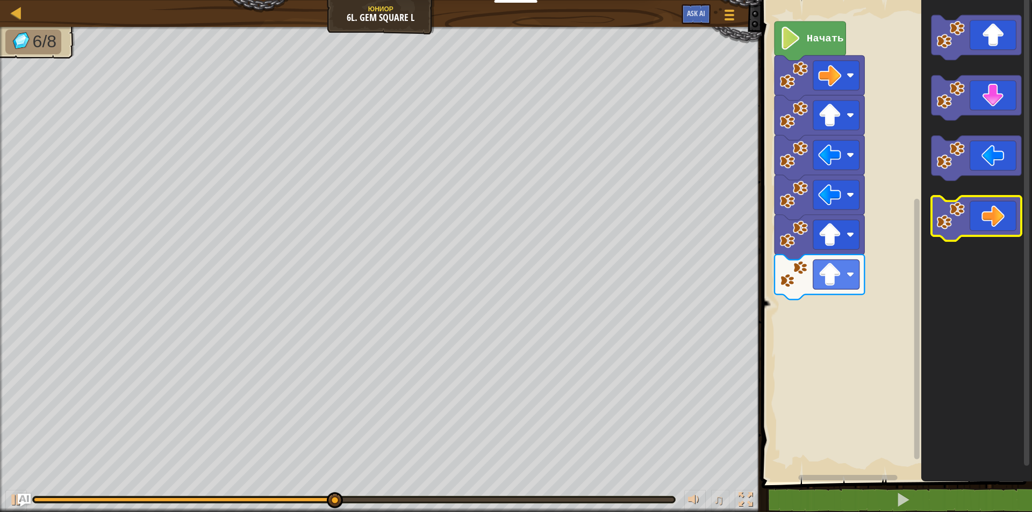
click at [991, 234] on icon "Рабочая область Blockly" at bounding box center [976, 218] width 90 height 45
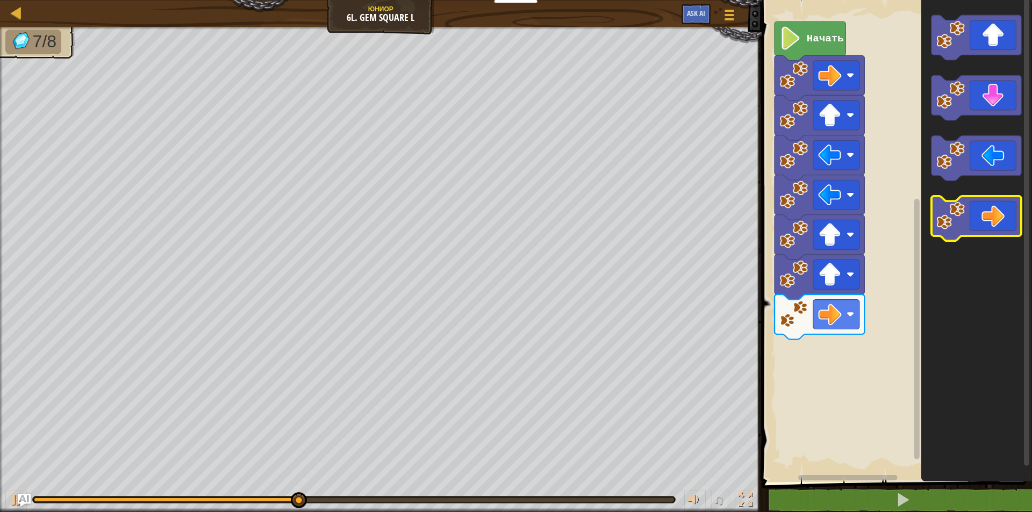
click at [991, 233] on icon "Рабочая область Blockly" at bounding box center [976, 218] width 90 height 45
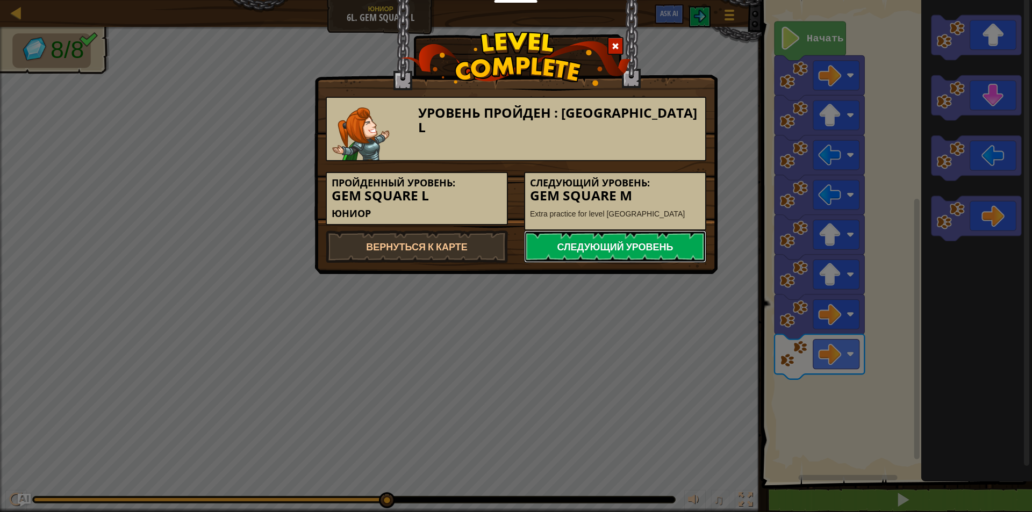
click at [554, 237] on link "Следующий уровень" at bounding box center [615, 246] width 182 height 32
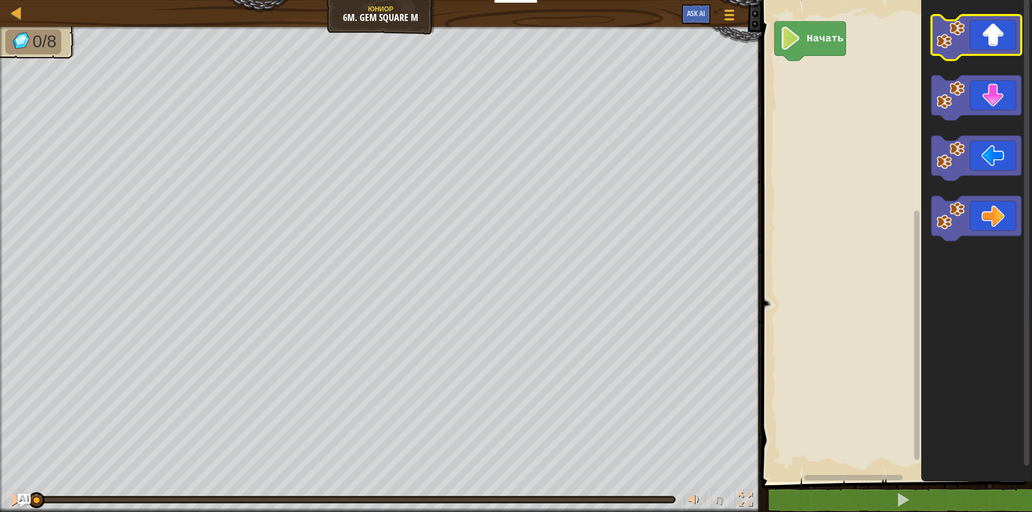
click at [991, 40] on icon "Рабочая область Blockly" at bounding box center [976, 37] width 90 height 45
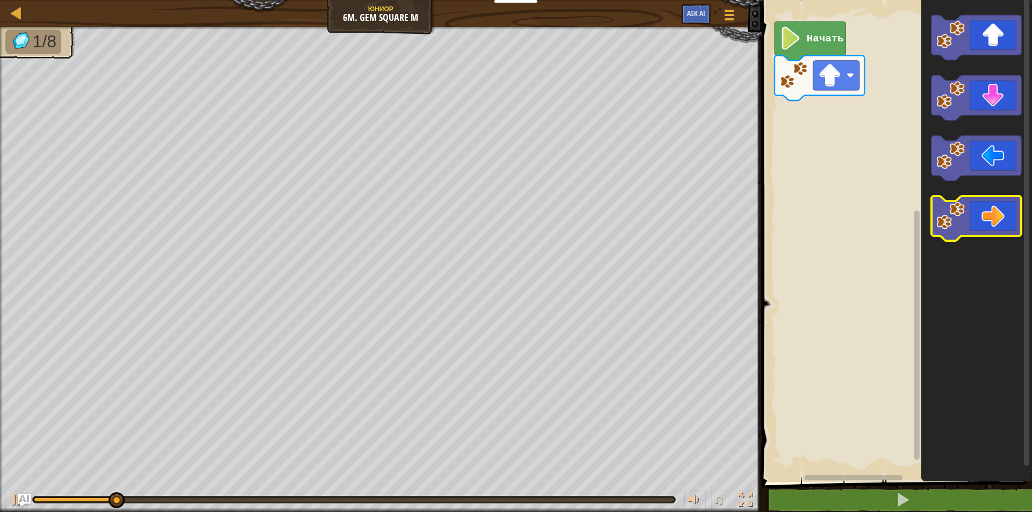
click at [988, 198] on icon "Рабочая область Blockly" at bounding box center [976, 218] width 90 height 45
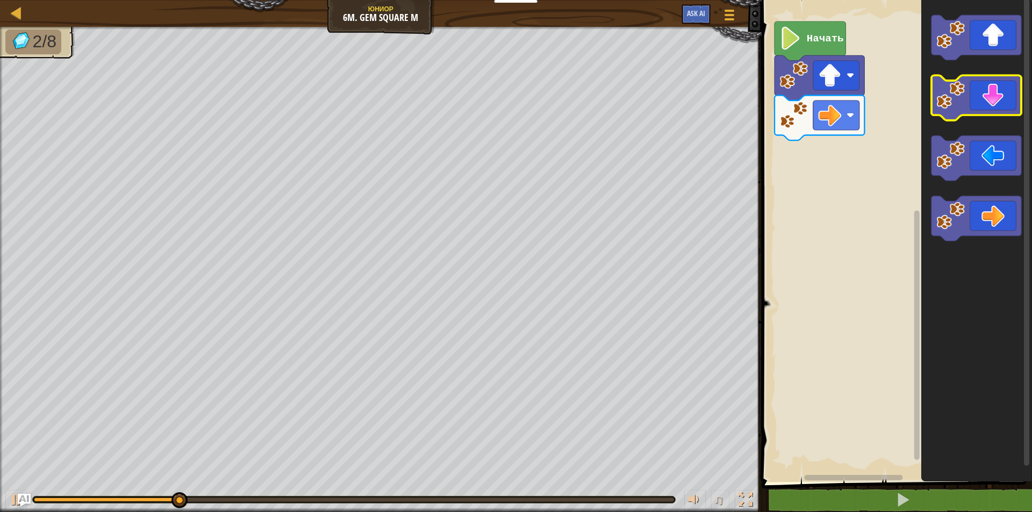
click at [990, 104] on icon "Рабочая область Blockly" at bounding box center [976, 98] width 90 height 45
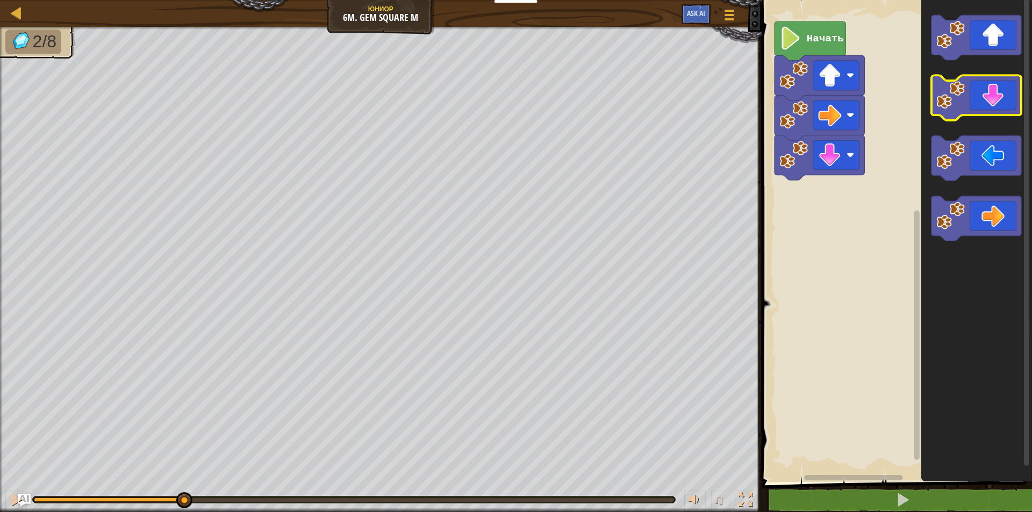
click at [990, 104] on icon "Рабочая область Blockly" at bounding box center [976, 98] width 90 height 45
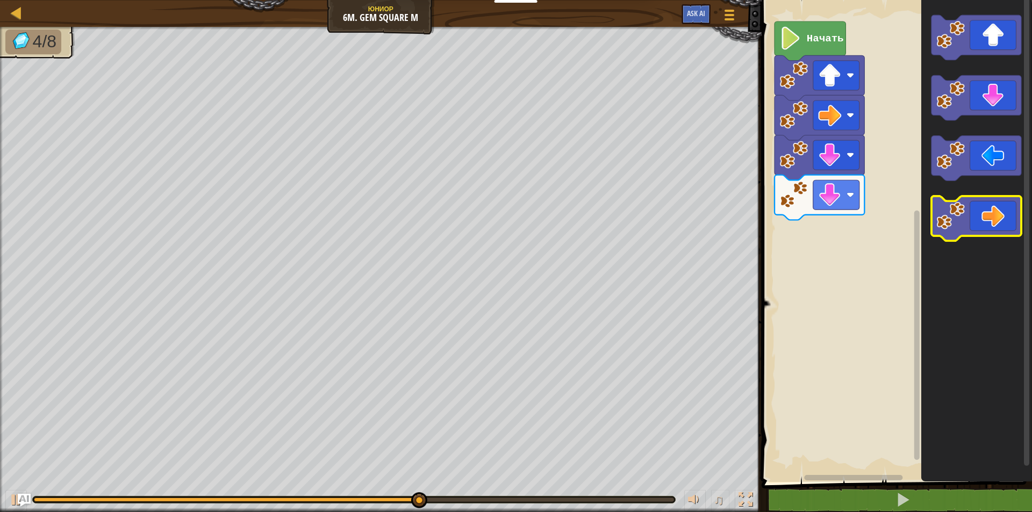
click at [994, 215] on icon "Рабочая область Blockly" at bounding box center [976, 218] width 90 height 45
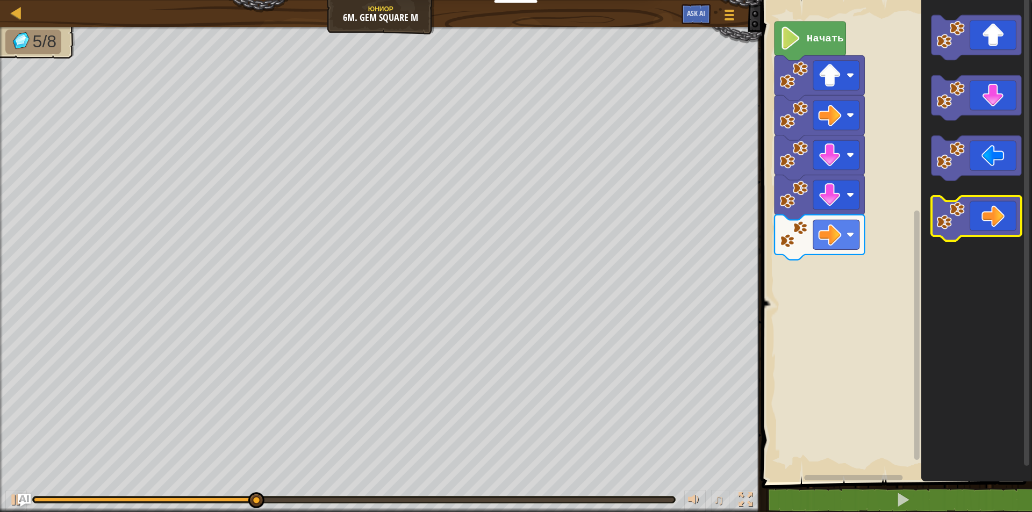
click at [994, 215] on icon "Рабочая область Blockly" at bounding box center [976, 218] width 90 height 45
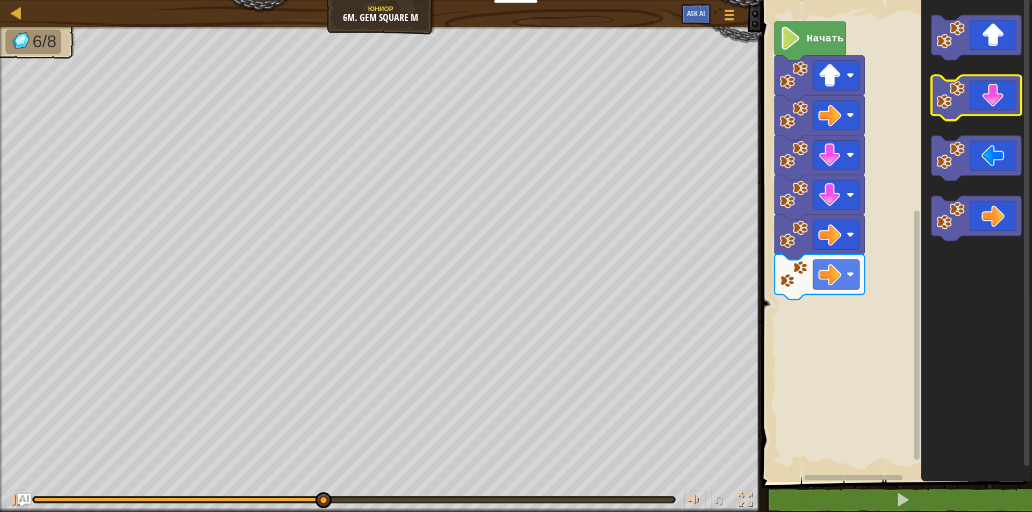
click at [1002, 101] on icon "Рабочая область Blockly" at bounding box center [976, 98] width 90 height 45
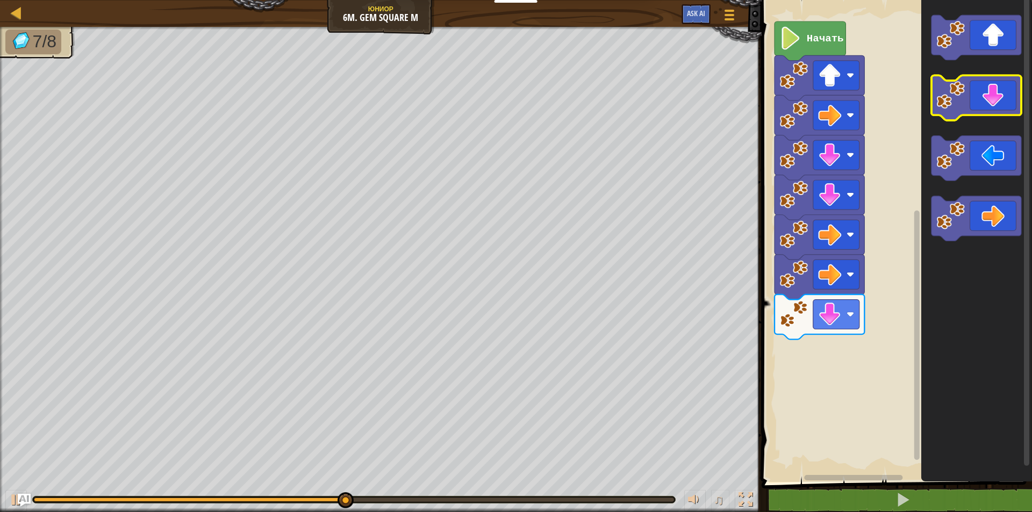
click at [1004, 95] on icon "Рабочая область Blockly" at bounding box center [976, 98] width 90 height 45
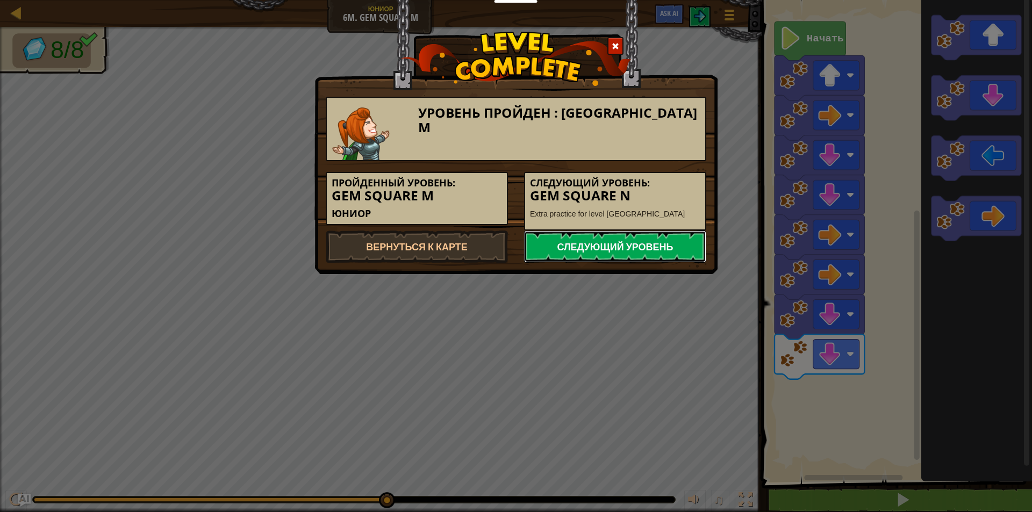
click at [633, 236] on link "Следующий уровень" at bounding box center [615, 246] width 182 height 32
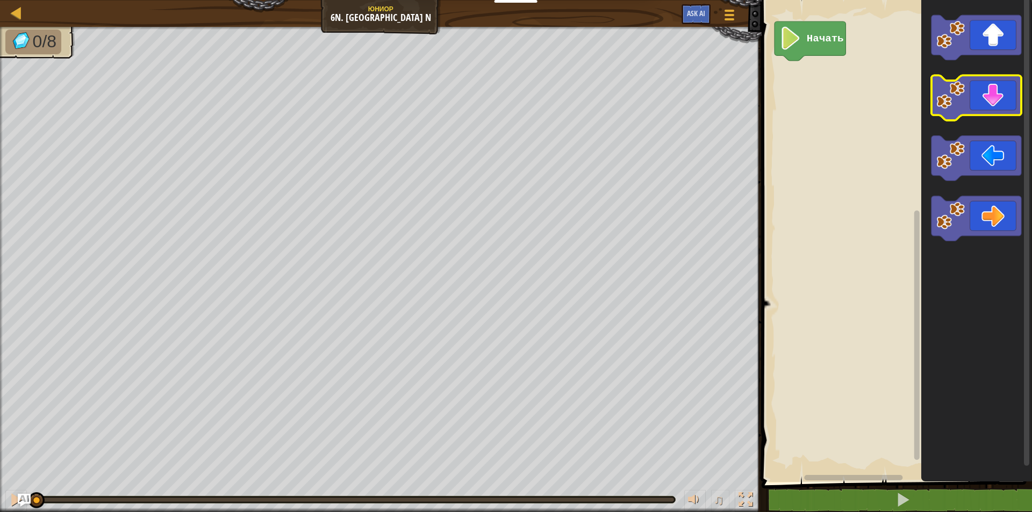
click at [990, 83] on icon "Рабочая область Blockly" at bounding box center [976, 98] width 90 height 45
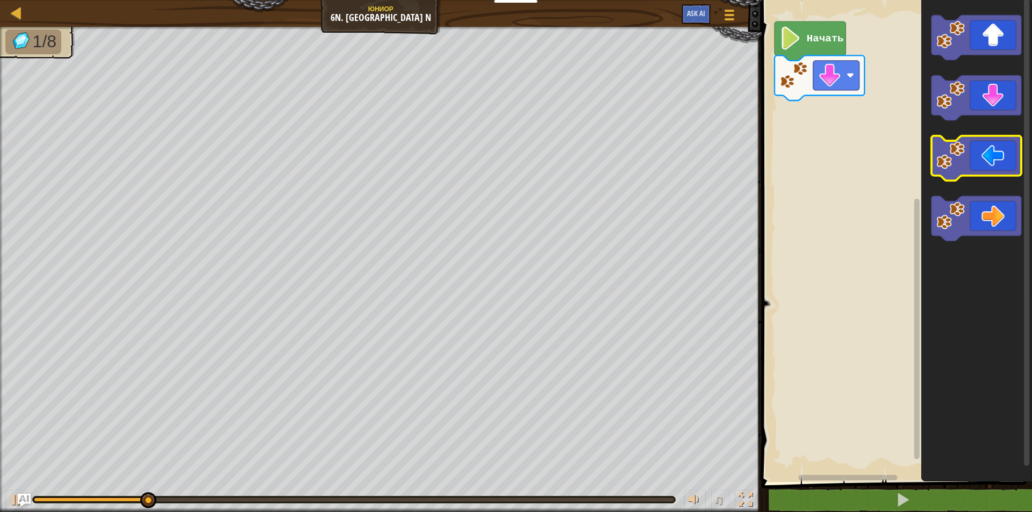
click at [1015, 164] on icon "Рабочая область Blockly" at bounding box center [976, 158] width 90 height 45
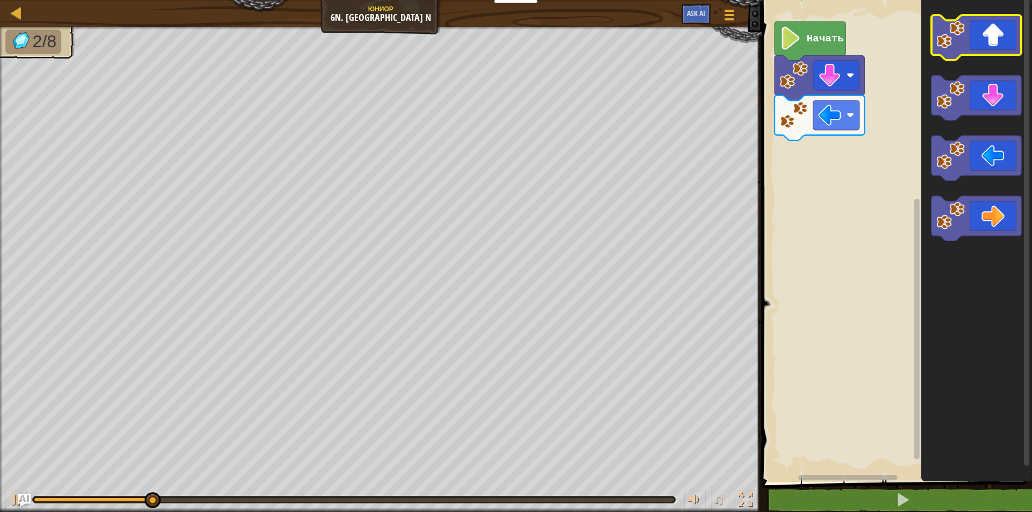
click at [1008, 26] on icon "Рабочая область Blockly" at bounding box center [976, 37] width 90 height 45
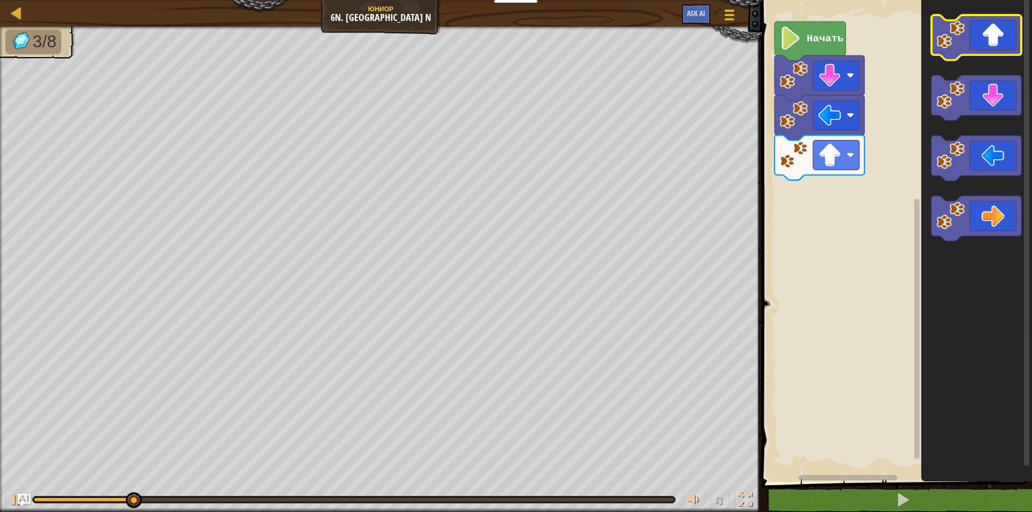
click at [1007, 26] on icon "Рабочая область Blockly" at bounding box center [976, 37] width 90 height 45
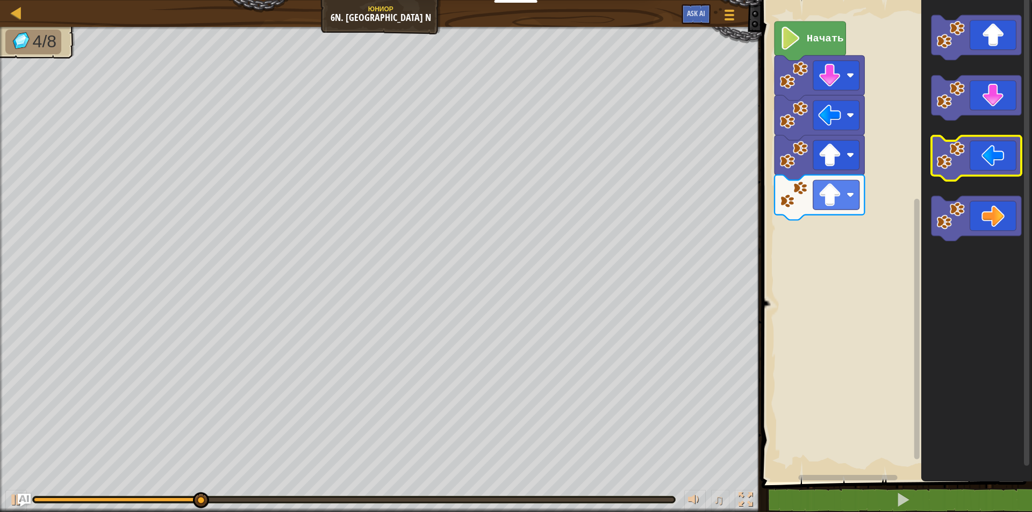
click at [982, 153] on icon "Рабочая область Blockly" at bounding box center [976, 158] width 90 height 45
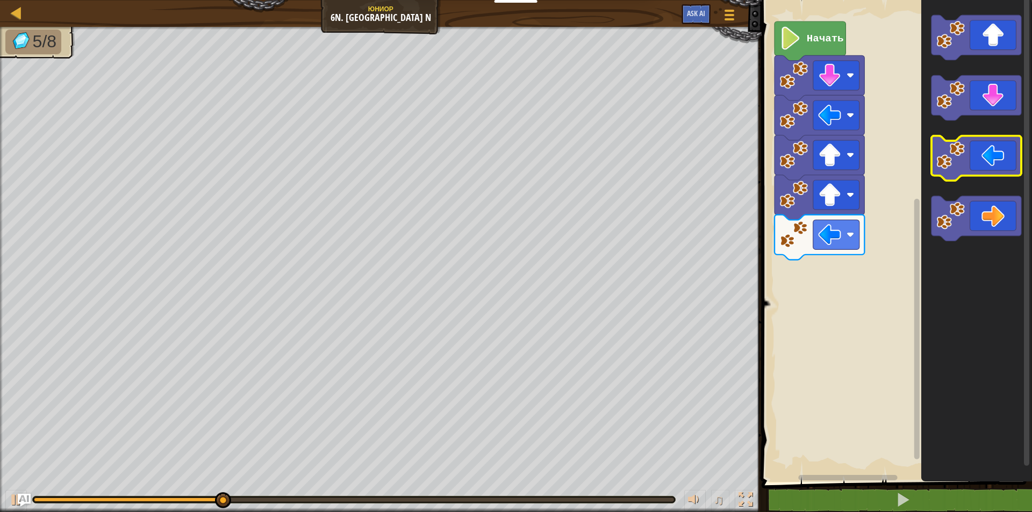
click at [968, 169] on icon "Рабочая область Blockly" at bounding box center [976, 158] width 90 height 45
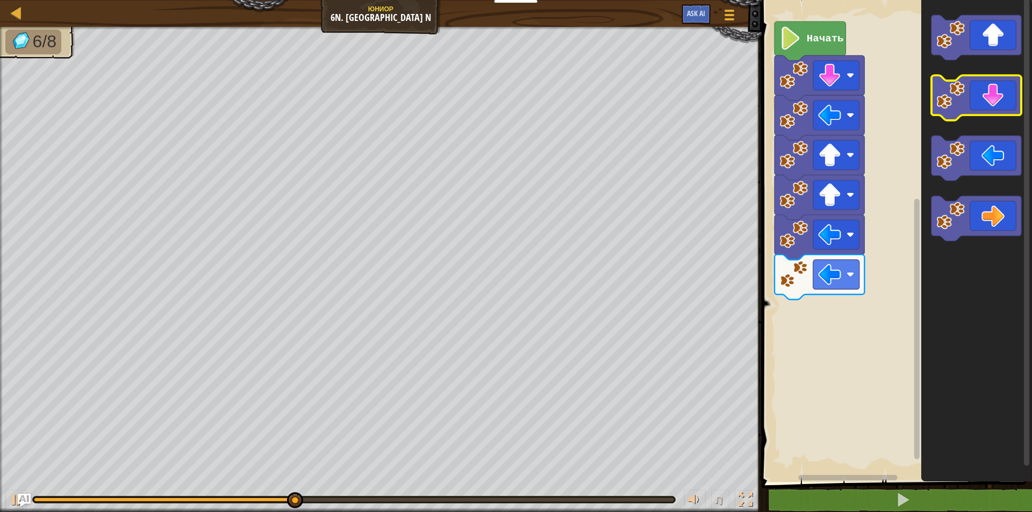
click at [1001, 102] on icon "Рабочая область Blockly" at bounding box center [976, 98] width 90 height 45
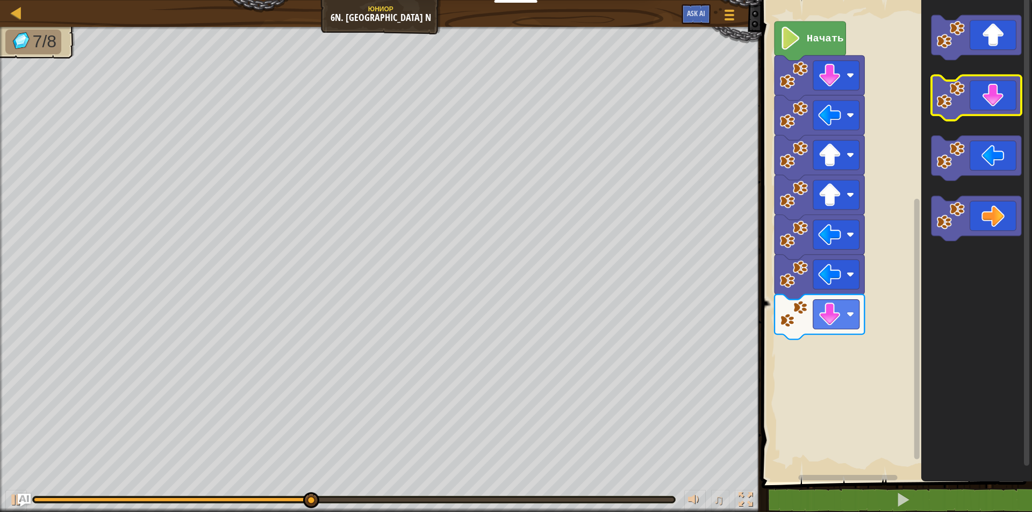
click at [1002, 107] on icon "Рабочая область Blockly" at bounding box center [976, 98] width 90 height 45
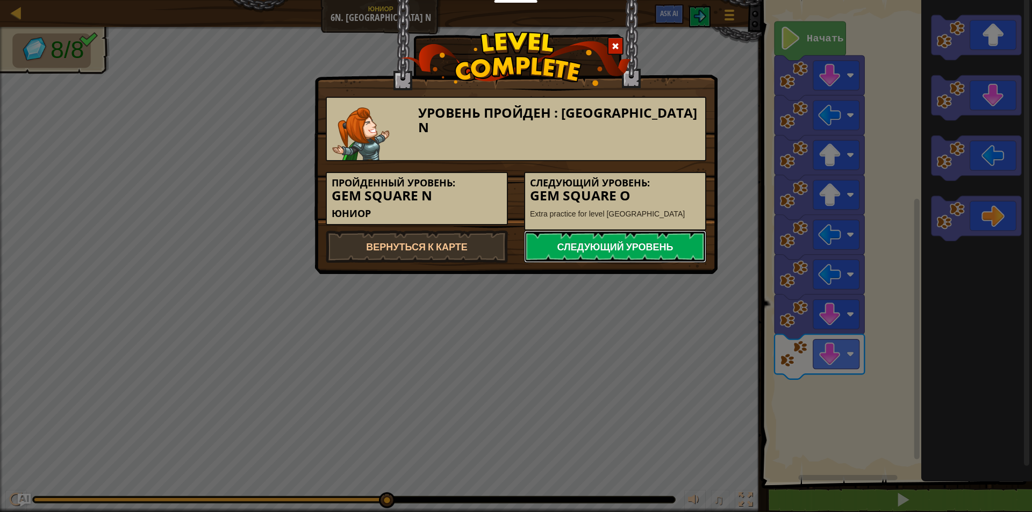
click at [635, 247] on link "Следующий уровень" at bounding box center [615, 246] width 182 height 32
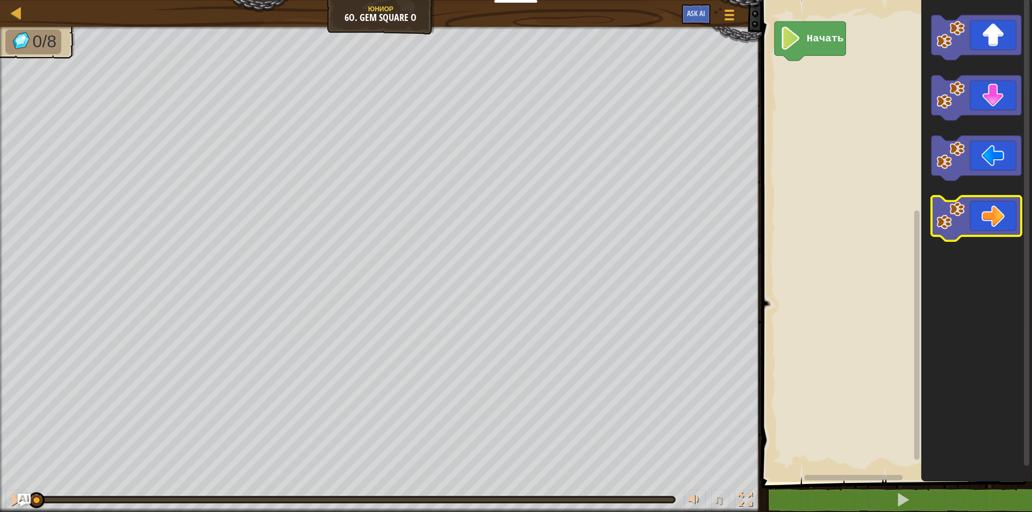
click at [1006, 207] on icon "Рабочая область Blockly" at bounding box center [976, 218] width 90 height 45
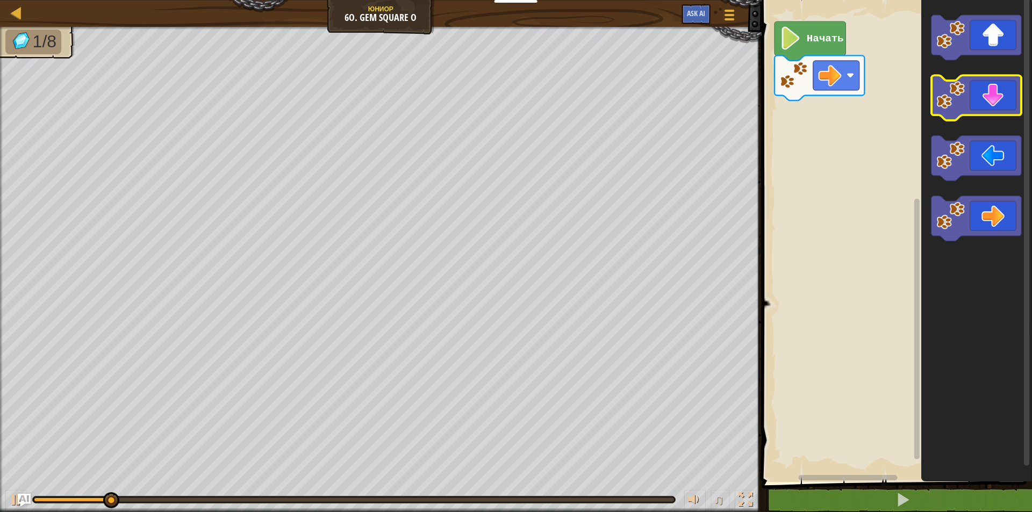
click at [980, 102] on icon "Рабочая область Blockly" at bounding box center [976, 98] width 90 height 45
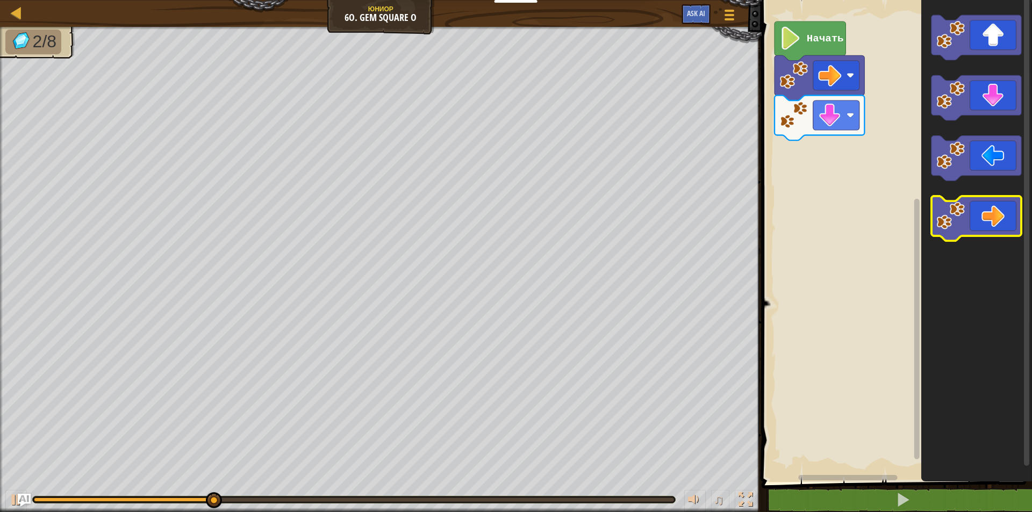
click at [1003, 221] on icon "Рабочая область Blockly" at bounding box center [976, 218] width 90 height 45
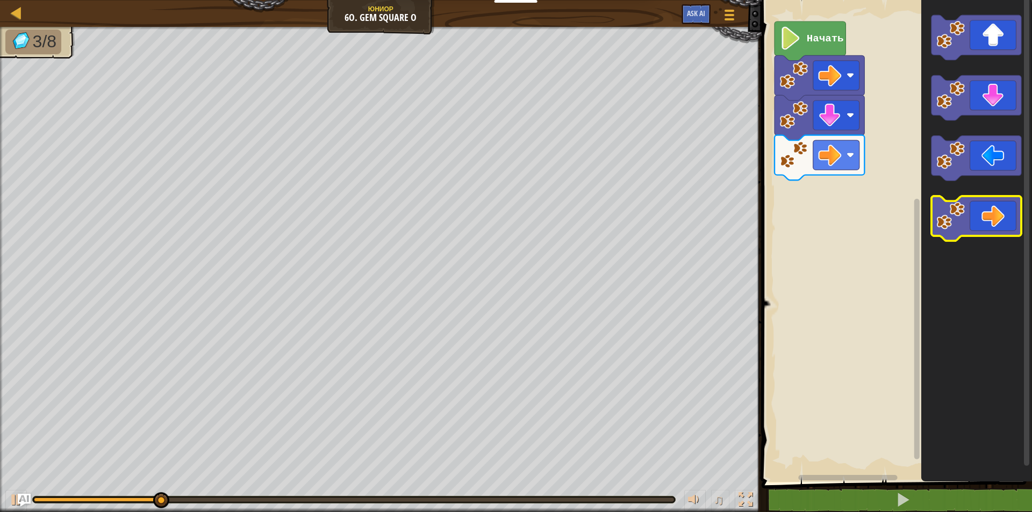
click at [1002, 219] on icon "Рабочая область Blockly" at bounding box center [976, 218] width 90 height 45
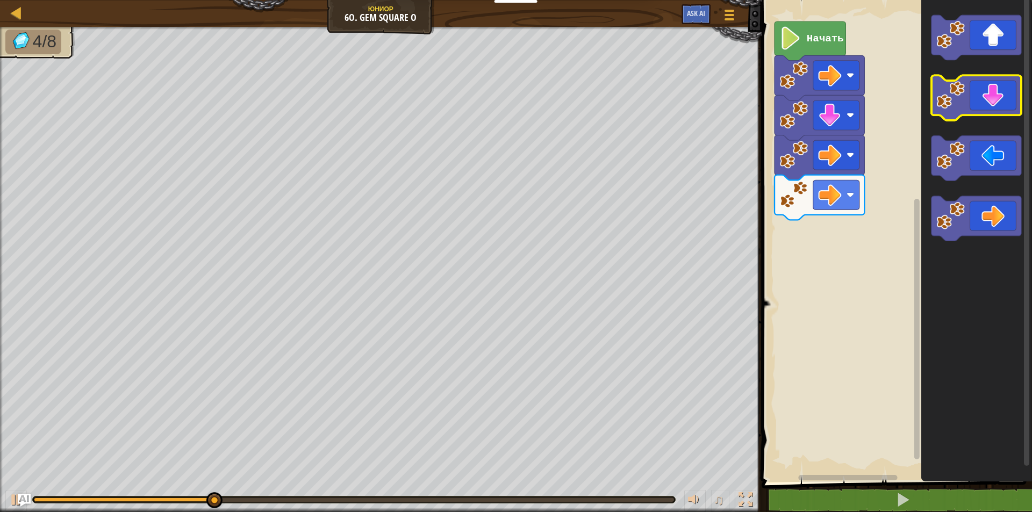
click at [977, 102] on icon "Рабочая область Blockly" at bounding box center [976, 98] width 90 height 45
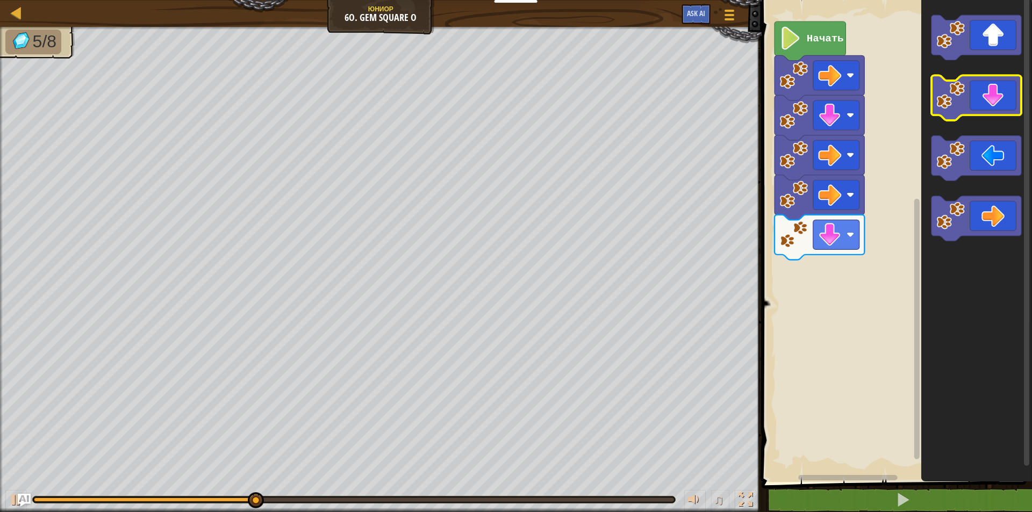
click at [977, 102] on icon "Рабочая область Blockly" at bounding box center [976, 98] width 90 height 45
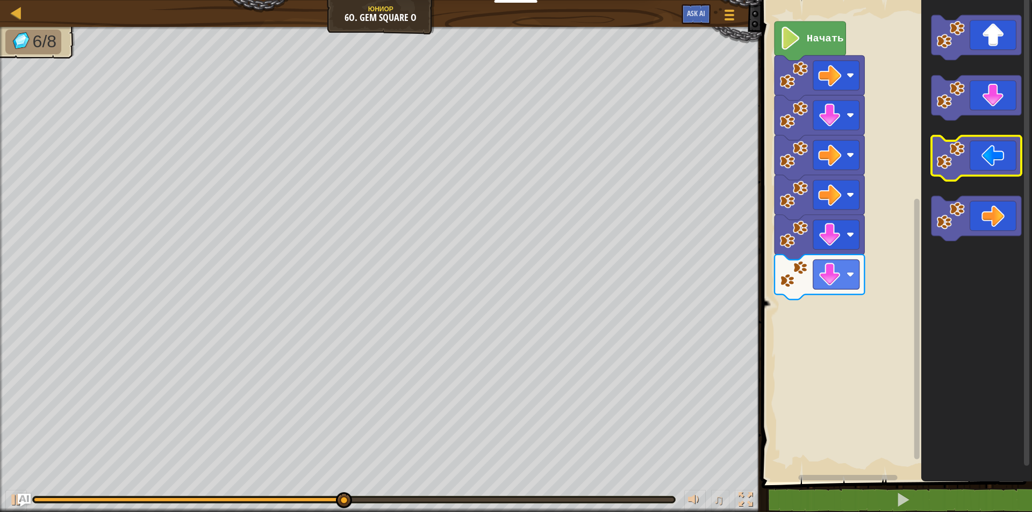
click at [956, 167] on image "Рабочая область Blockly" at bounding box center [950, 155] width 28 height 28
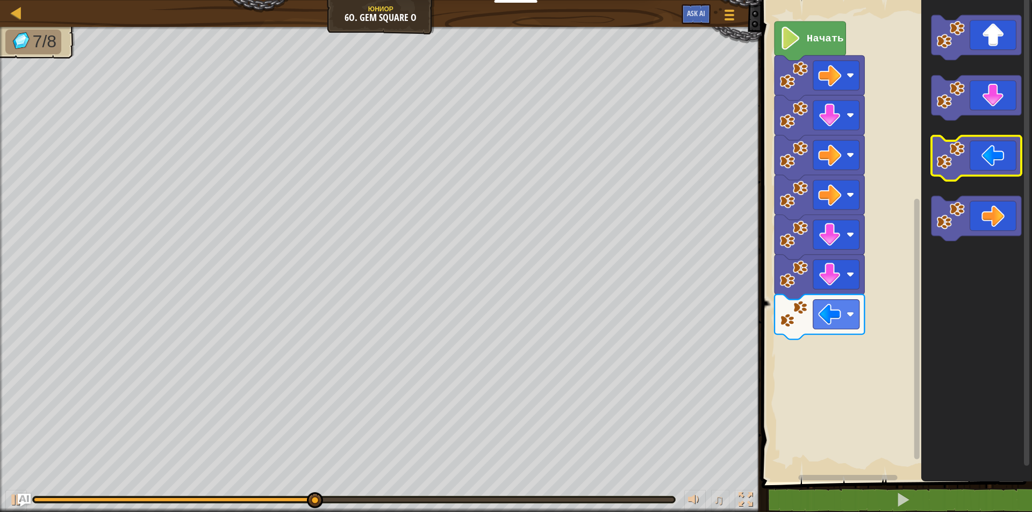
click at [958, 152] on image "Рабочая область Blockly" at bounding box center [950, 155] width 28 height 28
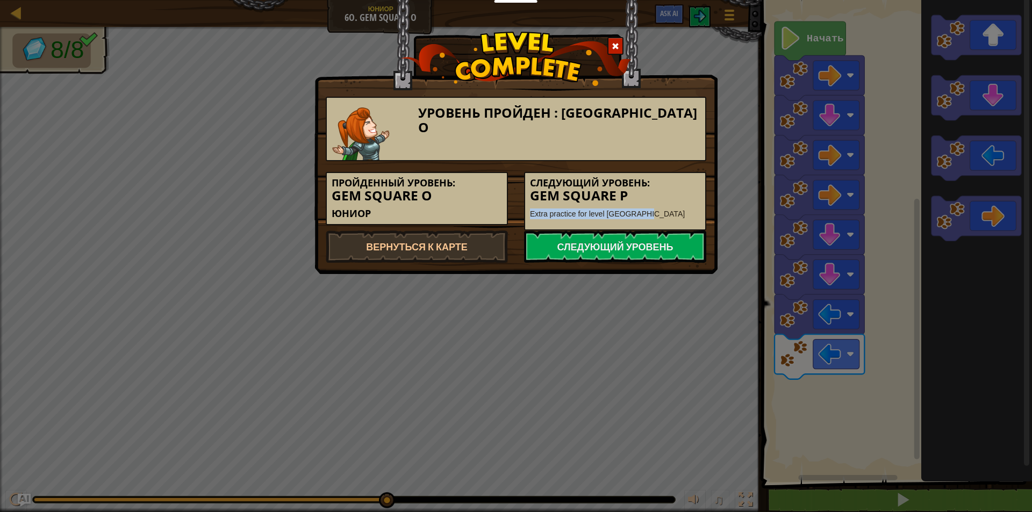
drag, startPoint x: 734, startPoint y: 202, endPoint x: 692, endPoint y: 227, distance: 48.7
click at [693, 227] on div "Уровень пройден : [GEOGRAPHIC_DATA] O Пройденный уровень: [GEOGRAPHIC_DATA] O Ю…" at bounding box center [516, 256] width 1032 height 512
click at [676, 248] on link "Следующий уровень" at bounding box center [615, 246] width 182 height 32
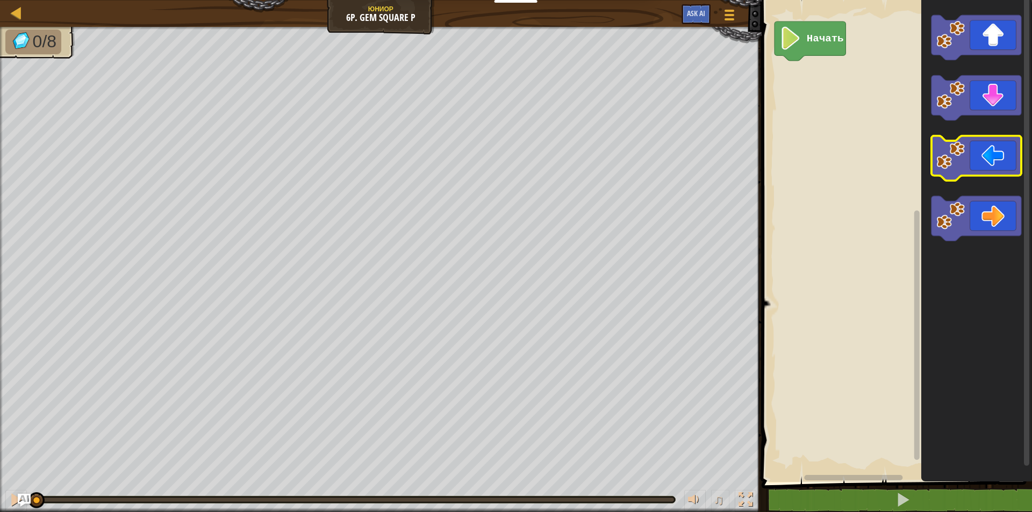
click at [1001, 168] on icon "Рабочая область Blockly" at bounding box center [976, 158] width 90 height 45
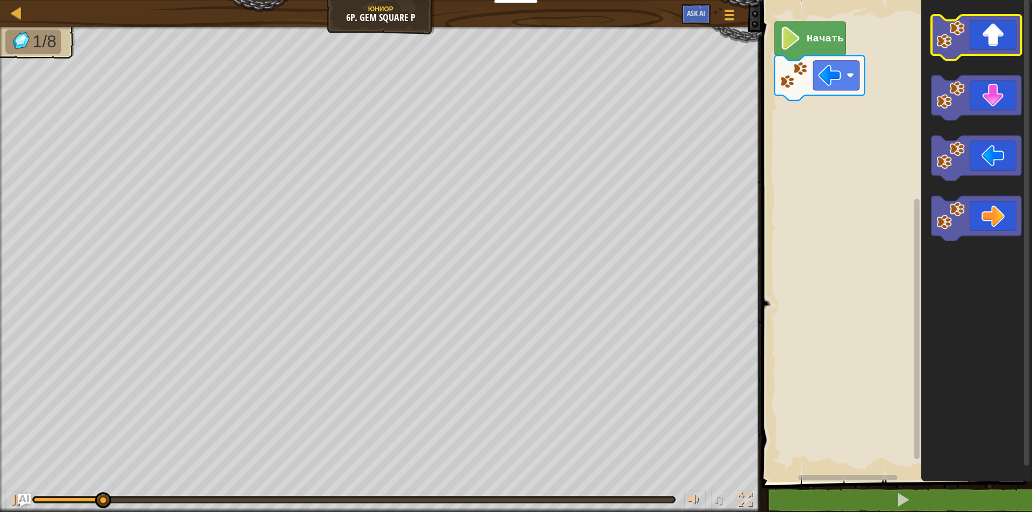
click at [1007, 42] on icon "Рабочая область Blockly" at bounding box center [976, 37] width 90 height 45
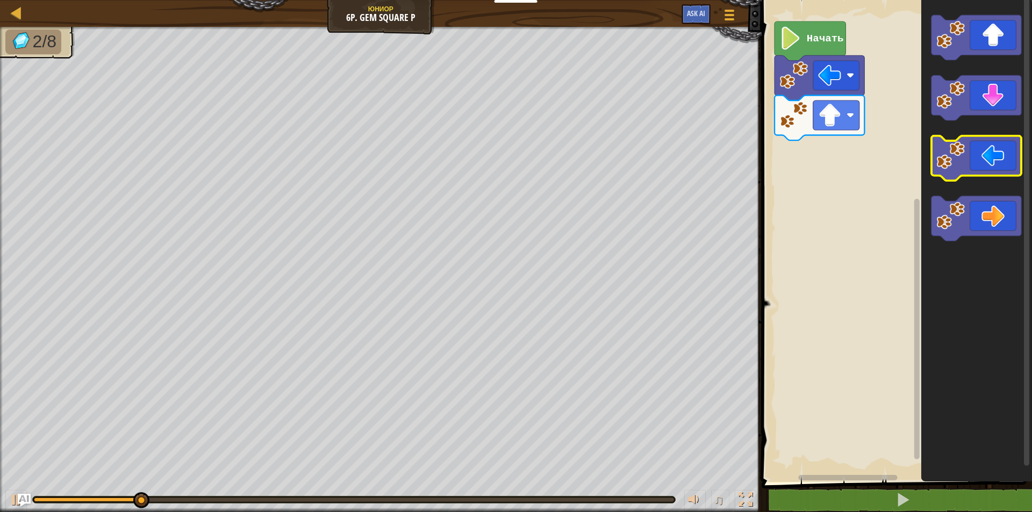
click at [997, 158] on icon "Рабочая область Blockly" at bounding box center [976, 158] width 90 height 45
click at [992, 242] on icon "Рабочая область Blockly" at bounding box center [975, 238] width 111 height 487
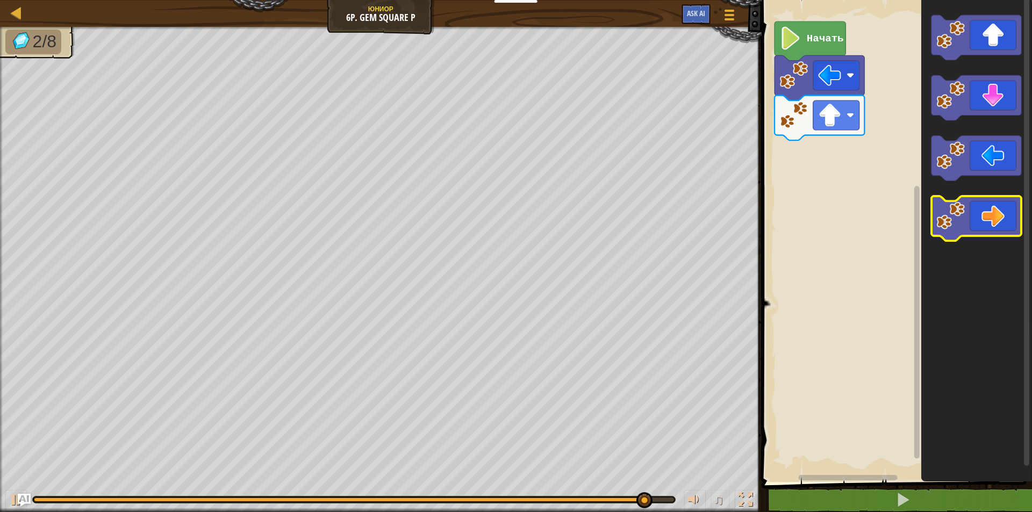
click at [996, 214] on icon "Рабочая область Blockly" at bounding box center [976, 218] width 90 height 45
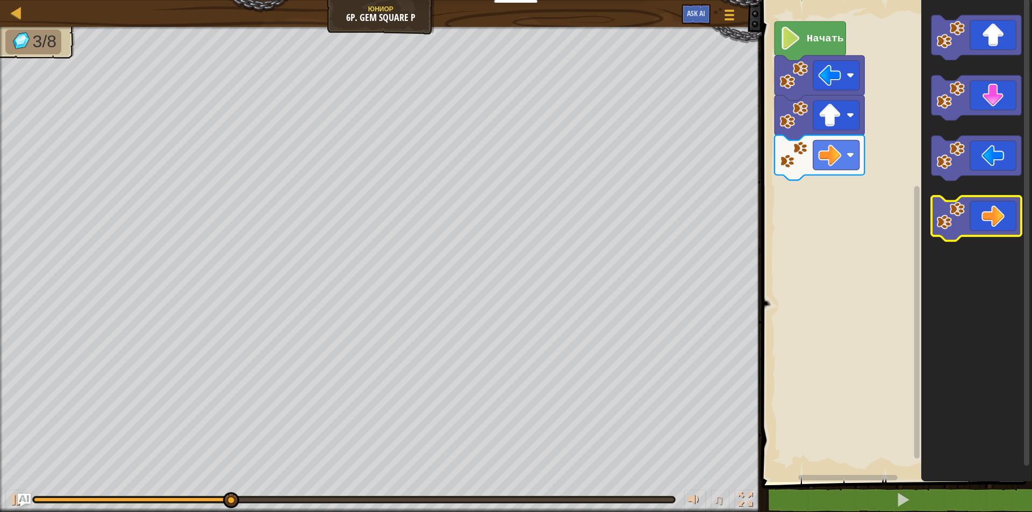
click at [971, 213] on icon "Рабочая область Blockly" at bounding box center [976, 218] width 90 height 45
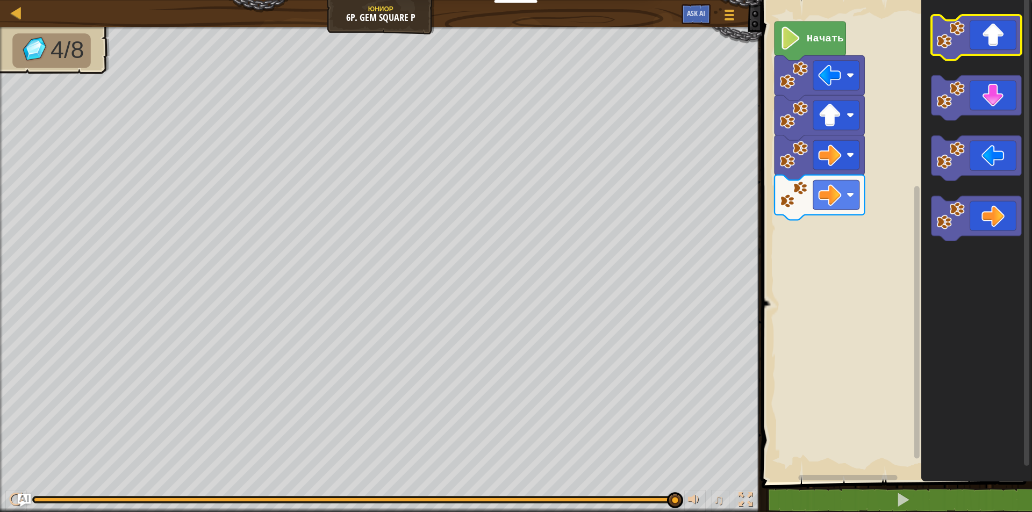
click at [982, 24] on icon "Рабочая область Blockly" at bounding box center [976, 37] width 90 height 45
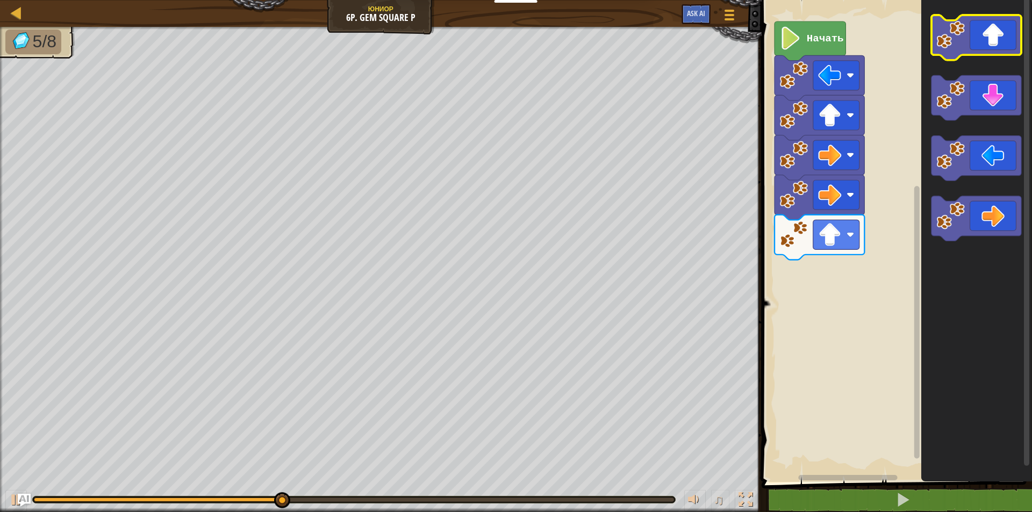
click at [983, 32] on icon "Рабочая область Blockly" at bounding box center [976, 37] width 90 height 45
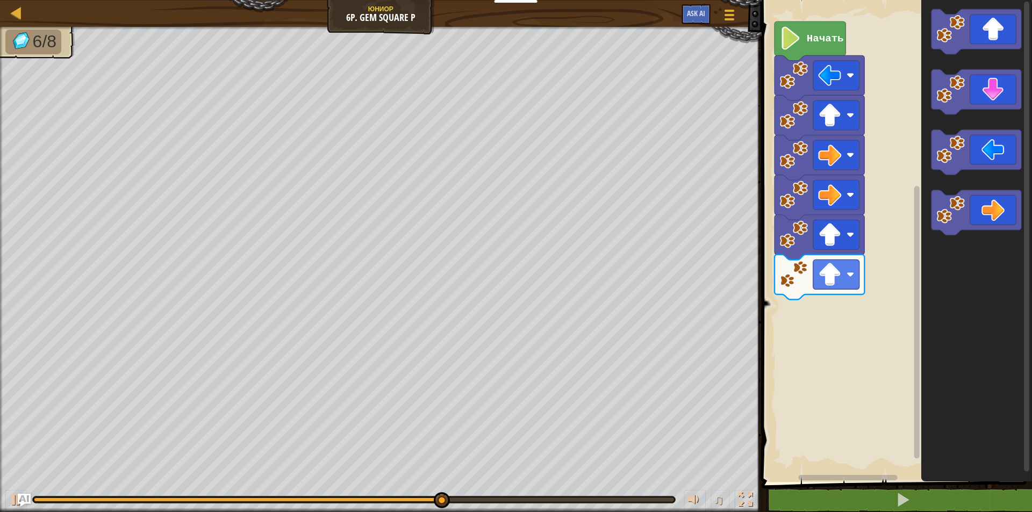
click at [993, 194] on icon "Рабочая область Blockly" at bounding box center [976, 212] width 90 height 45
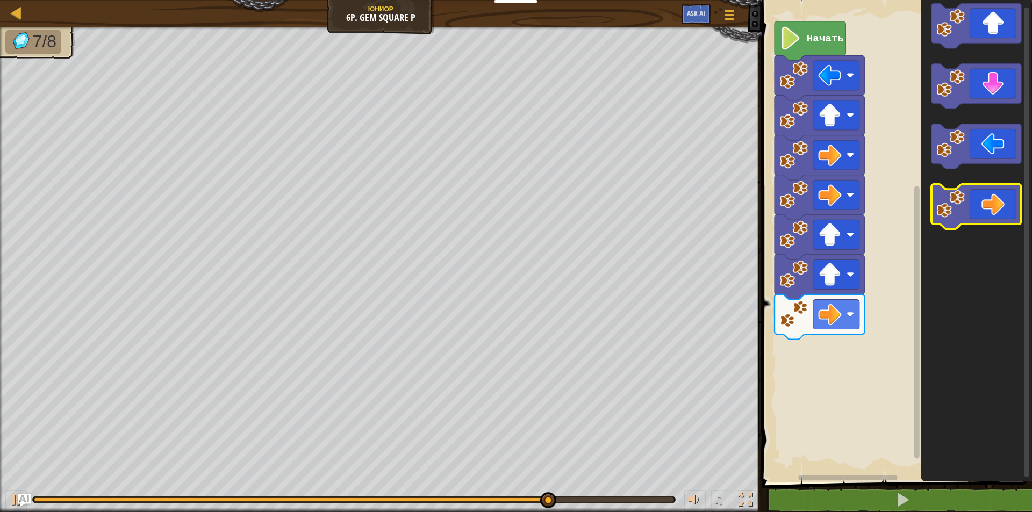
click at [990, 199] on icon "Рабочая область Blockly" at bounding box center [976, 206] width 90 height 45
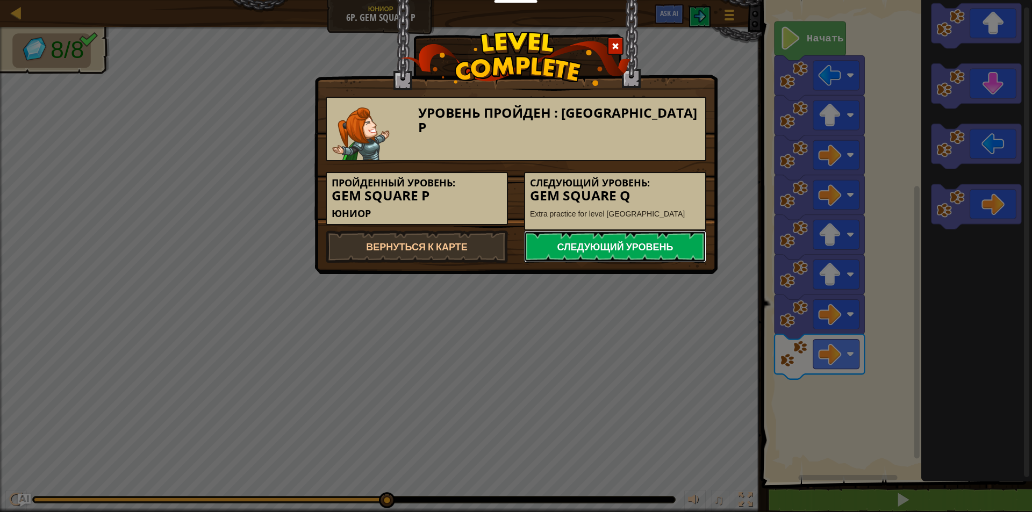
click at [679, 236] on link "Следующий уровень" at bounding box center [615, 246] width 182 height 32
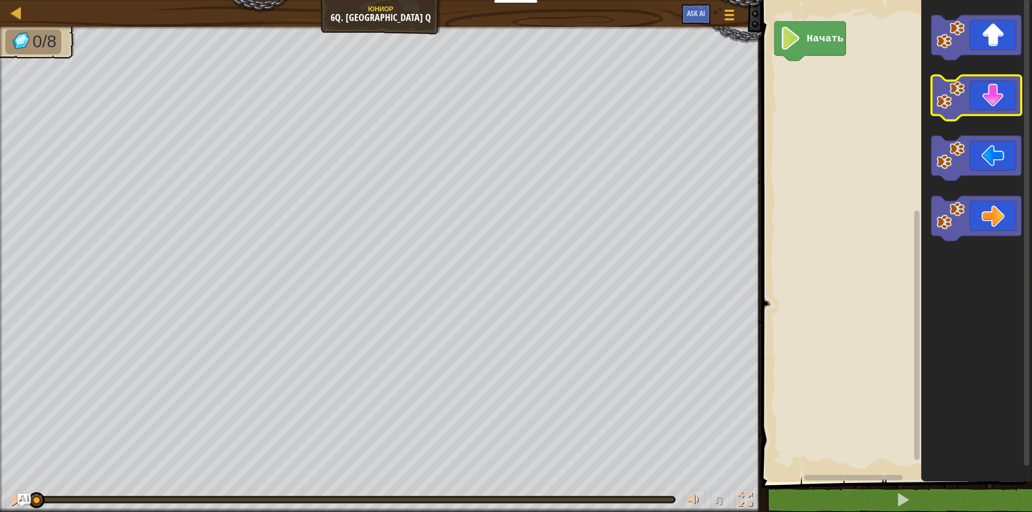
click at [1003, 104] on icon "Рабочая область Blockly" at bounding box center [976, 98] width 90 height 45
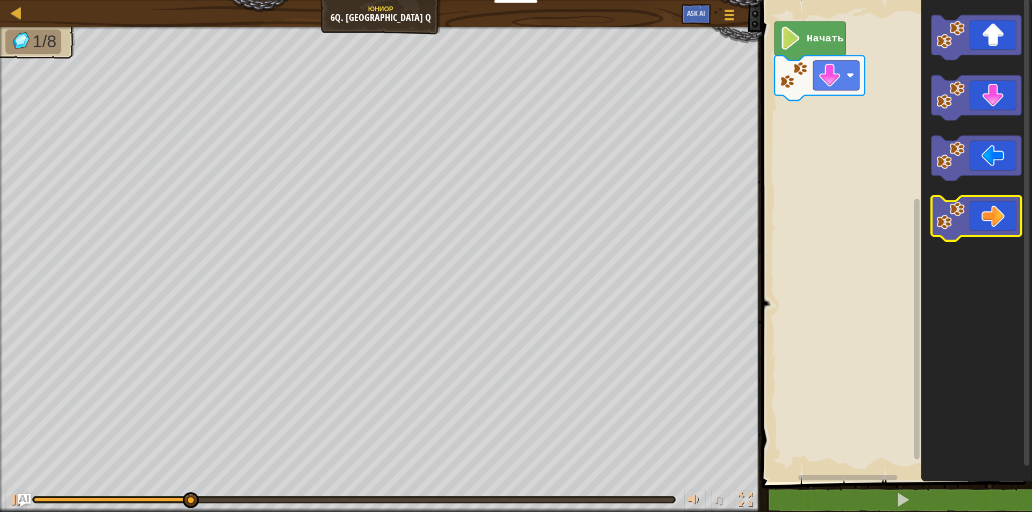
click at [975, 226] on icon "Рабочая область Blockly" at bounding box center [976, 218] width 90 height 45
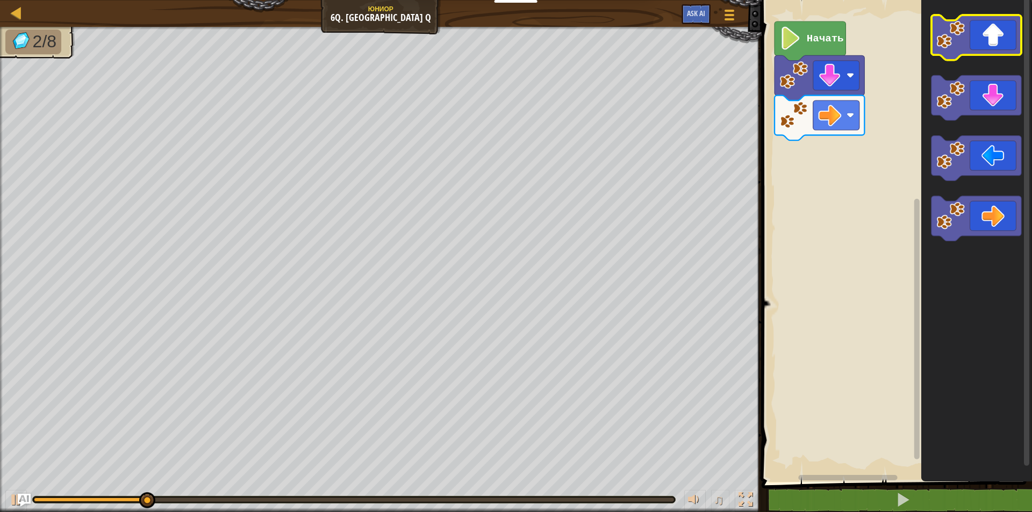
click at [961, 32] on image "Рабочая область Blockly" at bounding box center [950, 34] width 28 height 28
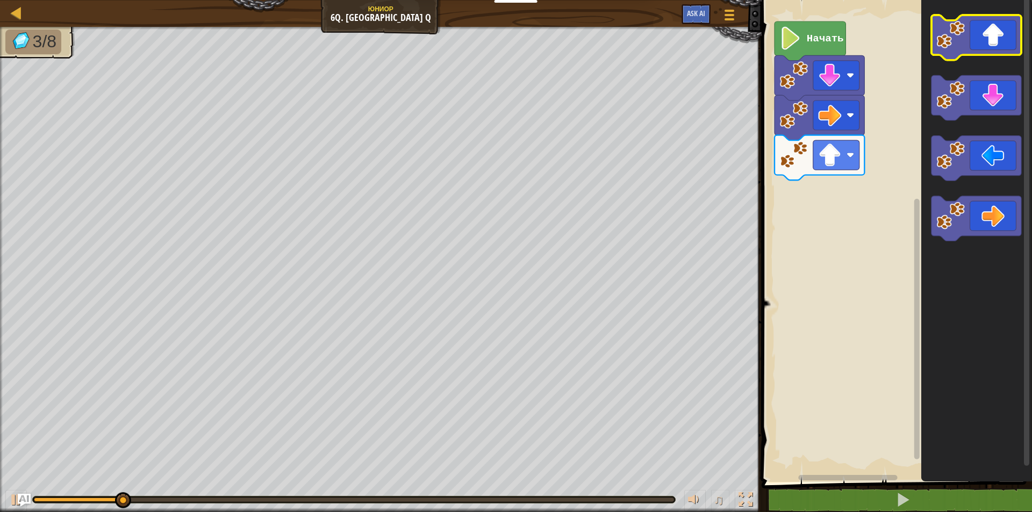
click at [961, 32] on image "Рабочая область Blockly" at bounding box center [950, 34] width 28 height 28
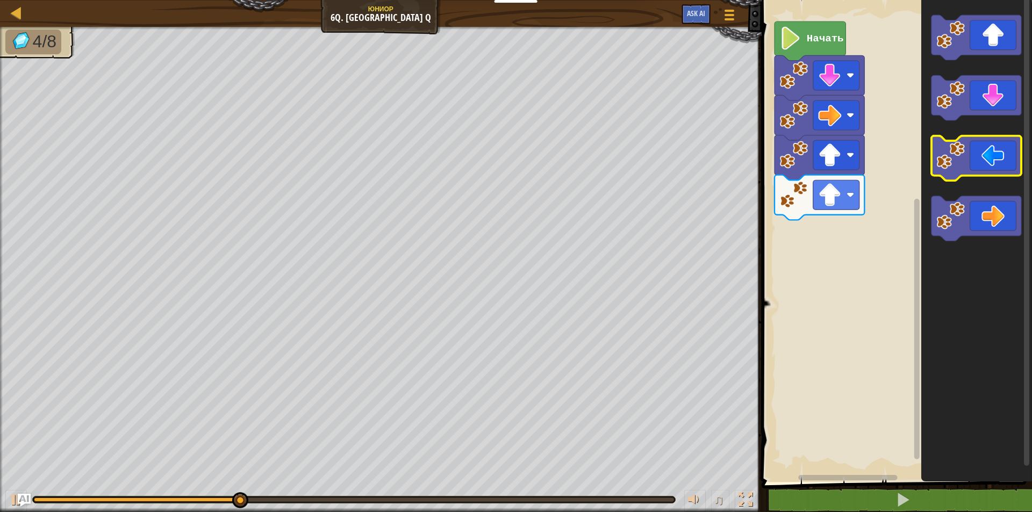
click at [962, 168] on image "Рабочая область Blockly" at bounding box center [950, 155] width 28 height 28
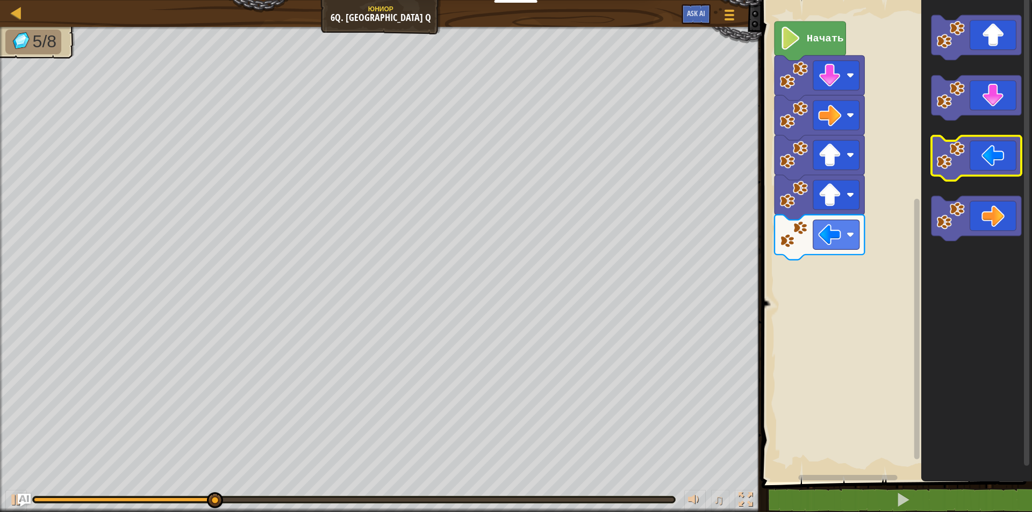
click at [964, 160] on image "Рабочая область Blockly" at bounding box center [950, 155] width 28 height 28
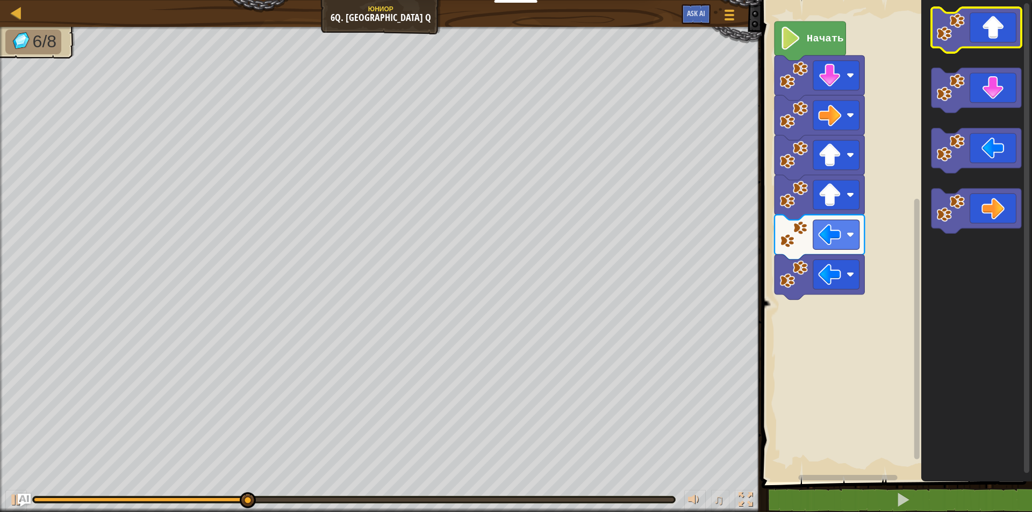
click at [964, 48] on rect "Рабочая область Blockly" at bounding box center [976, 30] width 90 height 45
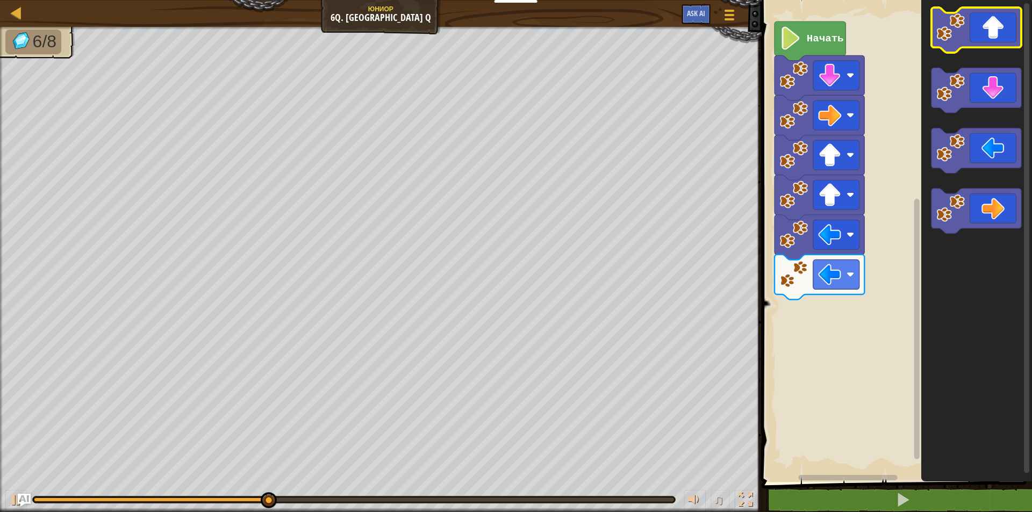
click at [964, 48] on rect "Рабочая область Blockly" at bounding box center [976, 30] width 90 height 45
click at [965, 45] on icon "Рабочая область Blockly" at bounding box center [976, 30] width 90 height 45
click at [965, 43] on icon "Рабочая область Blockly" at bounding box center [976, 30] width 90 height 45
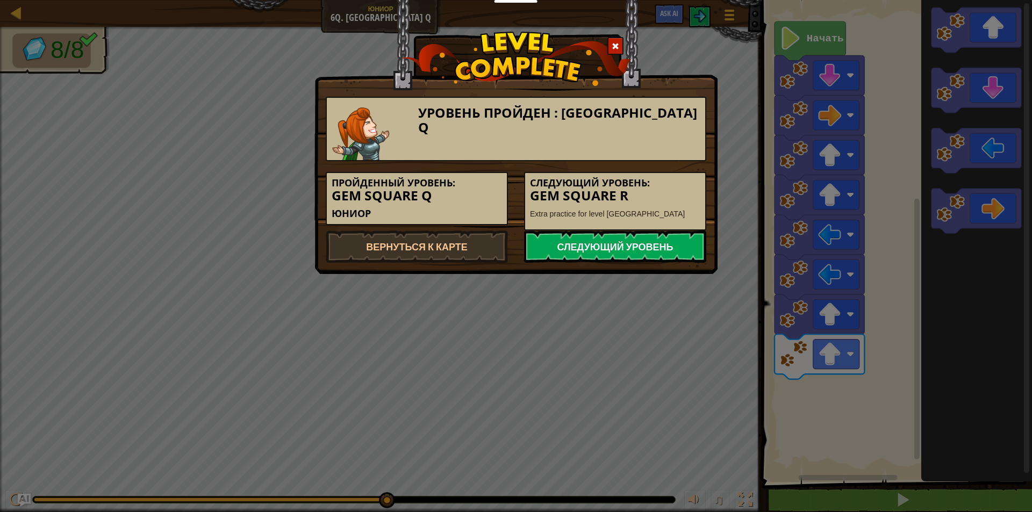
click at [705, 237] on div "Следующий уровень" at bounding box center [615, 246] width 198 height 32
click at [696, 240] on link "Следующий уровень" at bounding box center [615, 246] width 182 height 32
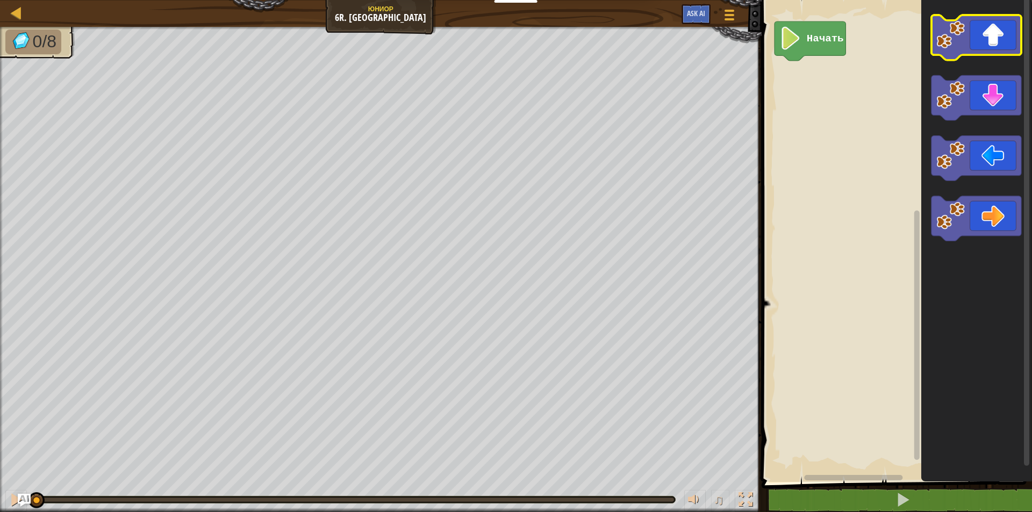
click at [964, 29] on image "Рабочая область Blockly" at bounding box center [950, 34] width 28 height 28
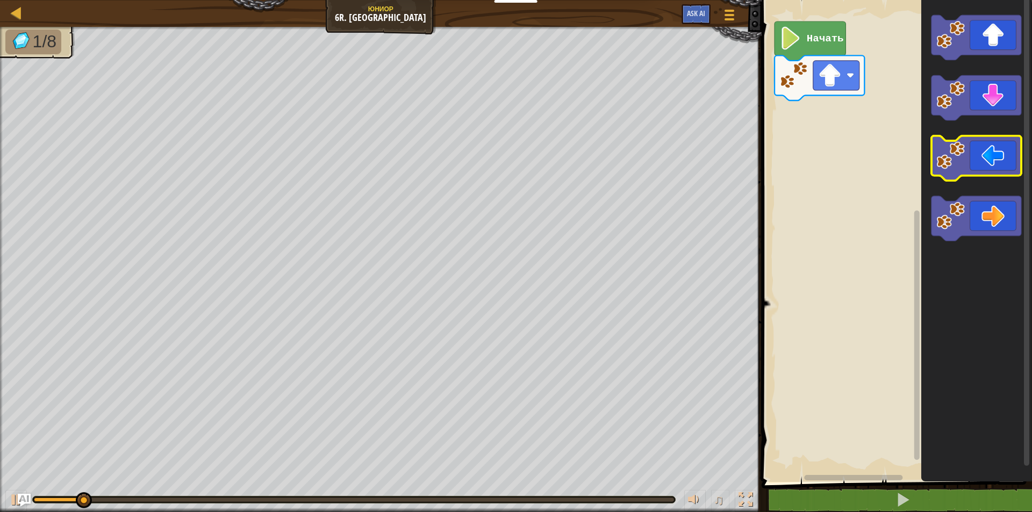
click at [991, 158] on icon "Рабочая область Blockly" at bounding box center [976, 158] width 90 height 45
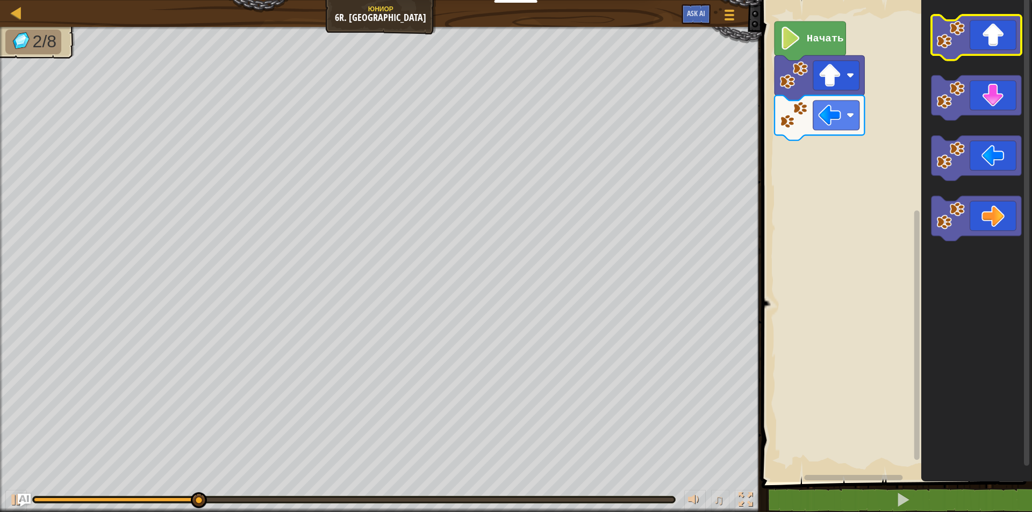
click at [978, 58] on rect "Рабочая область Blockly" at bounding box center [976, 37] width 90 height 45
click at [970, 52] on icon "Рабочая область Blockly" at bounding box center [976, 37] width 90 height 45
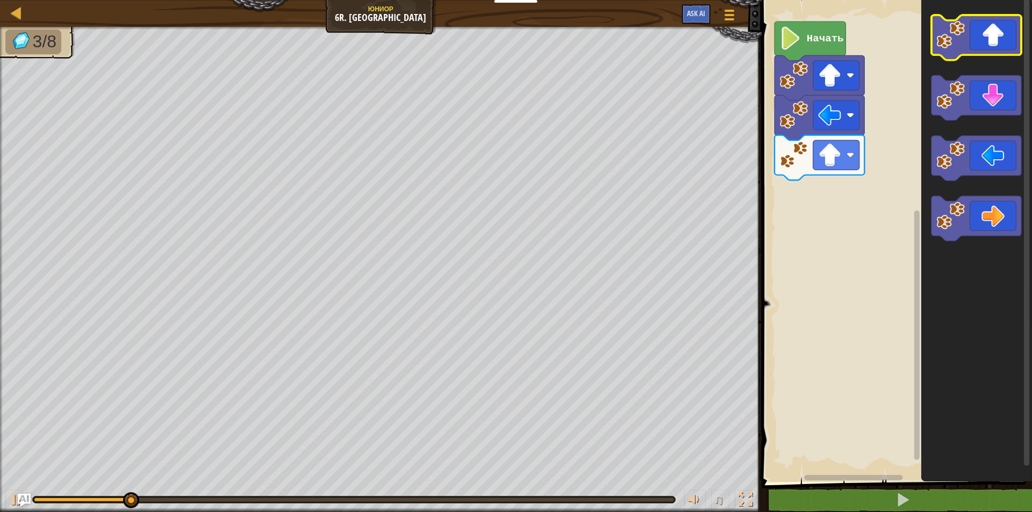
click at [969, 52] on icon "Рабочая область Blockly" at bounding box center [976, 37] width 90 height 45
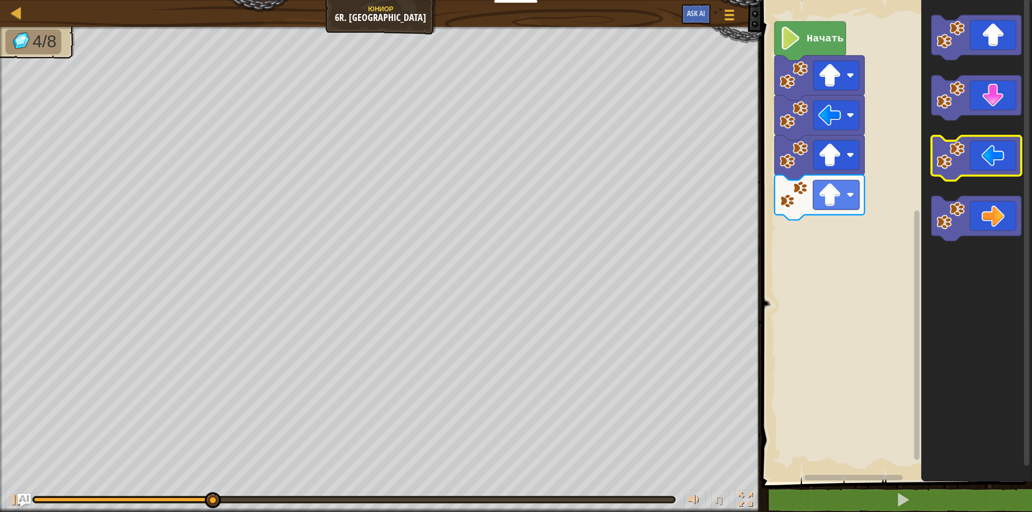
click at [961, 153] on image "Рабочая область Blockly" at bounding box center [950, 155] width 28 height 28
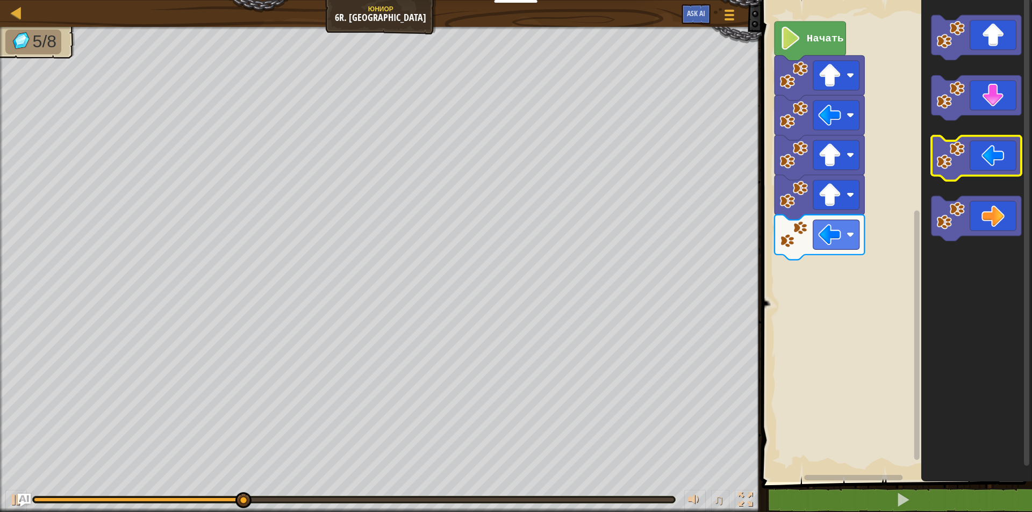
click at [961, 153] on image "Рабочая область Blockly" at bounding box center [950, 155] width 28 height 28
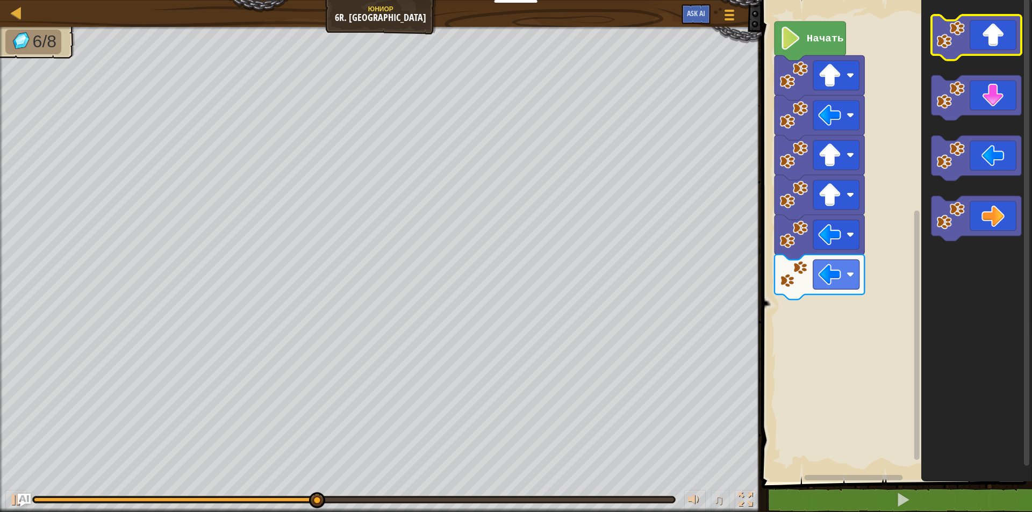
click at [1005, 49] on icon "Рабочая область Blockly" at bounding box center [976, 37] width 90 height 45
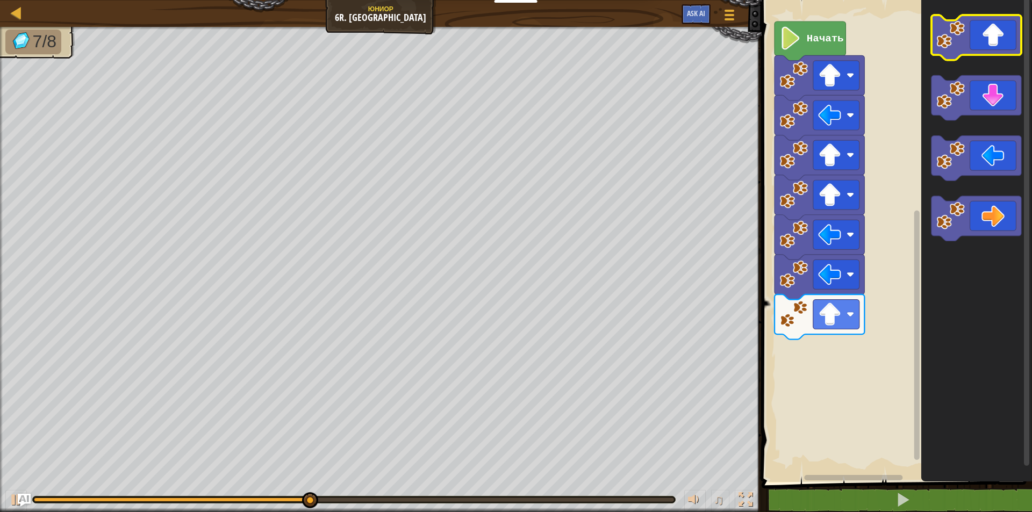
click at [1003, 51] on icon "Рабочая область Blockly" at bounding box center [976, 37] width 90 height 45
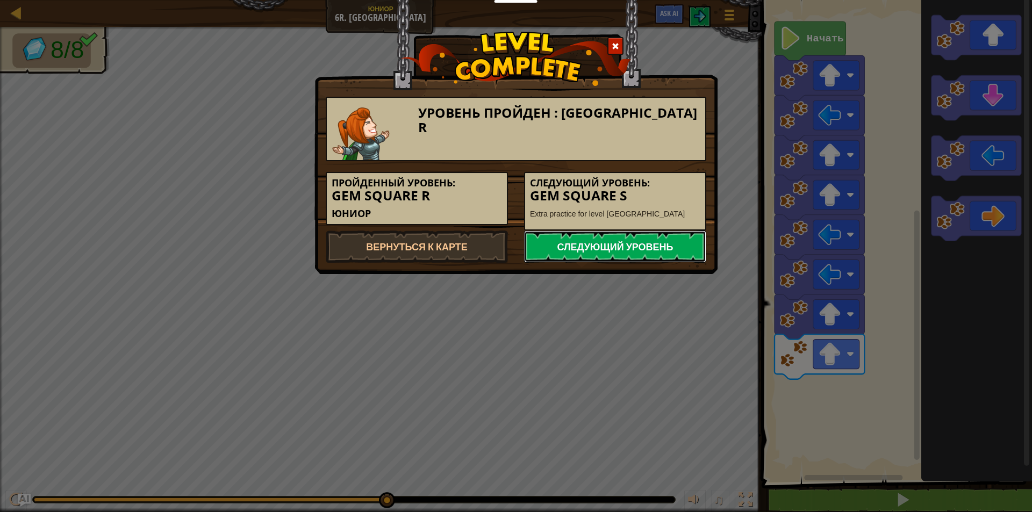
click at [656, 246] on link "Следующий уровень" at bounding box center [615, 246] width 182 height 32
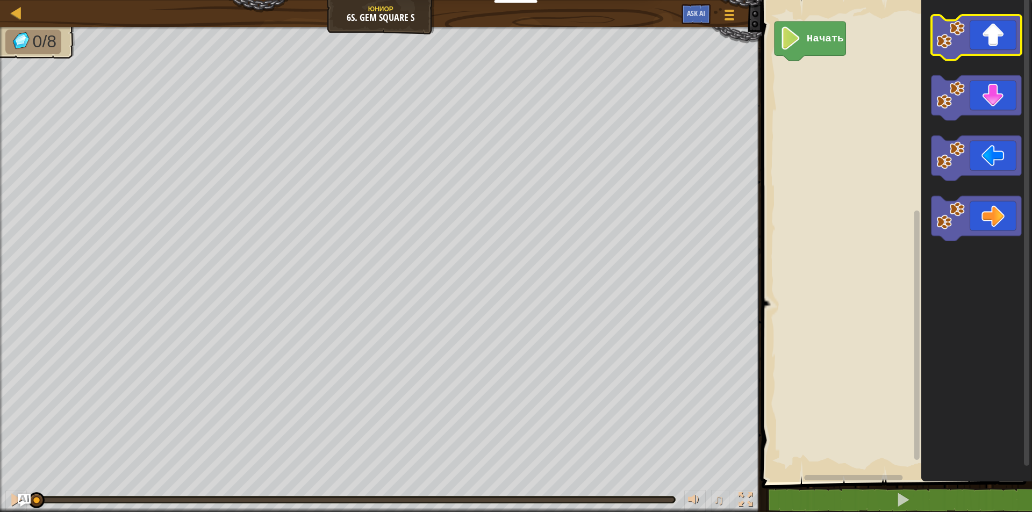
click at [962, 34] on image "Рабочая область Blockly" at bounding box center [950, 34] width 28 height 28
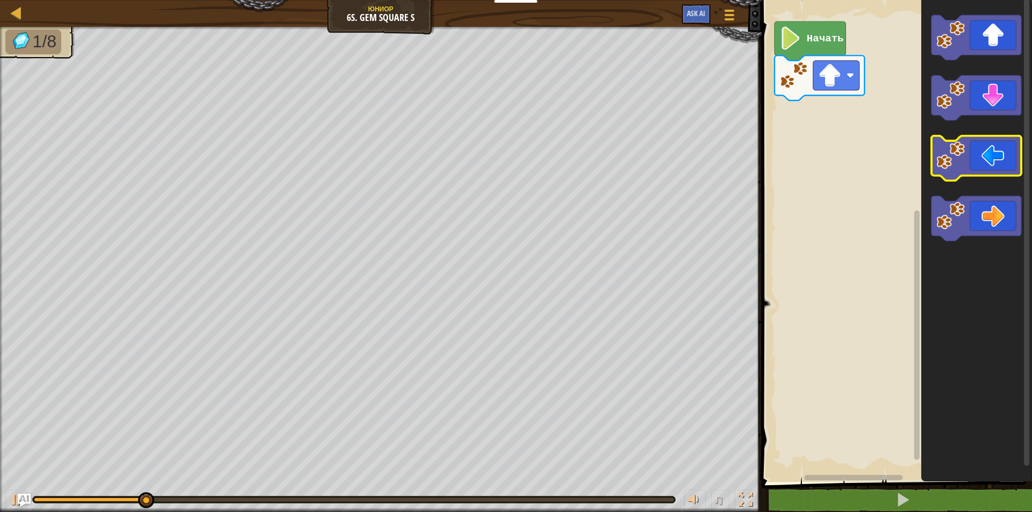
click at [964, 163] on icon "Рабочая область Blockly" at bounding box center [976, 158] width 90 height 45
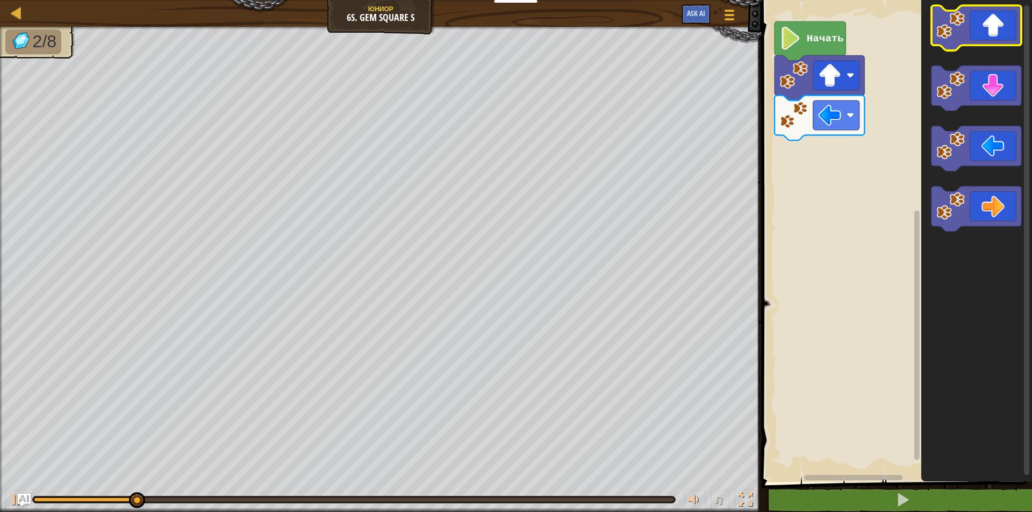
click at [952, 22] on image "Рабочая область Blockly" at bounding box center [950, 25] width 28 height 28
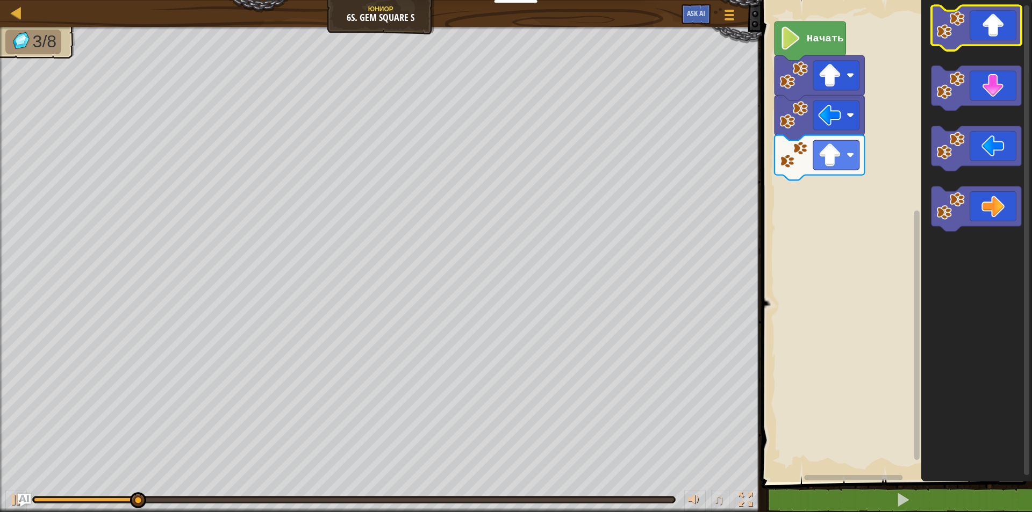
click at [952, 31] on image "Рабочая область Blockly" at bounding box center [950, 25] width 28 height 28
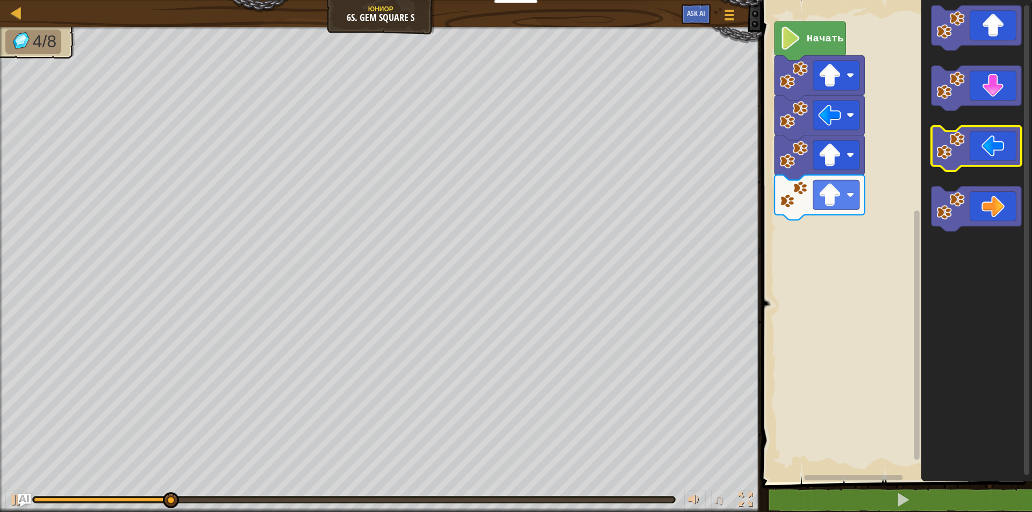
click at [979, 135] on icon "Рабочая область Blockly" at bounding box center [976, 148] width 90 height 45
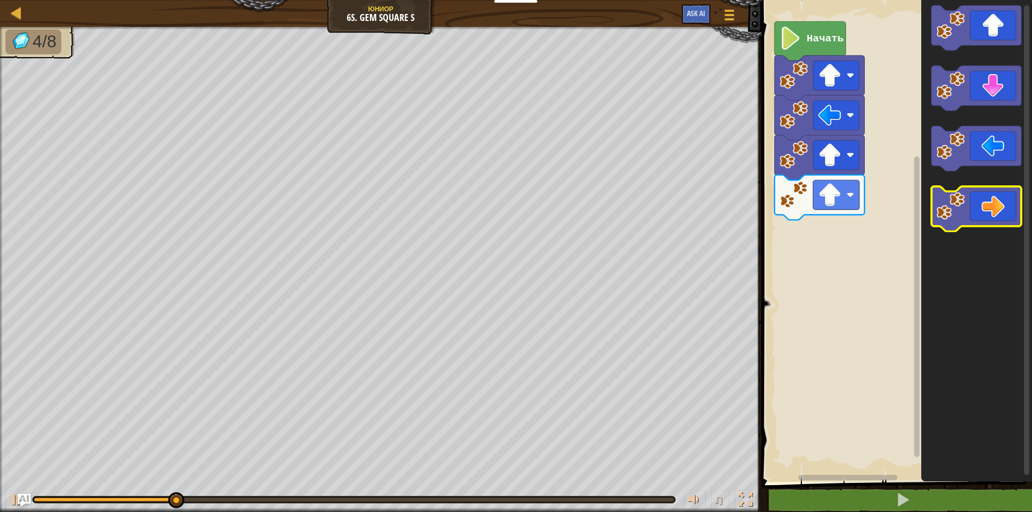
click at [1018, 202] on icon "Рабочая область Blockly" at bounding box center [976, 208] width 90 height 45
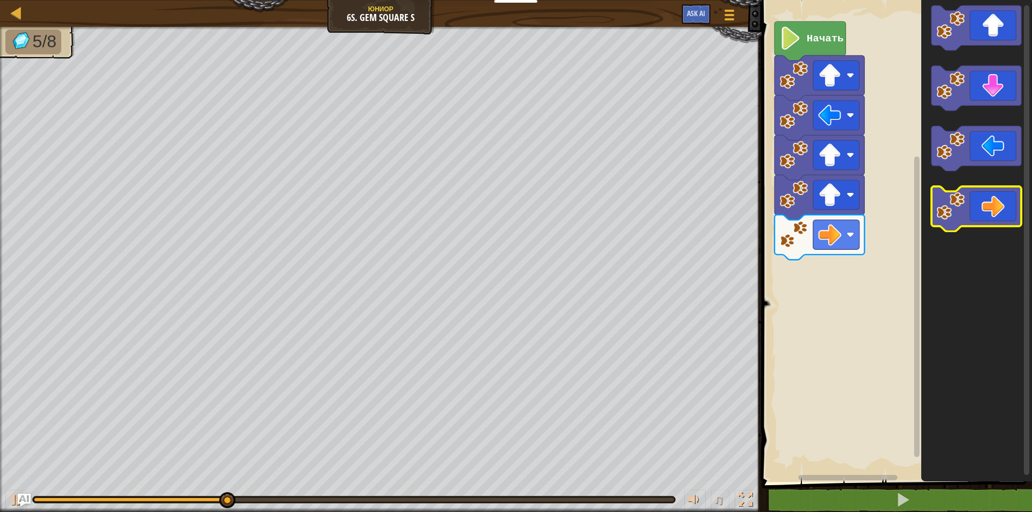
click at [992, 186] on icon "Рабочая область Blockly" at bounding box center [976, 208] width 90 height 45
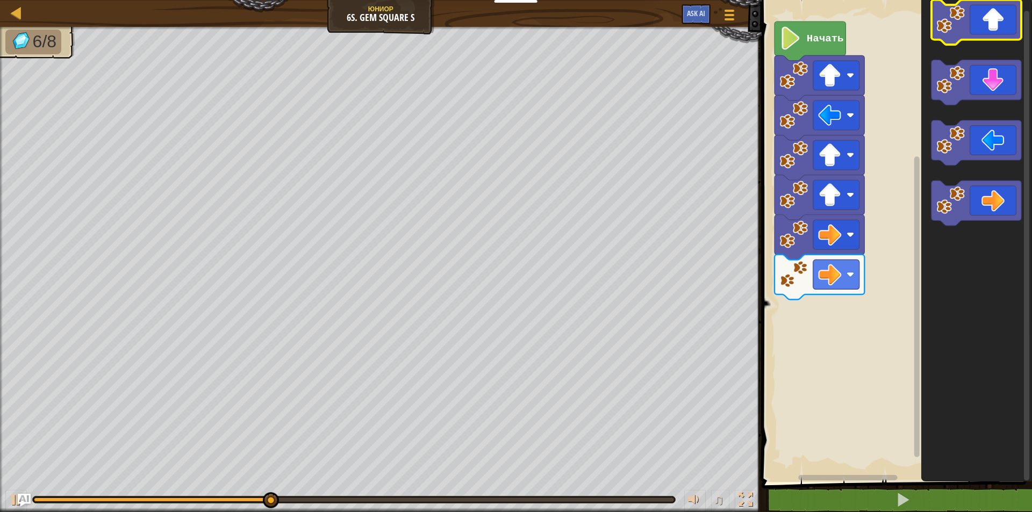
click at [980, 8] on icon "Рабочая область Blockly" at bounding box center [976, 22] width 90 height 45
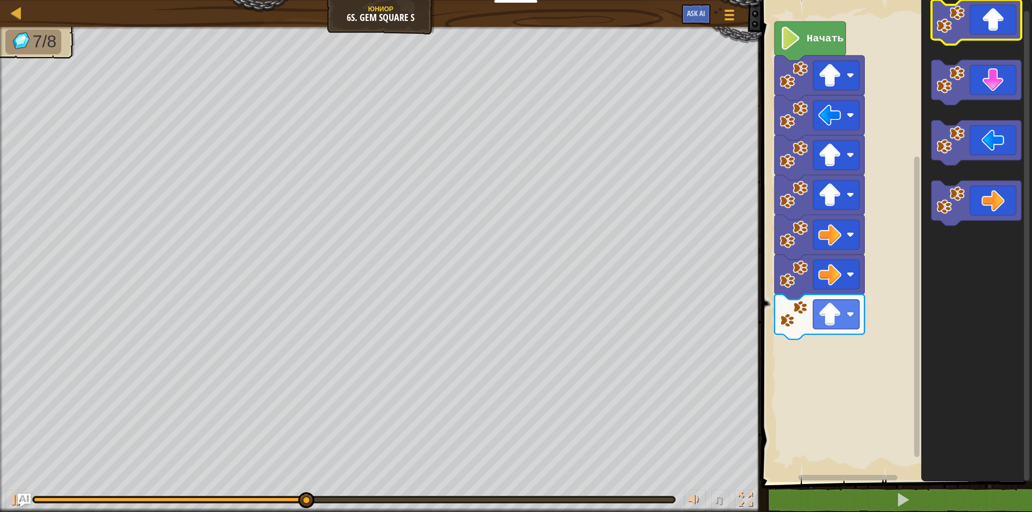
click at [985, 30] on icon "Рабочая область Blockly" at bounding box center [976, 22] width 90 height 45
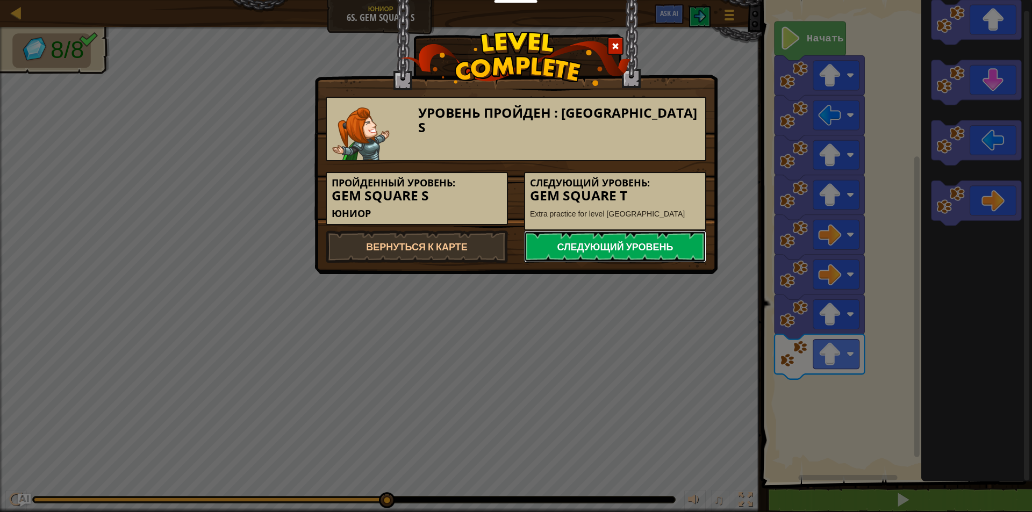
click at [679, 245] on link "Следующий уровень" at bounding box center [615, 246] width 182 height 32
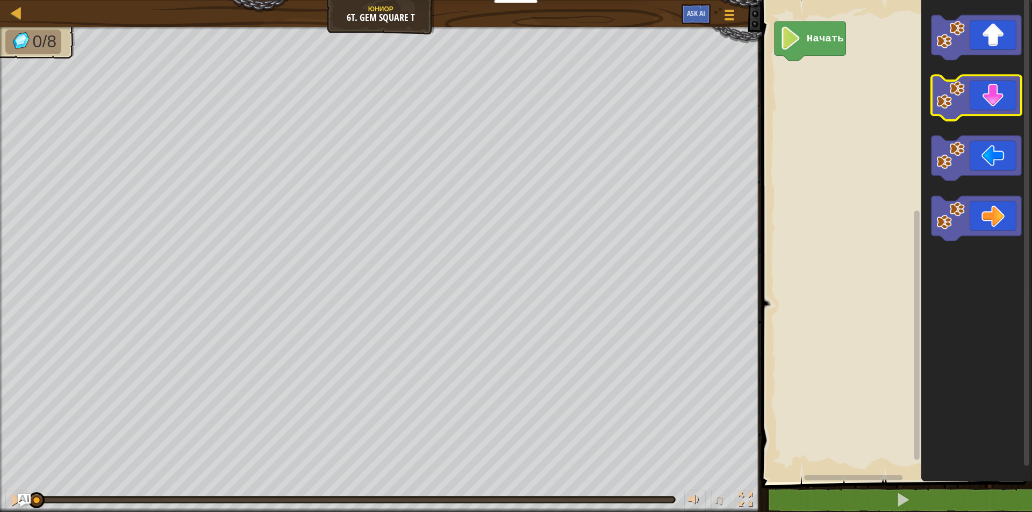
click at [973, 98] on icon "Рабочая область Blockly" at bounding box center [976, 98] width 90 height 45
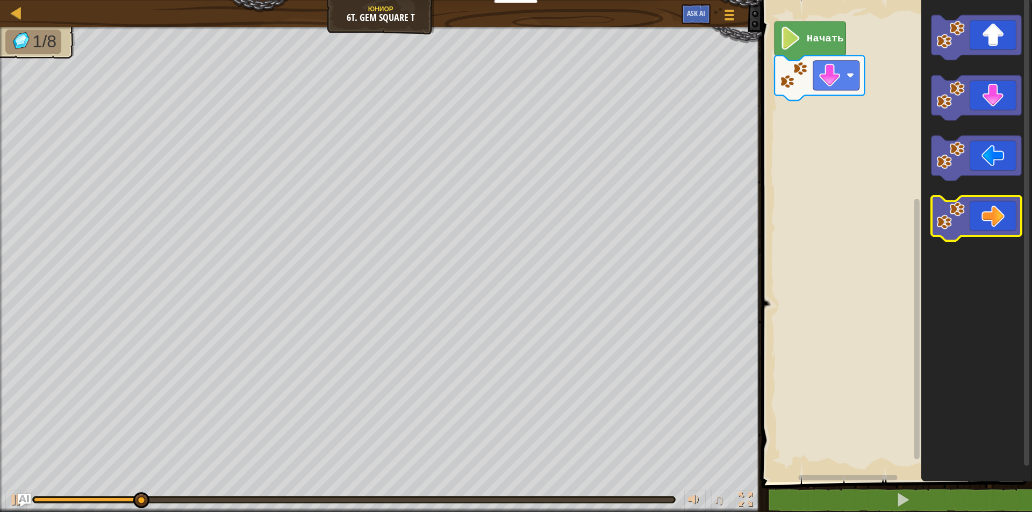
click at [997, 210] on icon "Рабочая область Blockly" at bounding box center [976, 218] width 90 height 45
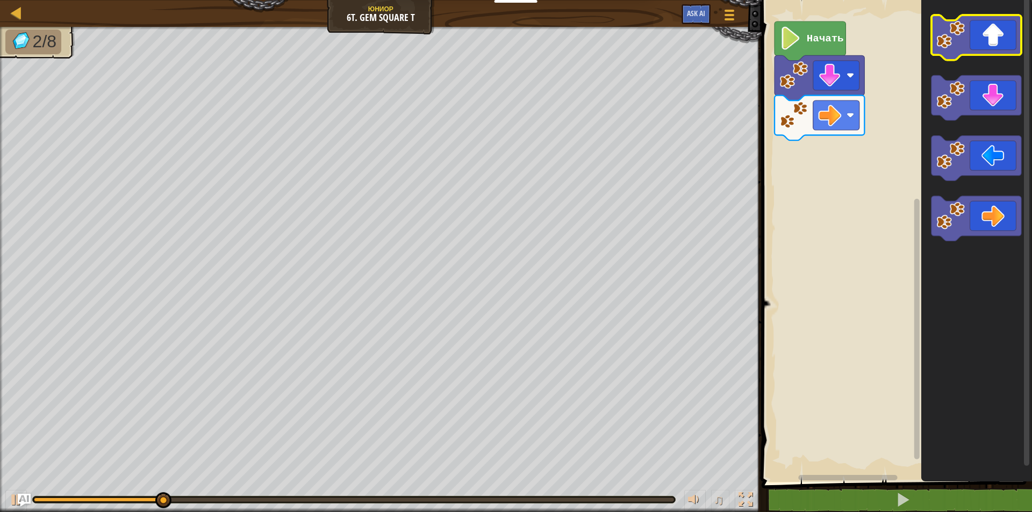
click at [980, 34] on icon "Рабочая область Blockly" at bounding box center [976, 37] width 90 height 45
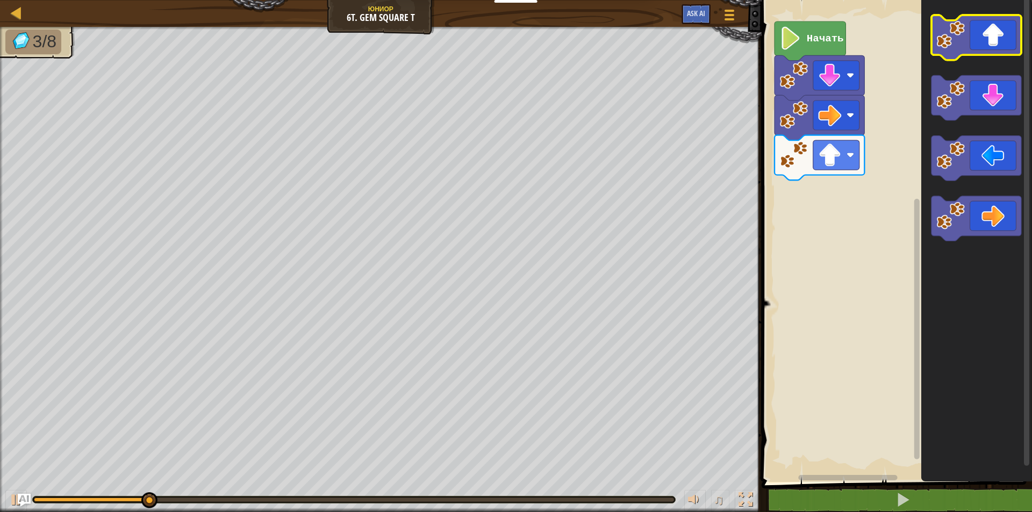
click at [980, 34] on icon "Рабочая область Blockly" at bounding box center [976, 37] width 90 height 45
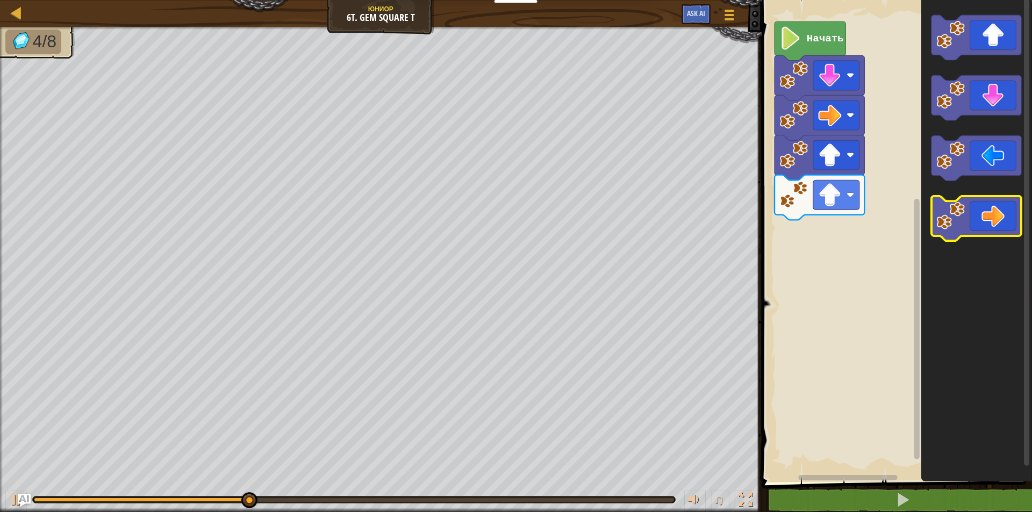
click at [1014, 207] on icon "Рабочая область Blockly" at bounding box center [976, 218] width 90 height 45
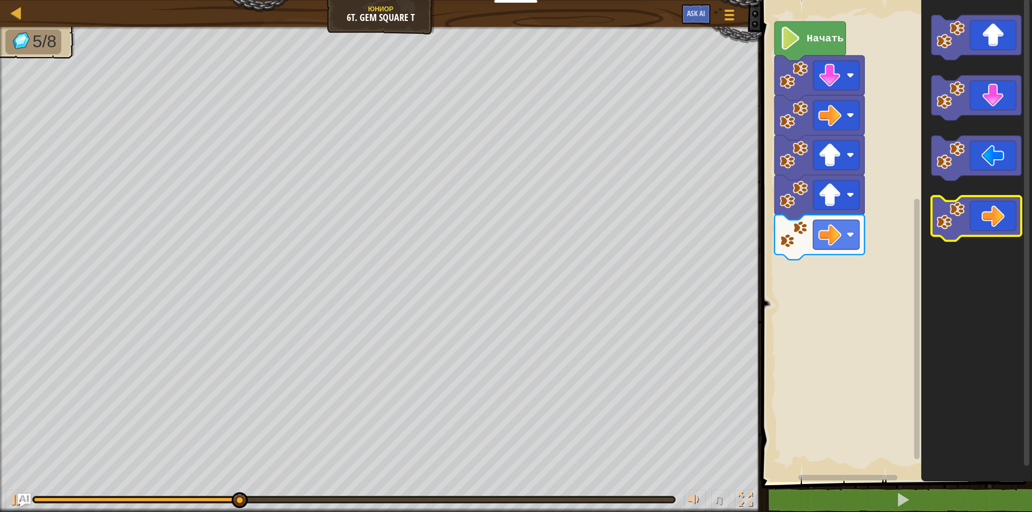
click at [1008, 196] on icon "Рабочая область Blockly" at bounding box center [976, 218] width 90 height 45
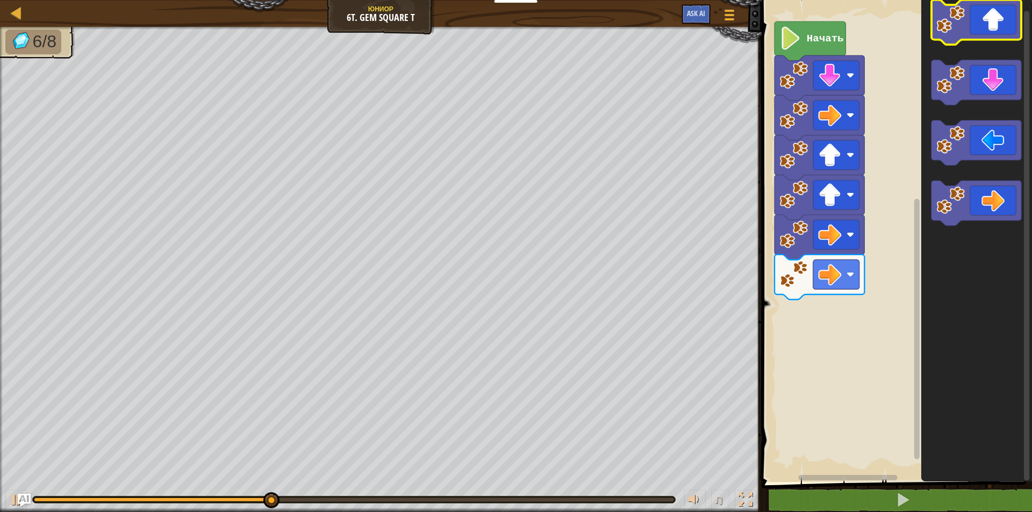
click at [990, 13] on icon "Рабочая область Blockly" at bounding box center [976, 22] width 90 height 45
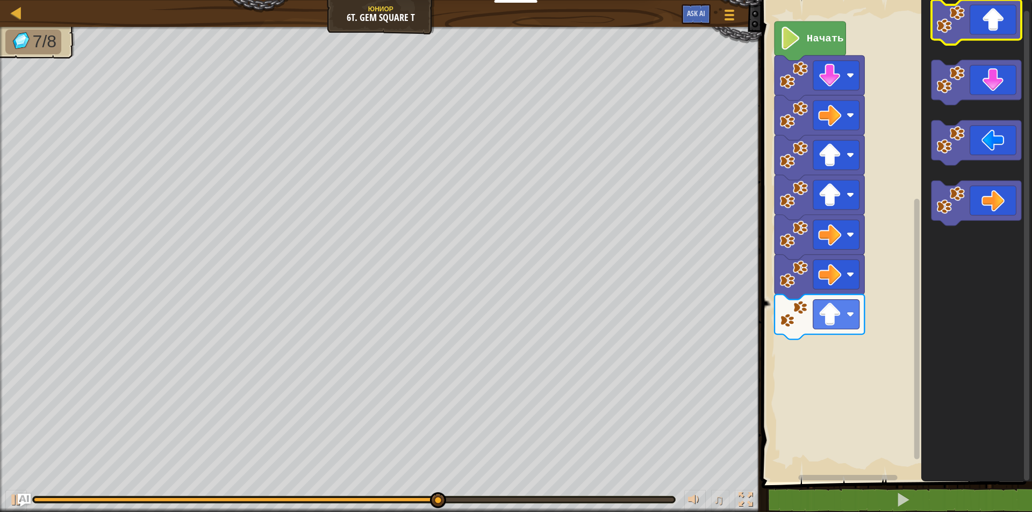
click at [953, 44] on icon "Рабочая область Blockly" at bounding box center [976, 22] width 90 height 45
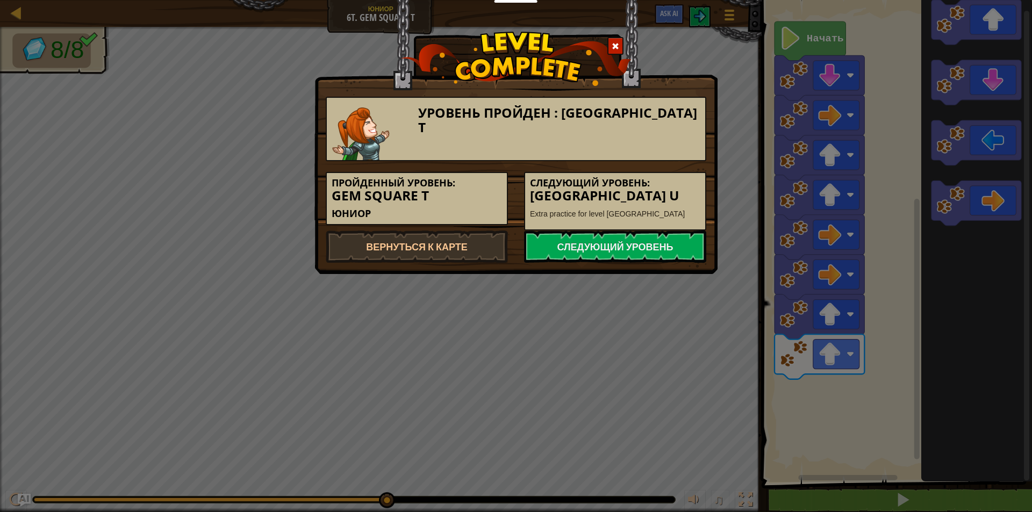
click at [550, 81] on img at bounding box center [516, 59] width 230 height 54
click at [687, 245] on link "Следующий уровень" at bounding box center [615, 246] width 182 height 32
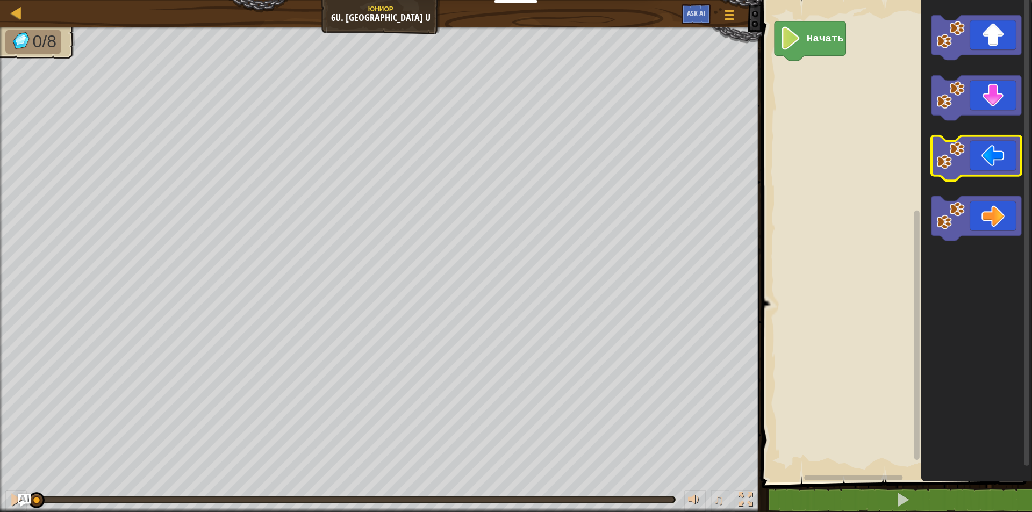
click at [1003, 156] on icon "Рабочая область Blockly" at bounding box center [976, 158] width 90 height 45
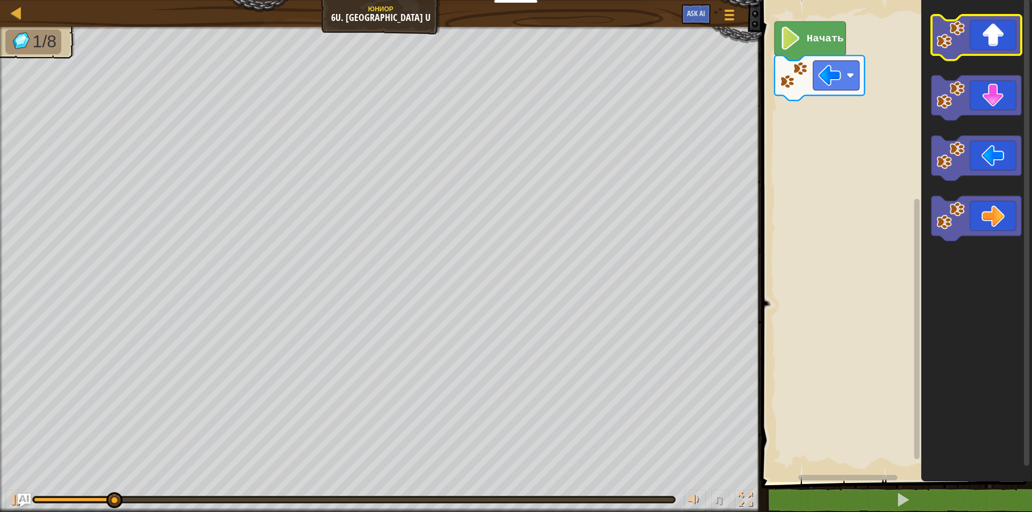
click at [948, 40] on image "Рабочая область Blockly" at bounding box center [950, 34] width 28 height 28
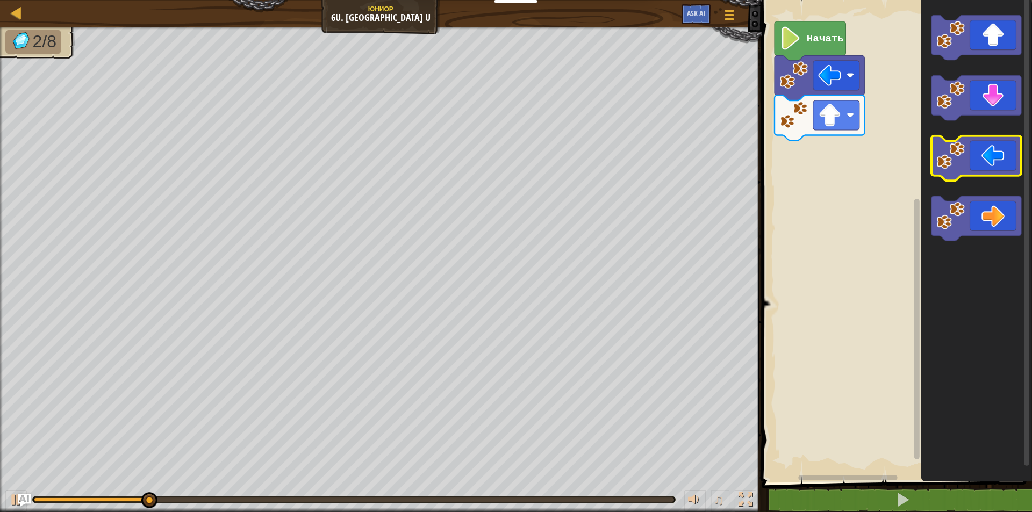
click at [982, 160] on icon "Рабочая область Blockly" at bounding box center [976, 158] width 90 height 45
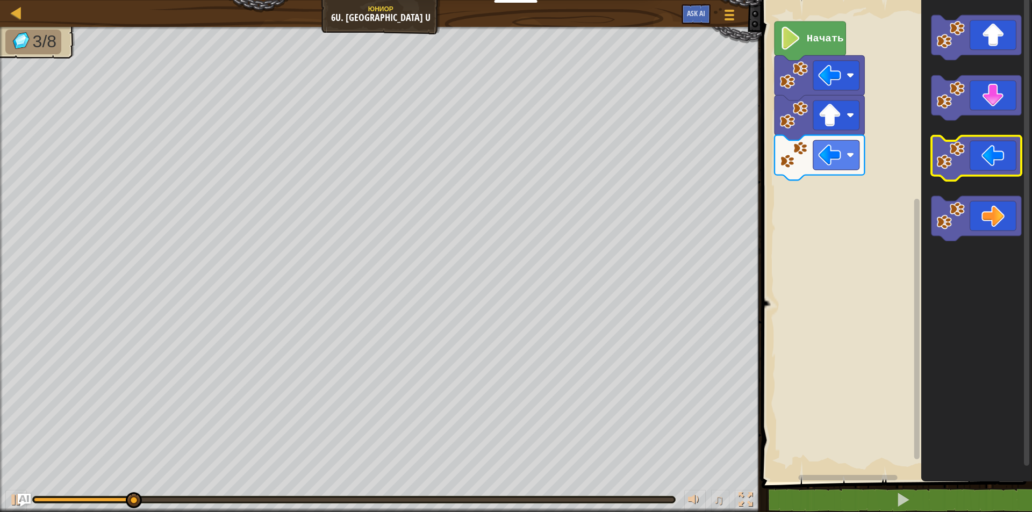
click at [986, 155] on icon "Рабочая область Blockly" at bounding box center [976, 158] width 90 height 45
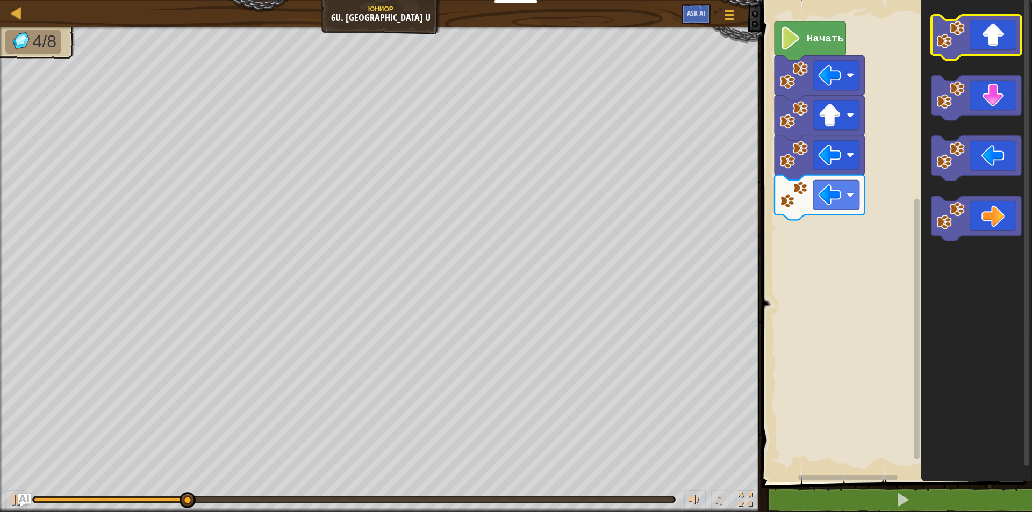
click at [985, 51] on icon "Рабочая область Blockly" at bounding box center [976, 37] width 90 height 45
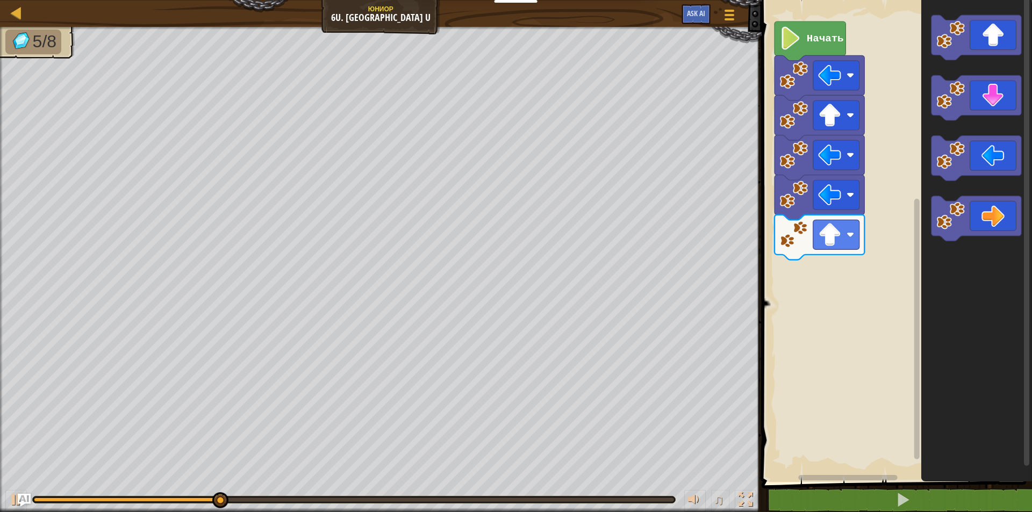
click at [1031, 23] on icon "Рабочая область Blockly" at bounding box center [975, 238] width 111 height 487
click at [950, 61] on icon "Рабочая область Blockly" at bounding box center [975, 238] width 111 height 487
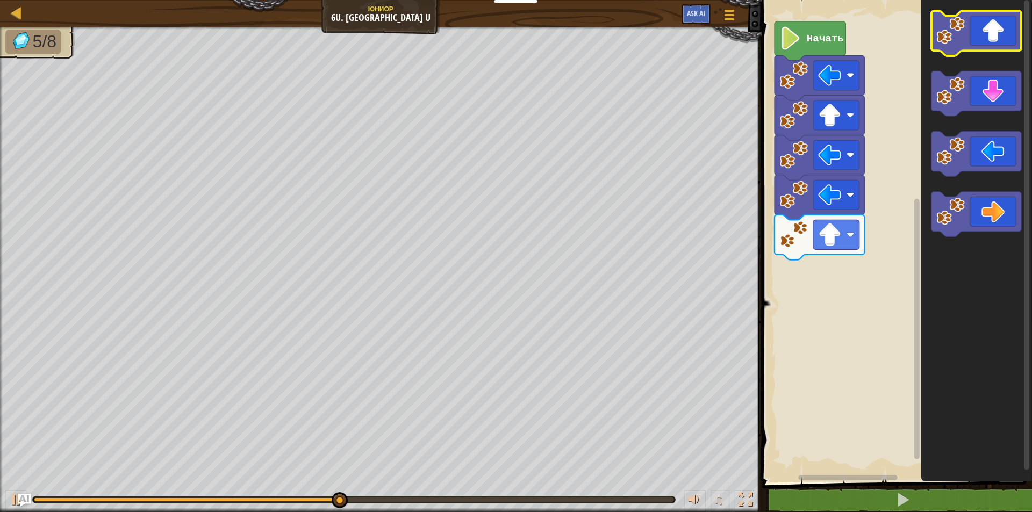
click at [964, 44] on icon "Рабочая область Blockly" at bounding box center [976, 33] width 90 height 45
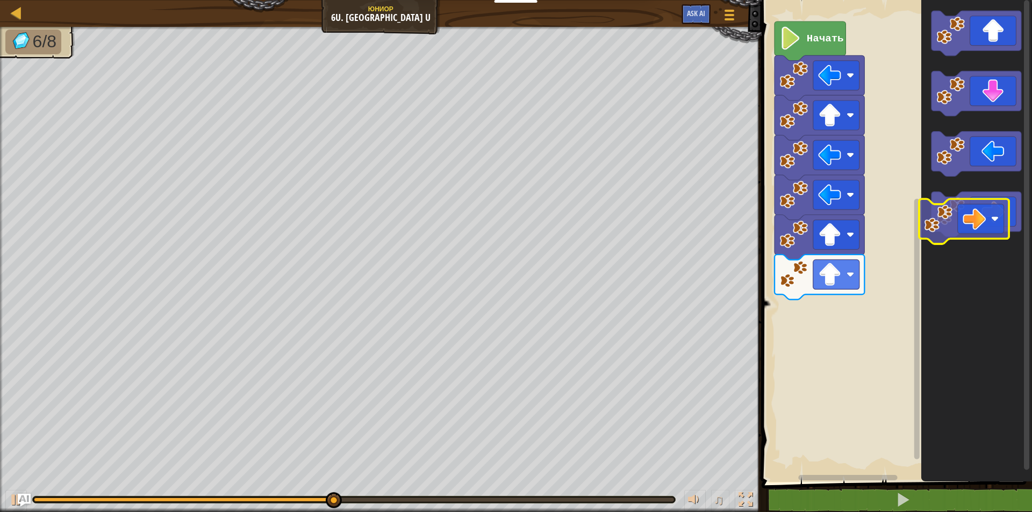
click at [976, 219] on icon "Рабочая область Blockly" at bounding box center [976, 214] width 90 height 45
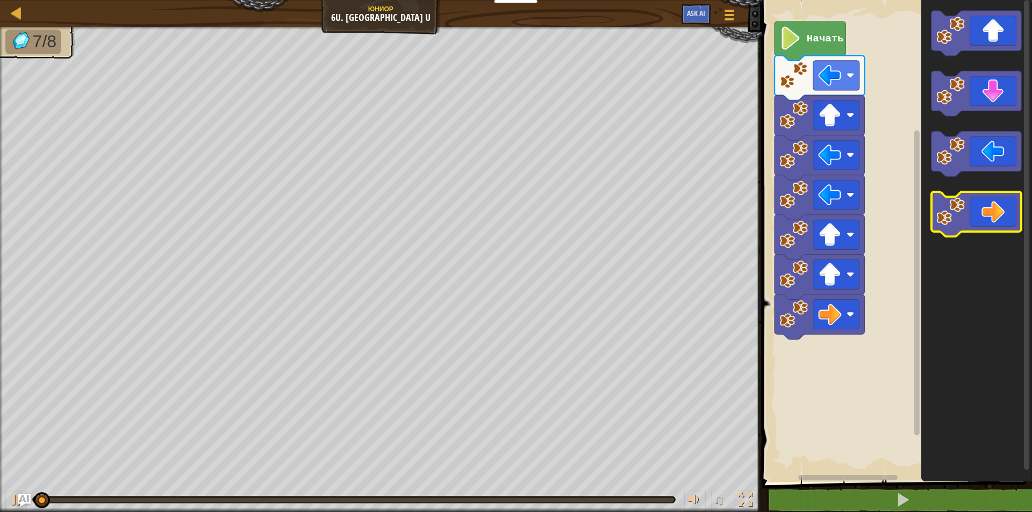
click at [958, 228] on icon "Рабочая область Blockly" at bounding box center [976, 214] width 90 height 45
